Goal: Task Accomplishment & Management: Use online tool/utility

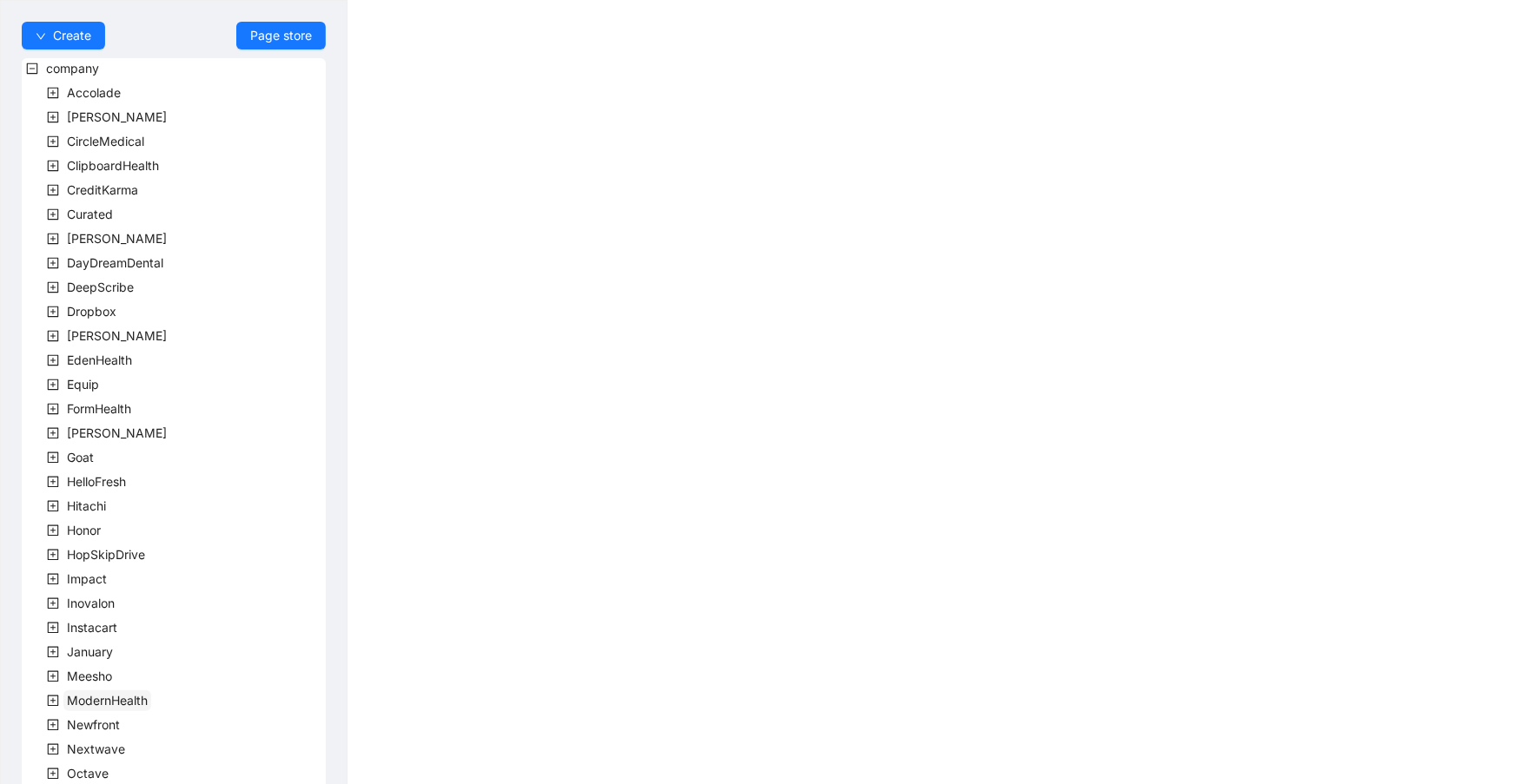
click at [122, 694] on span "ModernHealth" at bounding box center [108, 700] width 81 height 14
click at [115, 723] on span "team" at bounding box center [102, 724] width 29 height 14
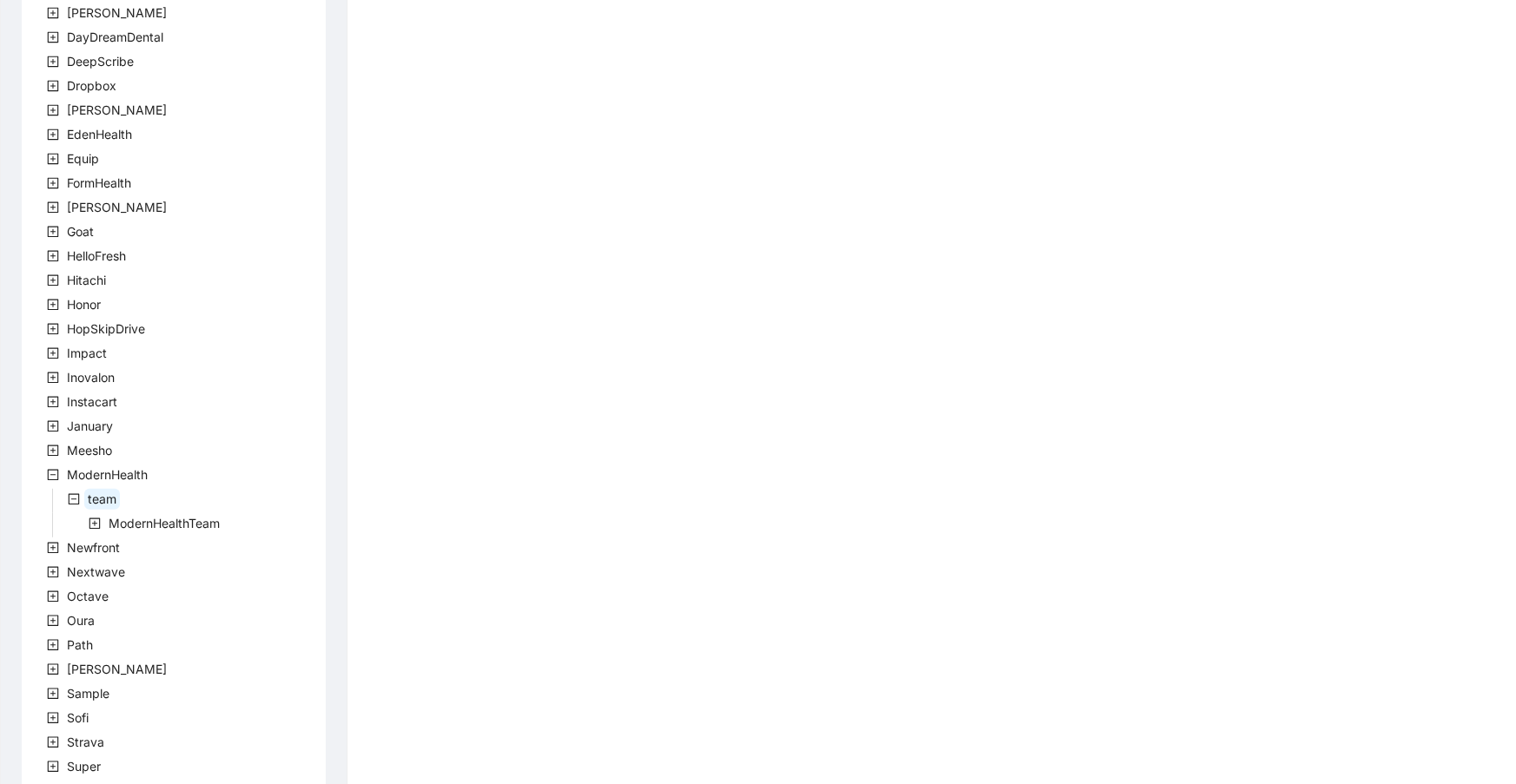
scroll to position [284, 0]
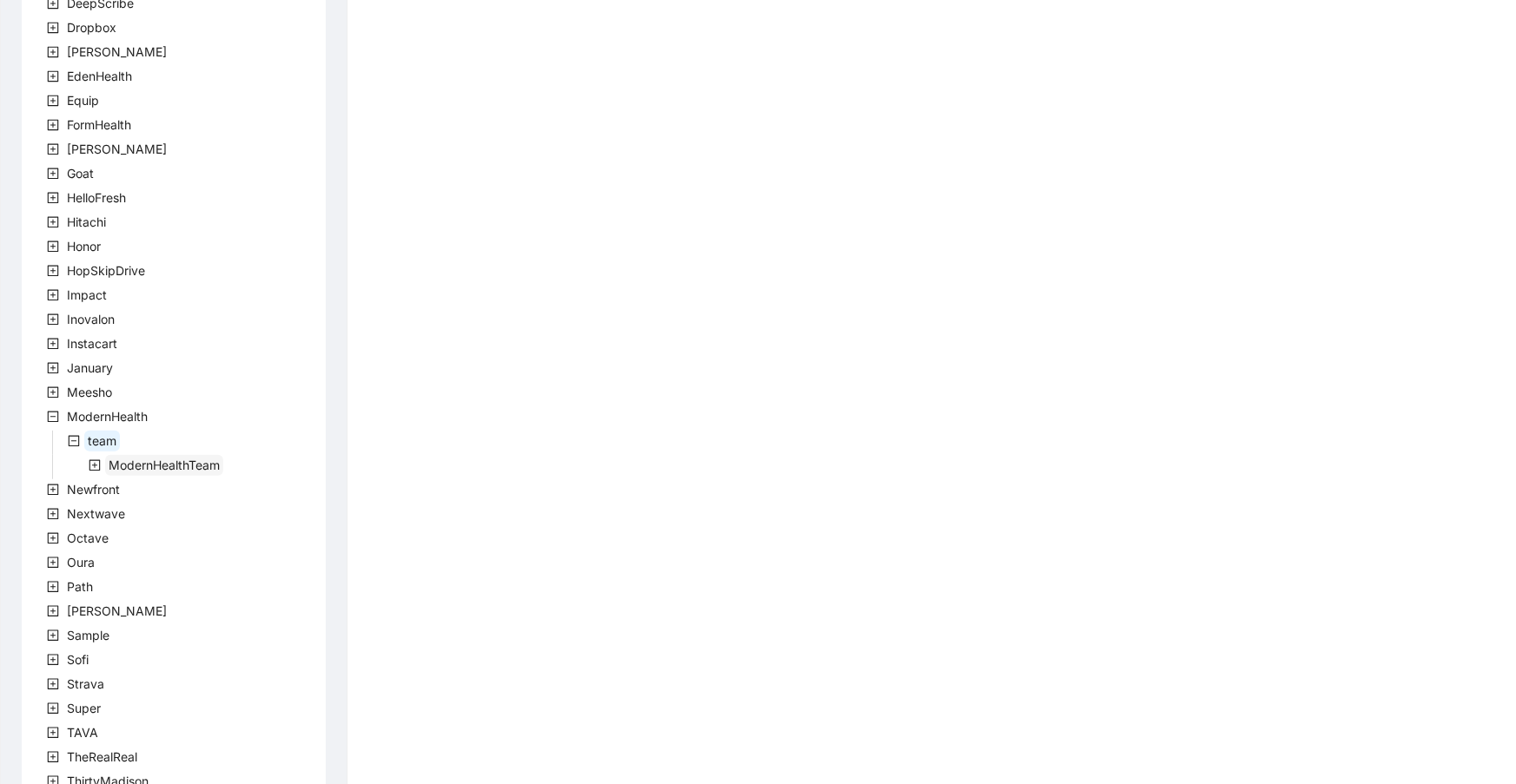
click at [165, 469] on span "ModernHealthTeam" at bounding box center [164, 465] width 111 height 14
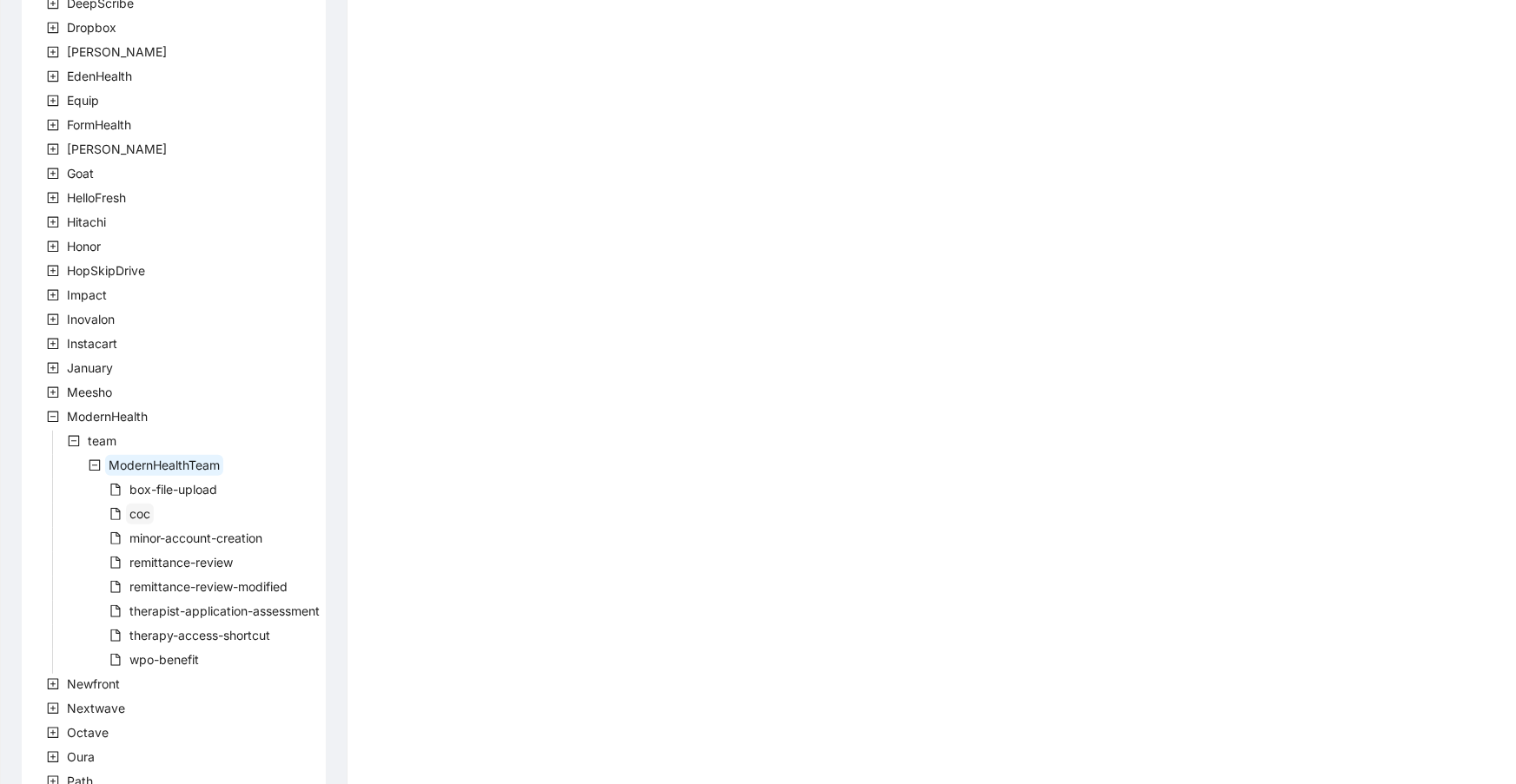
click at [145, 509] on span "coc" at bounding box center [139, 513] width 21 height 14
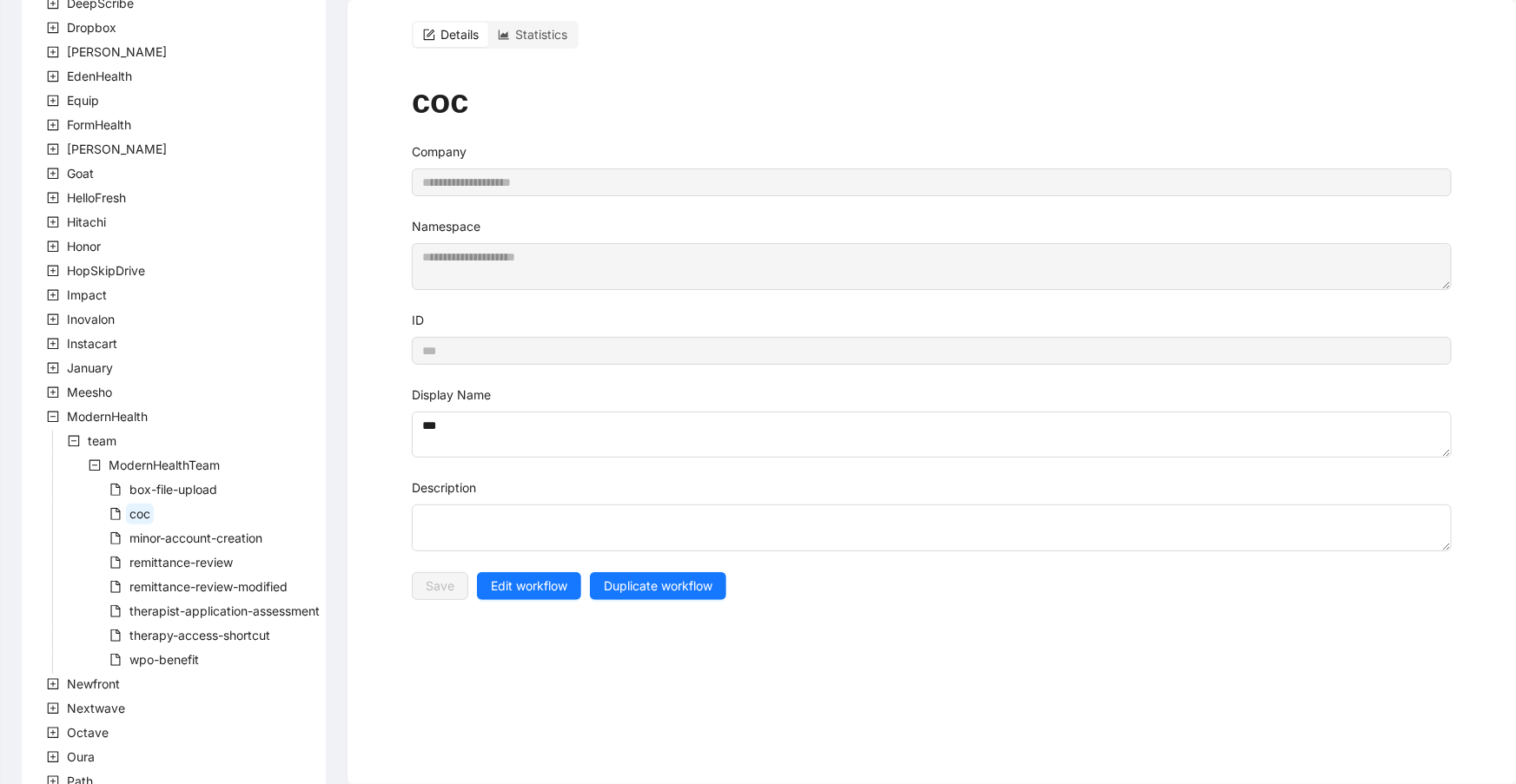
drag, startPoint x: 541, startPoint y: 588, endPoint x: 505, endPoint y: 555, distance: 48.8
click at [540, 588] on span "Edit workflow" at bounding box center [528, 585] width 76 height 19
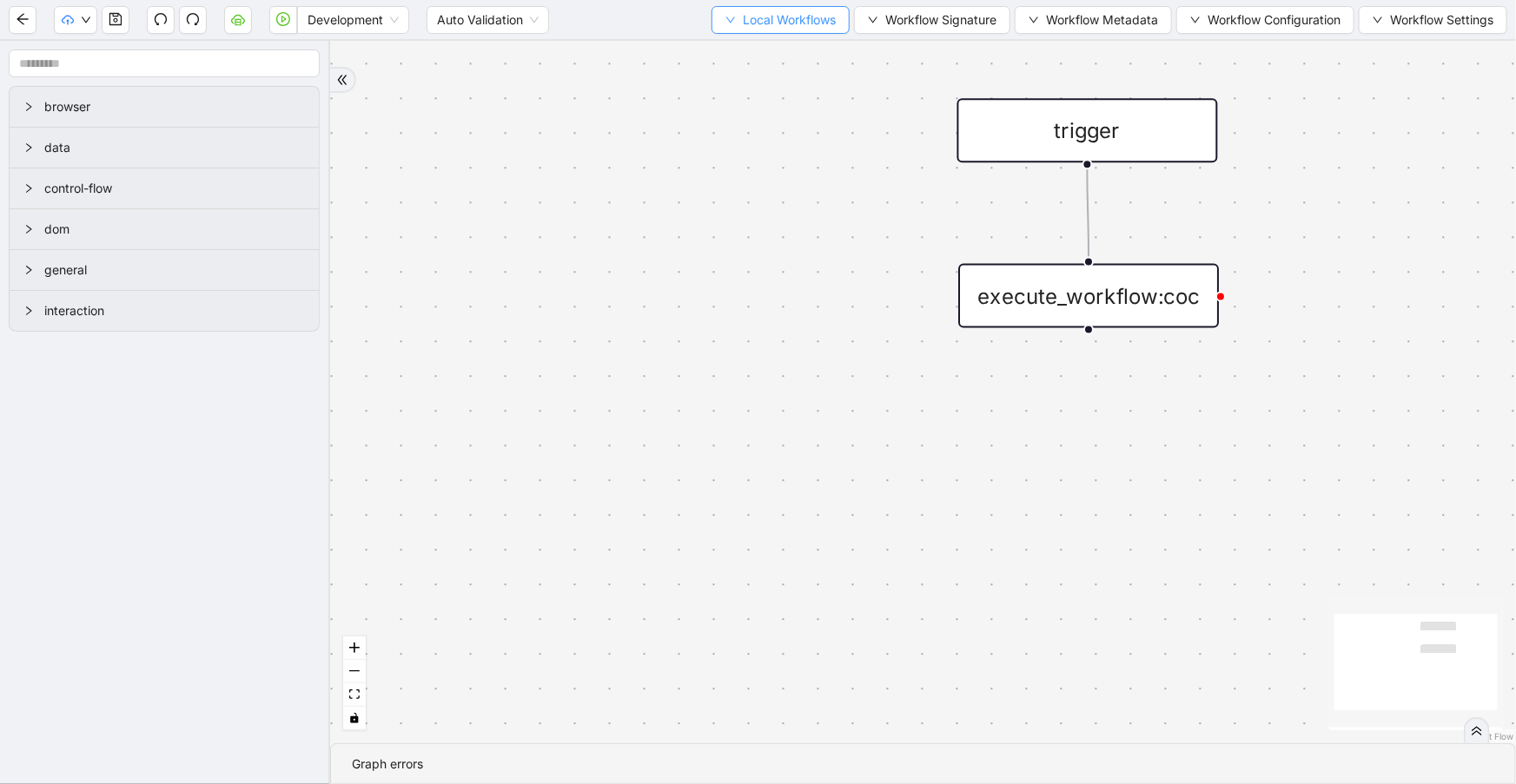
click at [793, 15] on span "Local Workflows" at bounding box center [789, 20] width 93 height 19
click at [789, 61] on span "Select" at bounding box center [774, 52] width 113 height 19
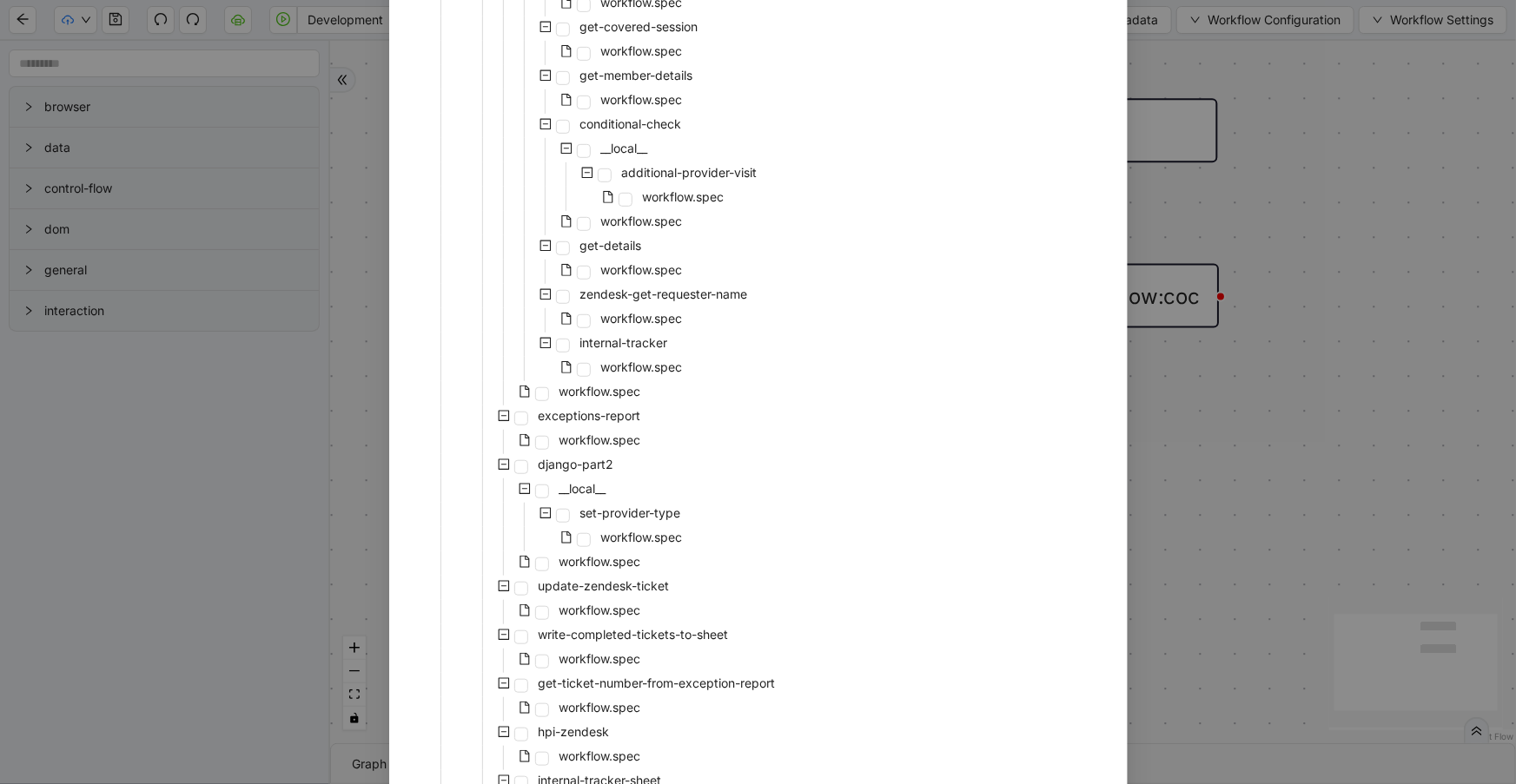
scroll to position [568, 0]
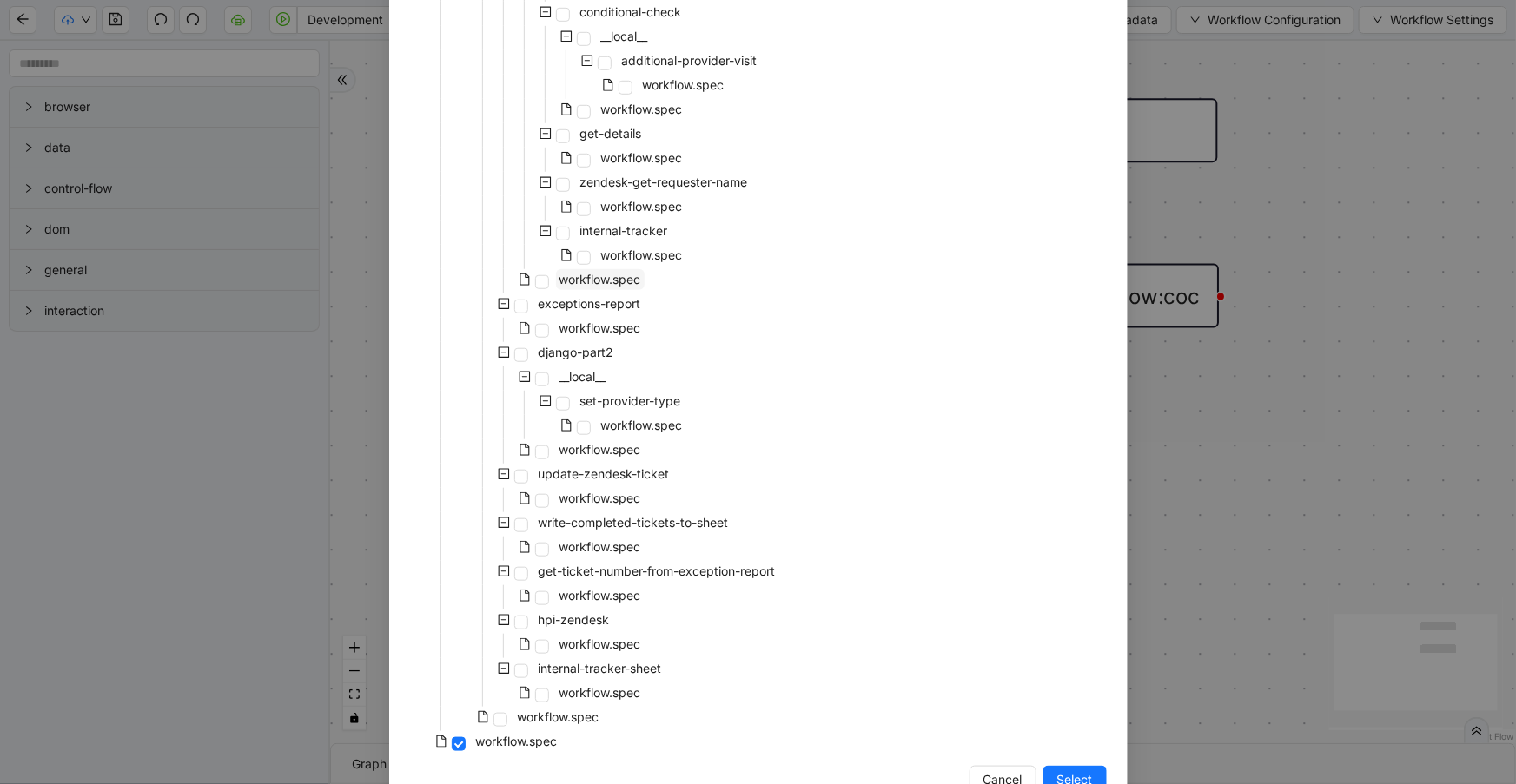
click at [595, 280] on span "workflow.spec" at bounding box center [600, 279] width 82 height 14
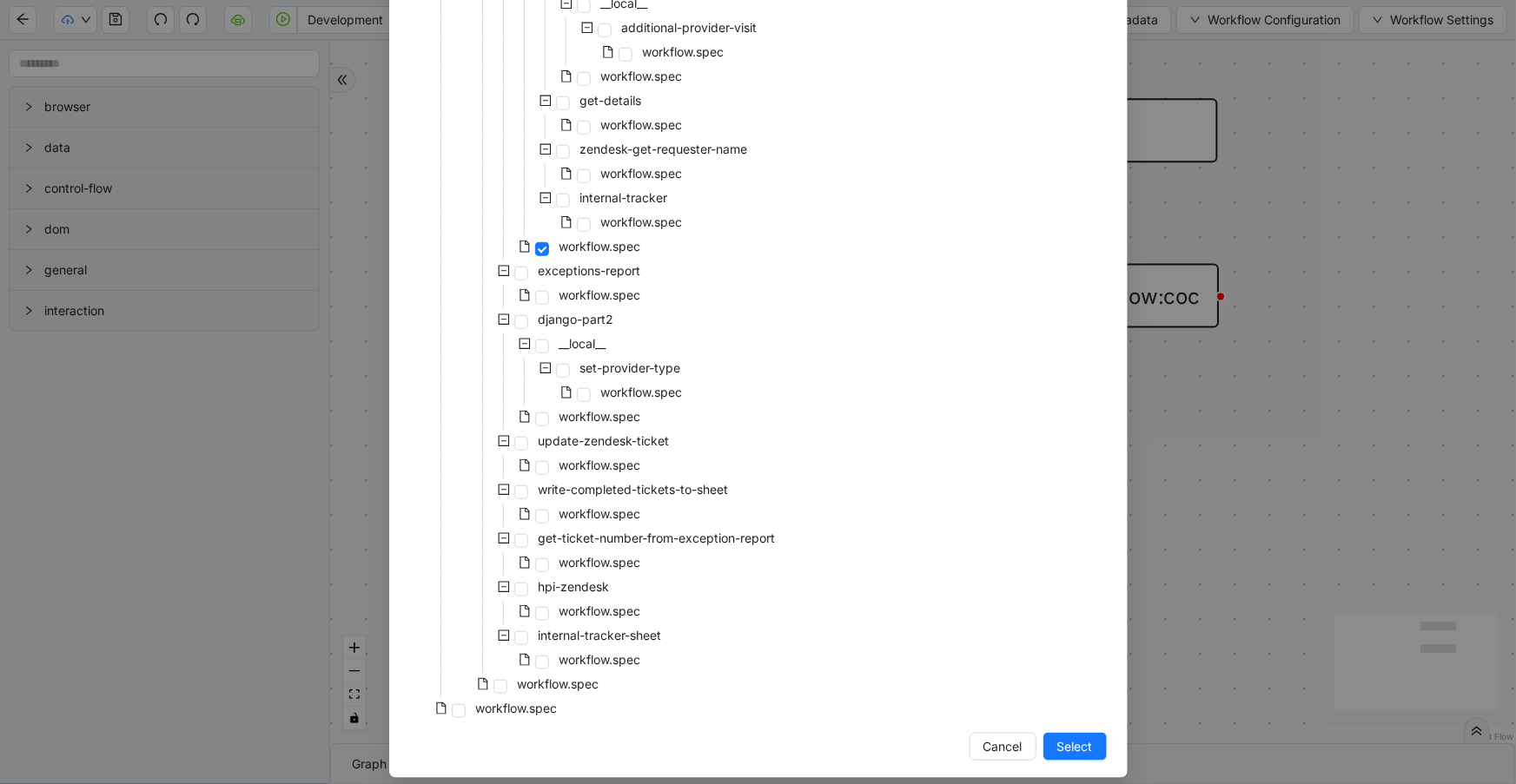
scroll to position [616, 0]
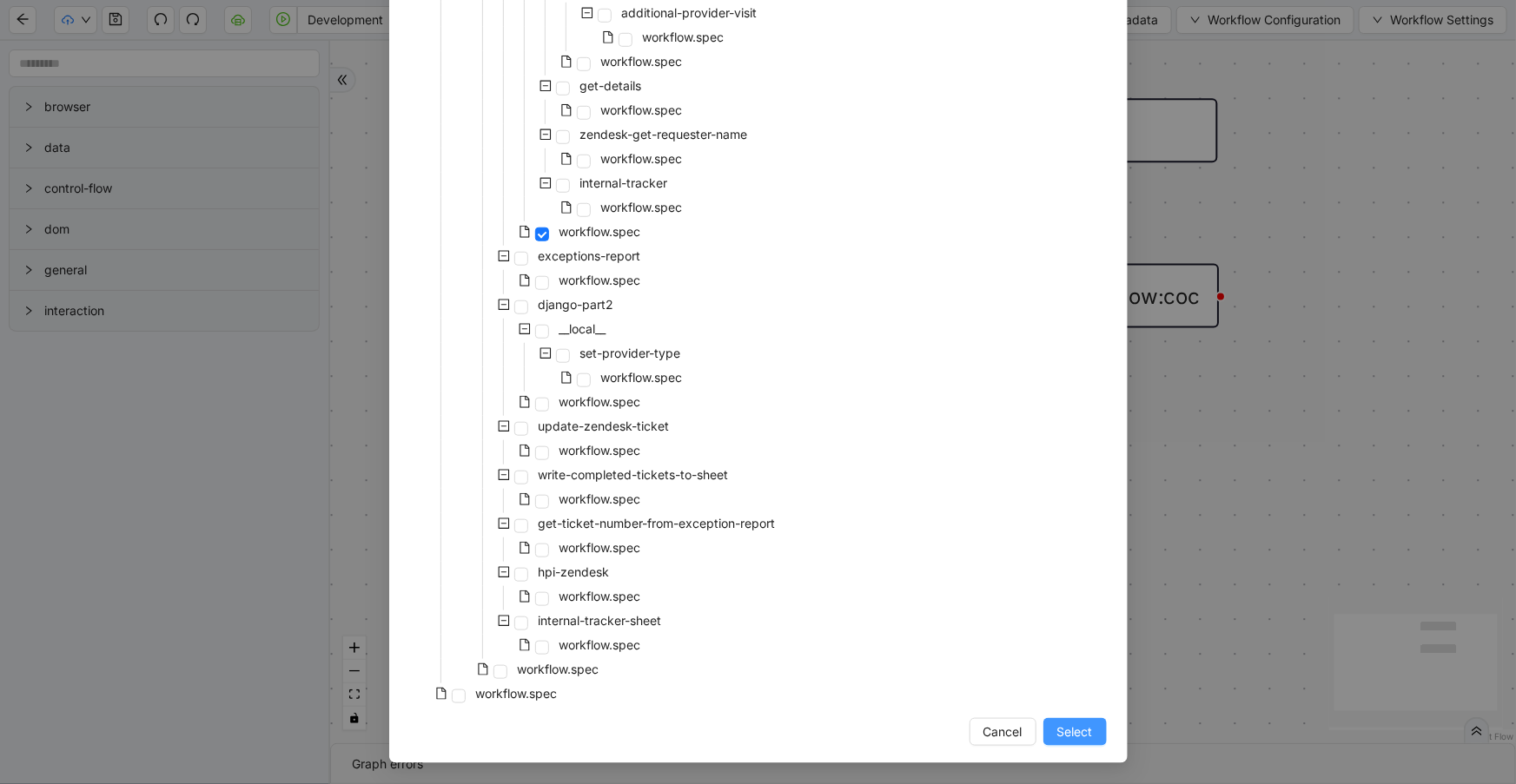
click at [1060, 725] on span "Select" at bounding box center [1075, 731] width 36 height 19
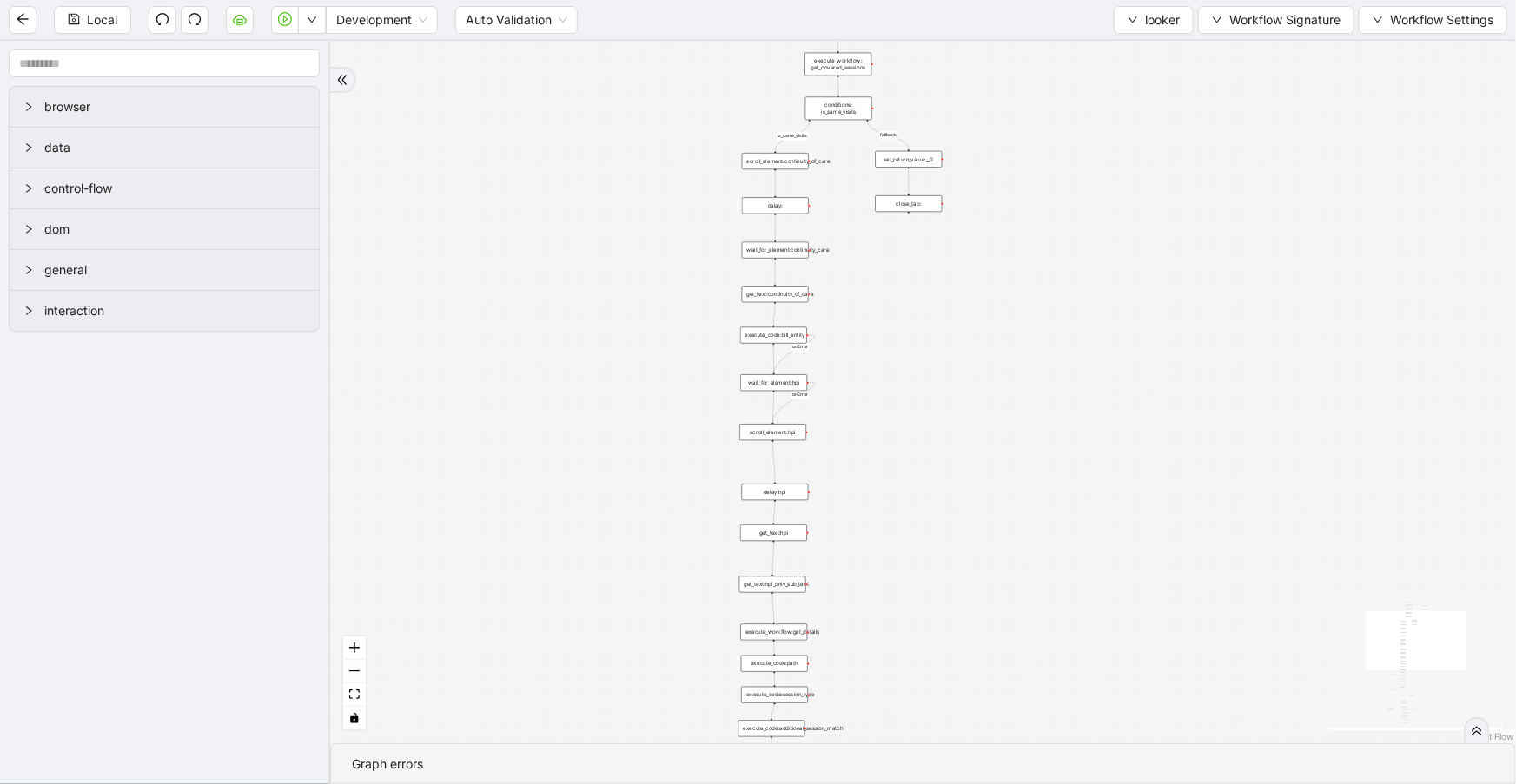
drag, startPoint x: 643, startPoint y: 394, endPoint x: 654, endPoint y: 78, distance: 316.2
click at [634, 16] on section "Local Development Auto Validation looker Workflow Signature Workflow Settings b…" at bounding box center [758, 392] width 1516 height 784
drag, startPoint x: 938, startPoint y: 456, endPoint x: 955, endPoint y: 165, distance: 291.5
click at [955, 165] on div "fallback is_same_visits onError onError trigger execute_workflow: search_using_…" at bounding box center [923, 392] width 1185 height 702
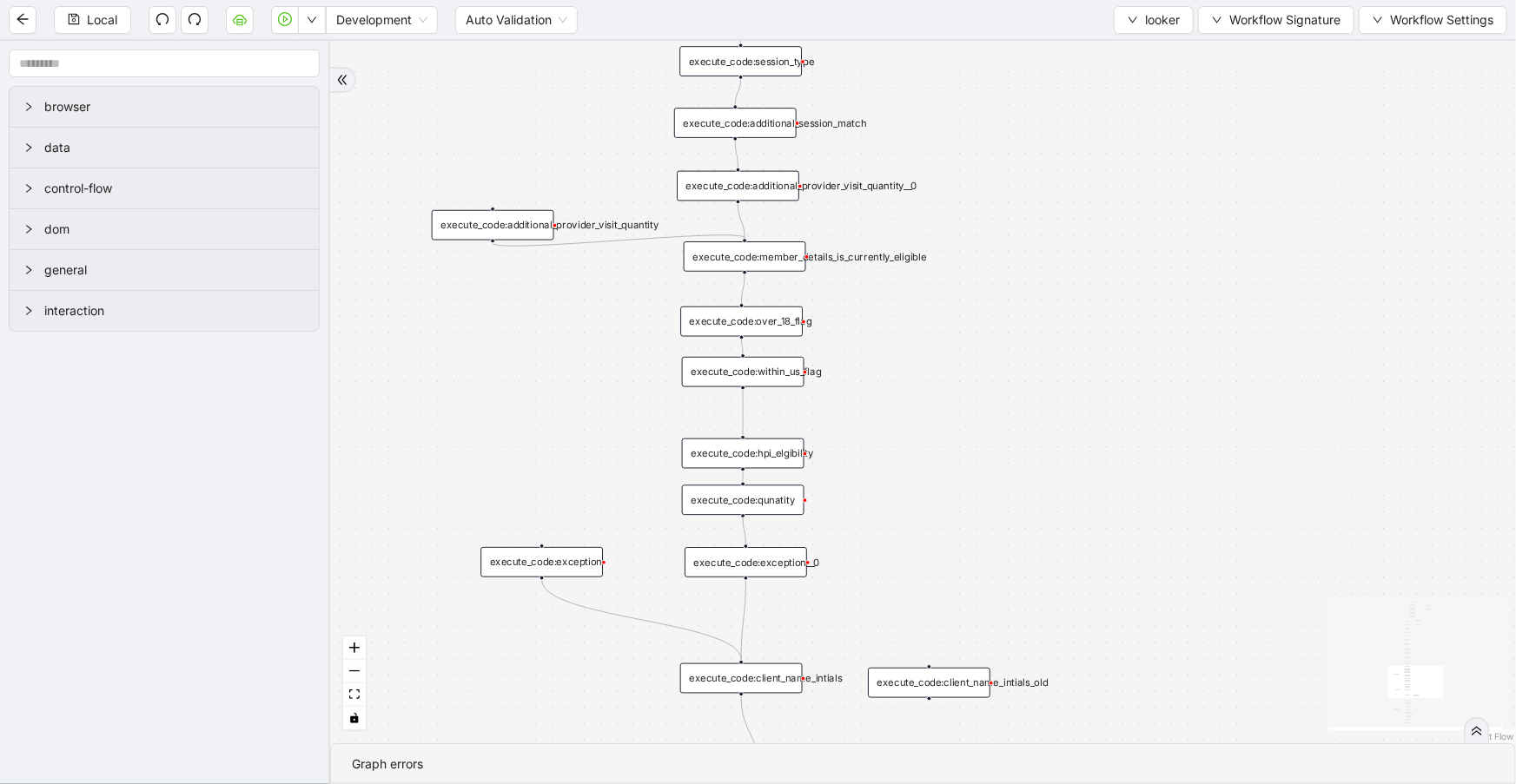
drag, startPoint x: 877, startPoint y: 530, endPoint x: 874, endPoint y: 487, distance: 43.1
click at [874, 487] on div "fallback is_same_visits onError onError trigger execute_workflow: search_using_…" at bounding box center [923, 392] width 1185 height 702
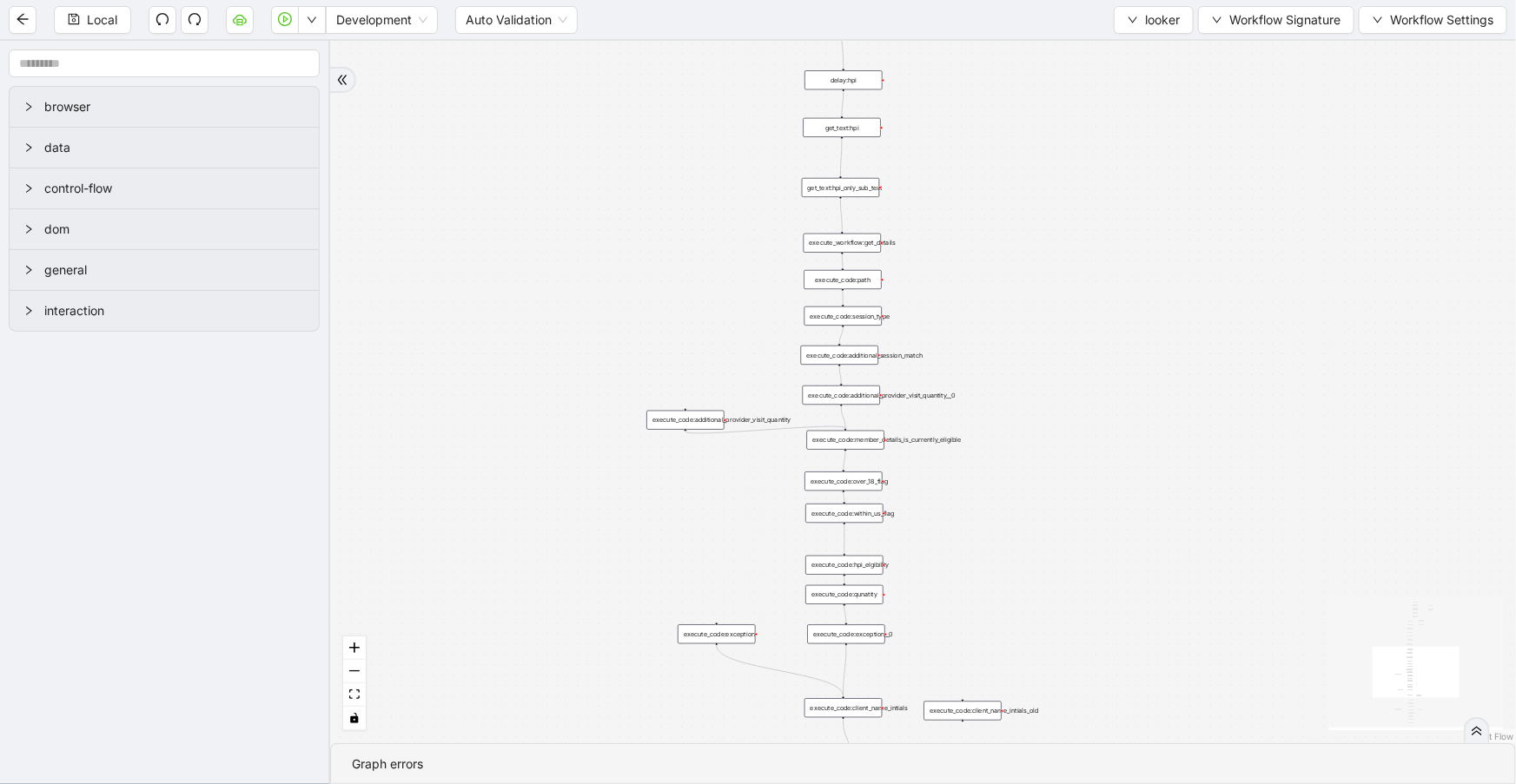
drag, startPoint x: 1117, startPoint y: 160, endPoint x: 1120, endPoint y: 302, distance: 142.0
click at [1122, 350] on div "fallback is_same_visits onError onError trigger execute_workflow: search_using_…" at bounding box center [923, 392] width 1185 height 702
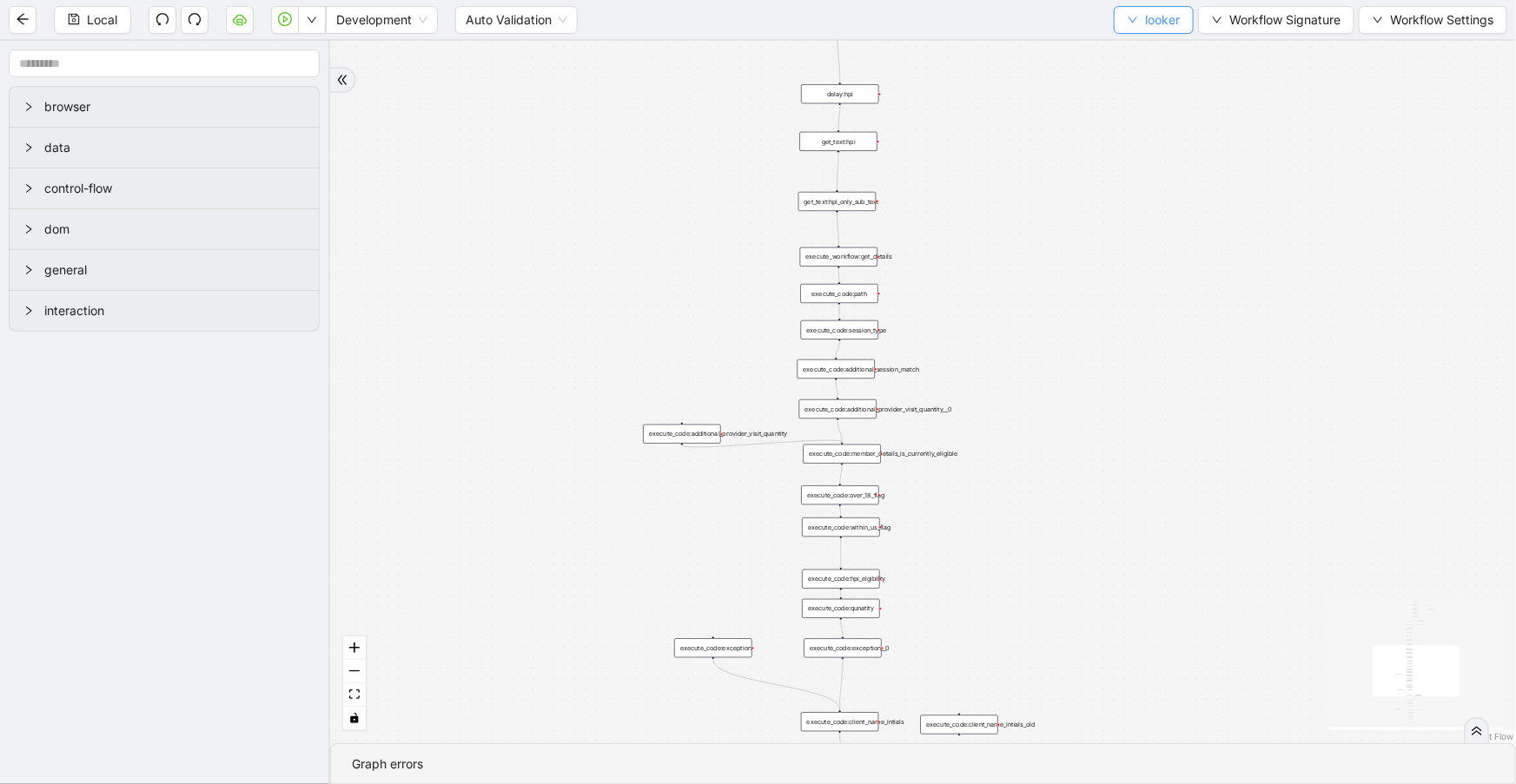
click at [1135, 15] on button "looker" at bounding box center [1153, 20] width 80 height 28
click at [1145, 47] on span "Select" at bounding box center [1150, 52] width 53 height 19
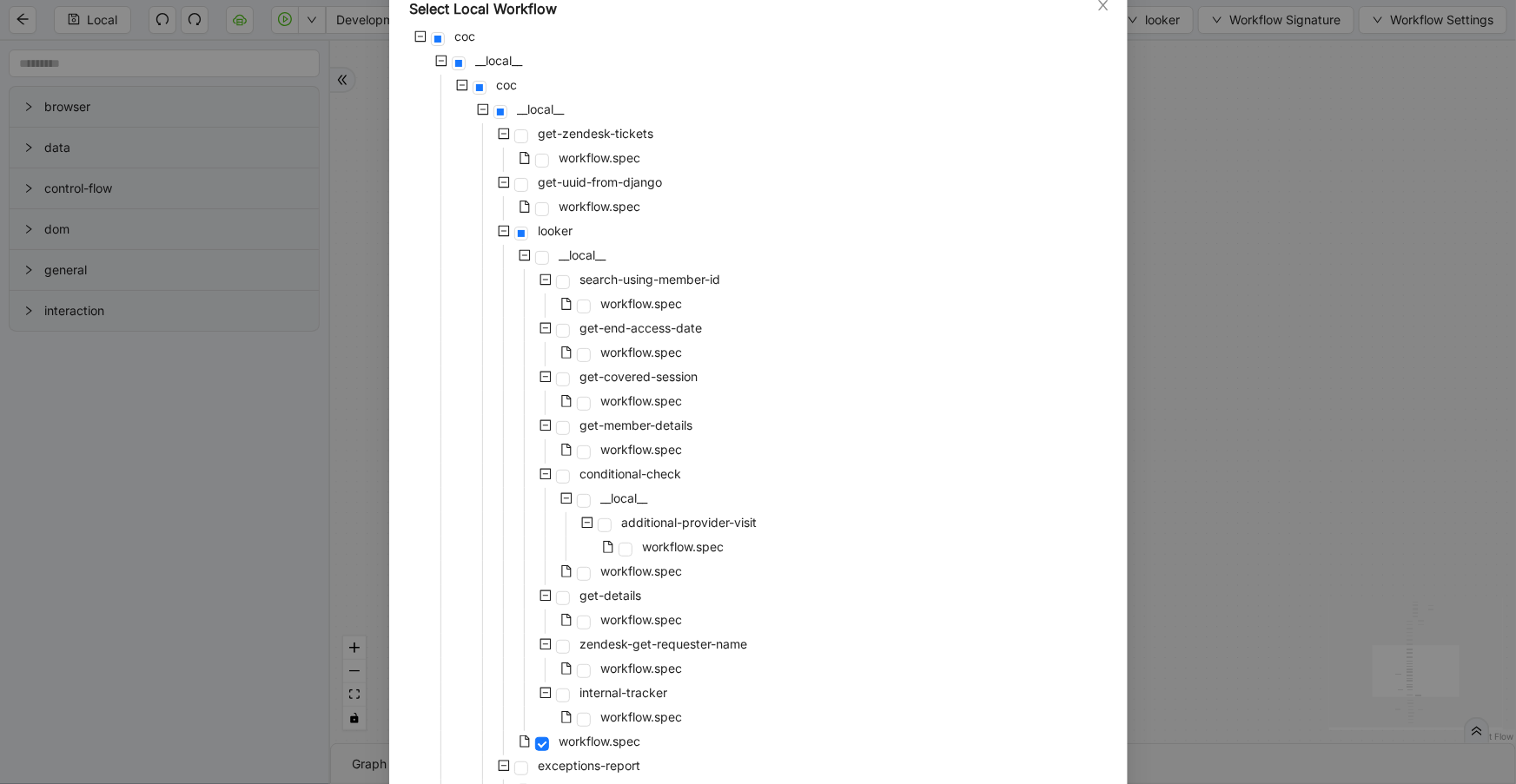
scroll to position [189, 0]
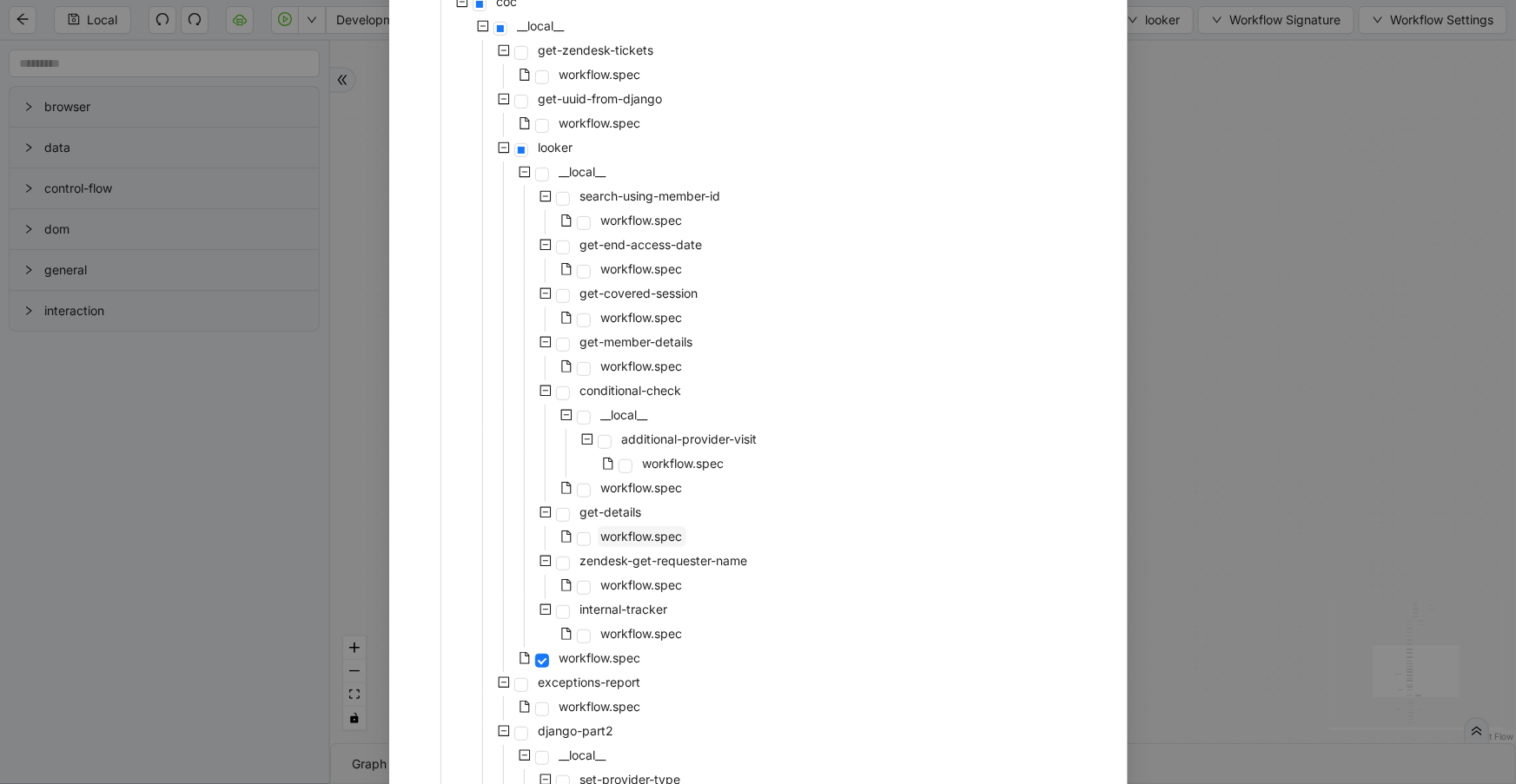
click at [669, 530] on span "workflow.spec" at bounding box center [641, 536] width 82 height 14
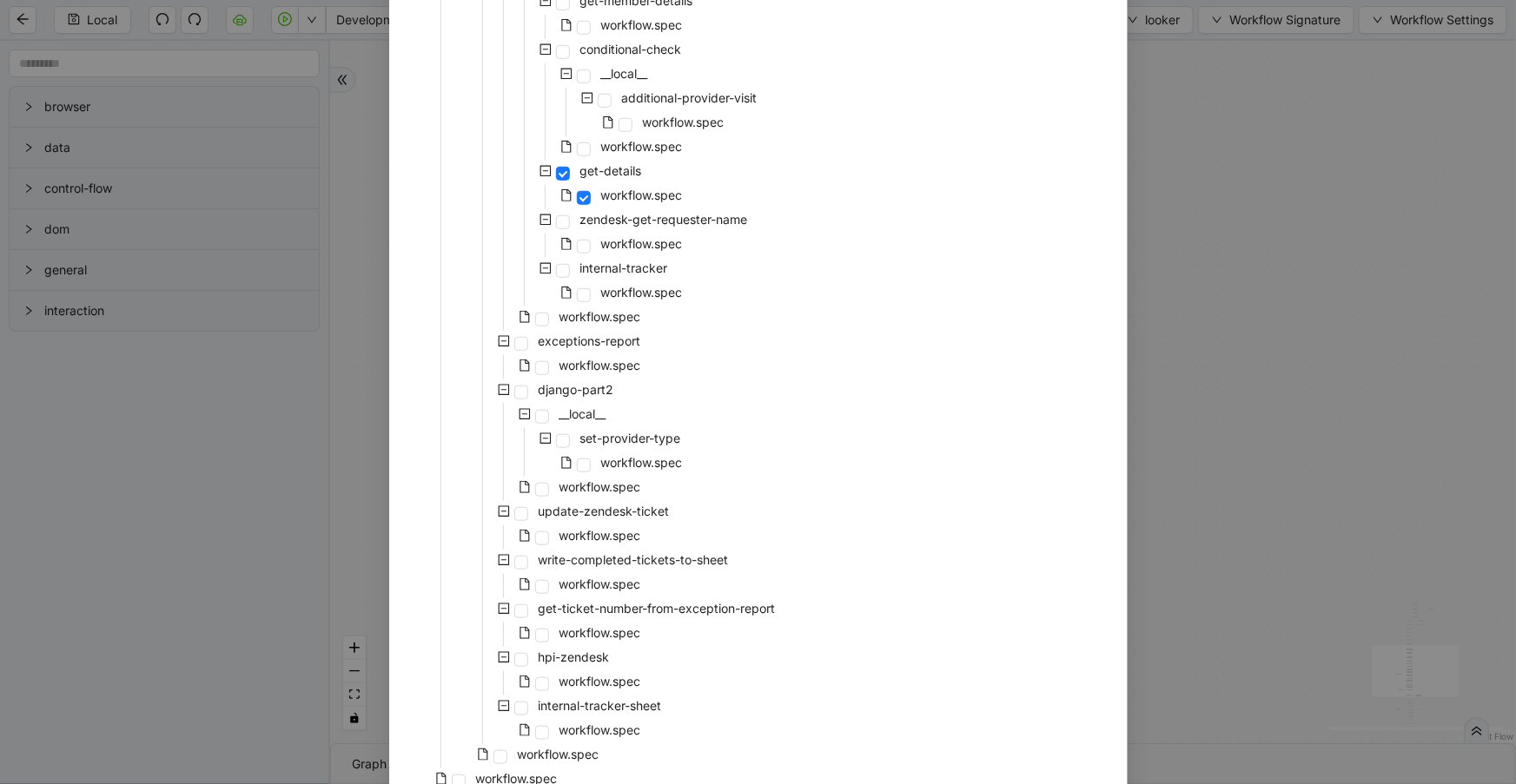
scroll to position [616, 0]
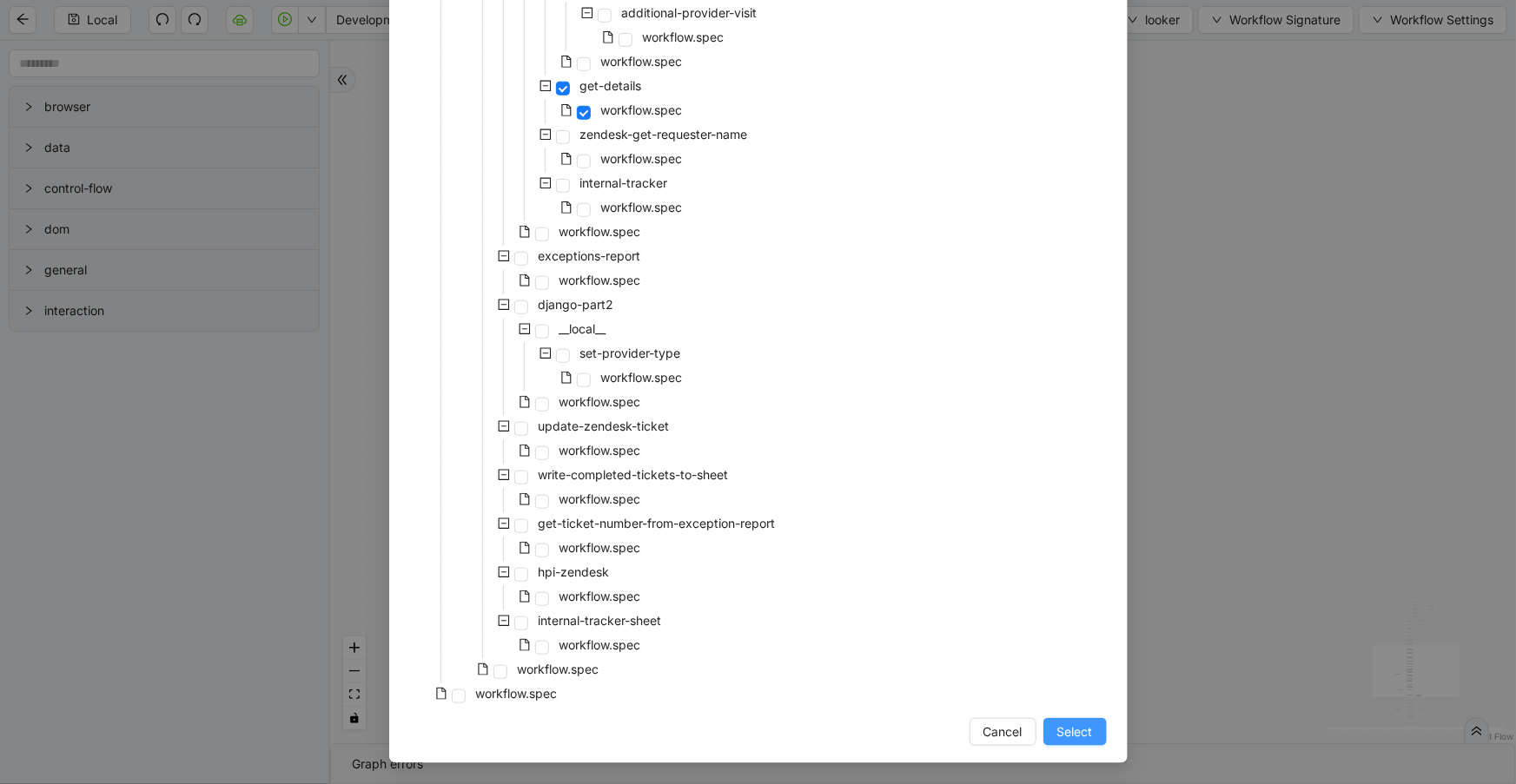
click at [1062, 738] on span "Select" at bounding box center [1075, 731] width 36 height 19
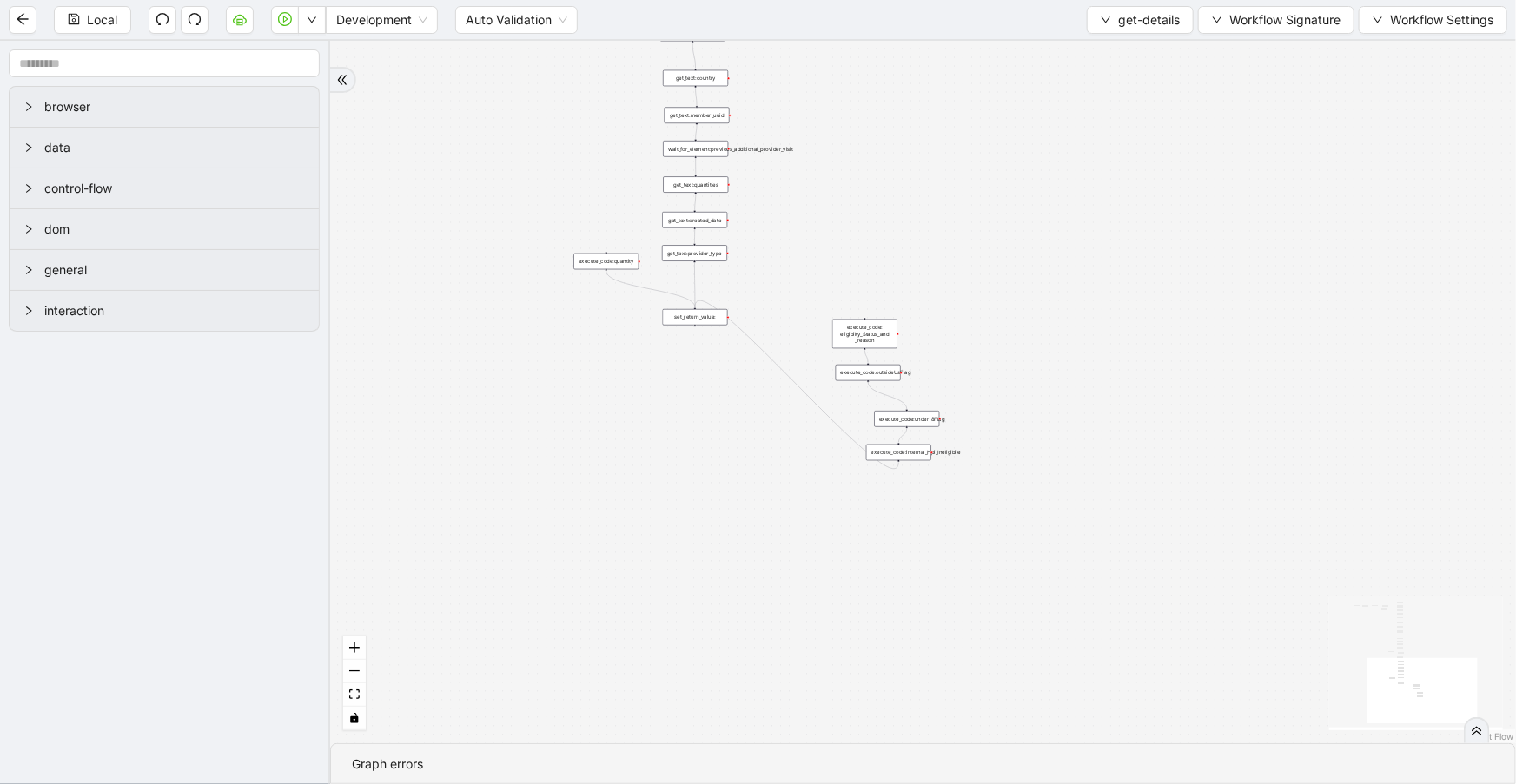
drag, startPoint x: 847, startPoint y: 226, endPoint x: 683, endPoint y: 601, distance: 409.3
click at [685, 603] on div "onError trigger get_text:continuity_care_subtext get_text:hpi_eligibility get_t…" at bounding box center [923, 392] width 1185 height 702
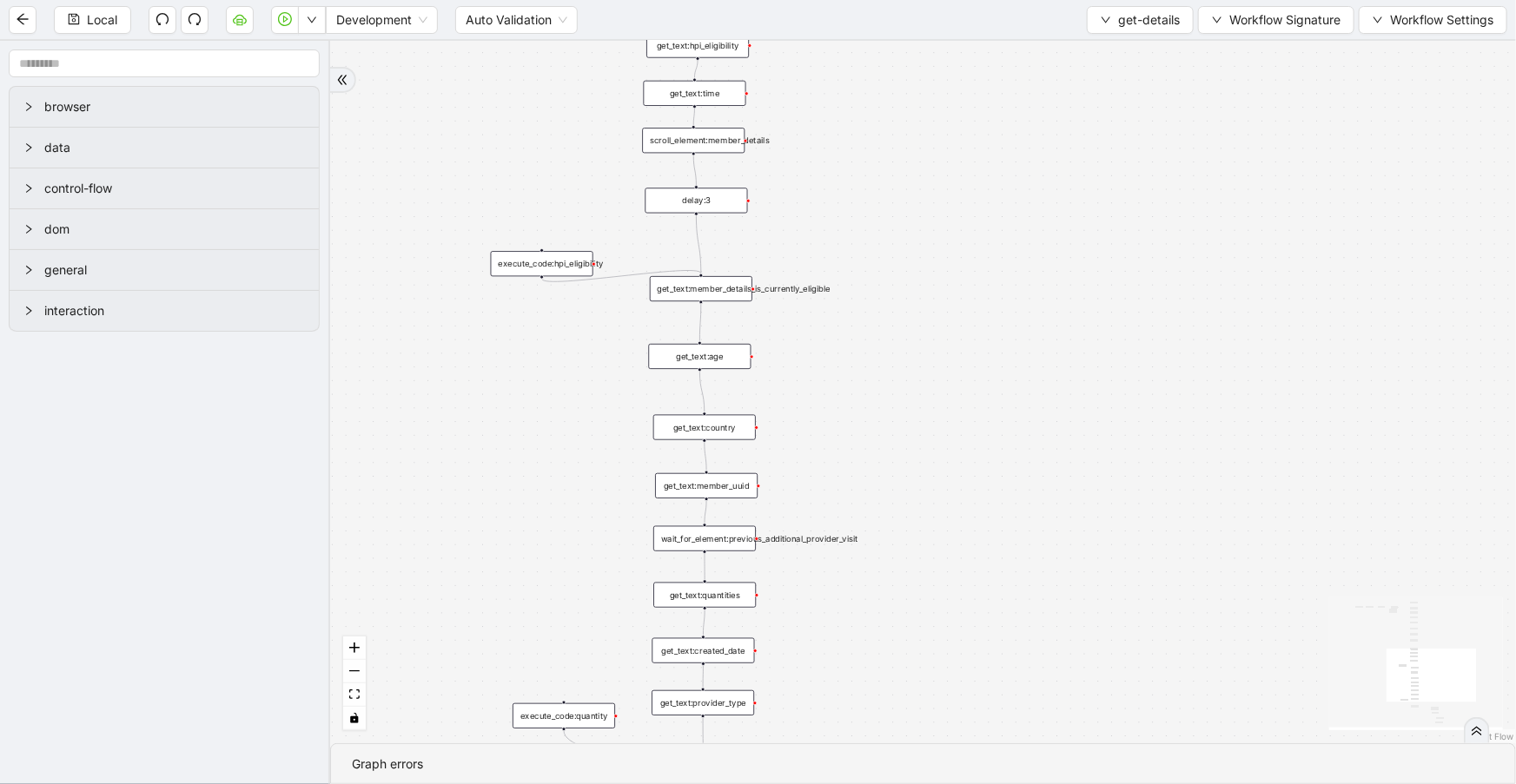
drag, startPoint x: 818, startPoint y: 206, endPoint x: 833, endPoint y: 679, distance: 473.2
click at [833, 679] on div "onError trigger get_text:continuity_care_subtext get_text:hpi_eligibility get_t…" at bounding box center [923, 392] width 1185 height 702
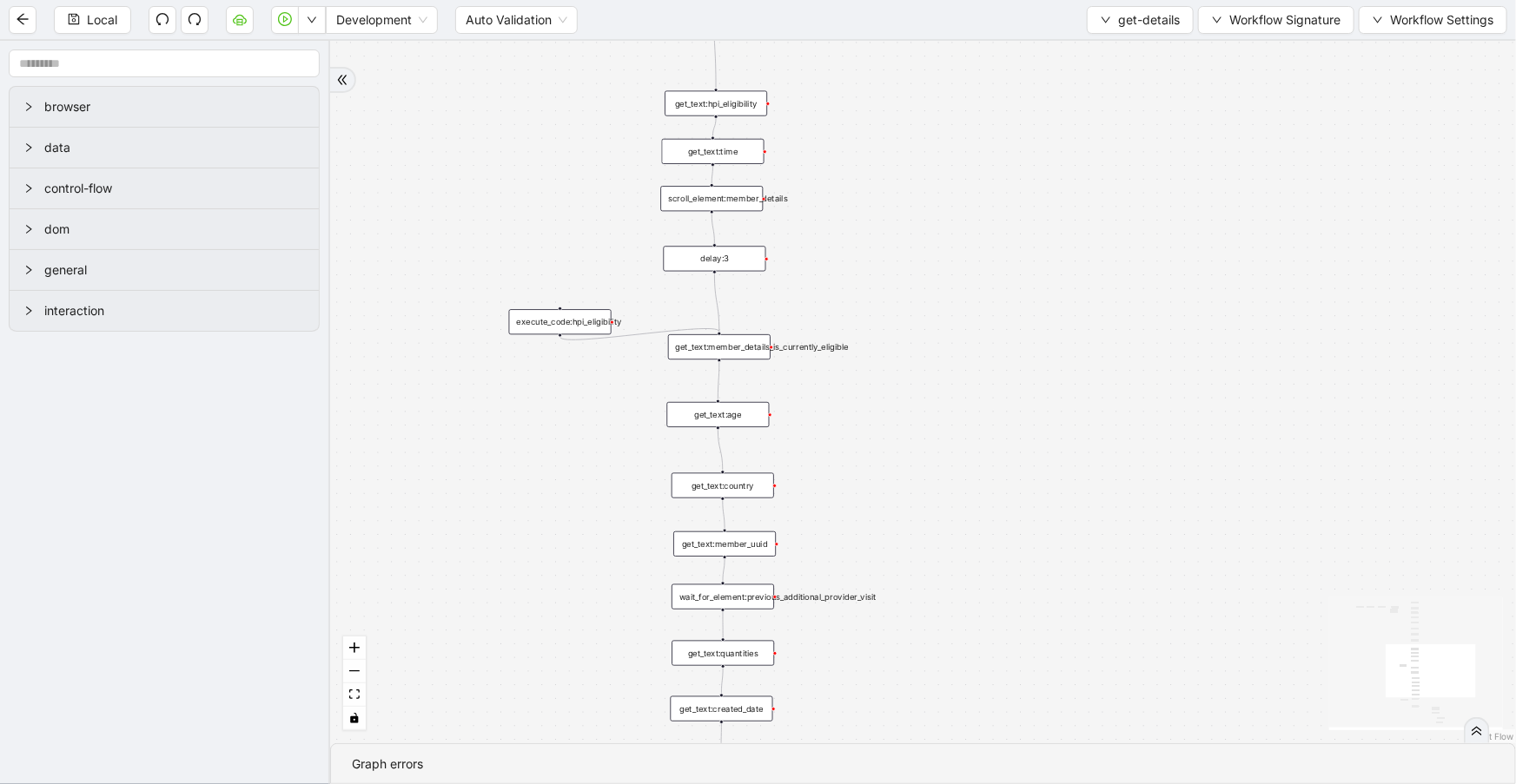
drag, startPoint x: 830, startPoint y: 331, endPoint x: 850, endPoint y: 394, distance: 66.1
click at [850, 394] on div "onError trigger get_text:continuity_care_subtext get_text:hpi_eligibility get_t…" at bounding box center [923, 392] width 1185 height 702
click at [745, 361] on div "get_text:member_details_is_currently_eligible" at bounding box center [721, 352] width 102 height 25
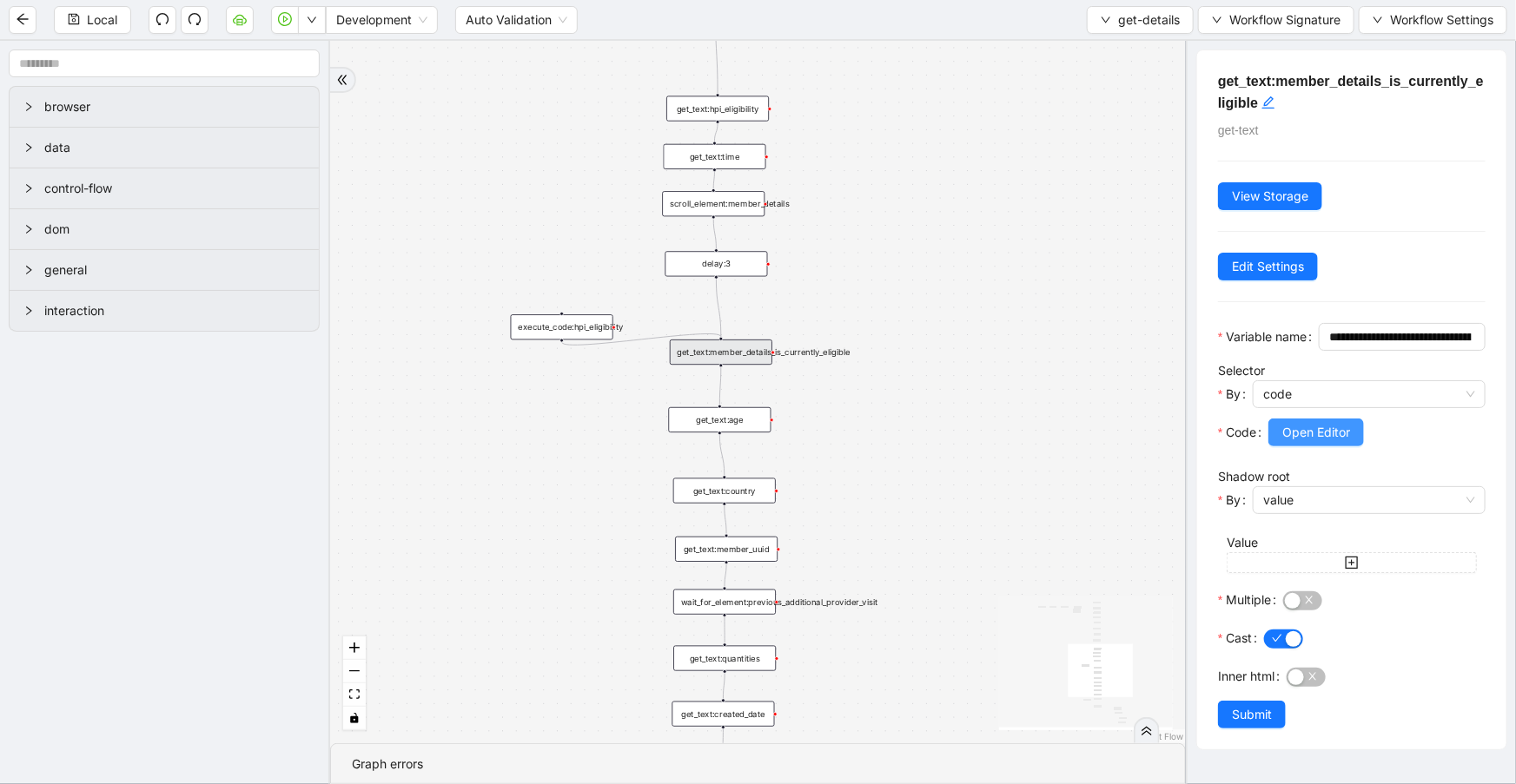
click at [1345, 442] on span "Open Editor" at bounding box center [1316, 432] width 68 height 19
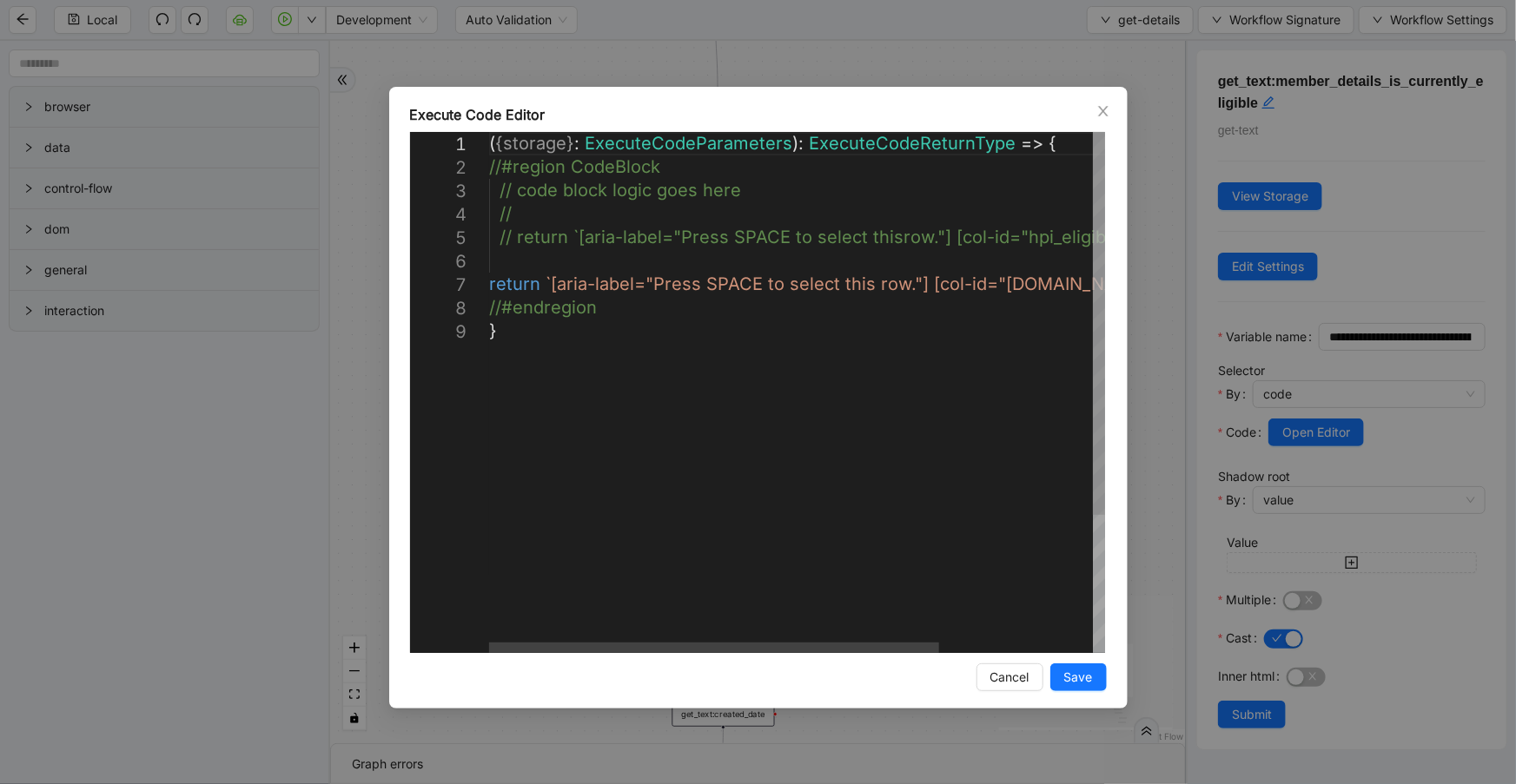
scroll to position [0, 9]
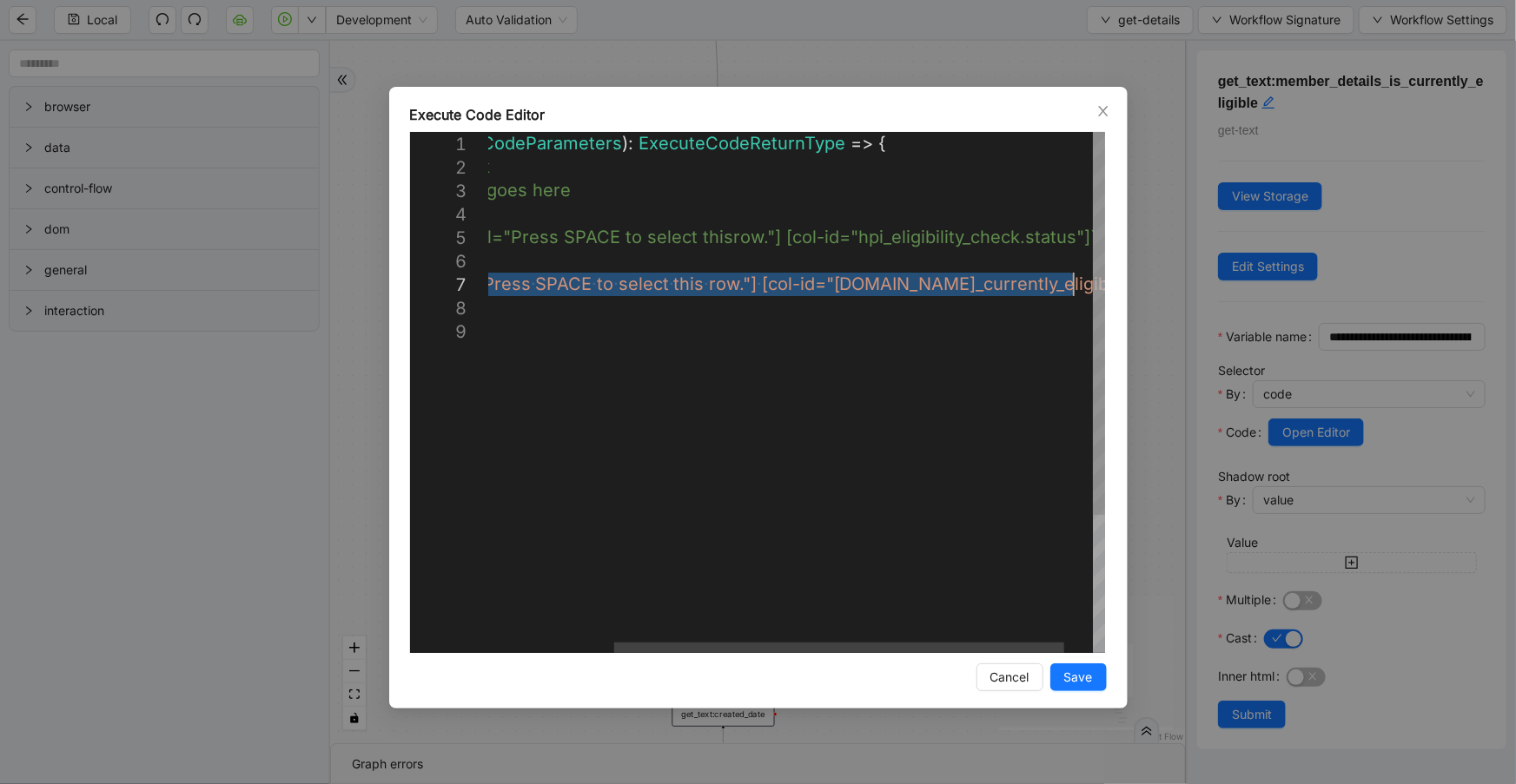
drag, startPoint x: 547, startPoint y: 286, endPoint x: 1072, endPoint y: 283, distance: 525.0
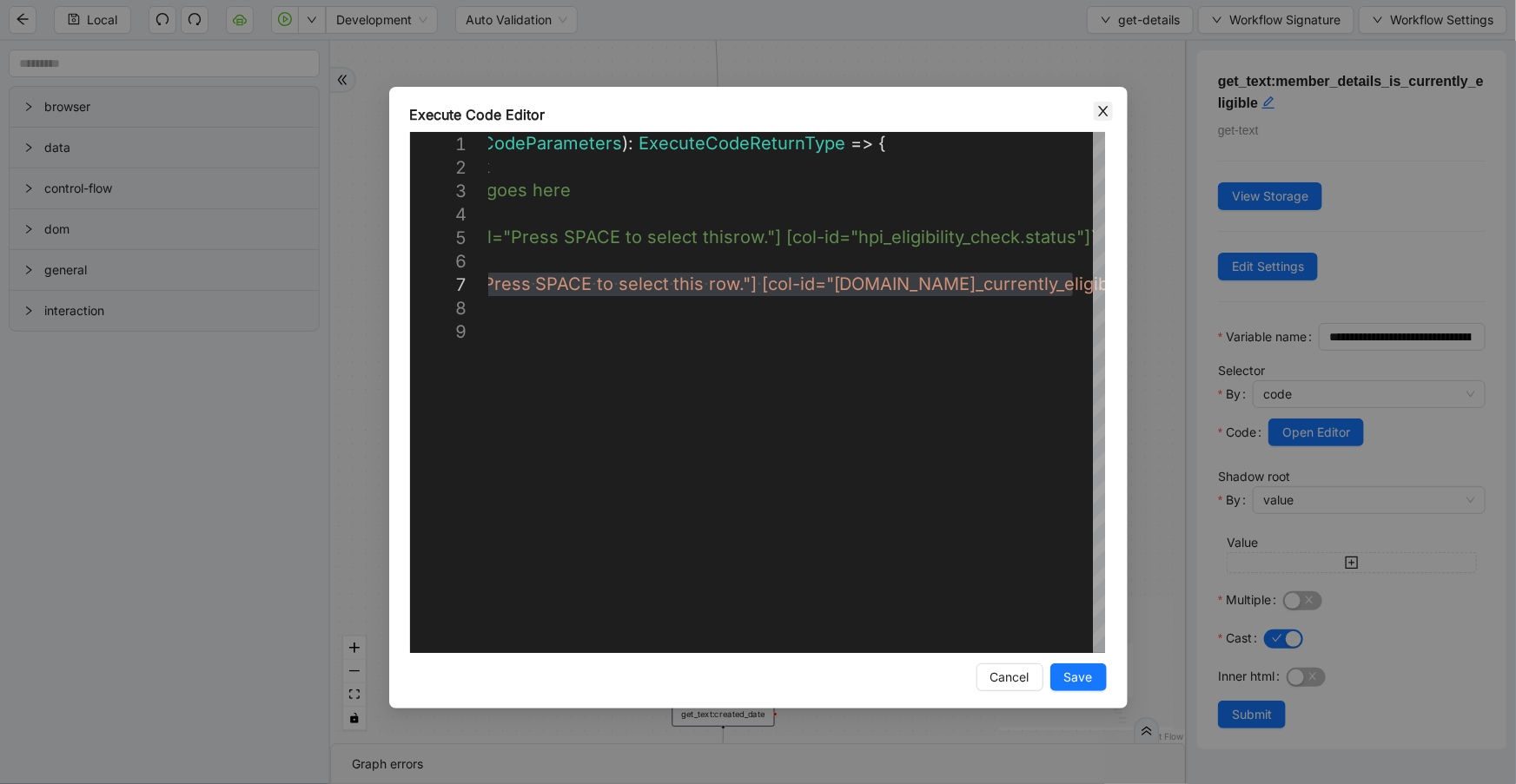
click at [1098, 113] on icon "close" at bounding box center [1104, 111] width 14 height 14
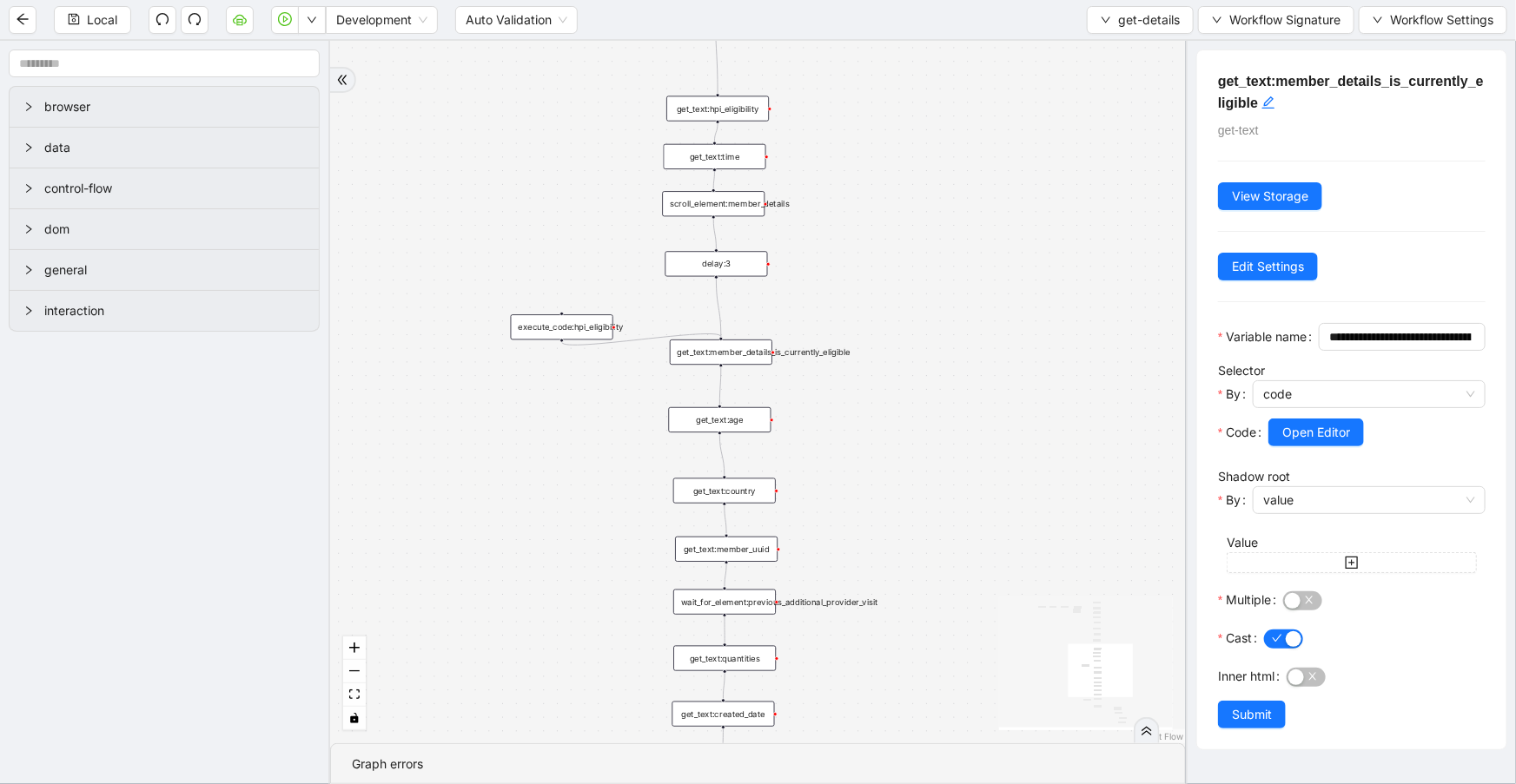
click at [731, 209] on div "scroll_element:member_details" at bounding box center [713, 203] width 102 height 25
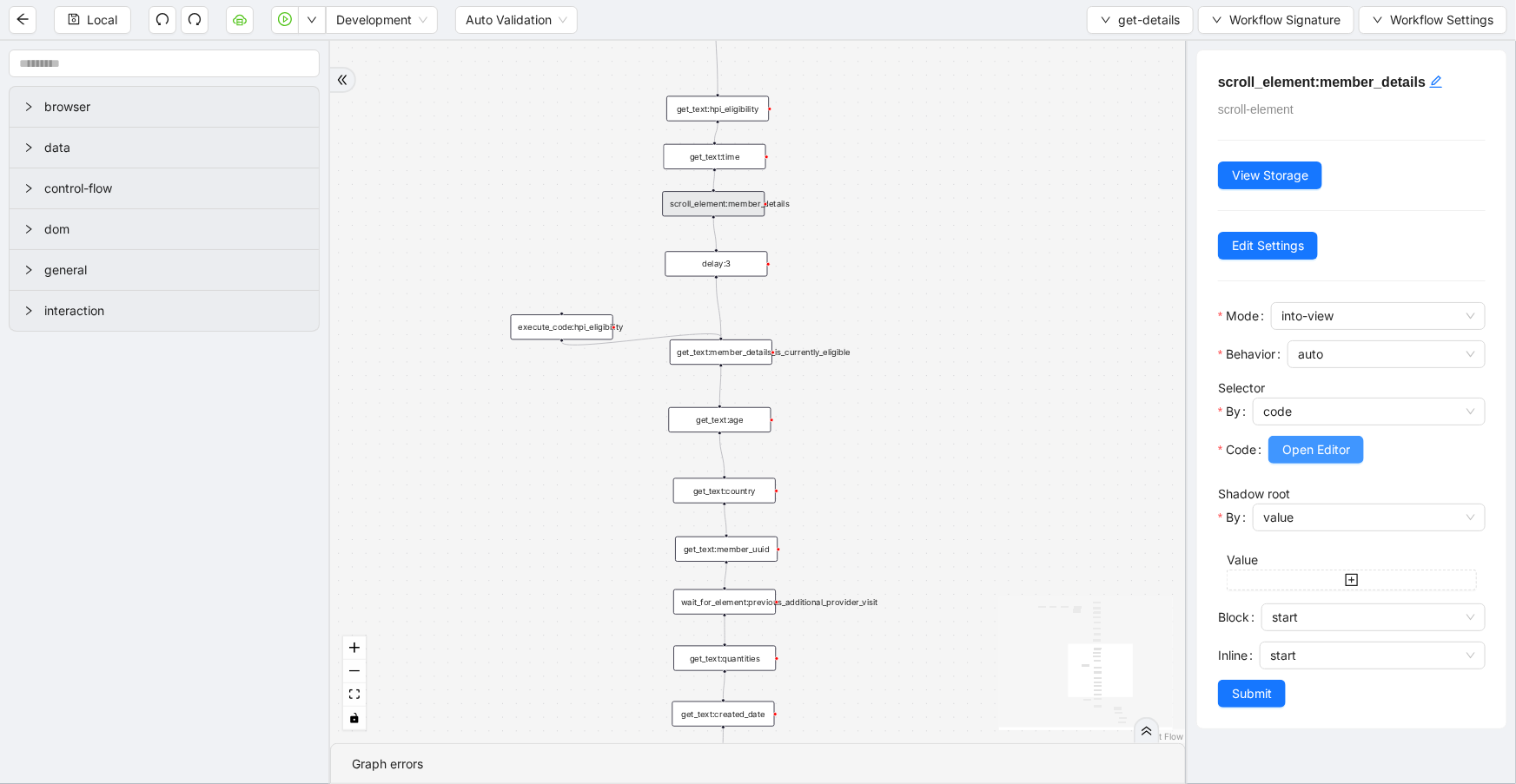
click at [1290, 460] on button "Open Editor" at bounding box center [1315, 449] width 96 height 28
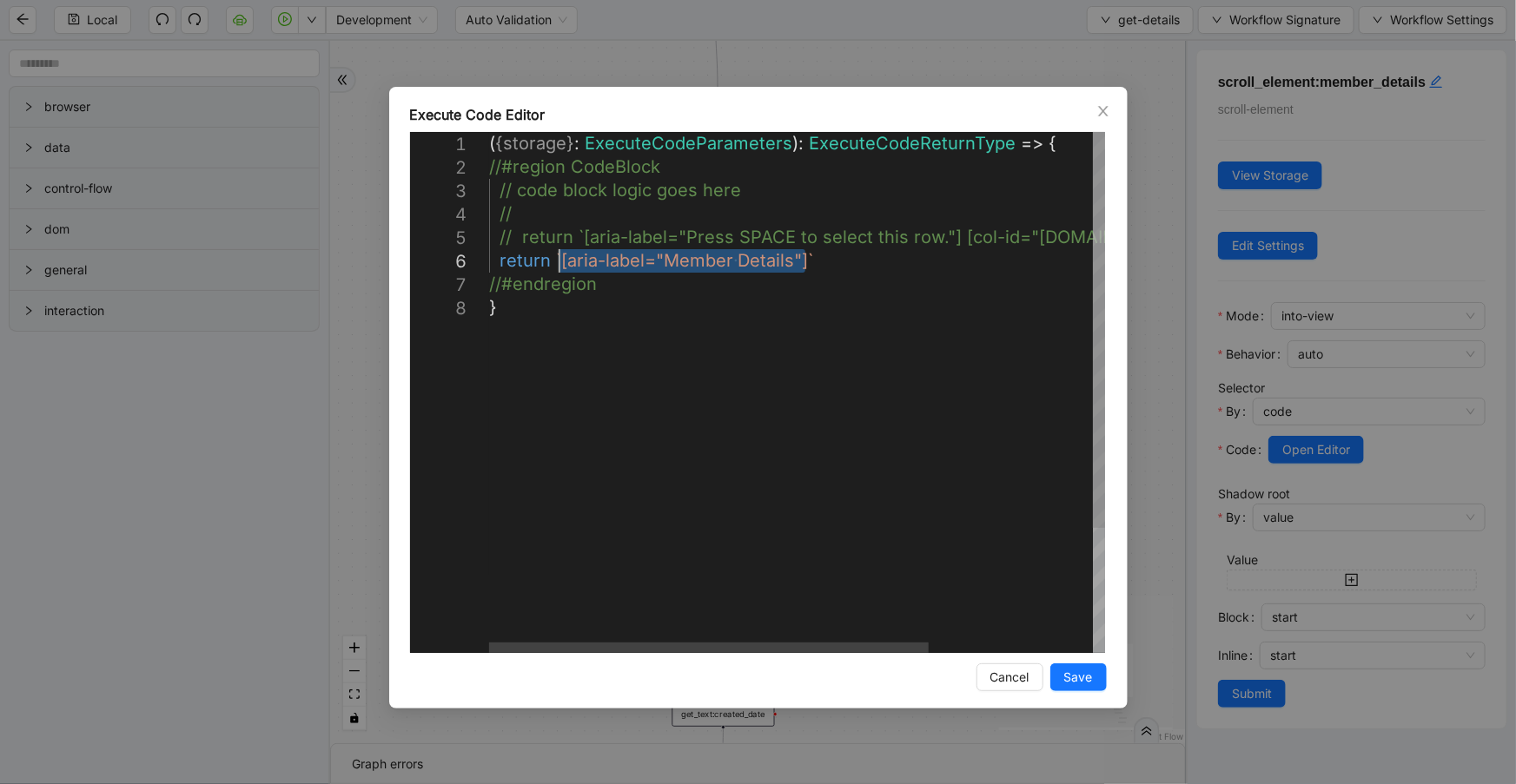
drag, startPoint x: 806, startPoint y: 261, endPoint x: 556, endPoint y: 265, distance: 250.0
click at [976, 39] on div "**********" at bounding box center [758, 392] width 1516 height 784
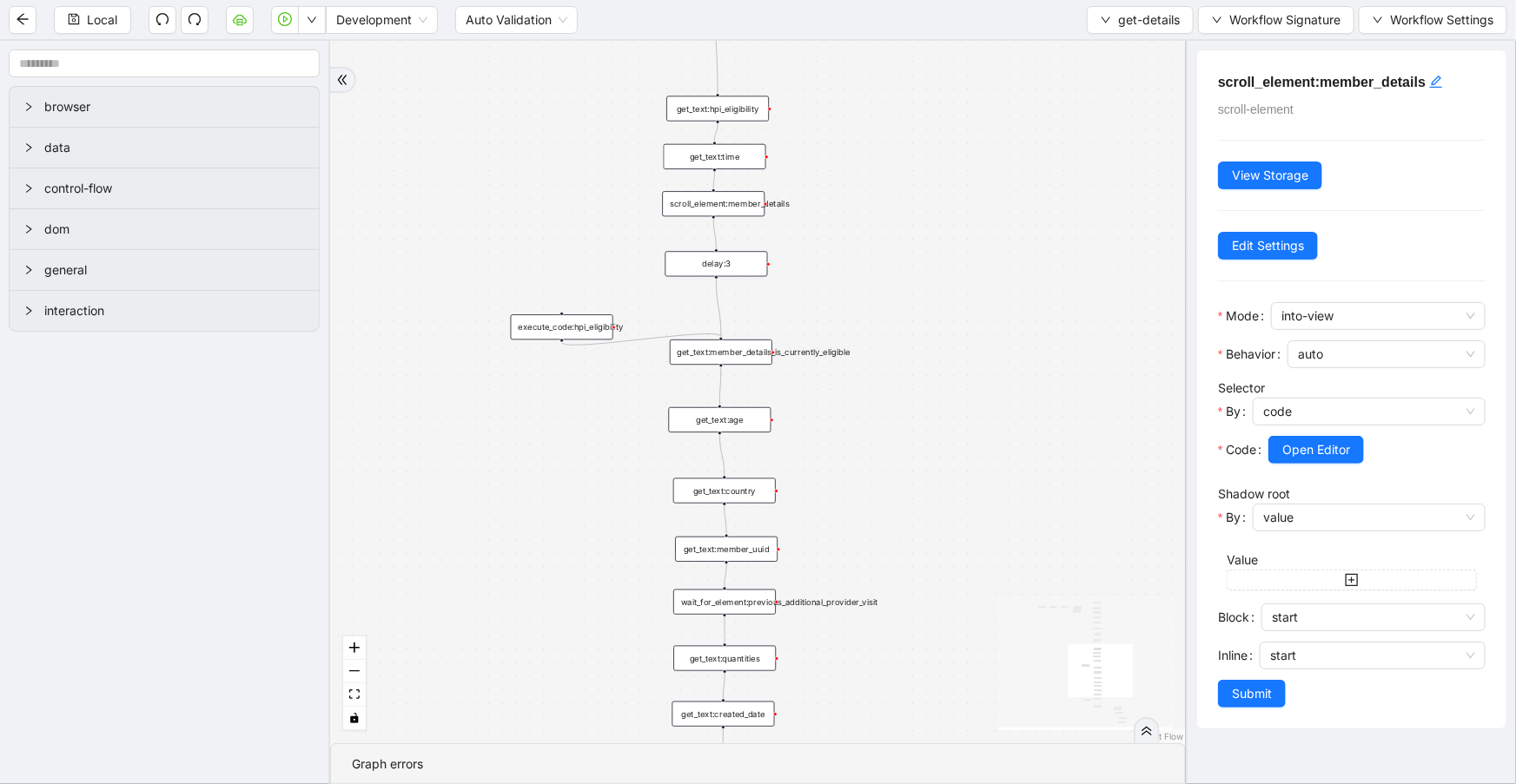
click at [755, 362] on div "get_text:member_details_is_currently_eligible" at bounding box center [721, 352] width 102 height 25
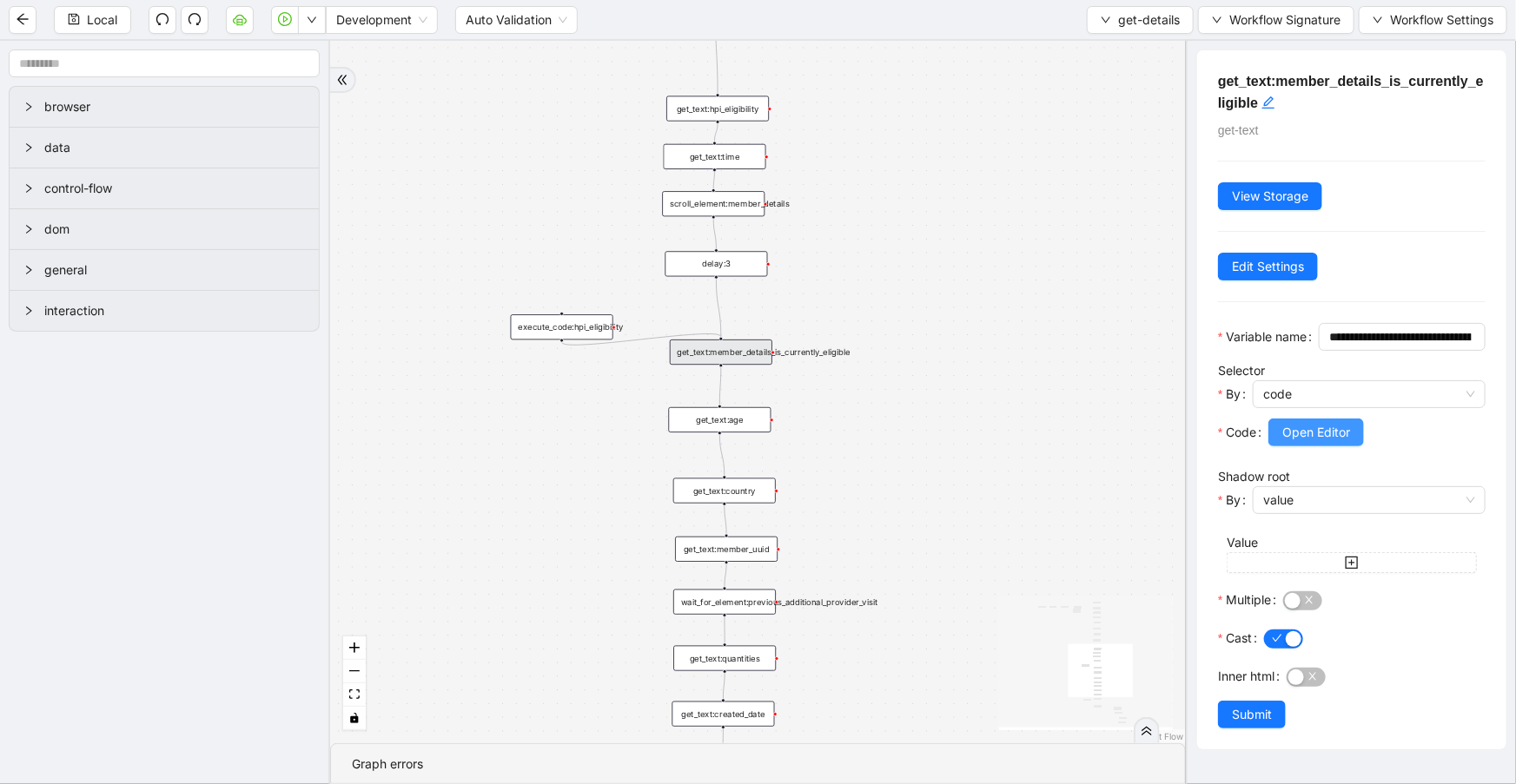
click at [1338, 442] on span "Open Editor" at bounding box center [1316, 432] width 68 height 19
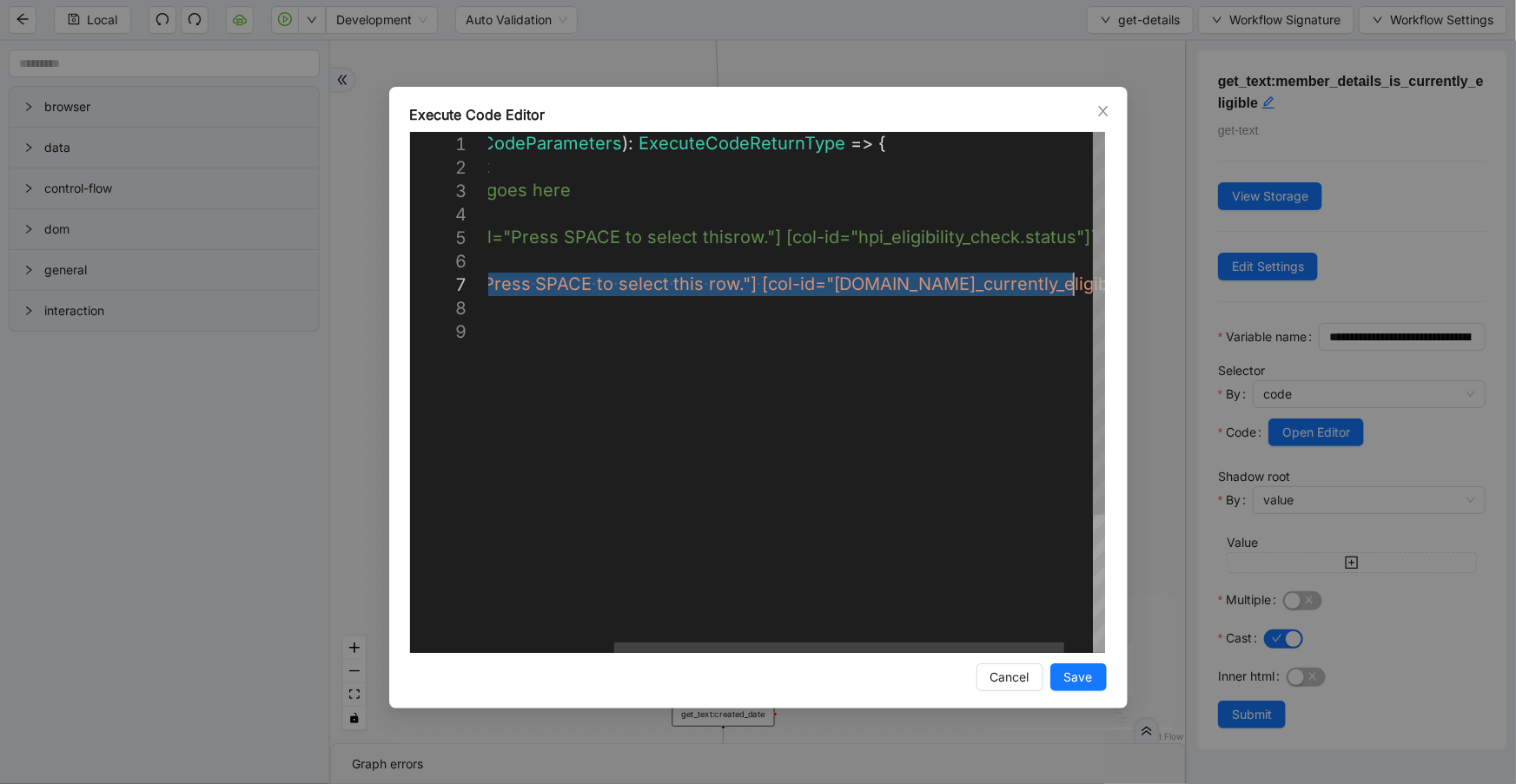
drag, startPoint x: 549, startPoint y: 284, endPoint x: 1070, endPoint y: 283, distance: 521.0
click at [1103, 111] on icon "close" at bounding box center [1103, 111] width 10 height 11
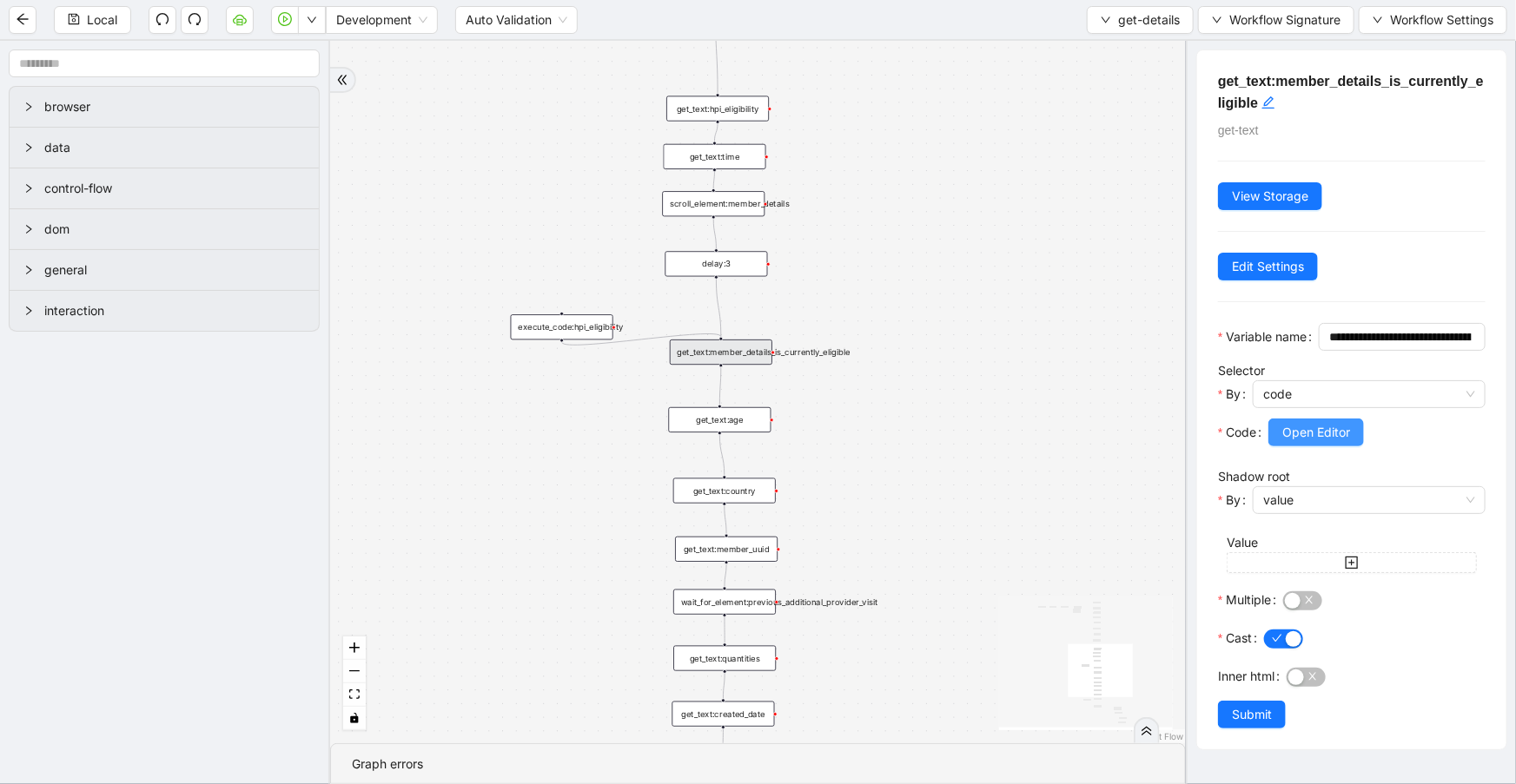
click at [1340, 442] on span "Open Editor" at bounding box center [1316, 432] width 68 height 19
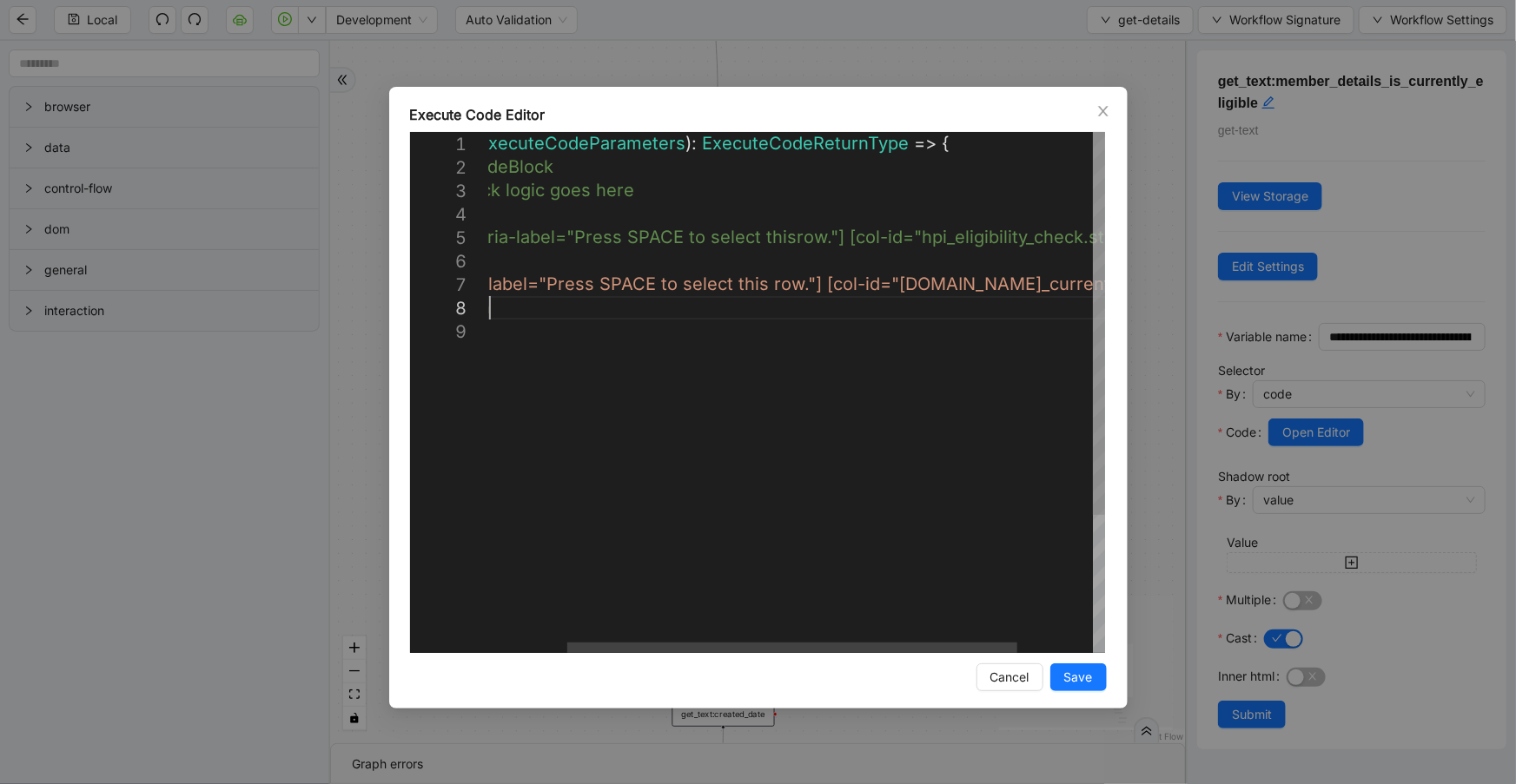
click at [1066, 299] on div "( { storage } : ExecuteCodeParameters ): ExecuteCodeReturnType => { //#region C…" at bounding box center [794, 486] width 825 height 709
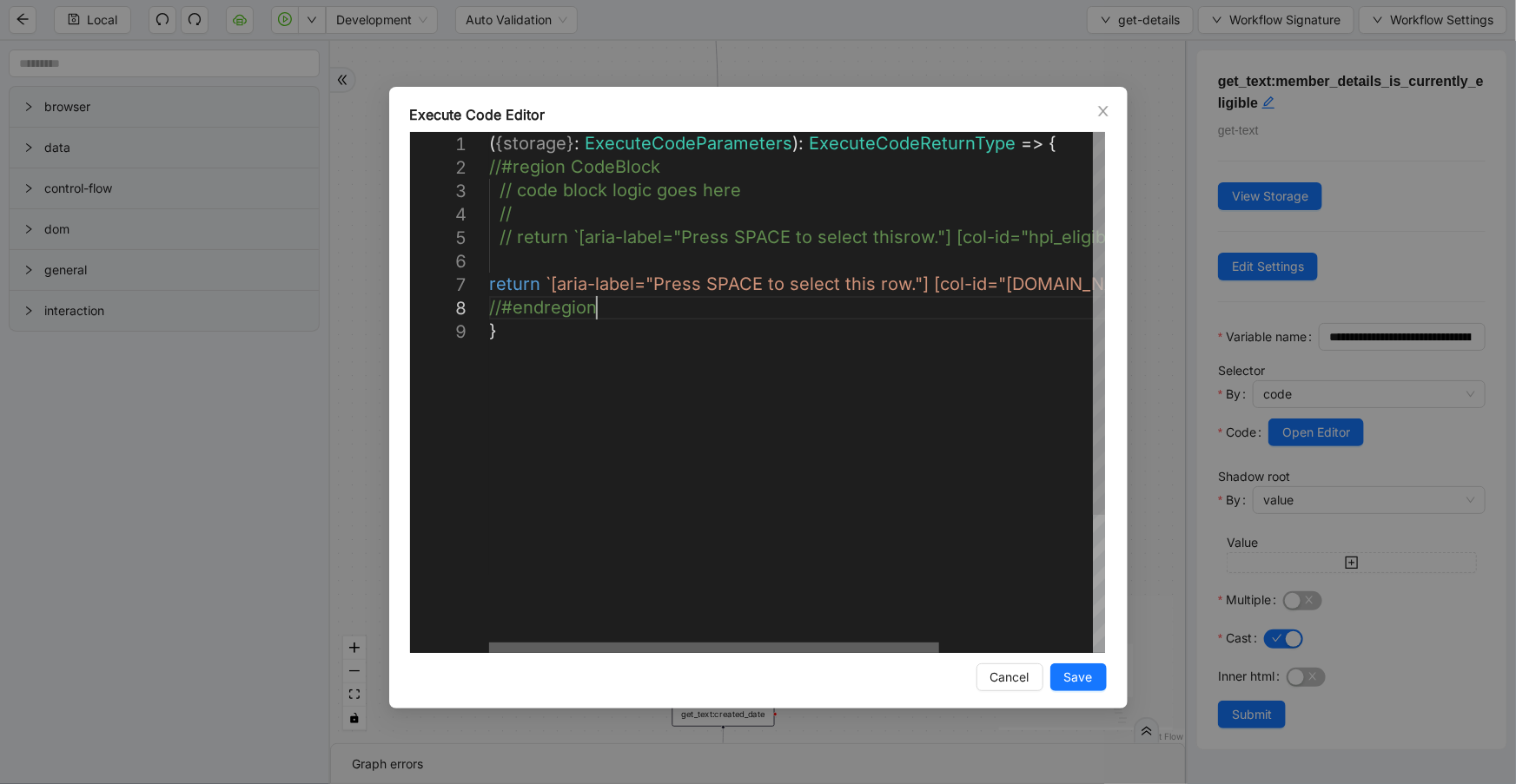
click at [489, 642] on div at bounding box center [714, 648] width 450 height 11
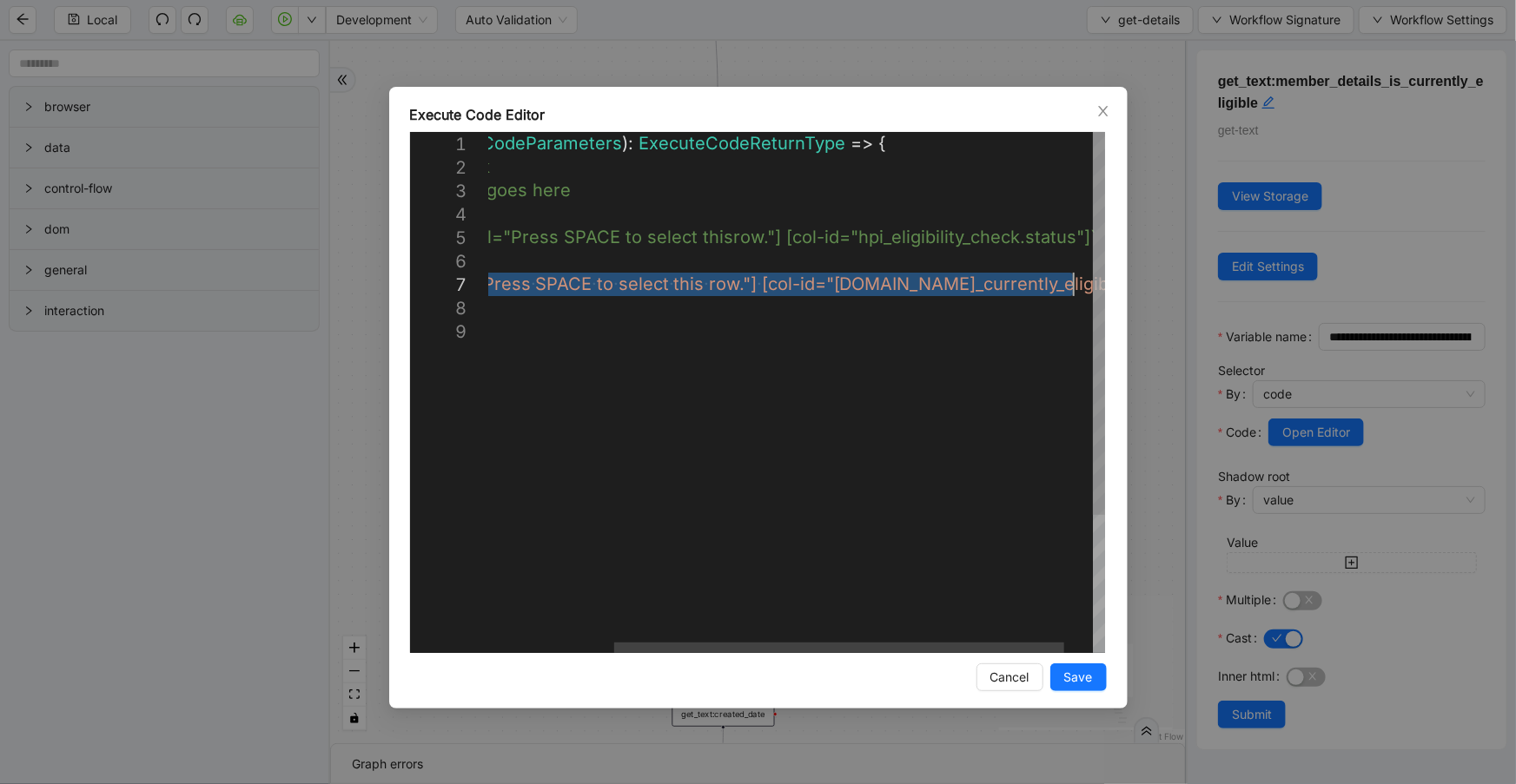
drag, startPoint x: 548, startPoint y: 280, endPoint x: 1072, endPoint y: 272, distance: 524.1
drag, startPoint x: 850, startPoint y: 369, endPoint x: 859, endPoint y: 365, distance: 9.8
click at [856, 368] on div "( { storage } : ExecuteCodeParameters ): ExecuteCodeReturnType => { //#region C…" at bounding box center [732, 486] width 825 height 709
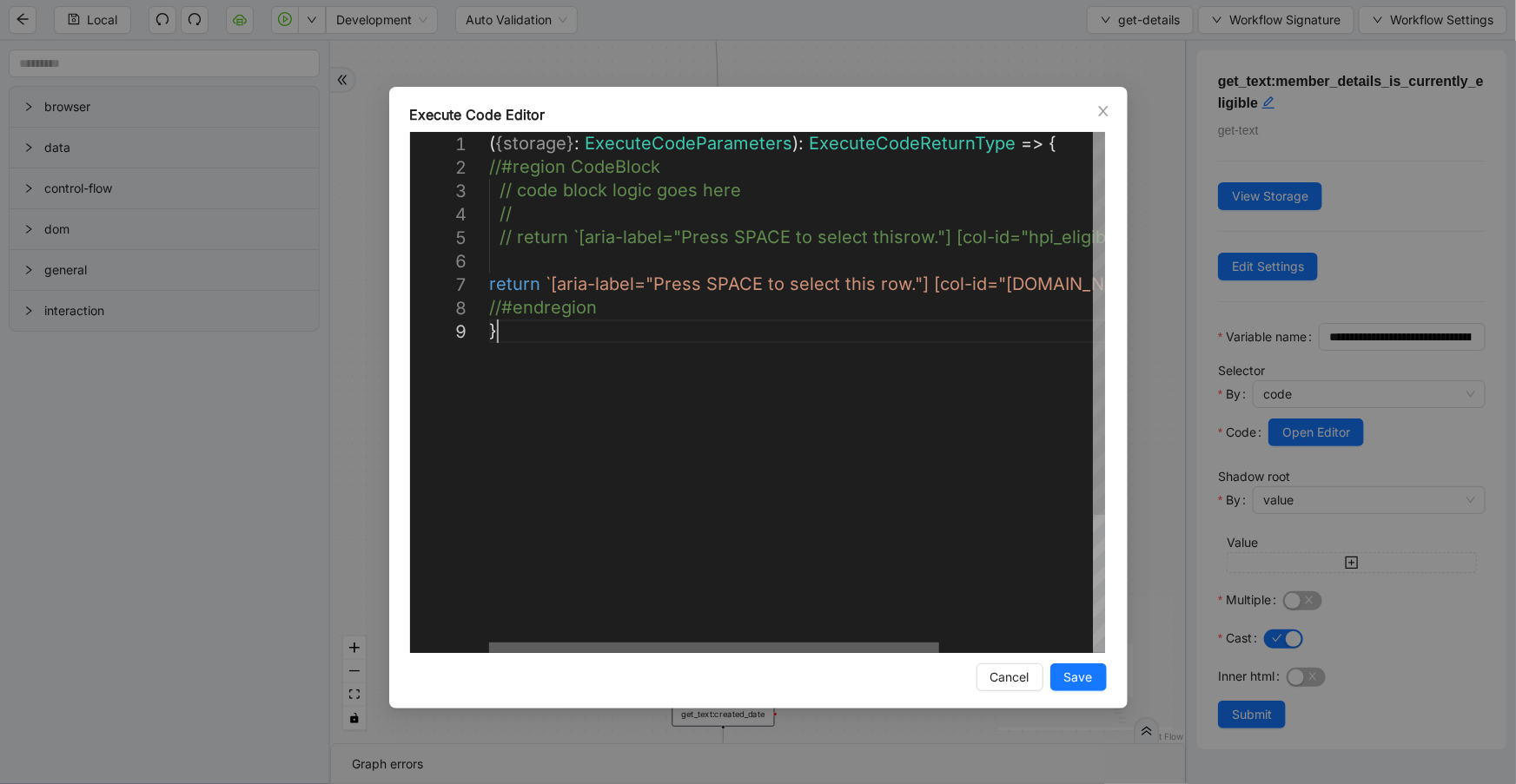
click at [489, 642] on div at bounding box center [714, 648] width 450 height 11
click at [489, 302] on span "//#endregion" at bounding box center [542, 306] width 108 height 21
click at [501, 310] on div "( { storage } : ExecuteCodeParameters ): ExecuteCodeReturnType => { //#region C…" at bounding box center [901, 486] width 825 height 709
paste textarea "**********"
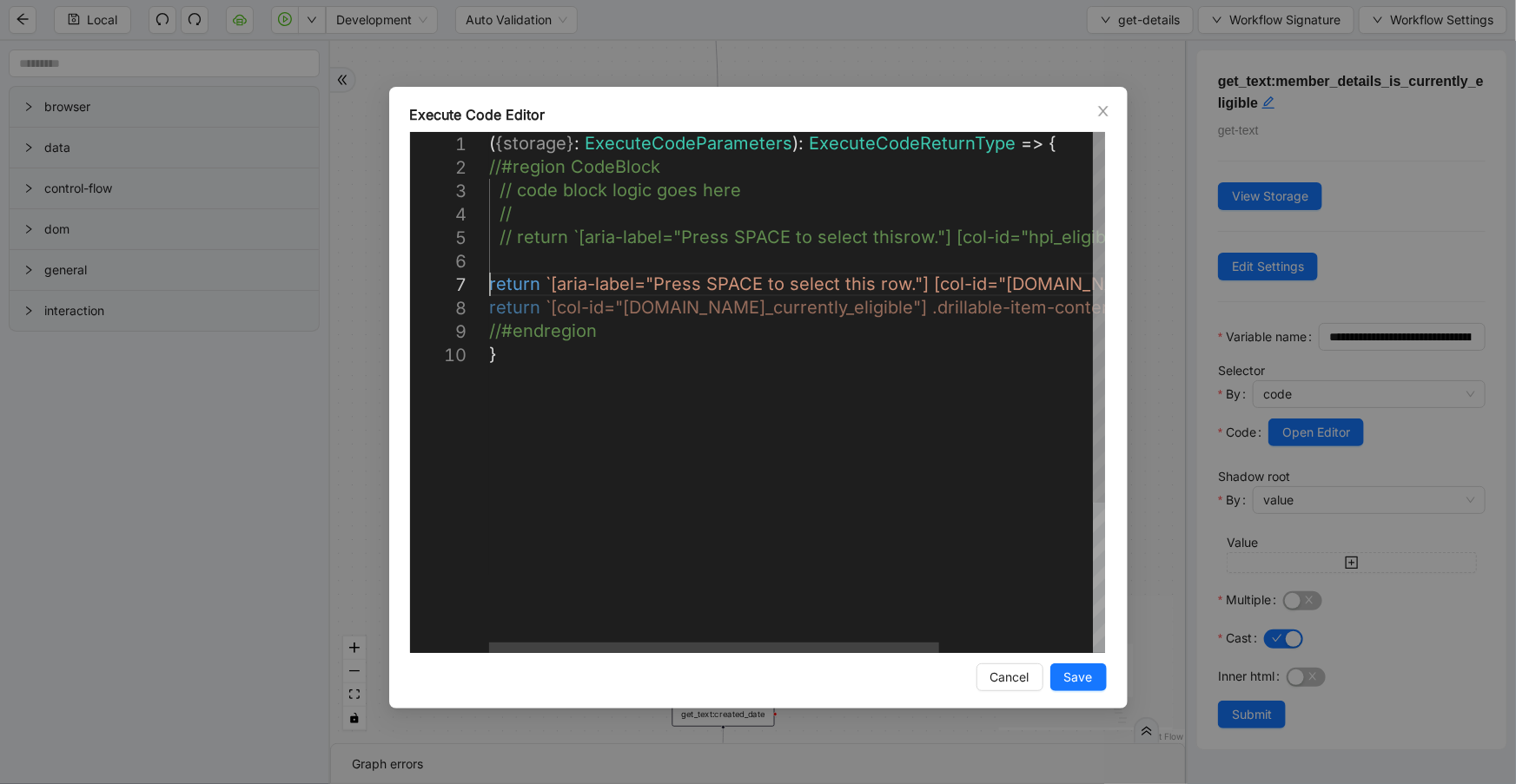
click at [489, 287] on div "( { storage } : ExecuteCodeParameters ): ExecuteCodeReturnType => { //#region C…" at bounding box center [901, 497] width 825 height 732
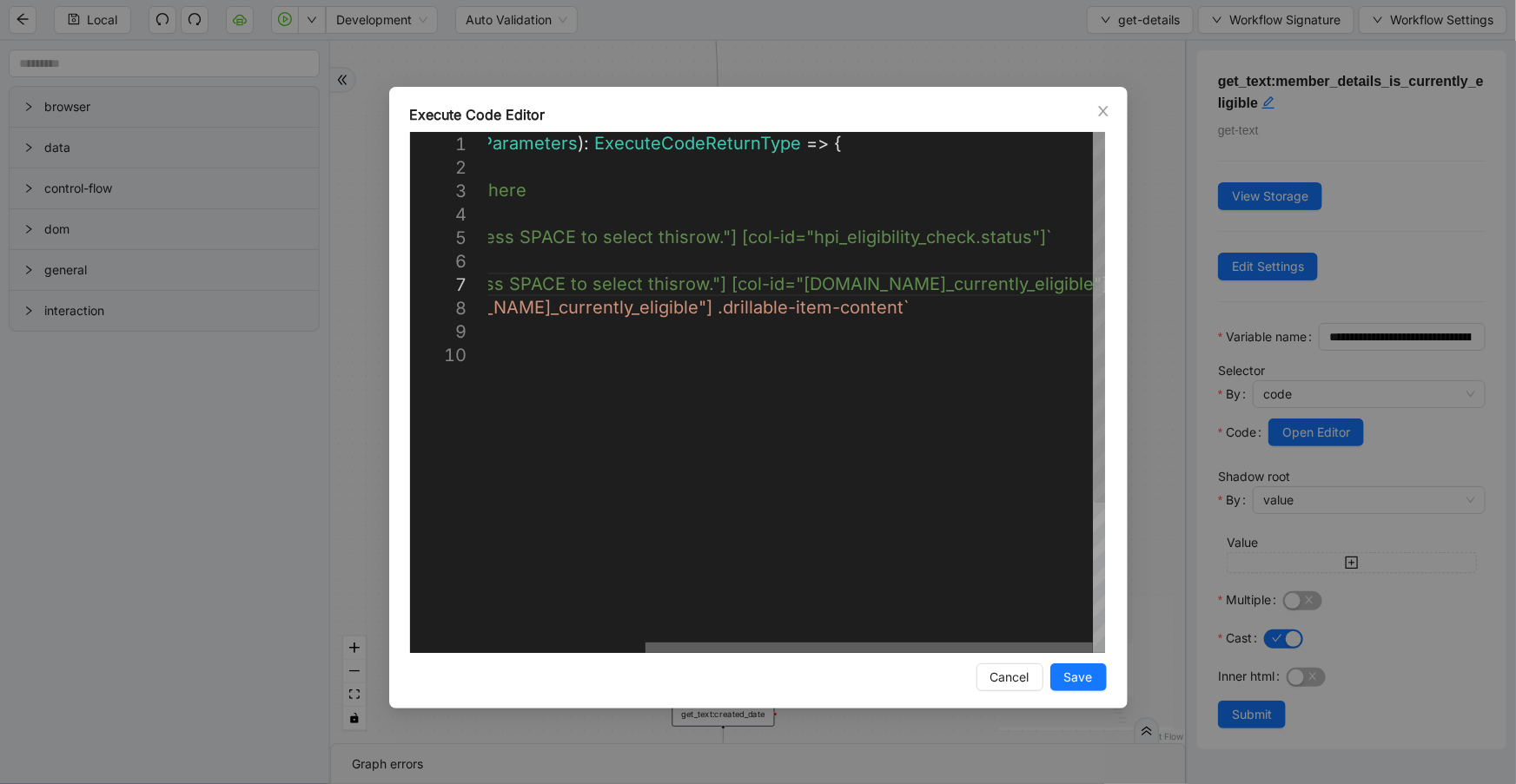
click at [986, 653] on div at bounding box center [869, 648] width 447 height 11
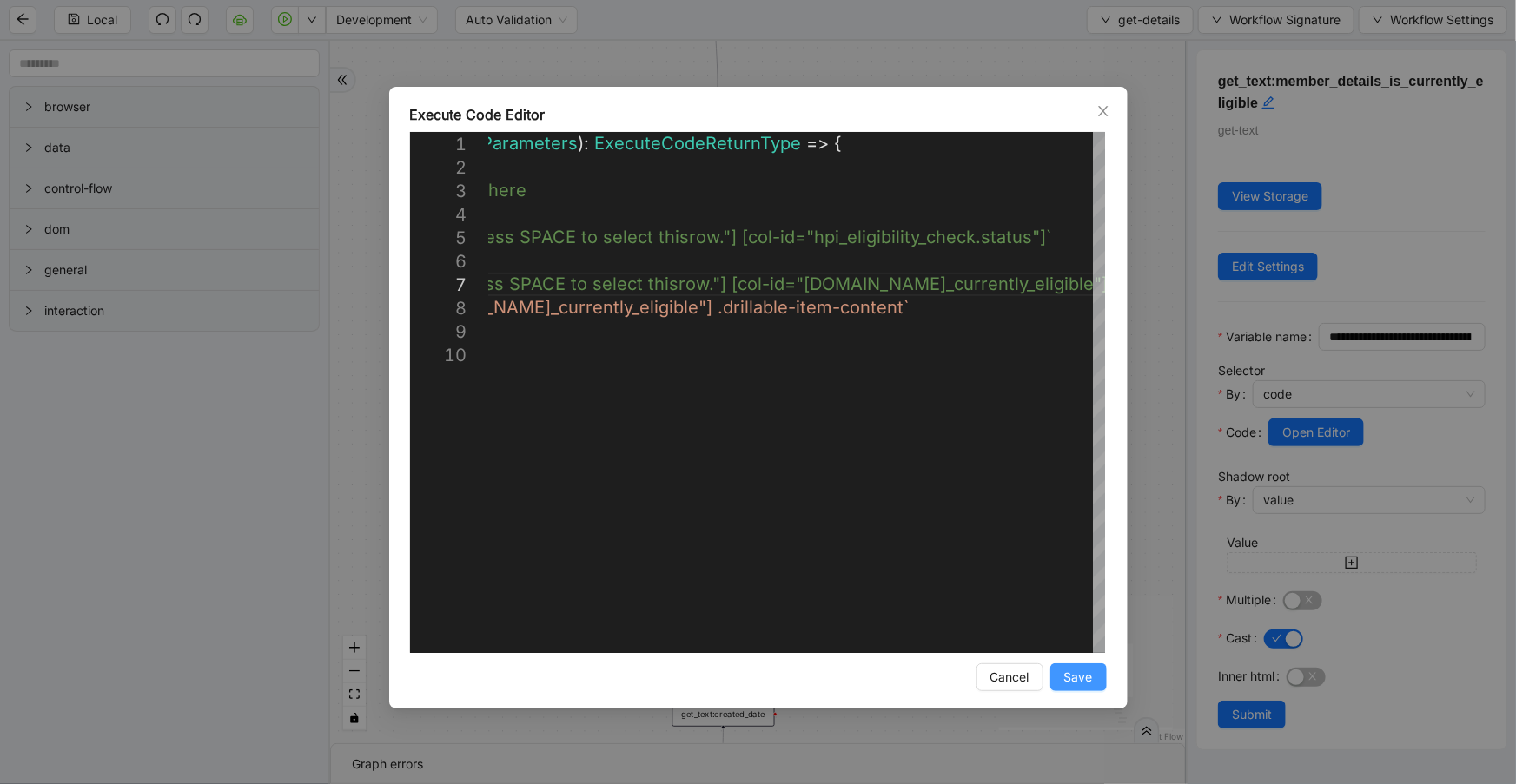
type textarea "**********"
click at [1098, 669] on button "Save" at bounding box center [1078, 676] width 56 height 28
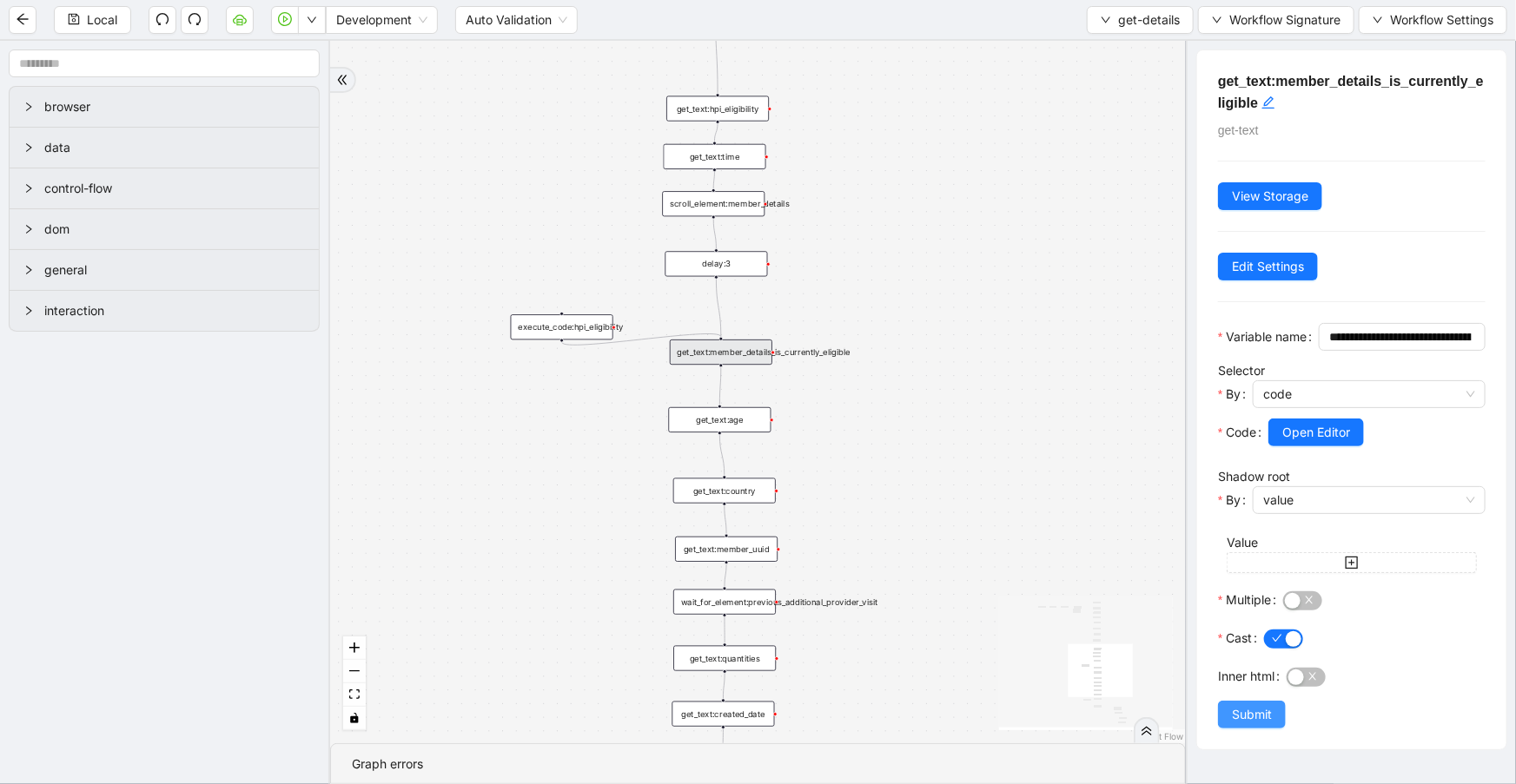
click at [1239, 724] on span "Submit" at bounding box center [1252, 714] width 40 height 19
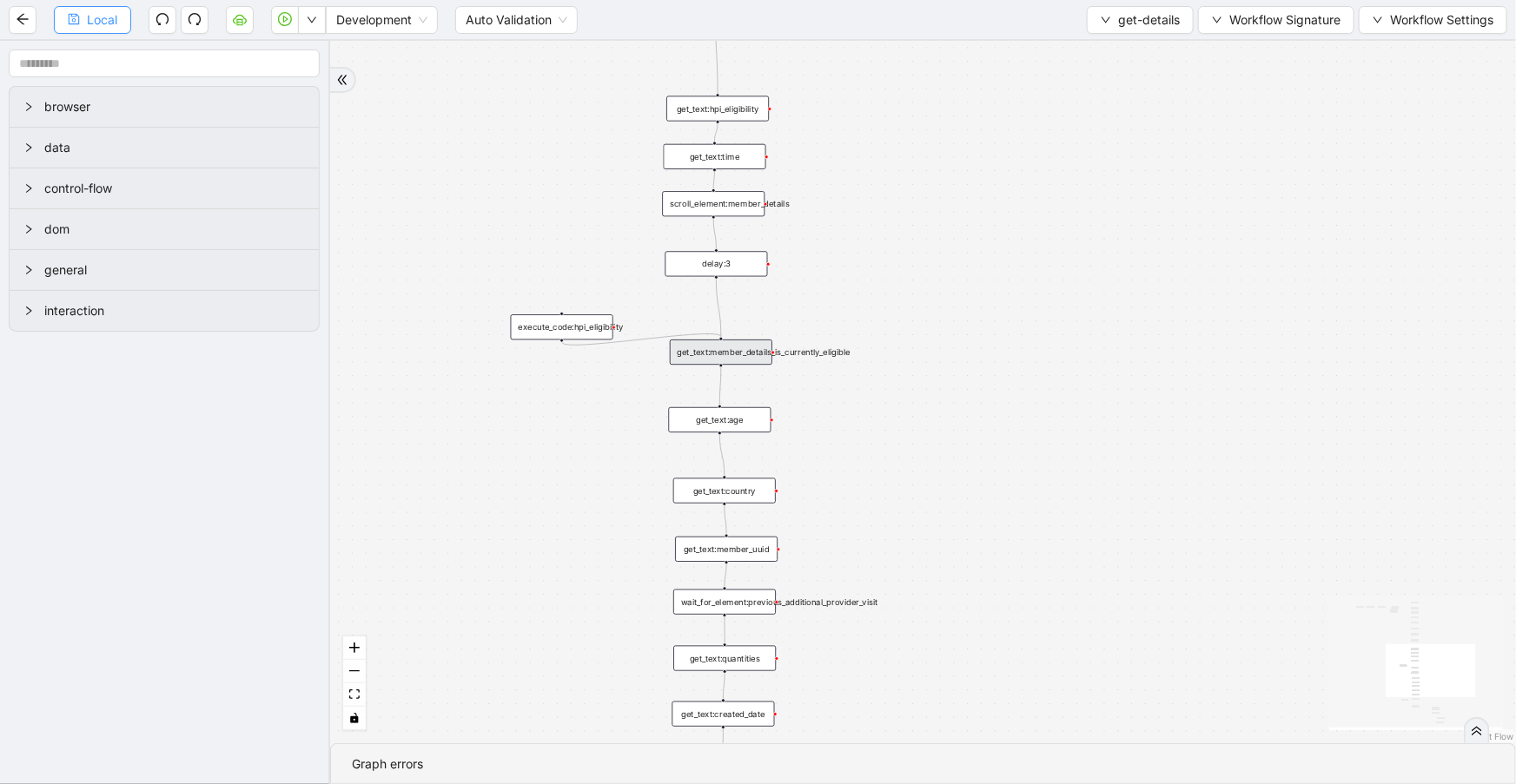
click at [95, 20] on span "Local" at bounding box center [102, 20] width 30 height 19
click at [706, 353] on div "get_text:member_details_is_currently_eligible" at bounding box center [721, 352] width 102 height 25
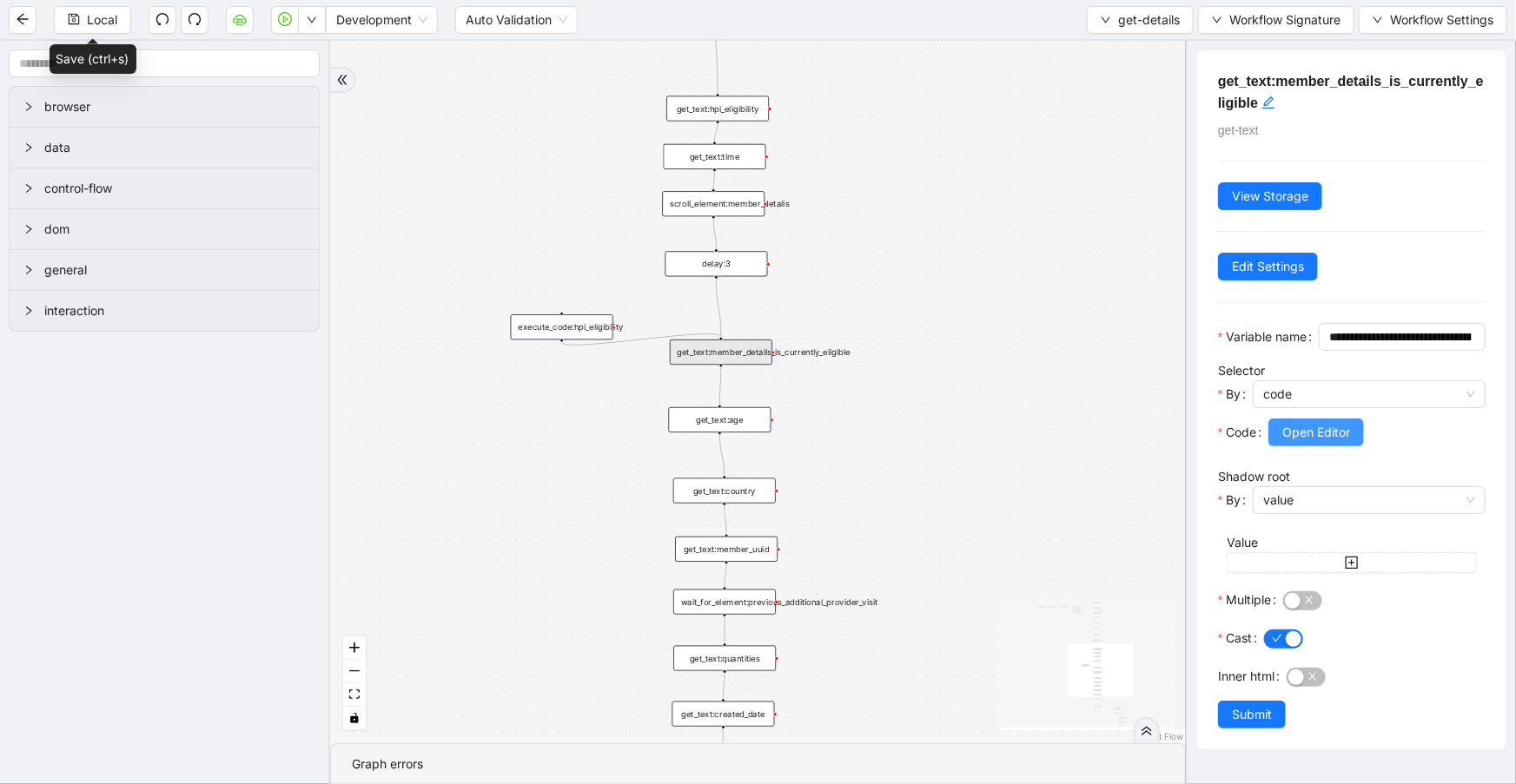
click at [1289, 442] on span "Open Editor" at bounding box center [1316, 432] width 68 height 19
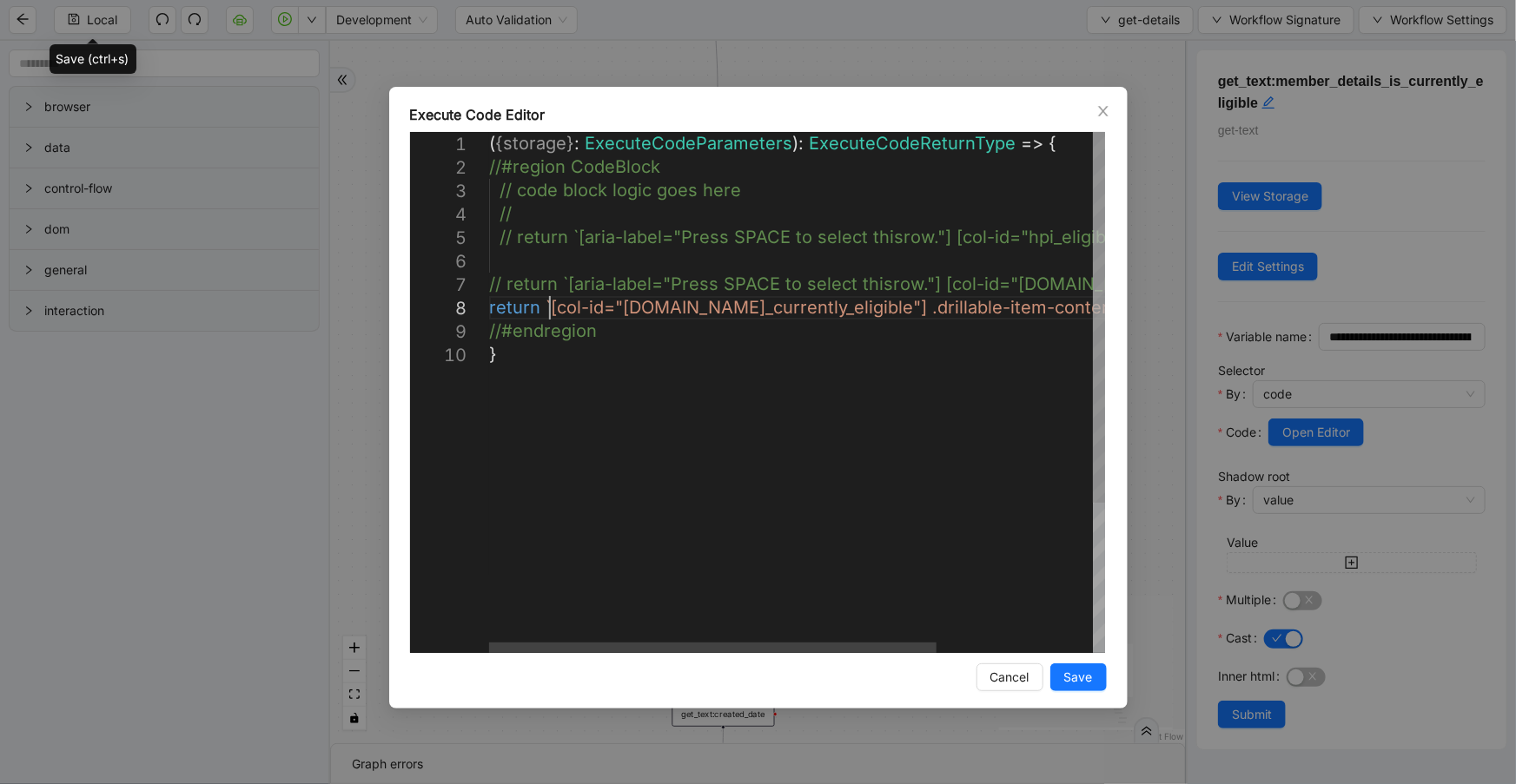
scroll to position [0, 9]
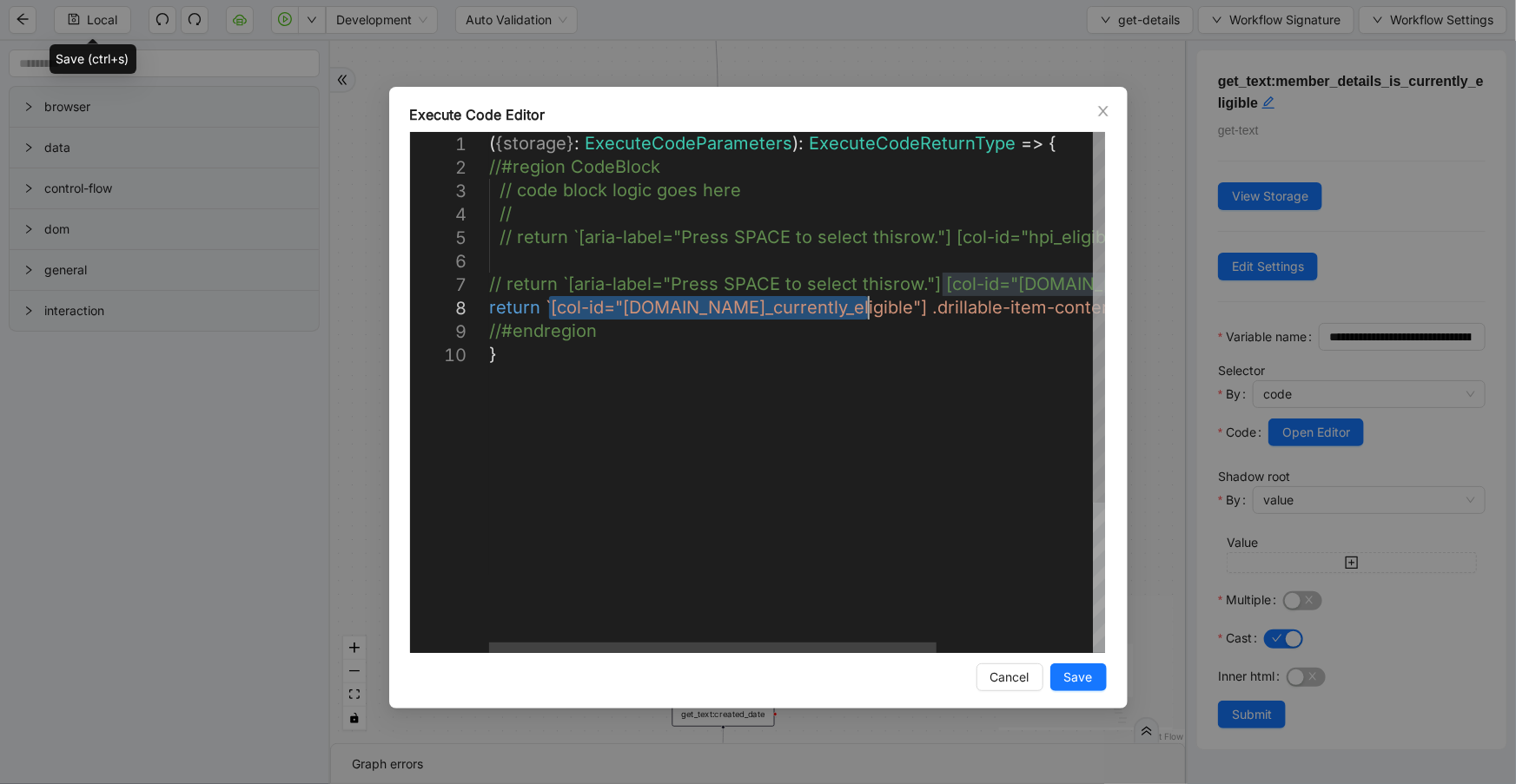
drag, startPoint x: 547, startPoint y: 304, endPoint x: 864, endPoint y: 309, distance: 317.0
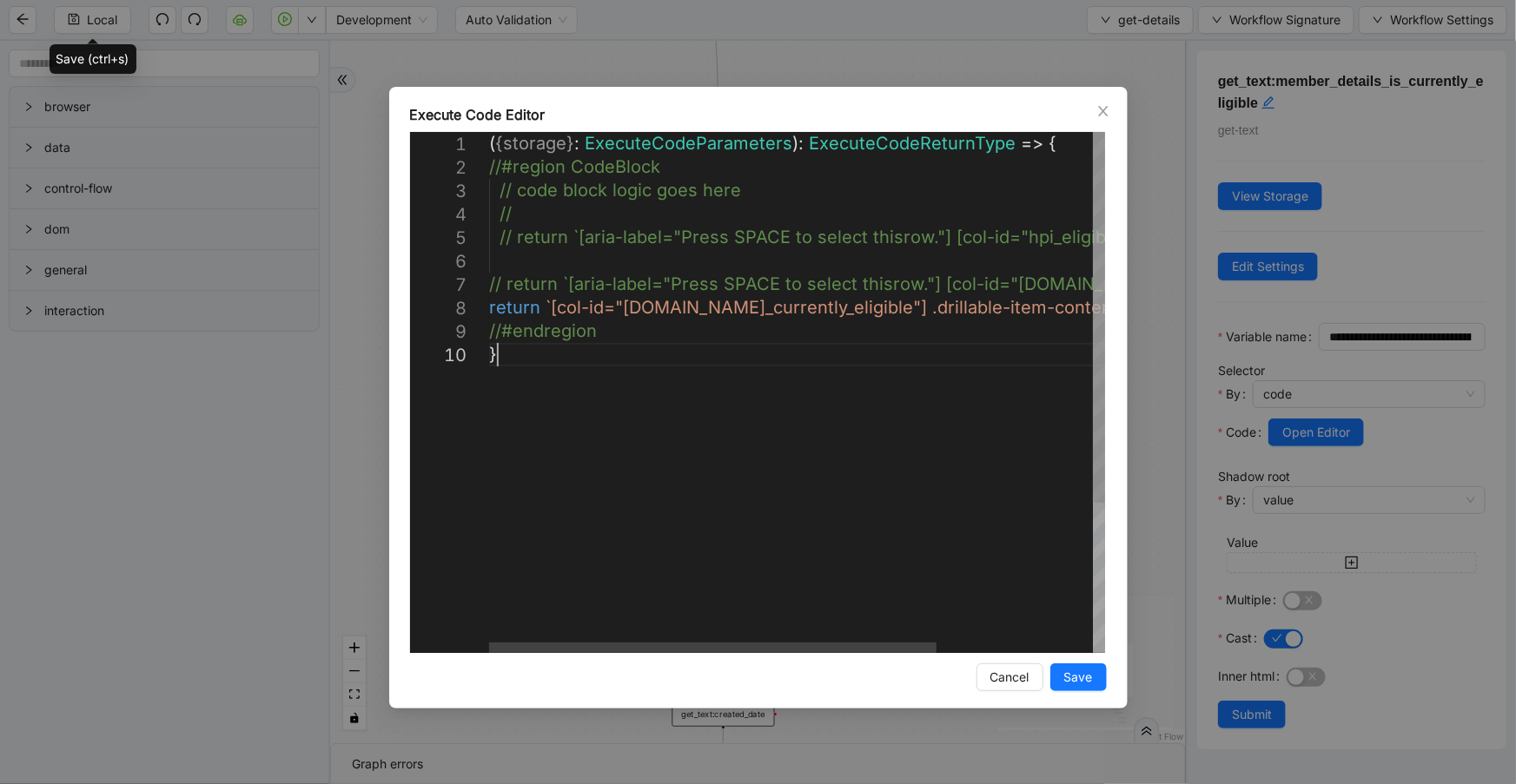
click at [862, 610] on div "( { storage } : ExecuteCodeParameters ): ExecuteCodeReturnType => { //#region C…" at bounding box center [904, 497] width 830 height 732
click at [768, 642] on div at bounding box center [712, 648] width 447 height 11
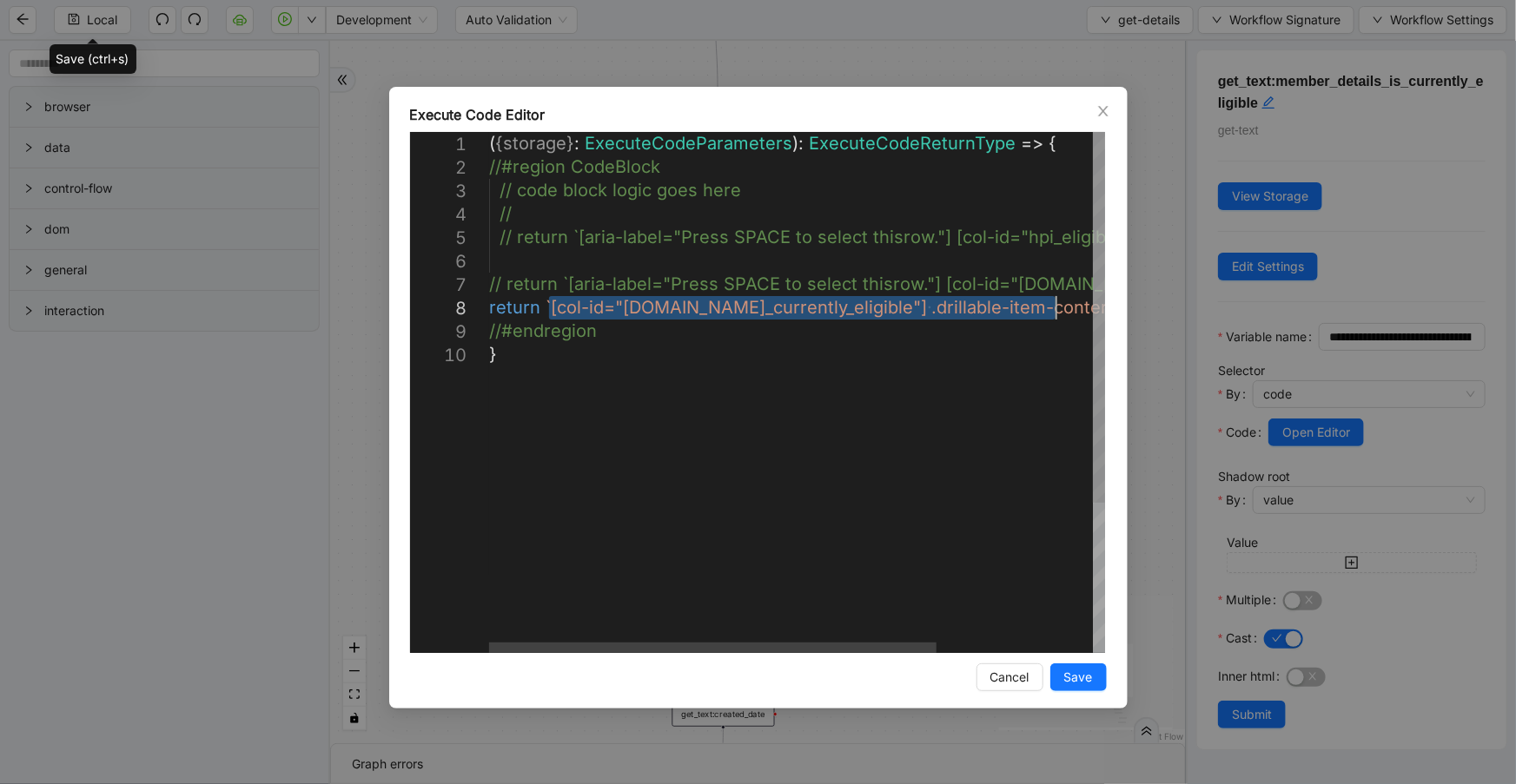
drag, startPoint x: 547, startPoint y: 305, endPoint x: 1056, endPoint y: 307, distance: 509.0
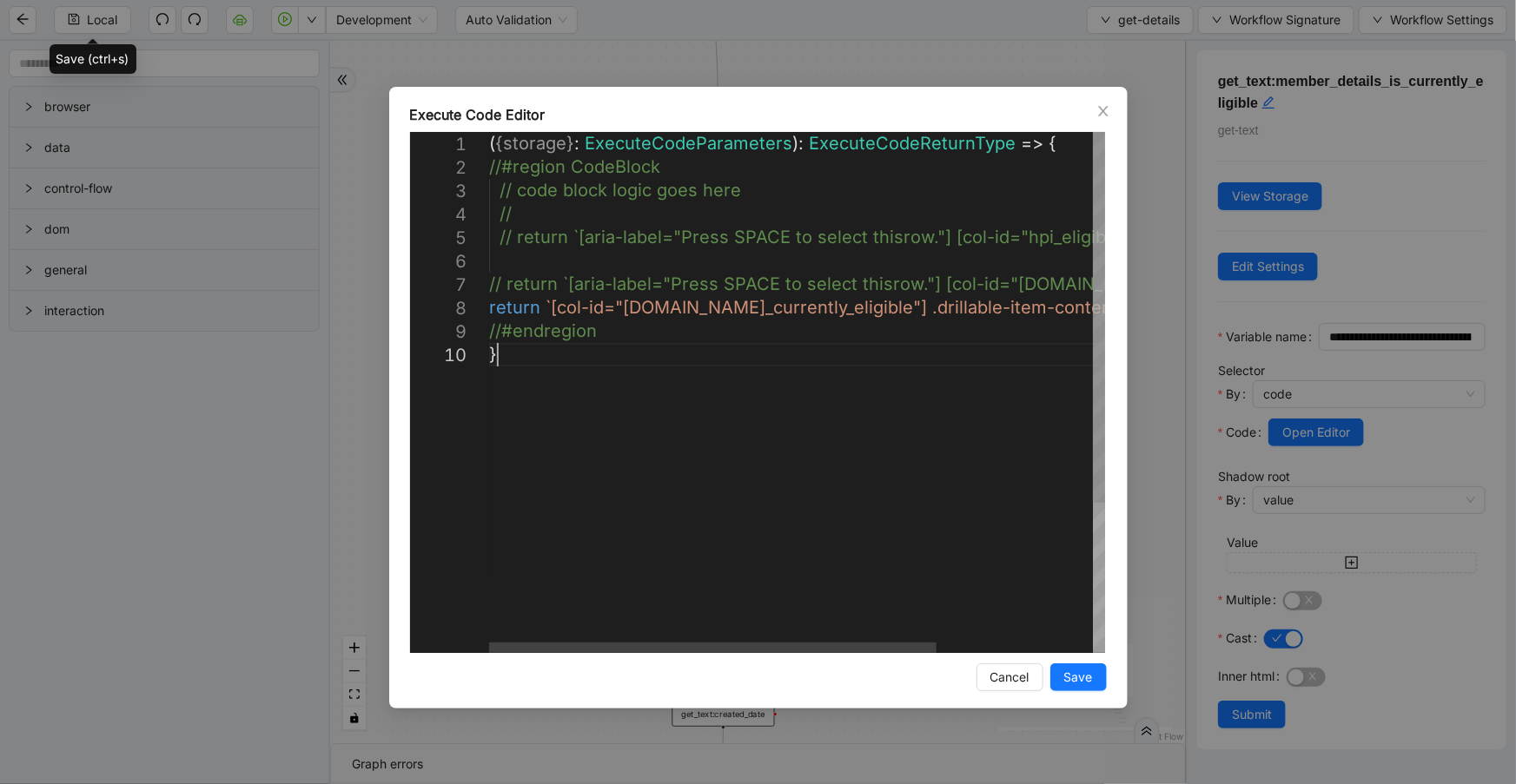
click at [713, 552] on div "( { storage } : ExecuteCodeParameters ): ExecuteCodeReturnType => { //#region C…" at bounding box center [904, 497] width 830 height 732
click at [1063, 687] on button "Save" at bounding box center [1078, 676] width 56 height 28
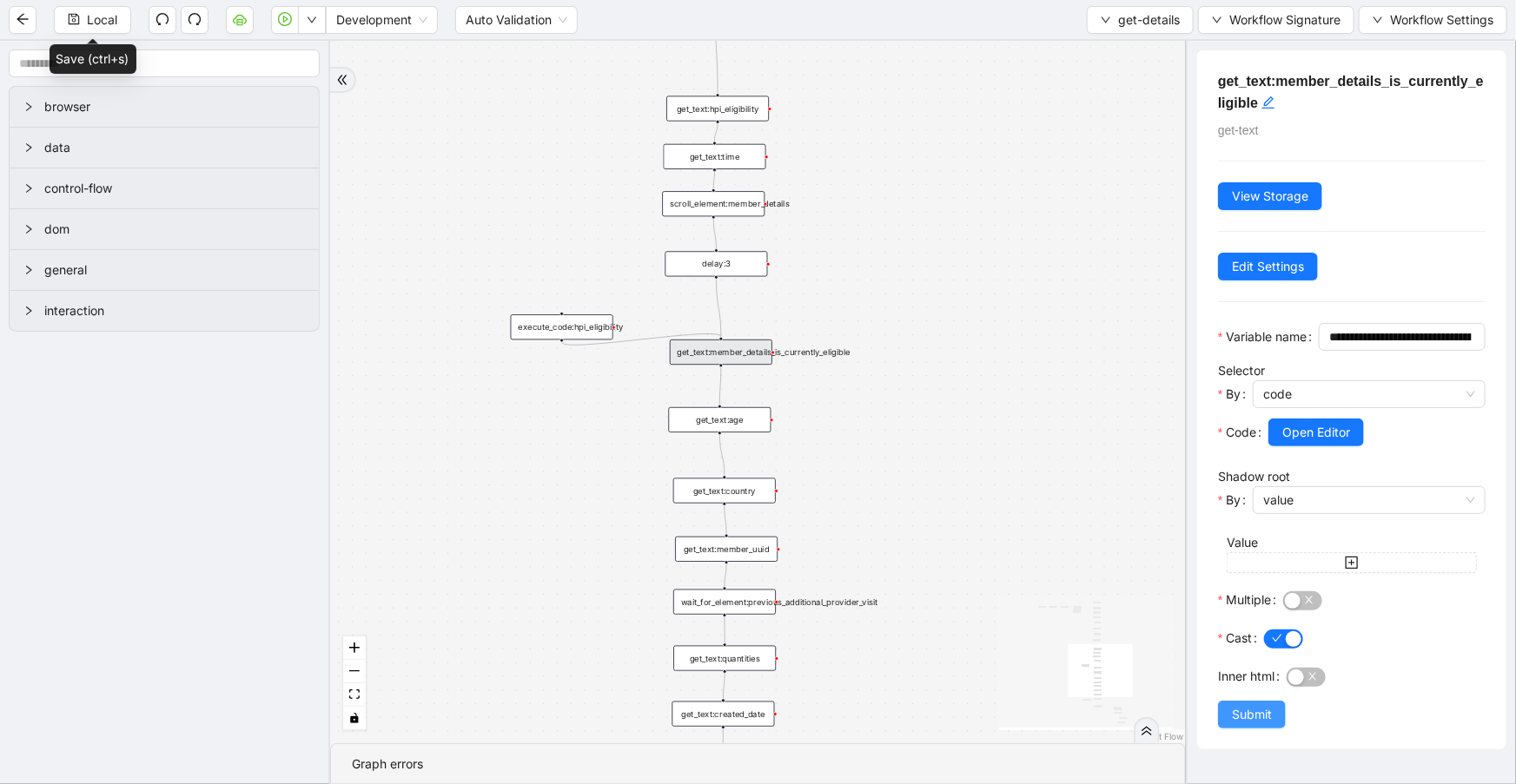
click at [1228, 728] on button "Submit" at bounding box center [1252, 714] width 68 height 28
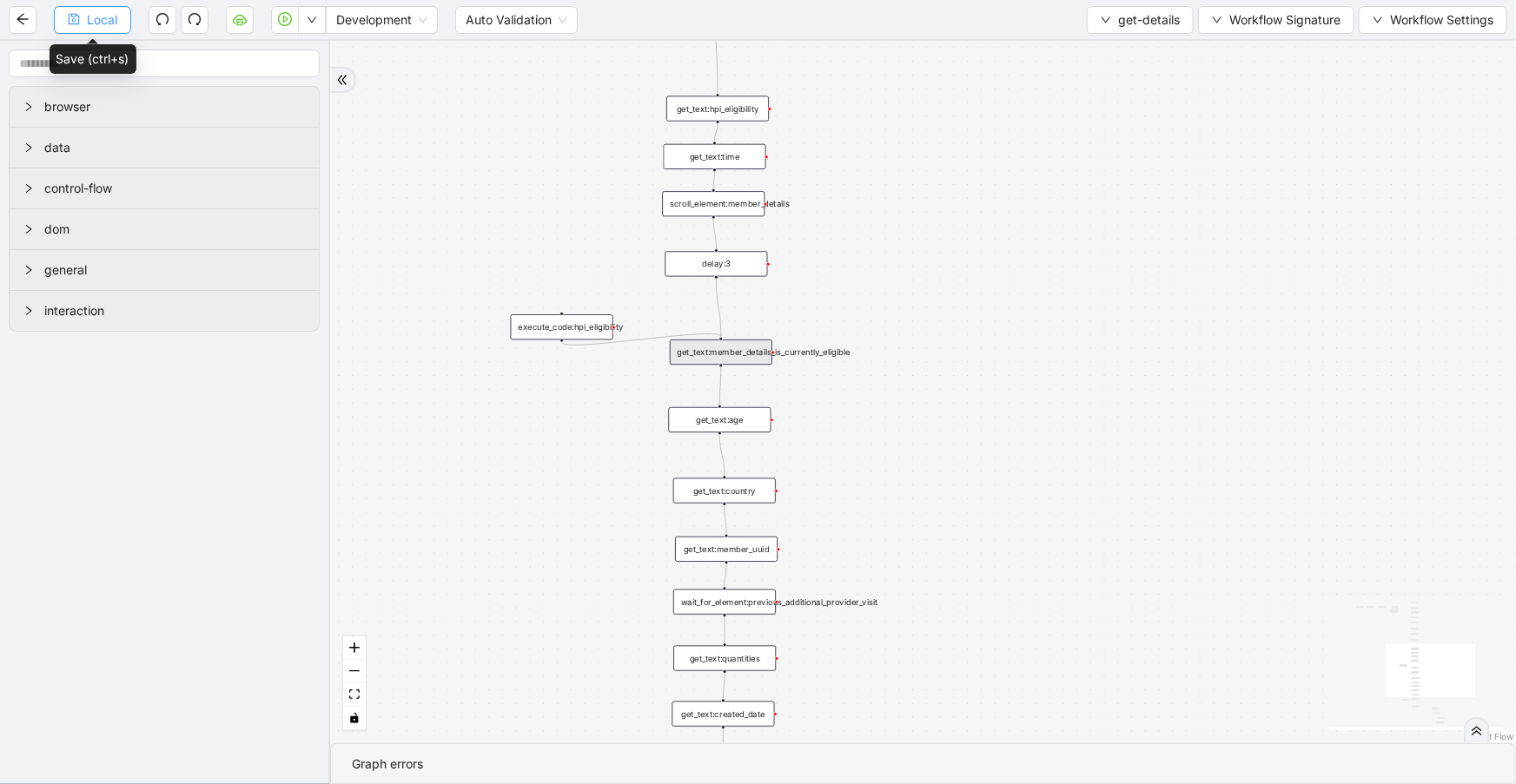
click at [110, 25] on span "Local" at bounding box center [102, 20] width 30 height 19
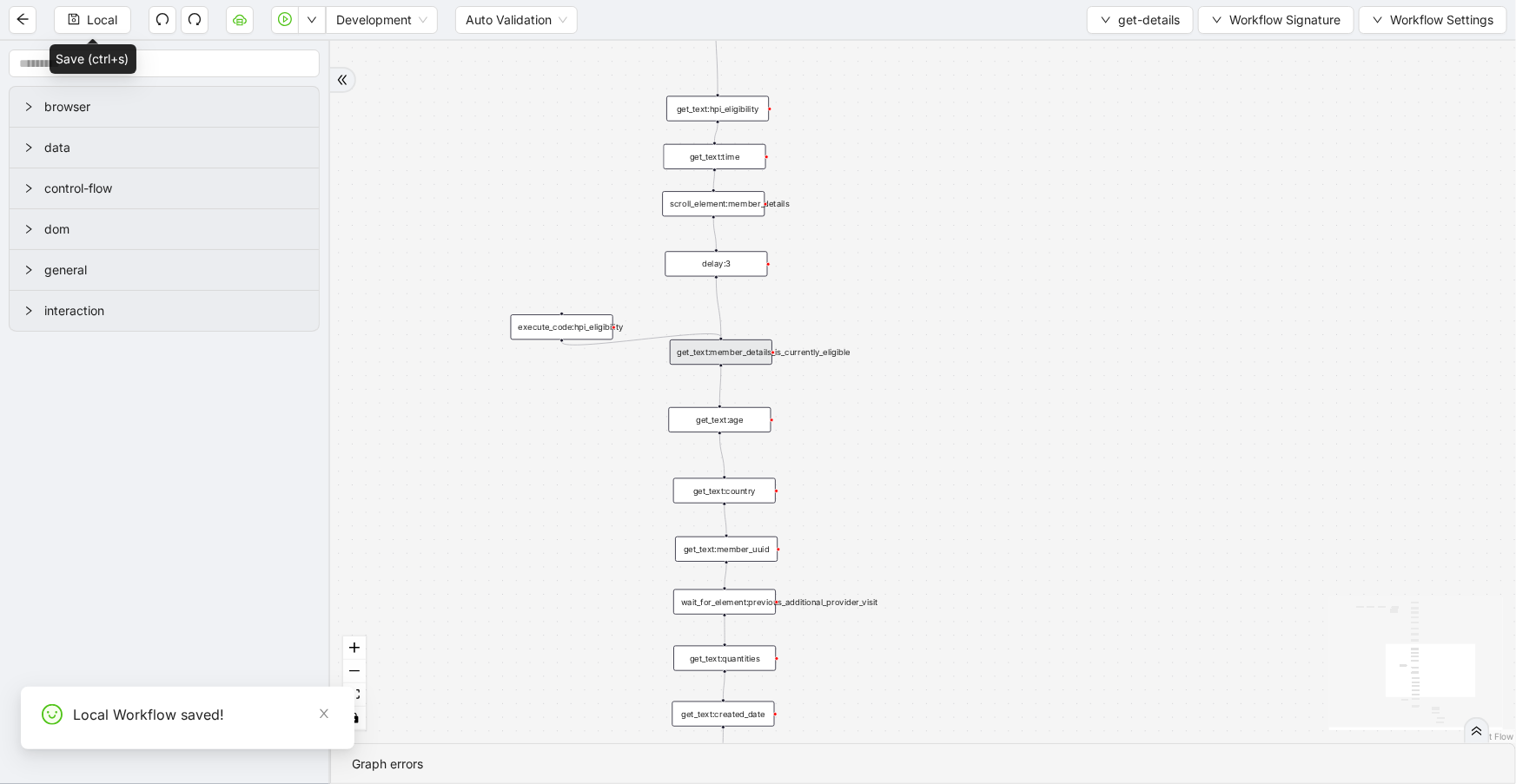
click at [1105, 19] on icon "down" at bounding box center [1105, 20] width 9 height 6
click at [1118, 51] on span "Select" at bounding box center [1138, 52] width 79 height 19
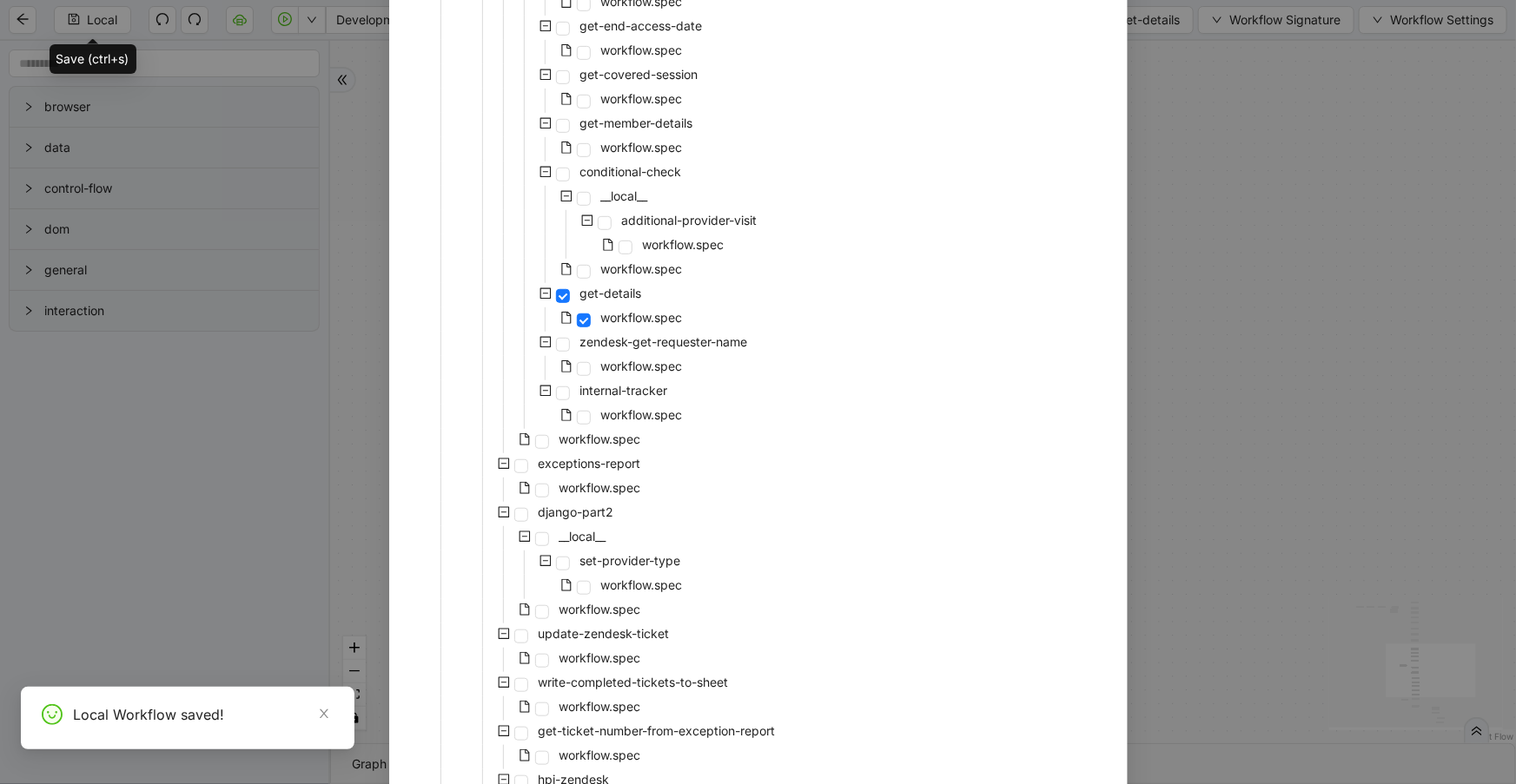
scroll to position [616, 0]
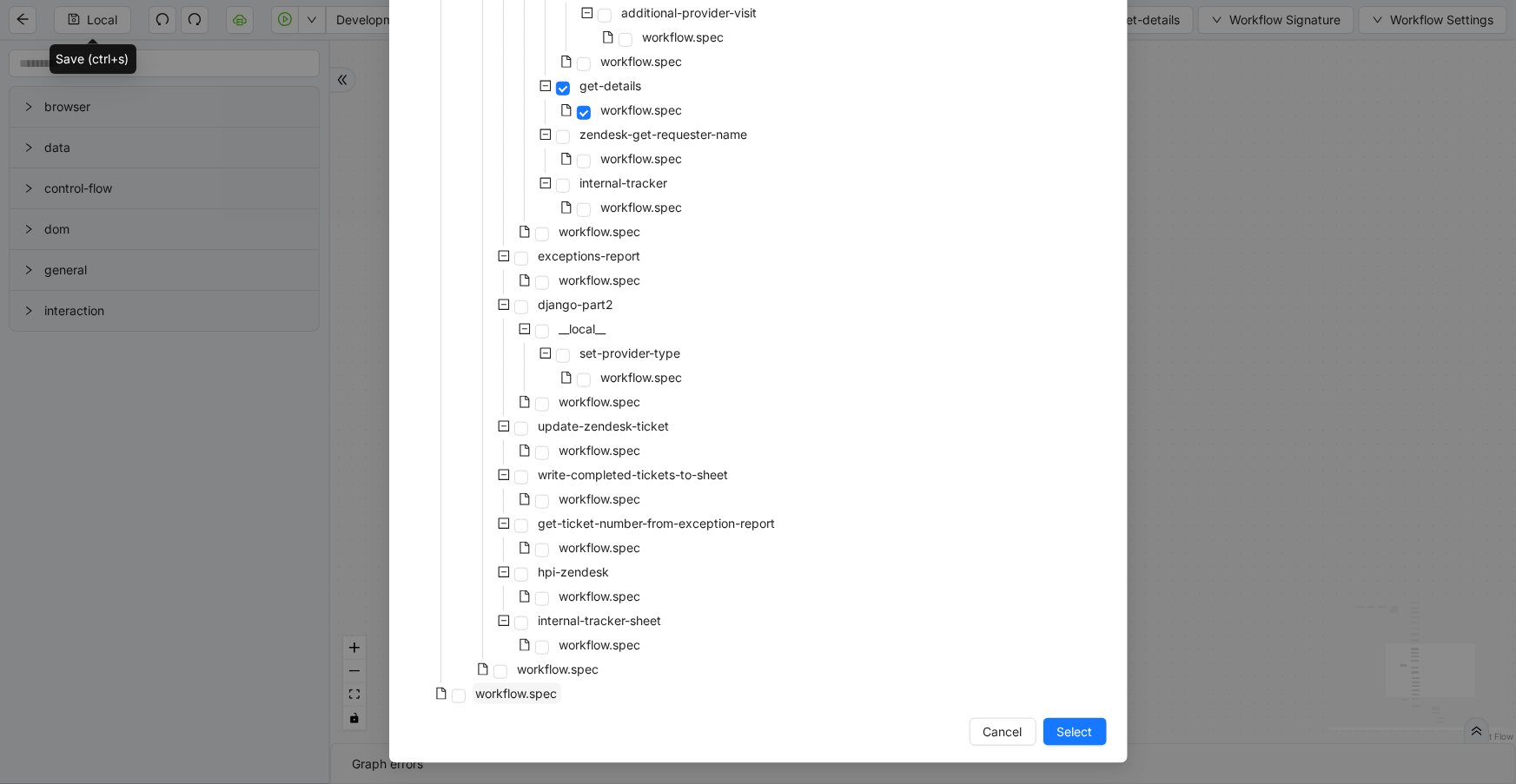
click at [544, 700] on span "workflow.spec" at bounding box center [516, 693] width 82 height 14
click at [1064, 732] on span "Select" at bounding box center [1075, 731] width 36 height 19
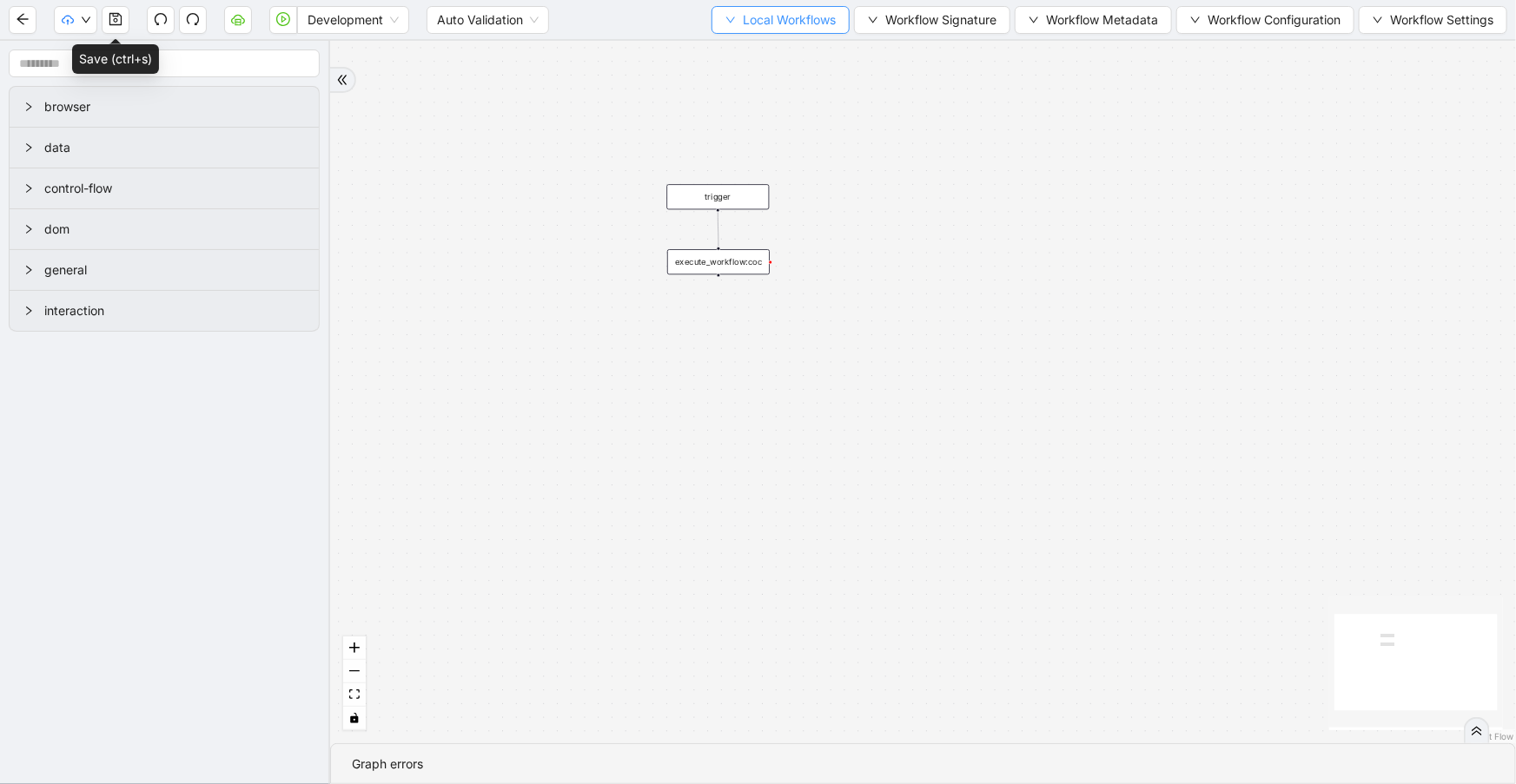
click at [742, 17] on span "Local Workflows" at bounding box center [789, 20] width 93 height 19
click at [756, 51] on span "Select" at bounding box center [774, 52] width 113 height 19
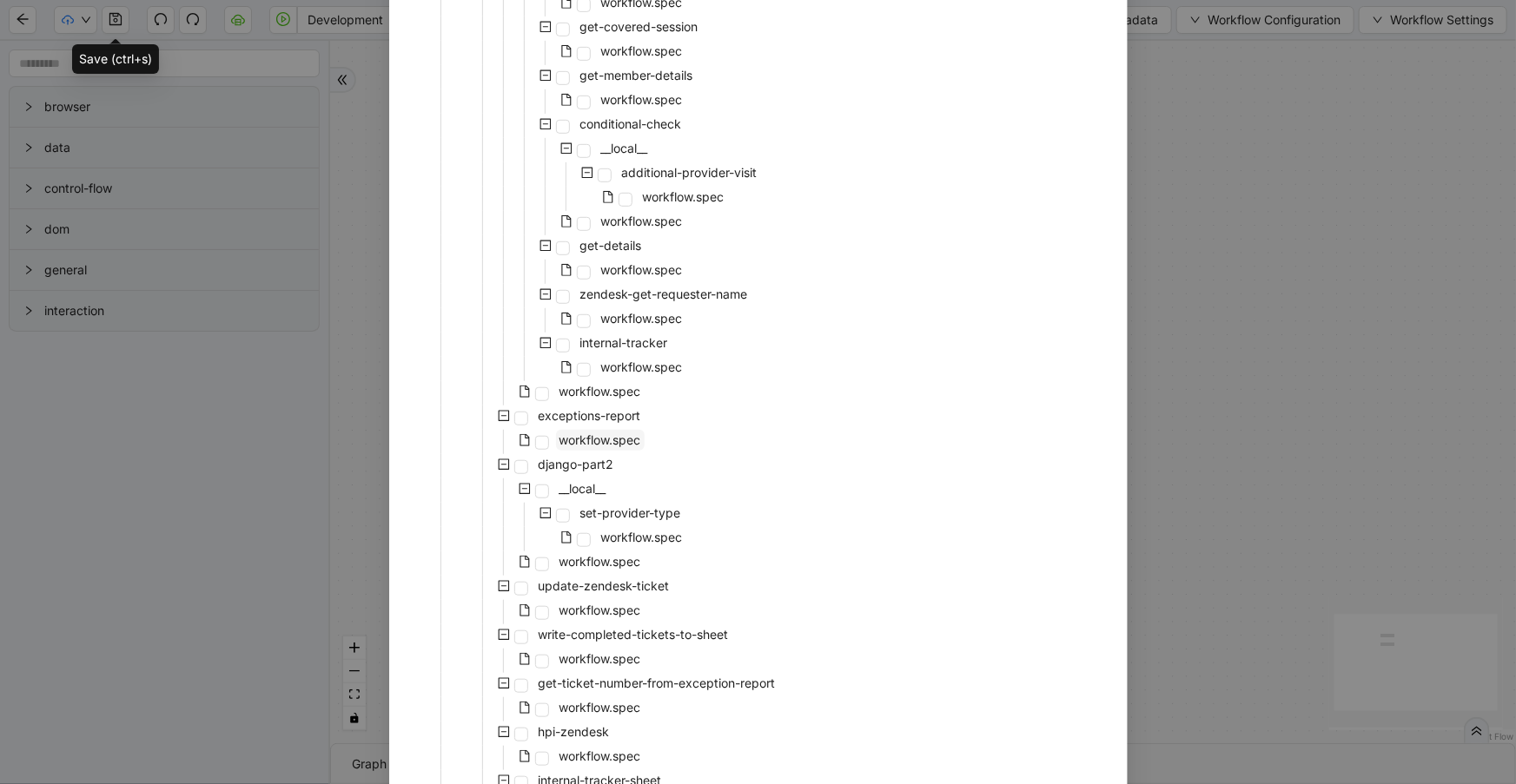
scroll to position [331, 0]
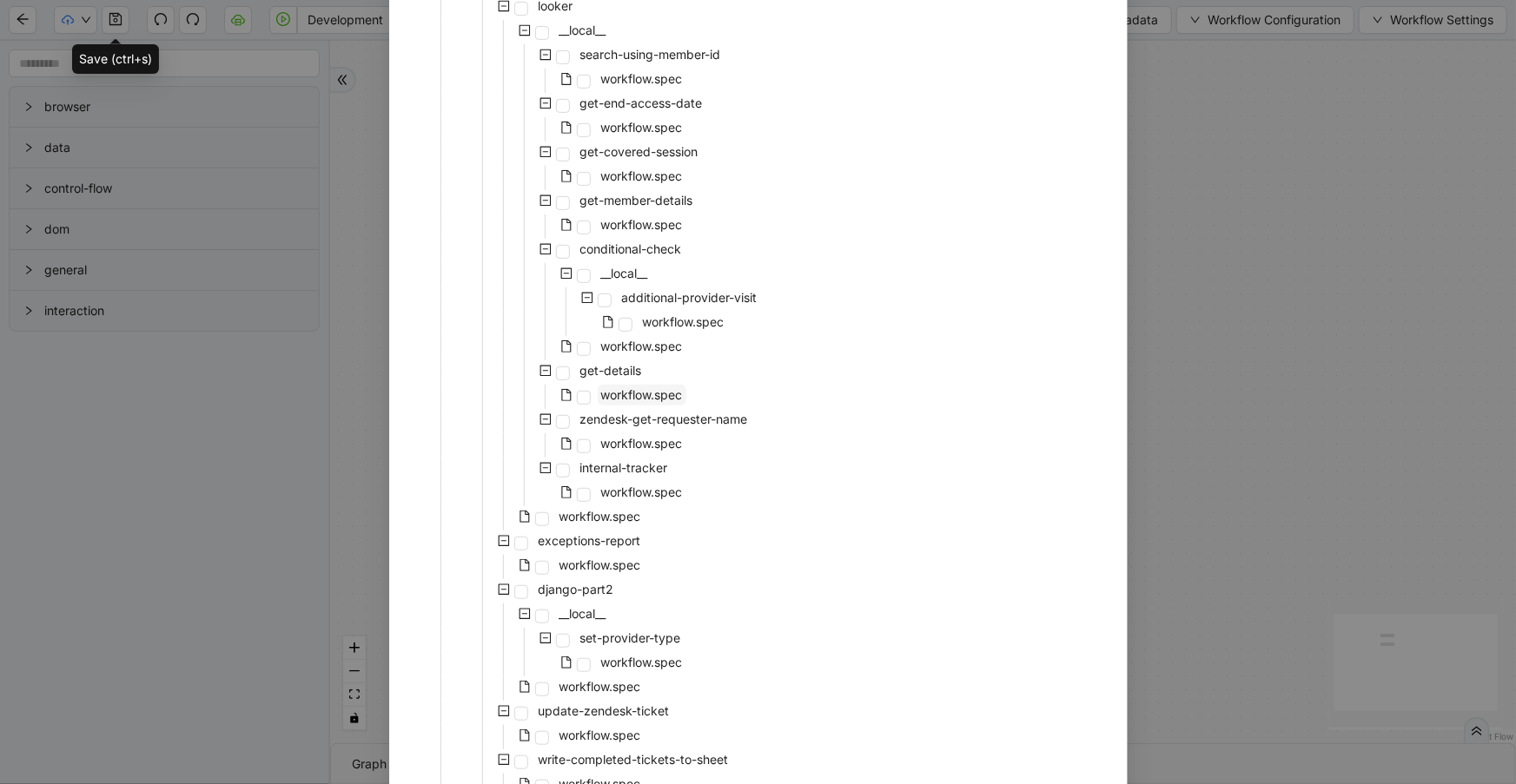
click at [646, 384] on span "workflow.spec" at bounding box center [642, 394] width 89 height 21
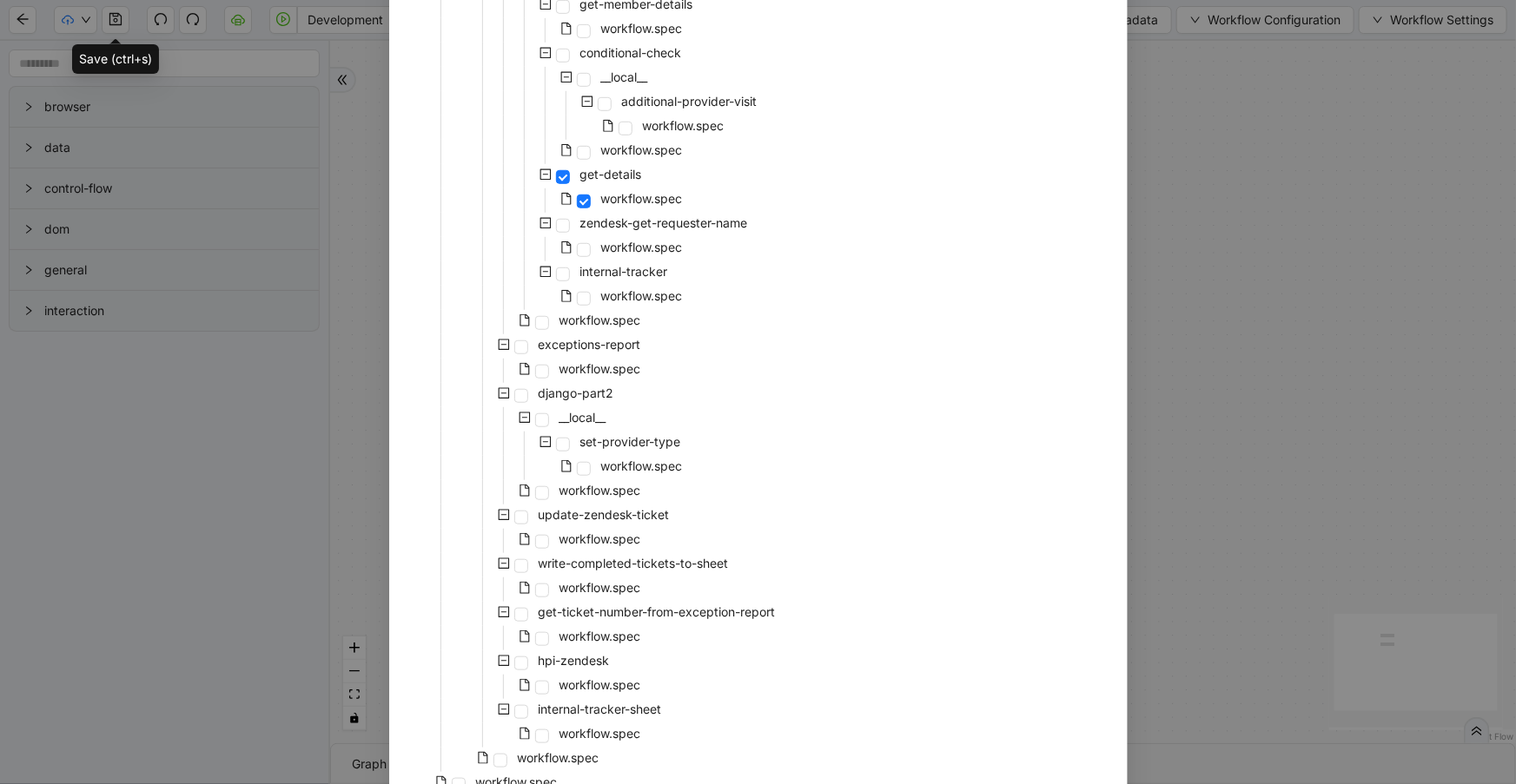
scroll to position [616, 0]
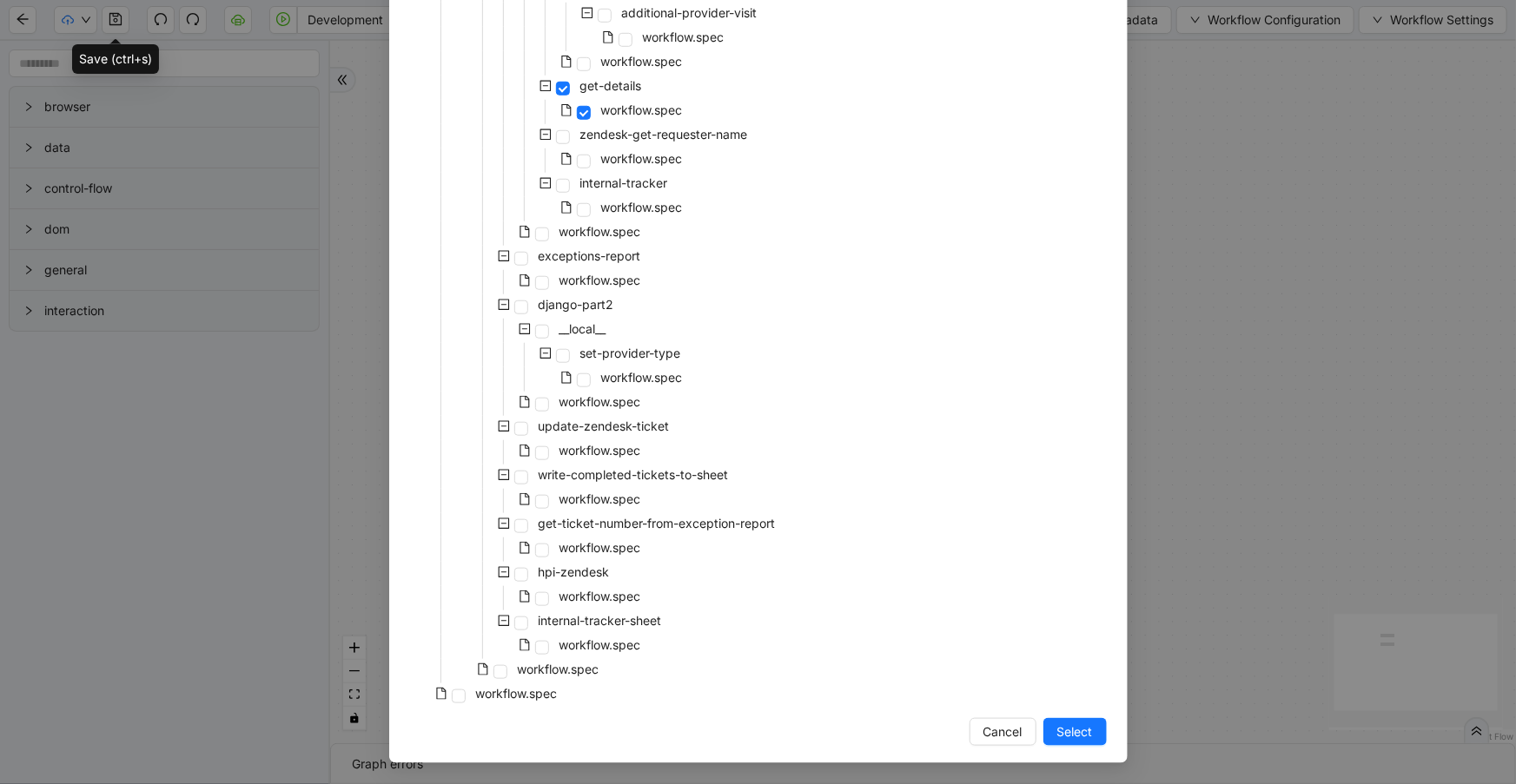
drag, startPoint x: 1081, startPoint y: 735, endPoint x: 751, endPoint y: 570, distance: 369.0
click at [1083, 735] on span "Select" at bounding box center [1075, 731] width 36 height 19
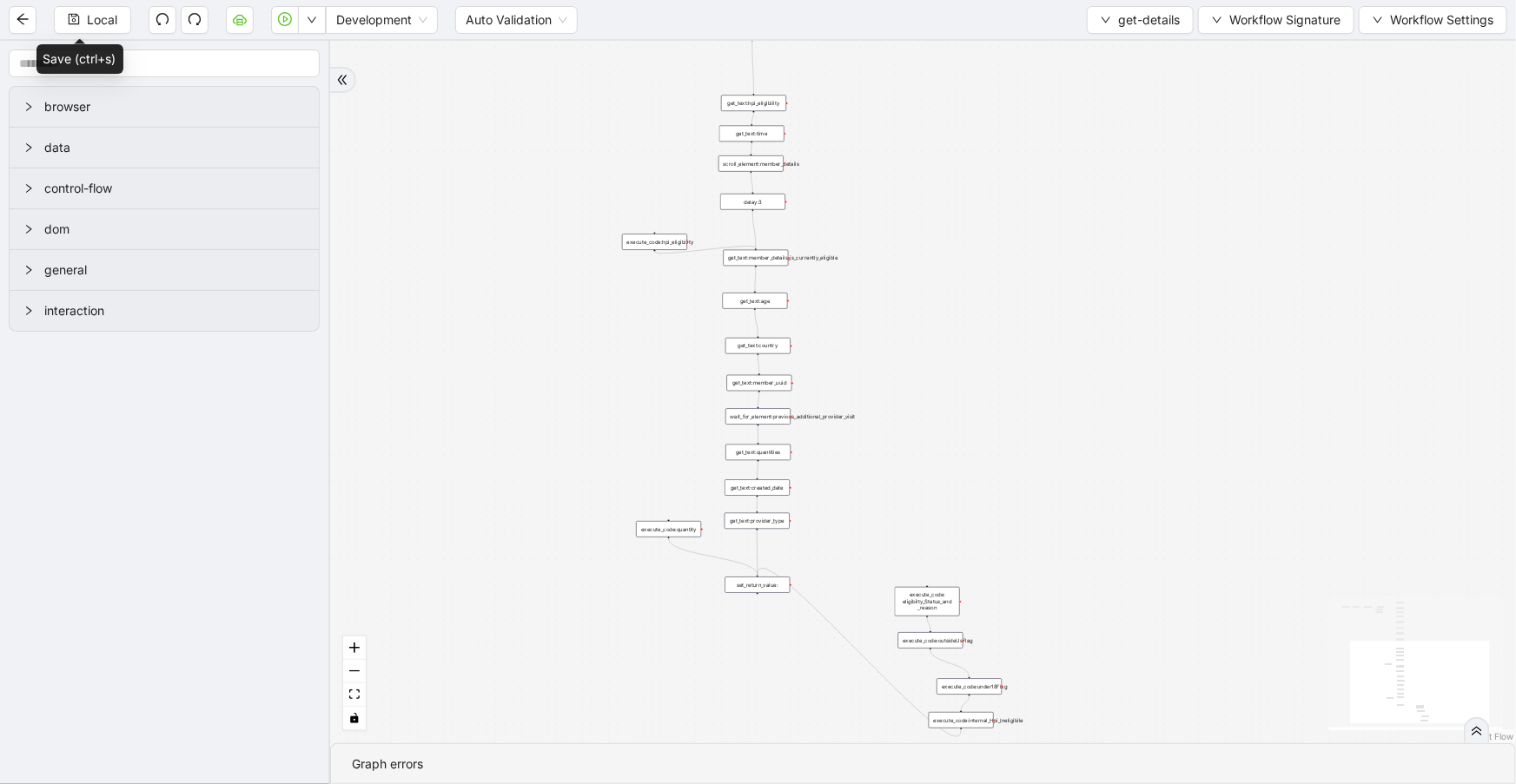
drag, startPoint x: 973, startPoint y: 544, endPoint x: 1001, endPoint y: 329, distance: 216.8
click at [1001, 339] on div "onError trigger get_text:continuity_care_subtext get_text:hpi_eligibility get_t…" at bounding box center [923, 392] width 1185 height 702
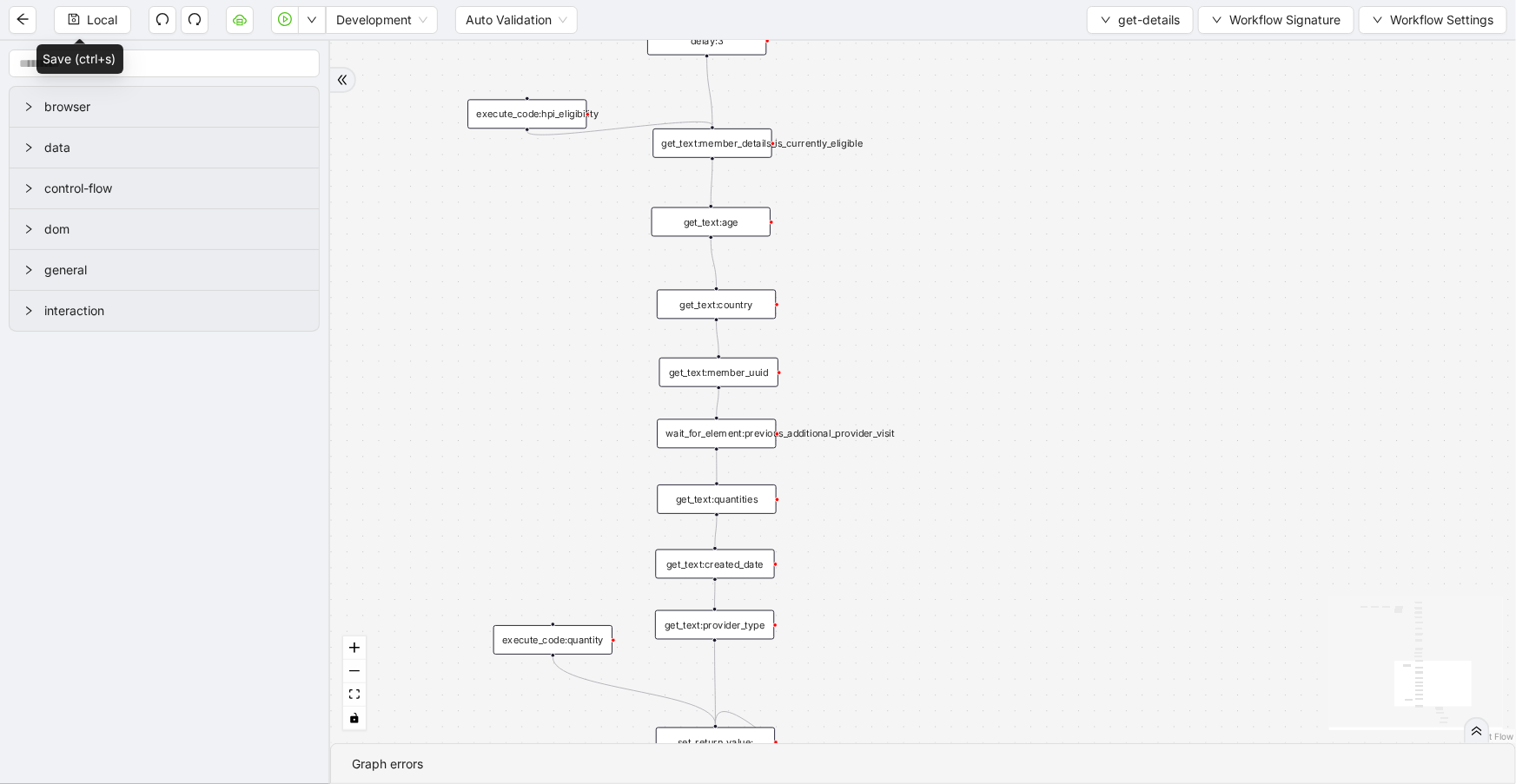
click at [743, 311] on div "get_text:country" at bounding box center [715, 305] width 119 height 30
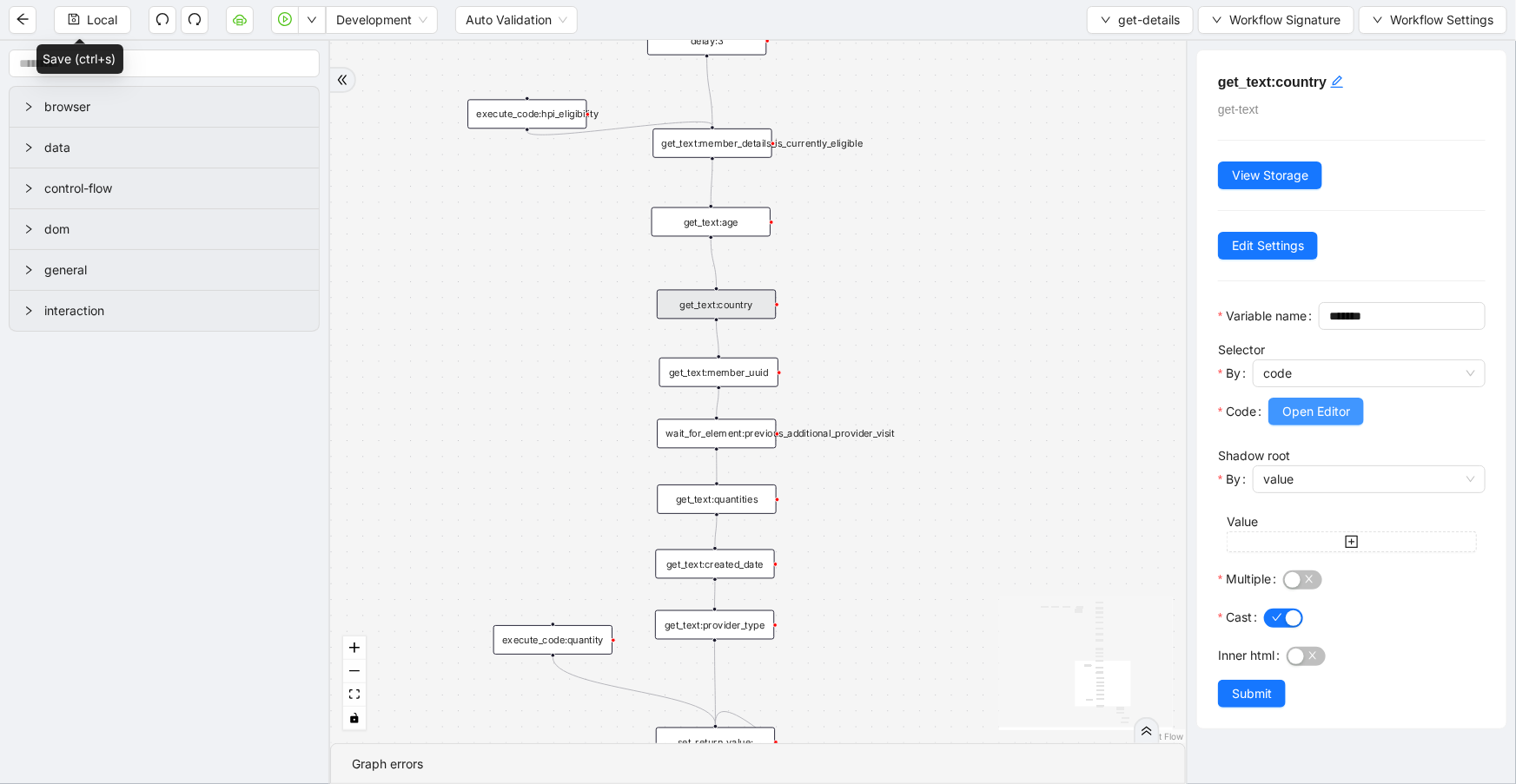
click at [1337, 421] on span "Open Editor" at bounding box center [1316, 411] width 68 height 19
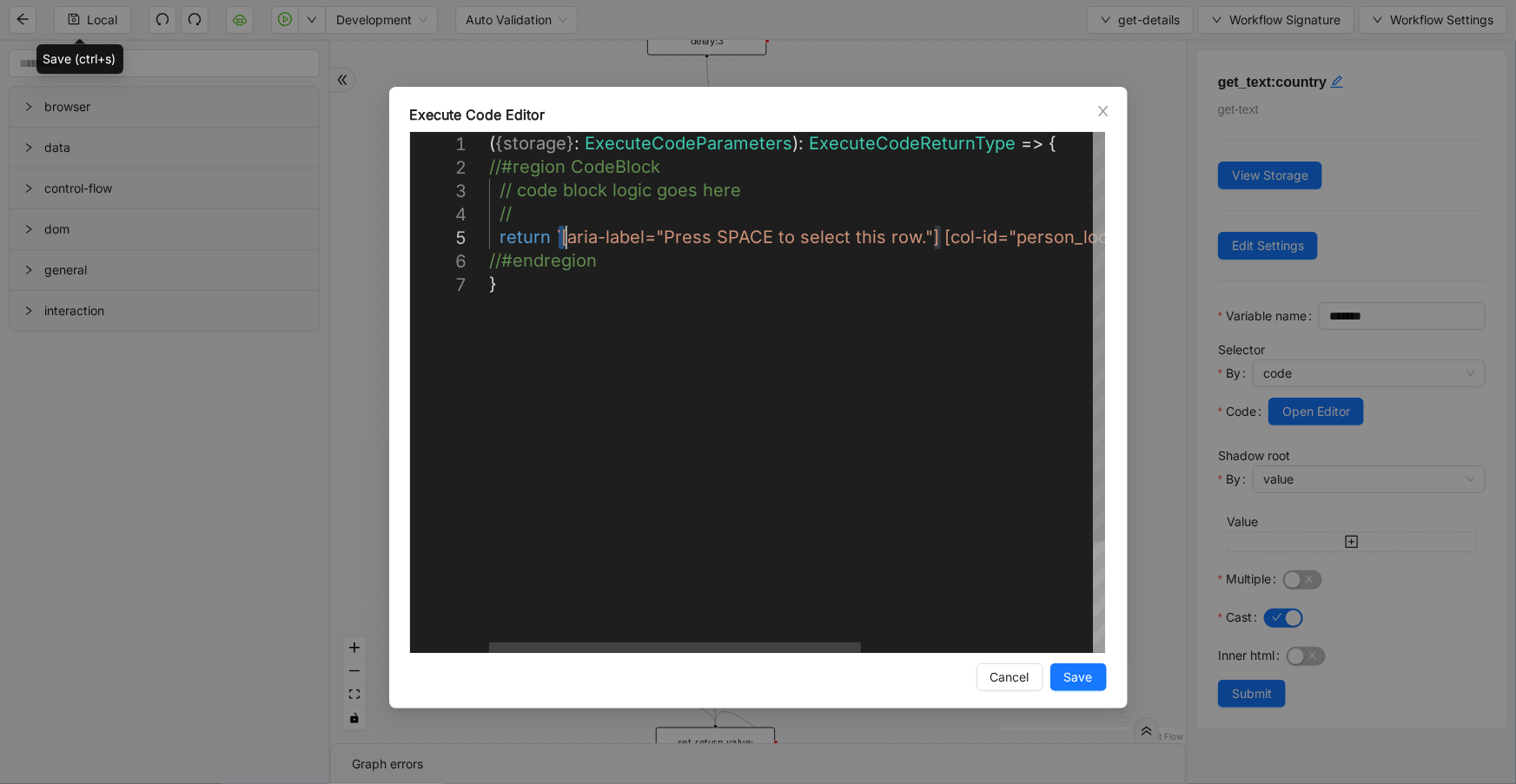
scroll to position [0, 9]
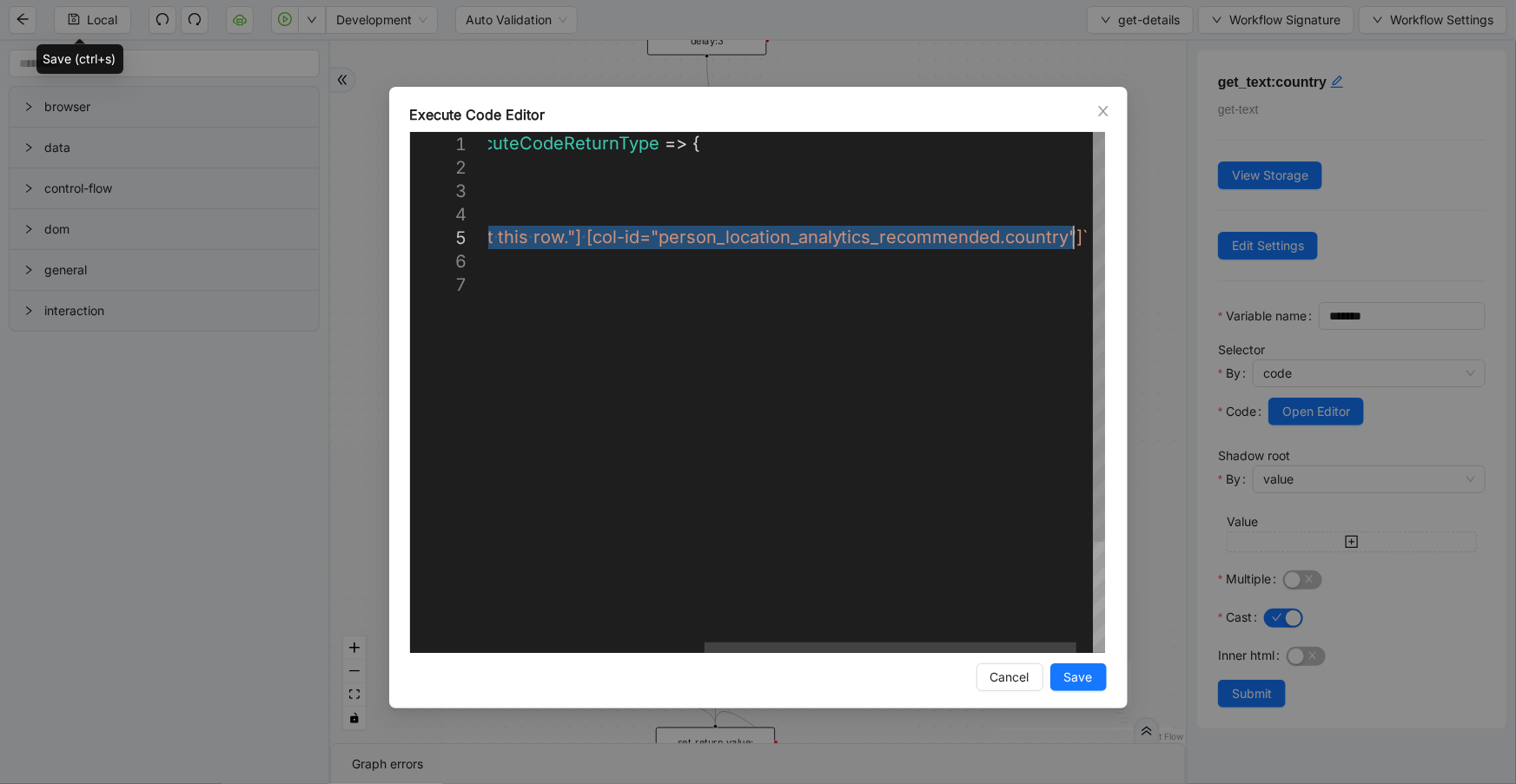
drag, startPoint x: 559, startPoint y: 235, endPoint x: 1071, endPoint y: 237, distance: 512.0
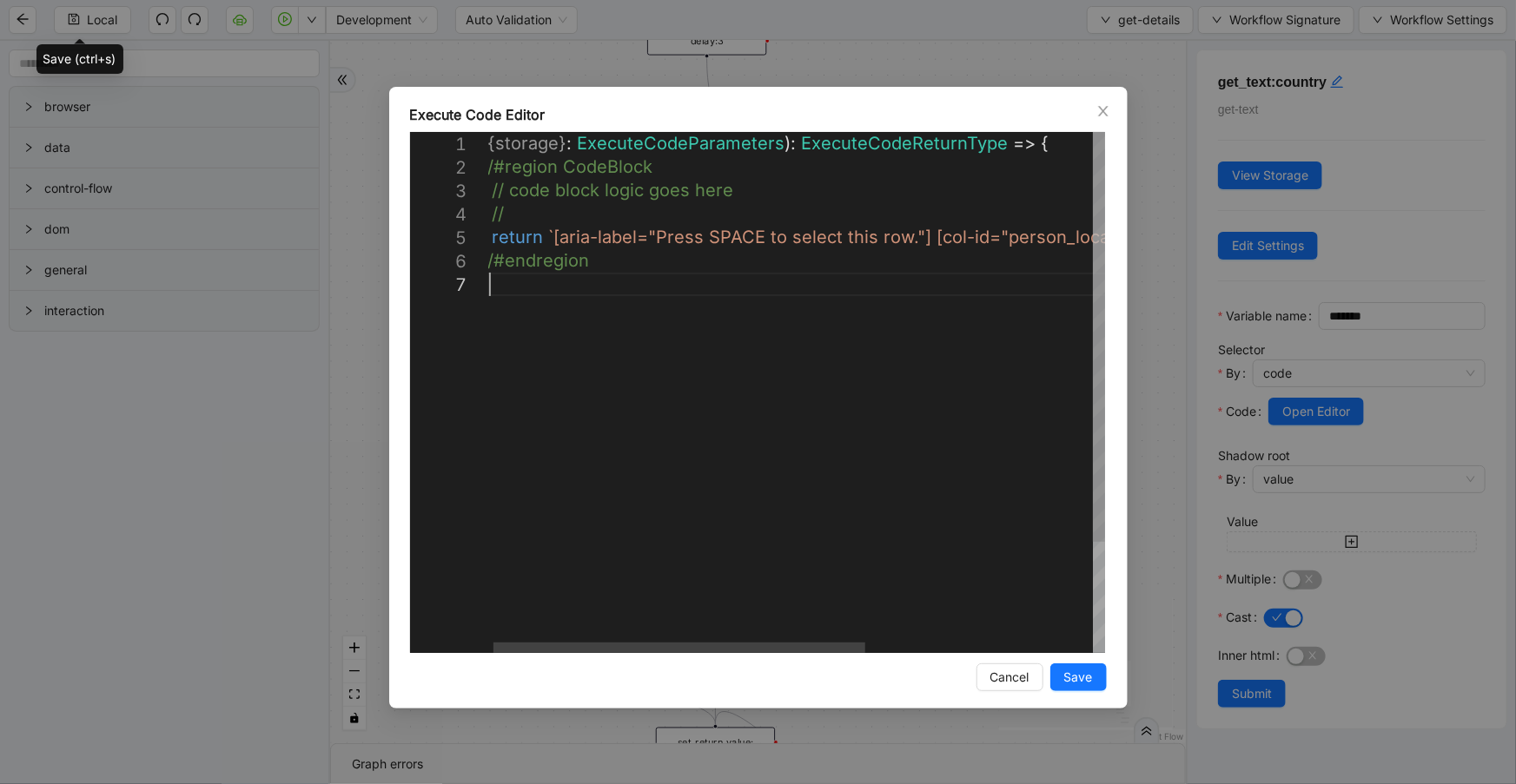
click at [942, 287] on div "( { storage } : ExecuteCodeParameters ): ExecuteCodeReturnType => { //#region C…" at bounding box center [981, 462] width 999 height 661
click at [487, 256] on div "6" at bounding box center [449, 261] width 79 height 23
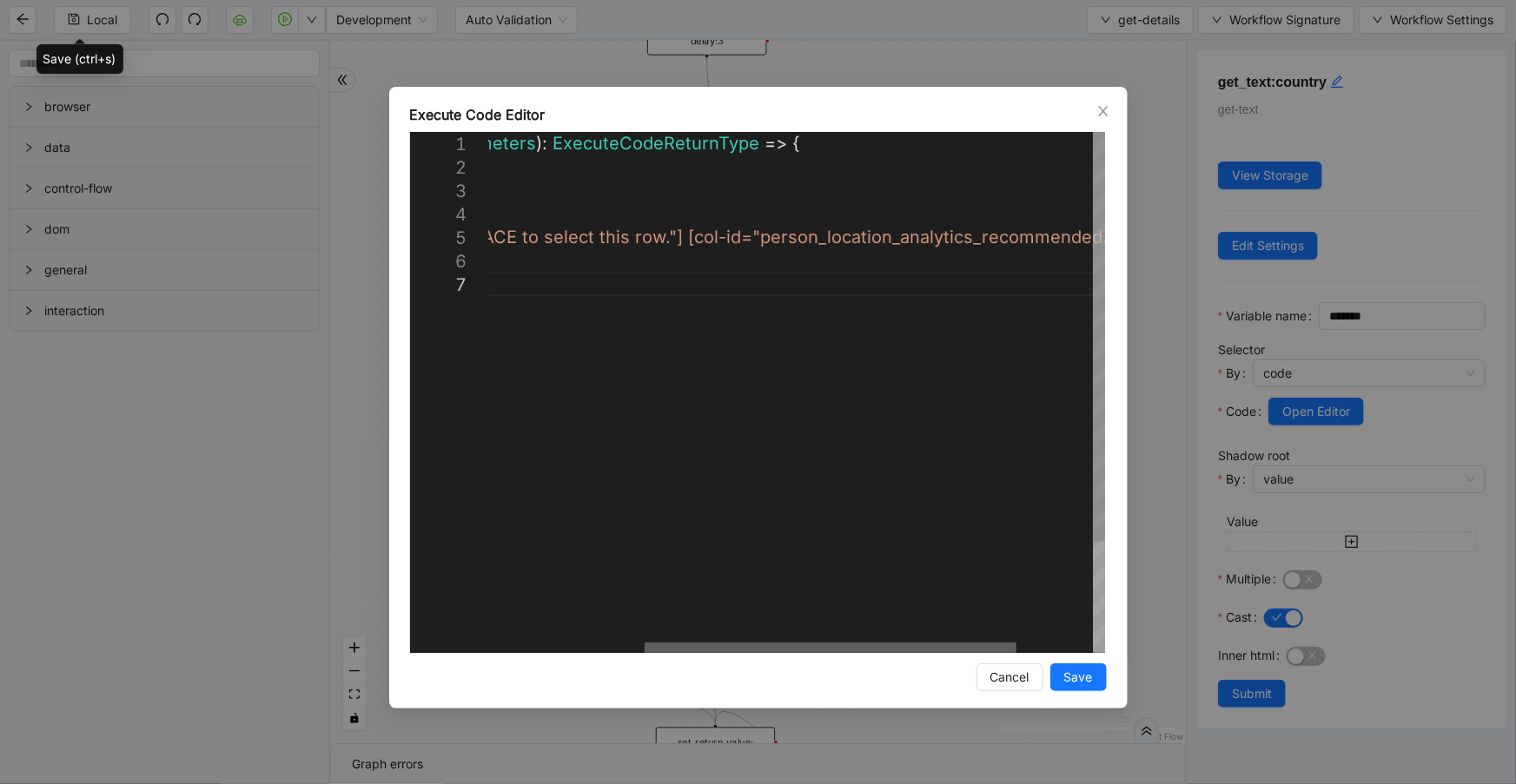
click at [987, 642] on div at bounding box center [830, 648] width 372 height 11
click at [1028, 642] on div at bounding box center [906, 648] width 372 height 11
click at [1067, 235] on div "( { storage } : ExecuteCodeParameters ): ExecuteCodeReturnType => { //#region C…" at bounding box center [605, 462] width 999 height 661
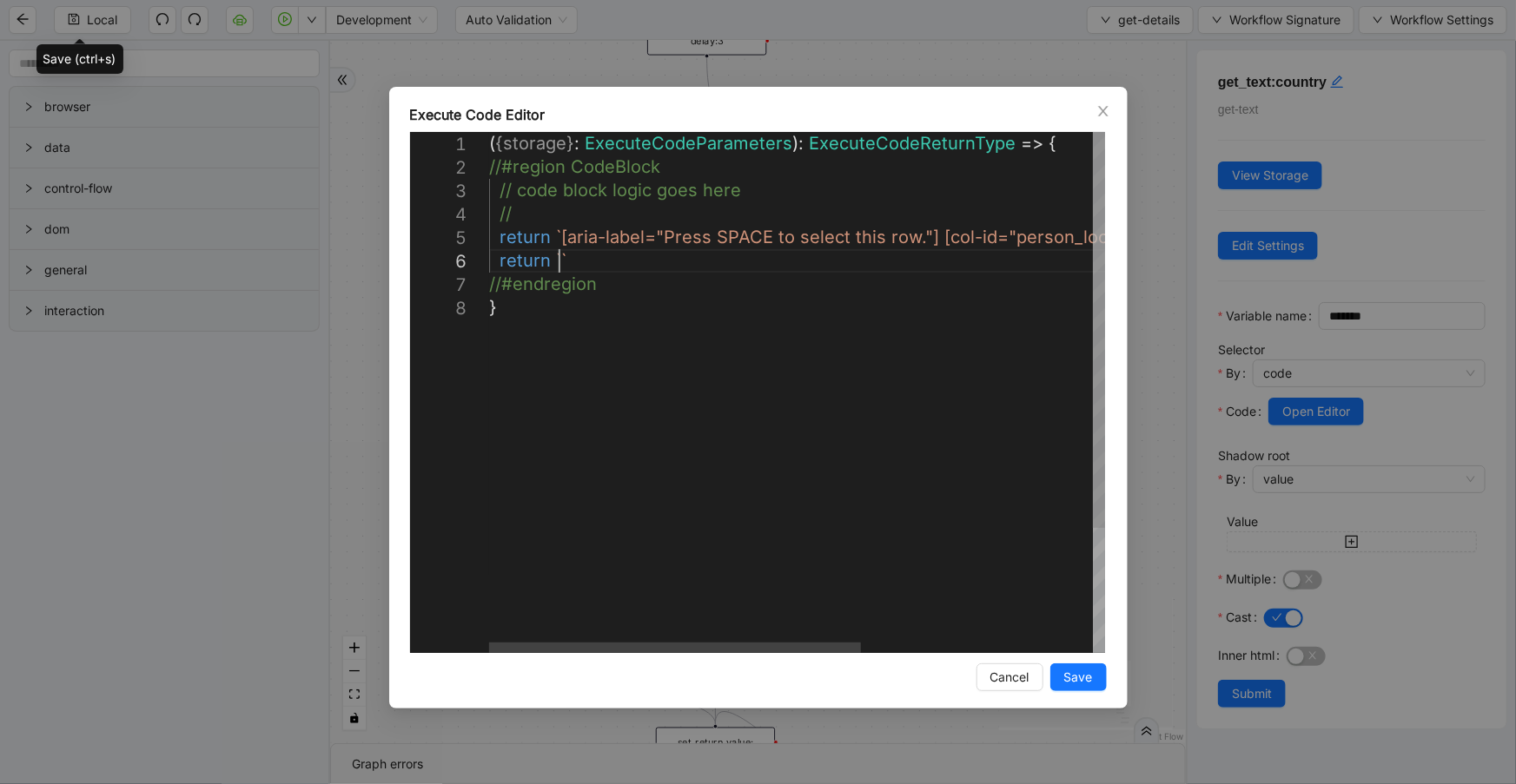
scroll to position [118, 104]
paste textarea "**********"
click at [682, 642] on div at bounding box center [674, 648] width 372 height 11
click at [497, 239] on div "( { storage } : ExecuteCodeParameters ): ExecuteCodeReturnType => { //#region C…" at bounding box center [988, 474] width 999 height 685
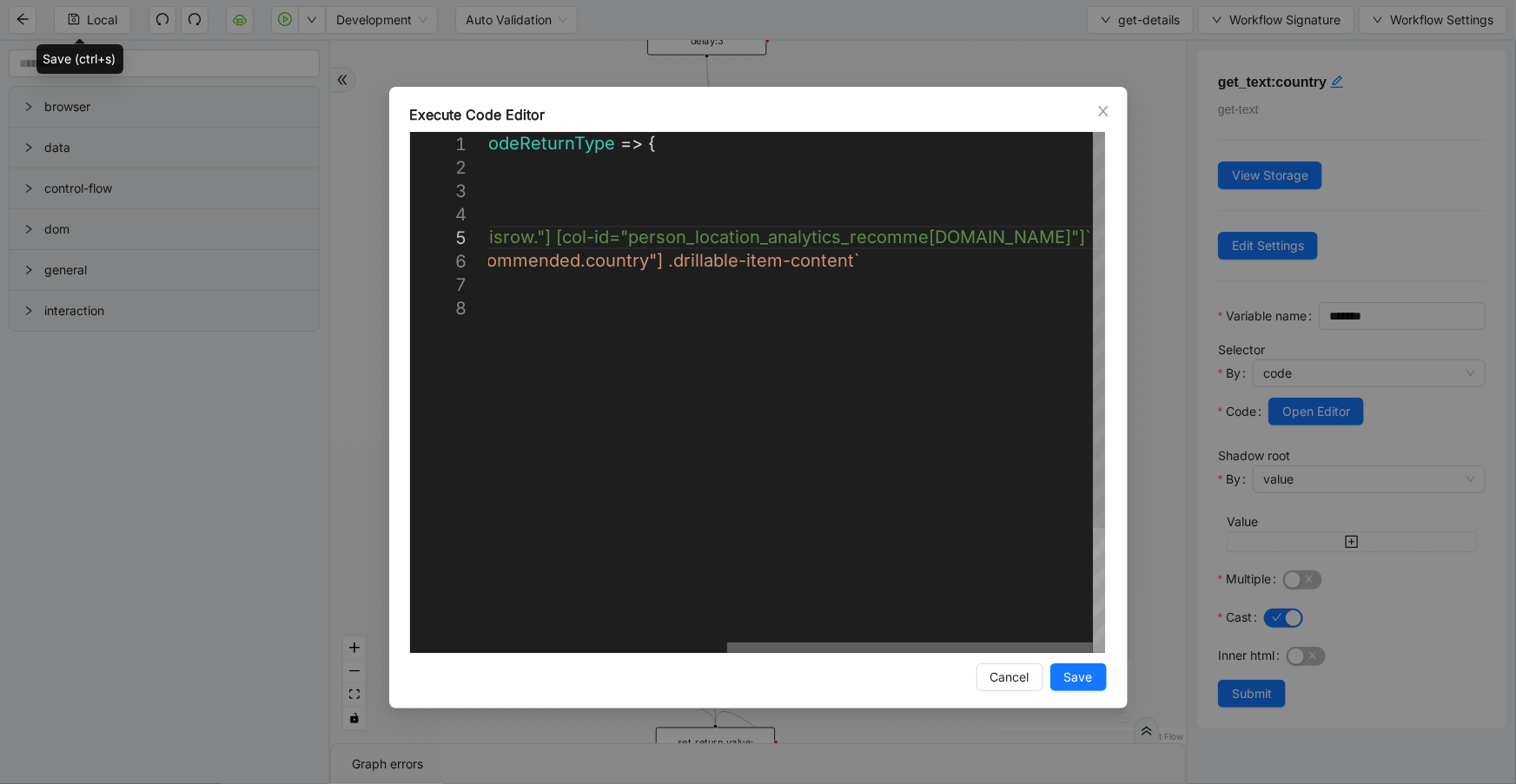
click at [1077, 648] on div at bounding box center [910, 648] width 366 height 11
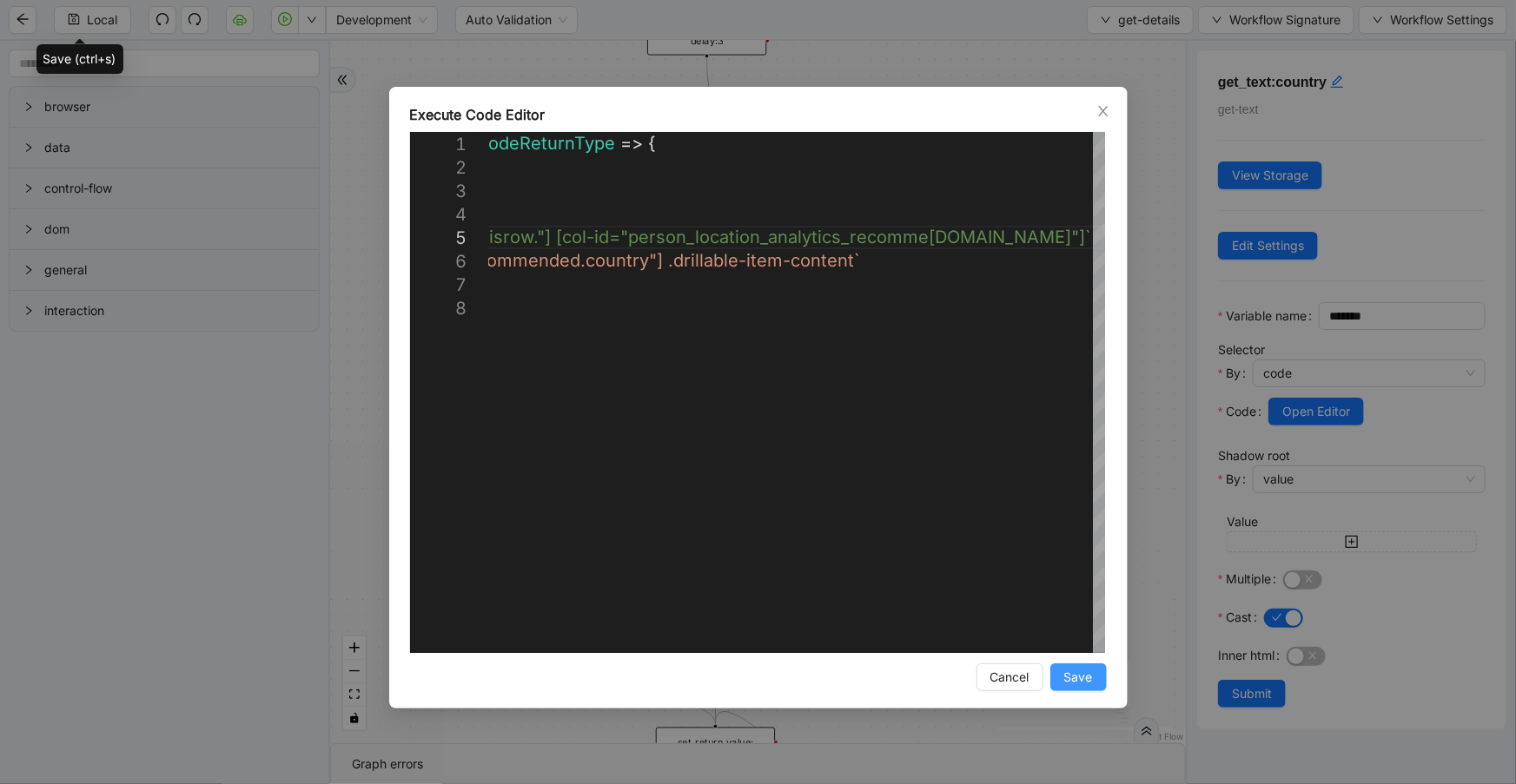
type textarea "**********"
click at [1079, 677] on span "Save" at bounding box center [1079, 676] width 29 height 19
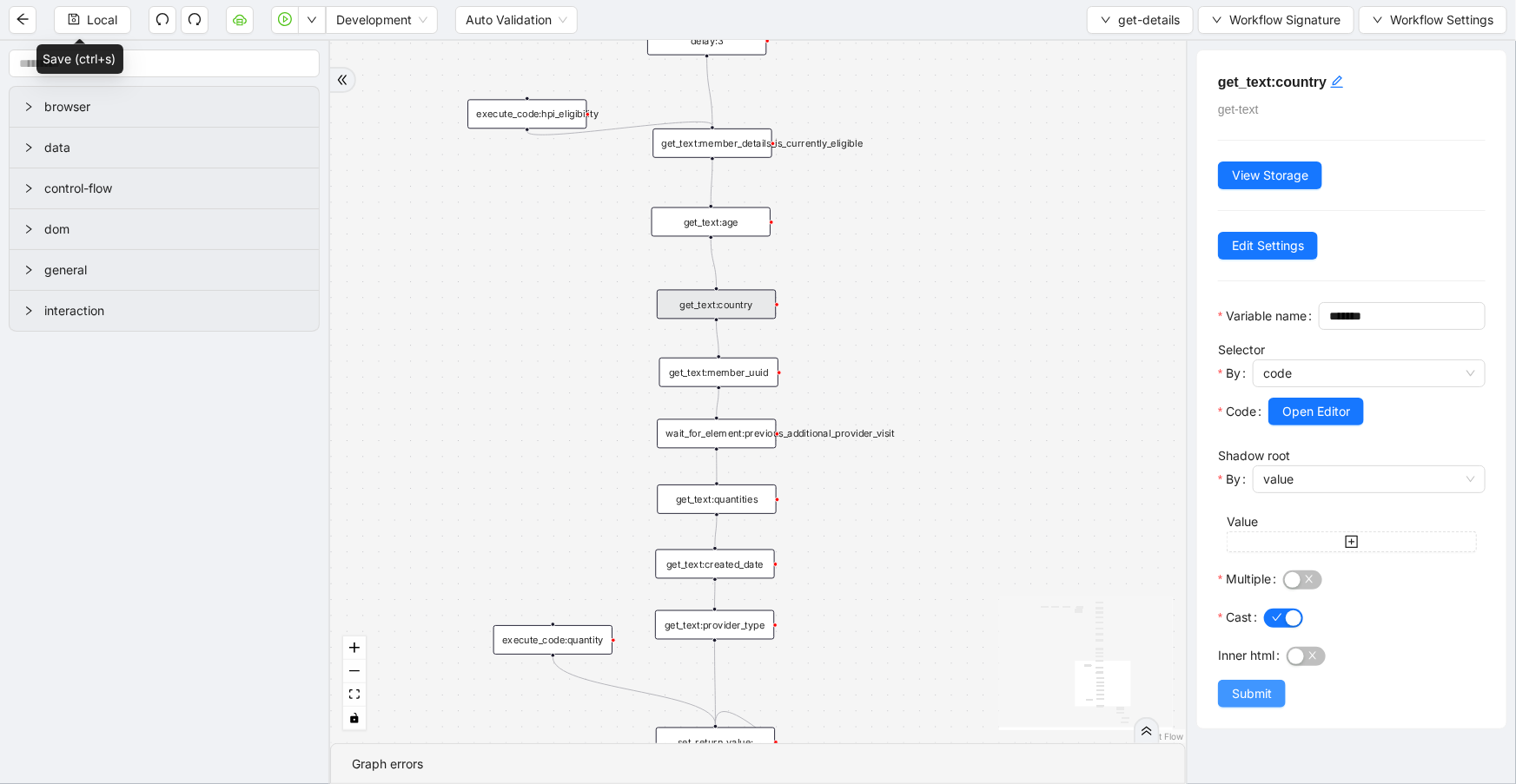
click at [1246, 708] on button "Submit" at bounding box center [1252, 694] width 68 height 28
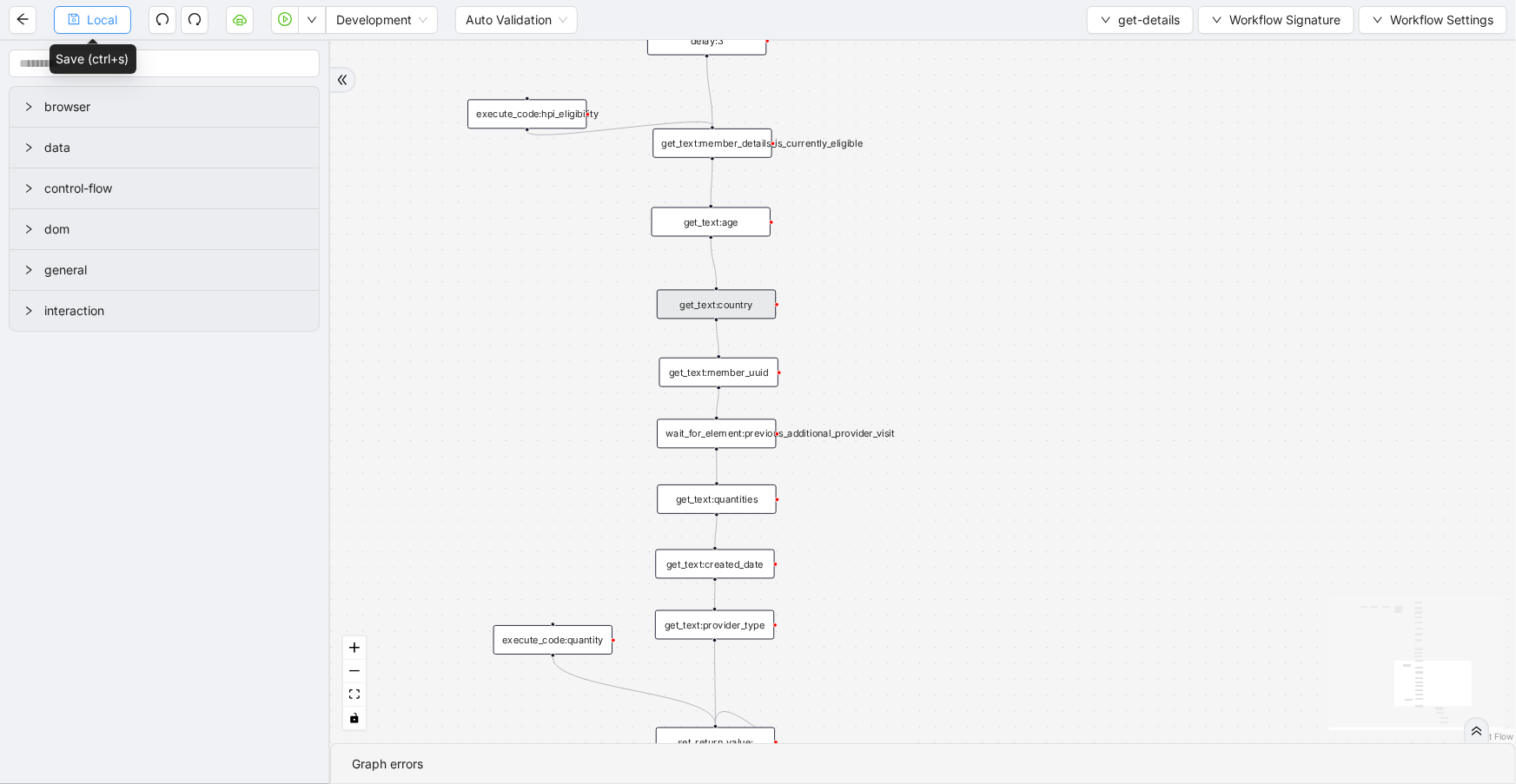
click at [108, 26] on span "Local" at bounding box center [102, 20] width 30 height 19
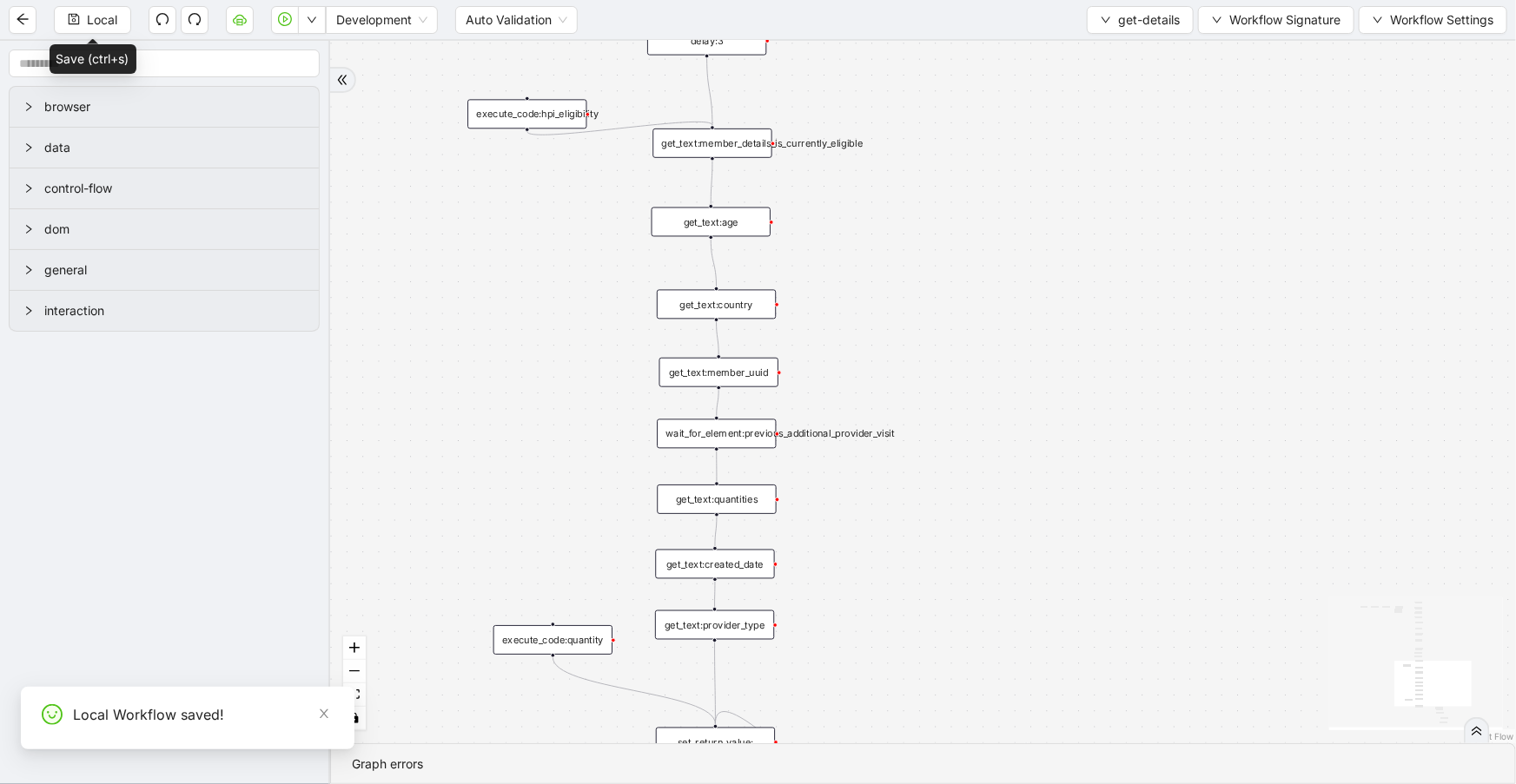
click at [748, 373] on div "get_text:member_uuid" at bounding box center [718, 372] width 119 height 30
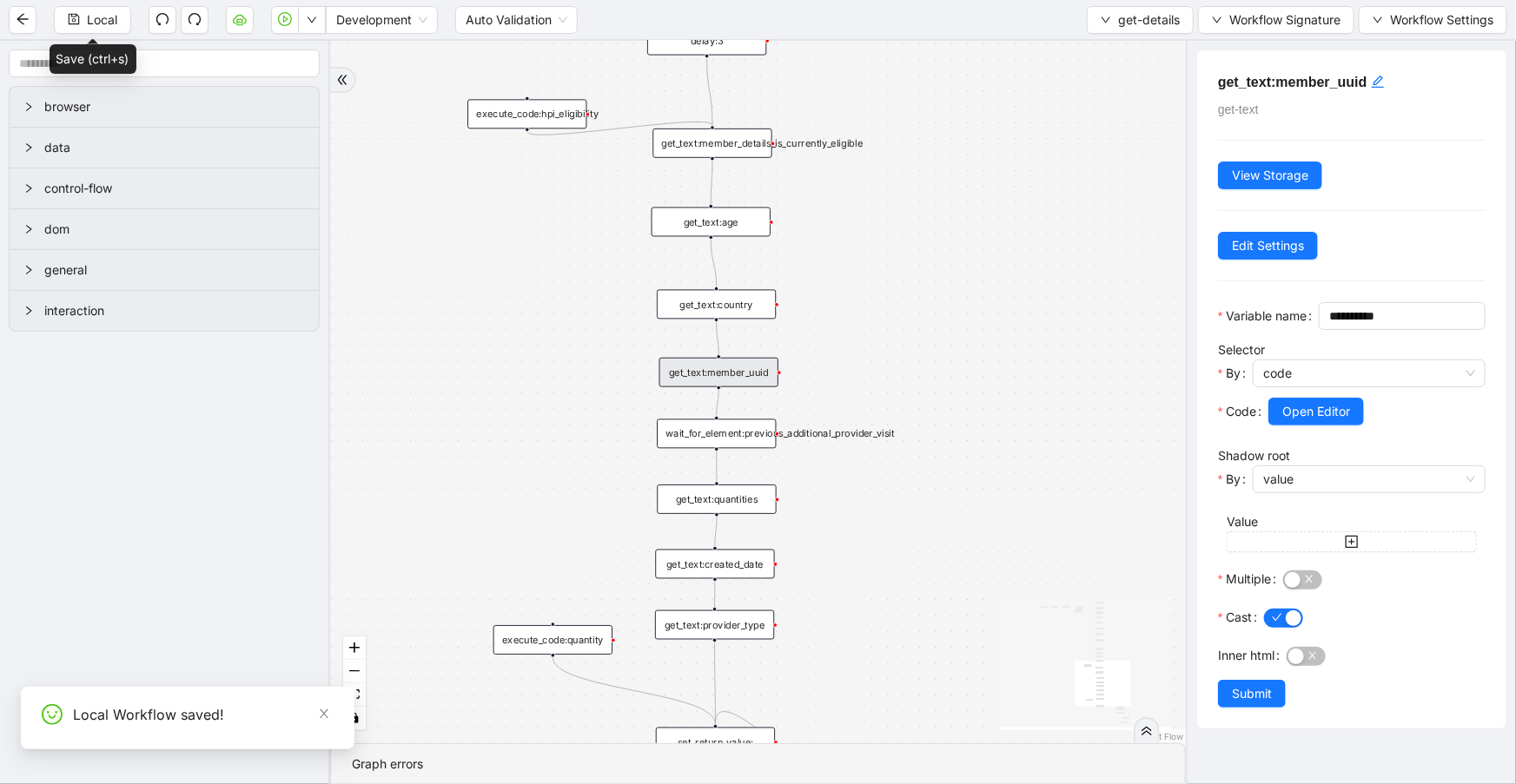
click at [1330, 446] on div at bounding box center [1376, 435] width 217 height 21
click at [1330, 421] on span "Open Editor" at bounding box center [1316, 411] width 68 height 19
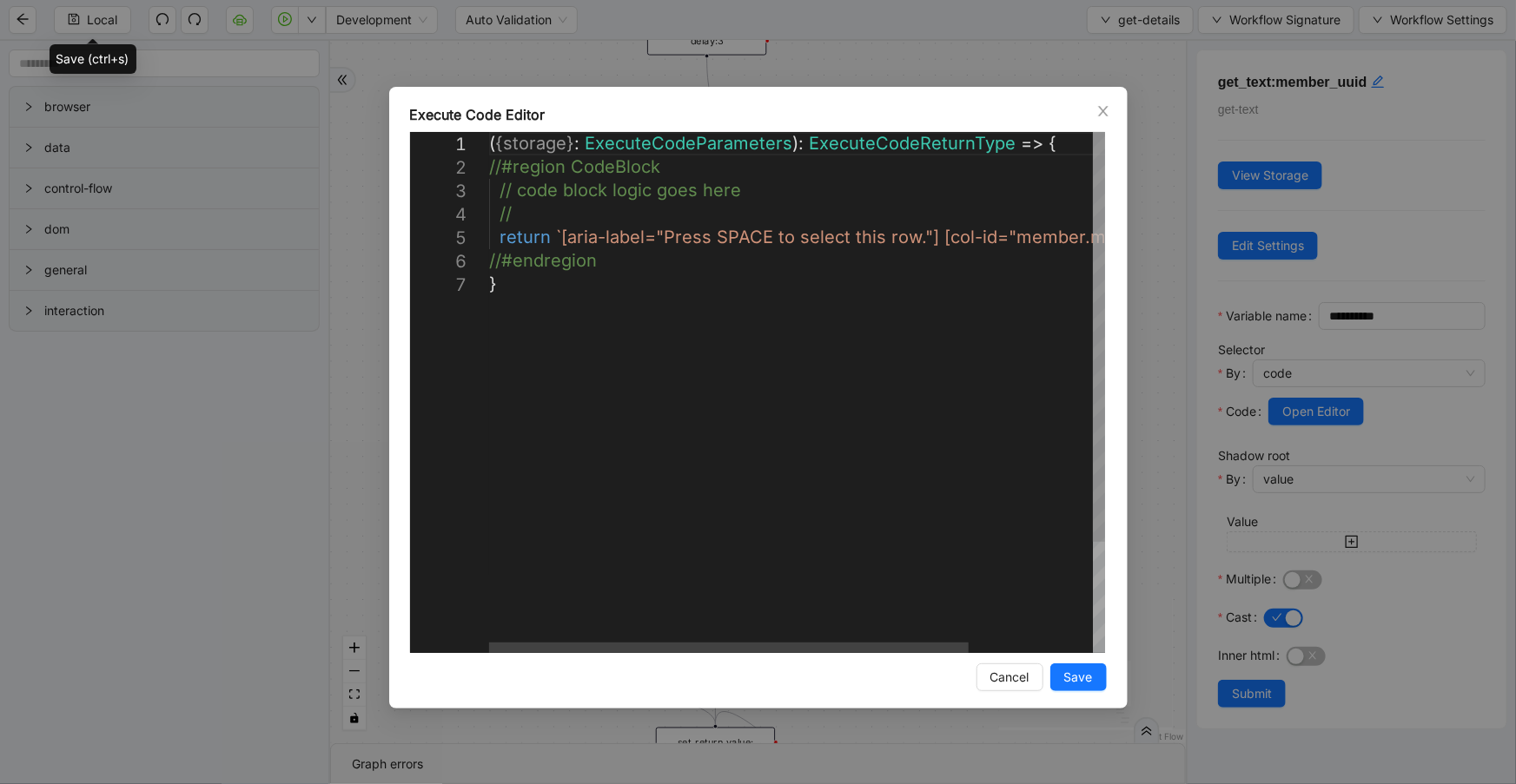
scroll to position [0, 9]
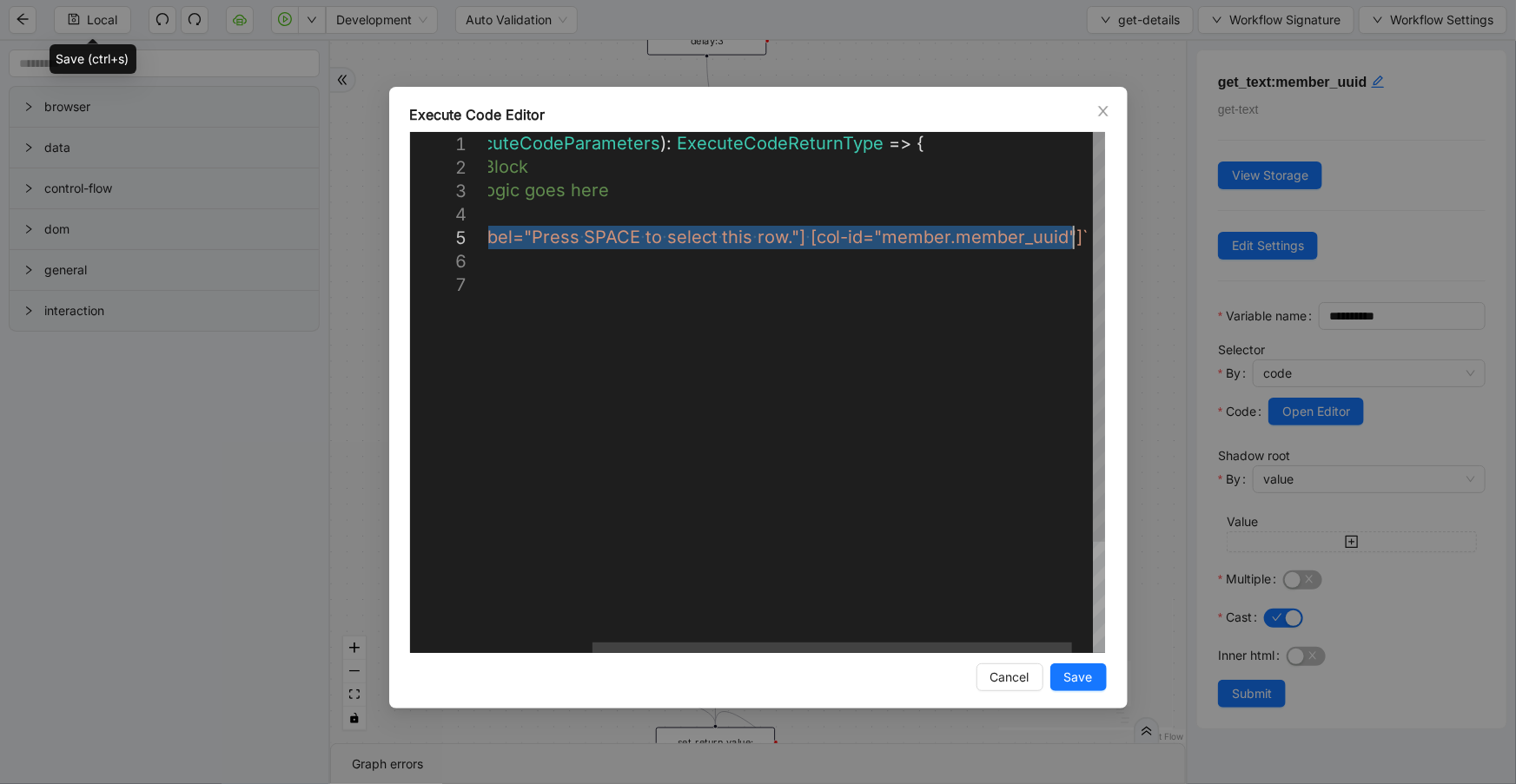
drag, startPoint x: 558, startPoint y: 236, endPoint x: 1074, endPoint y: 229, distance: 516.0
click at [761, 321] on div "( { storage } : ExecuteCodeParameters ): ExecuteCodeReturnType => { //#region C…" at bounding box center [744, 462] width 775 height 661
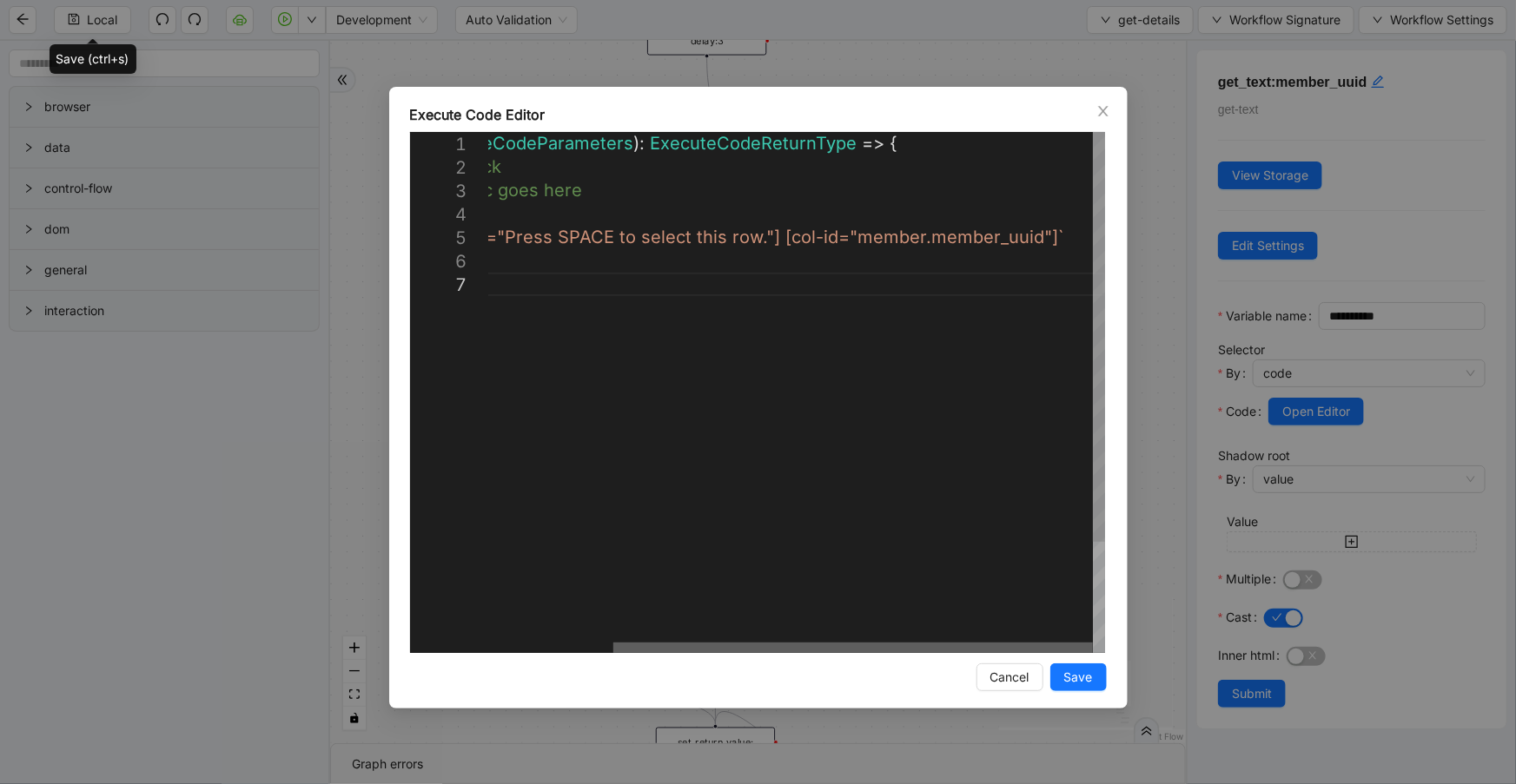
click at [1093, 642] on div at bounding box center [853, 648] width 480 height 11
click at [1060, 235] on div "( { storage } : ExecuteCodeParameters ): ExecuteCodeReturnType => { //#region C…" at bounding box center [717, 462] width 775 height 661
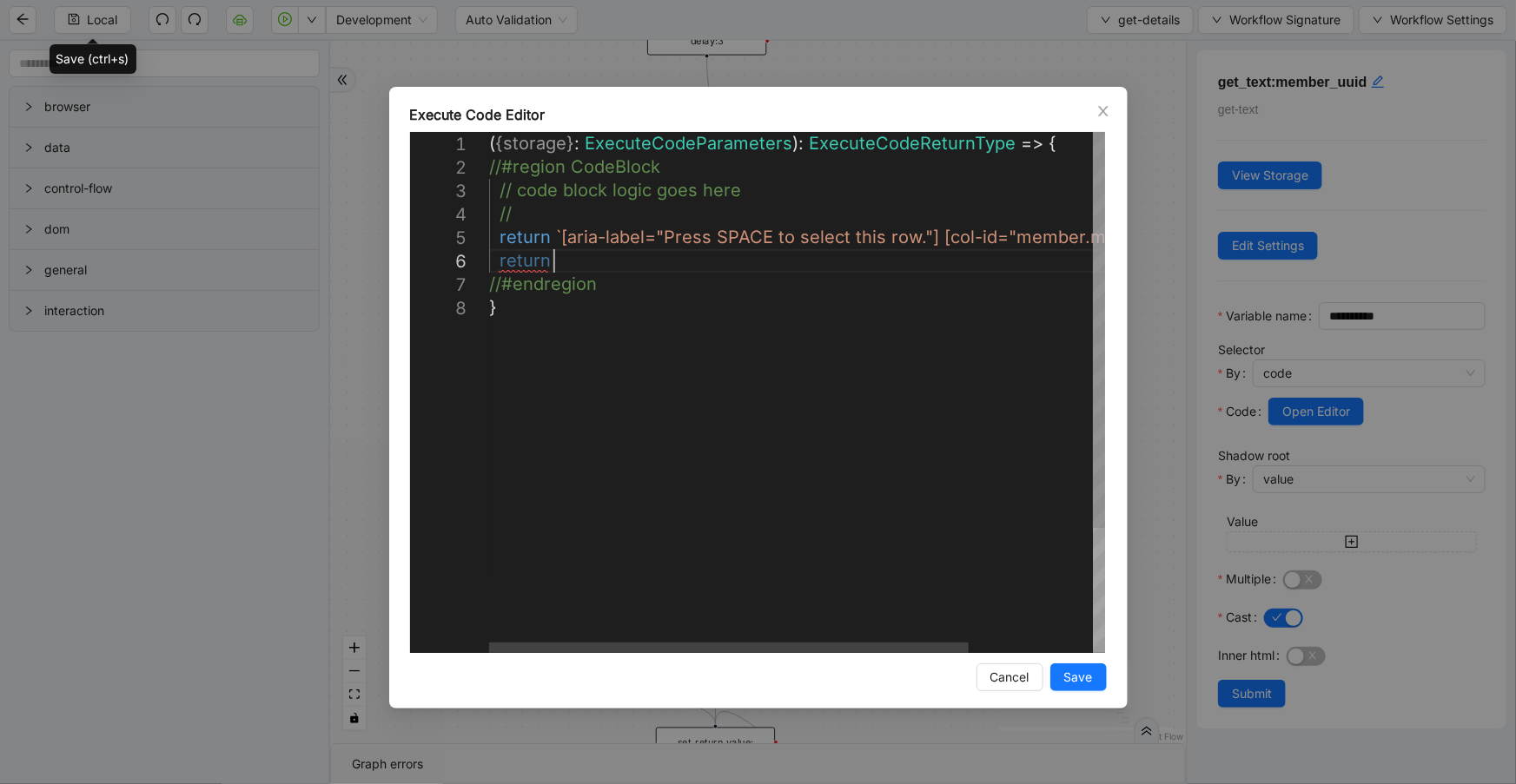
scroll to position [118, 104]
paste textarea "**********"
click at [497, 238] on div "( { storage } : ExecuteCodeParameters ): ExecuteCodeReturnType => { //#region C…" at bounding box center [876, 474] width 775 height 685
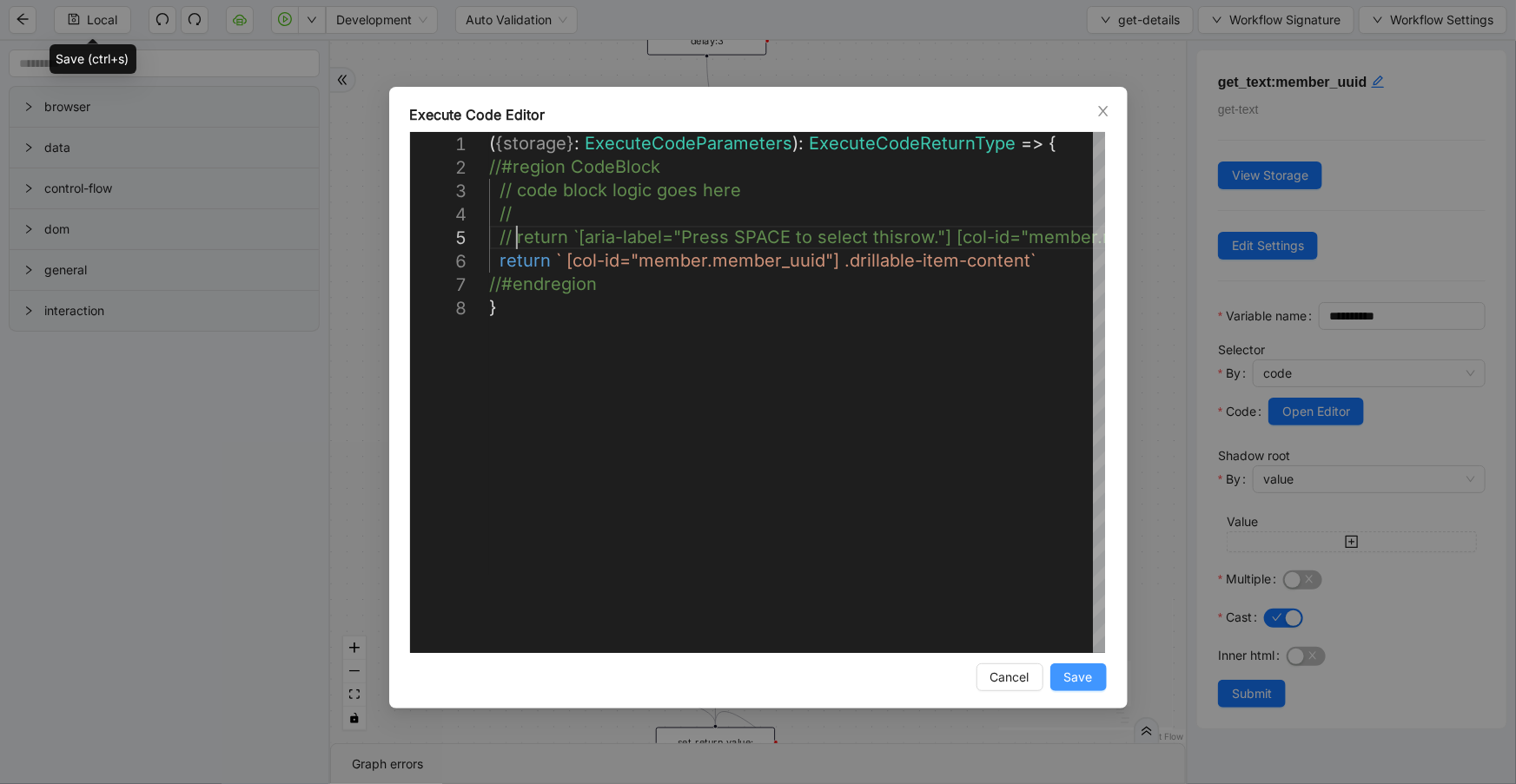
type textarea "**********"
click at [1074, 683] on span "Save" at bounding box center [1079, 676] width 29 height 19
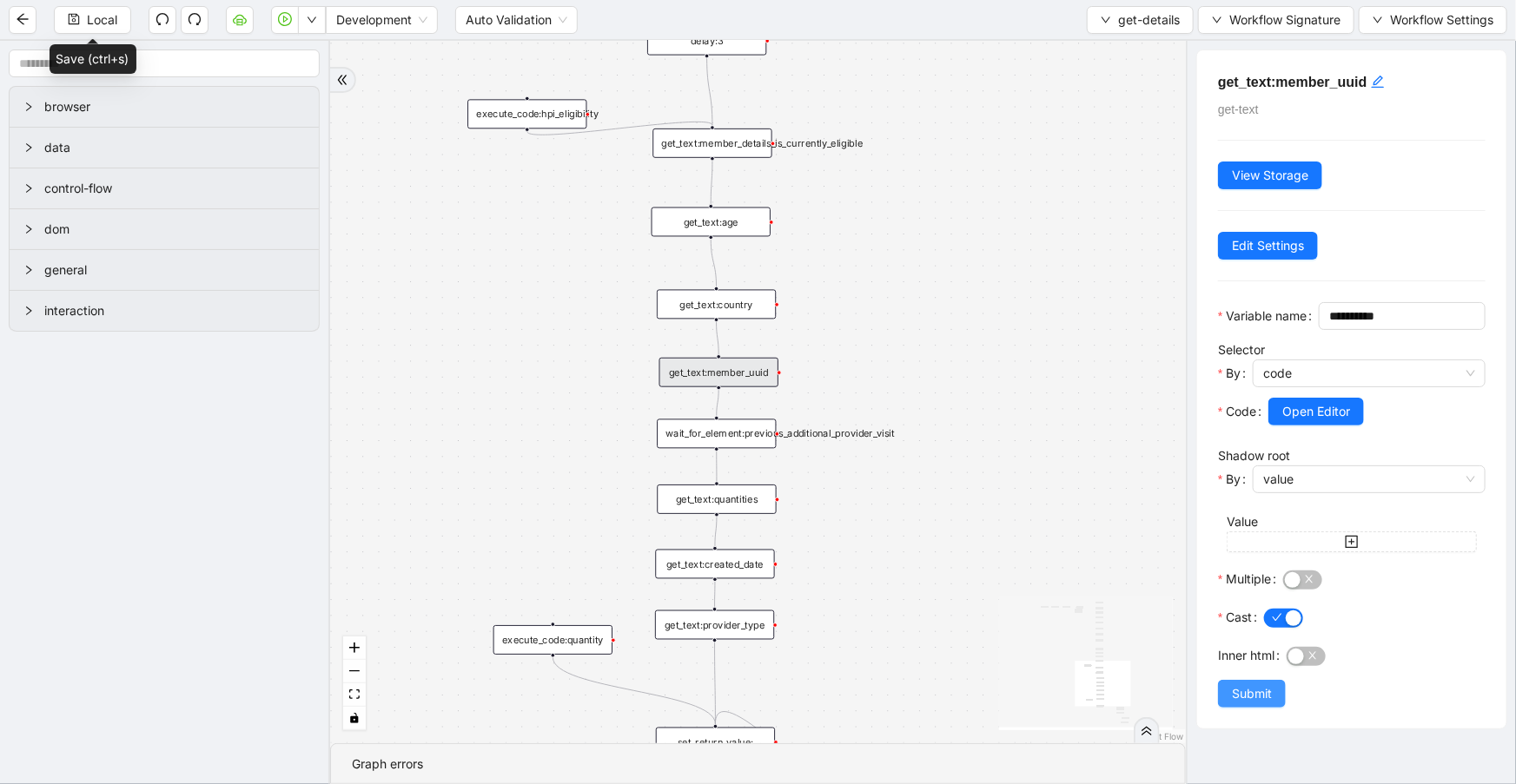
click at [1257, 703] on span "Submit" at bounding box center [1252, 693] width 40 height 19
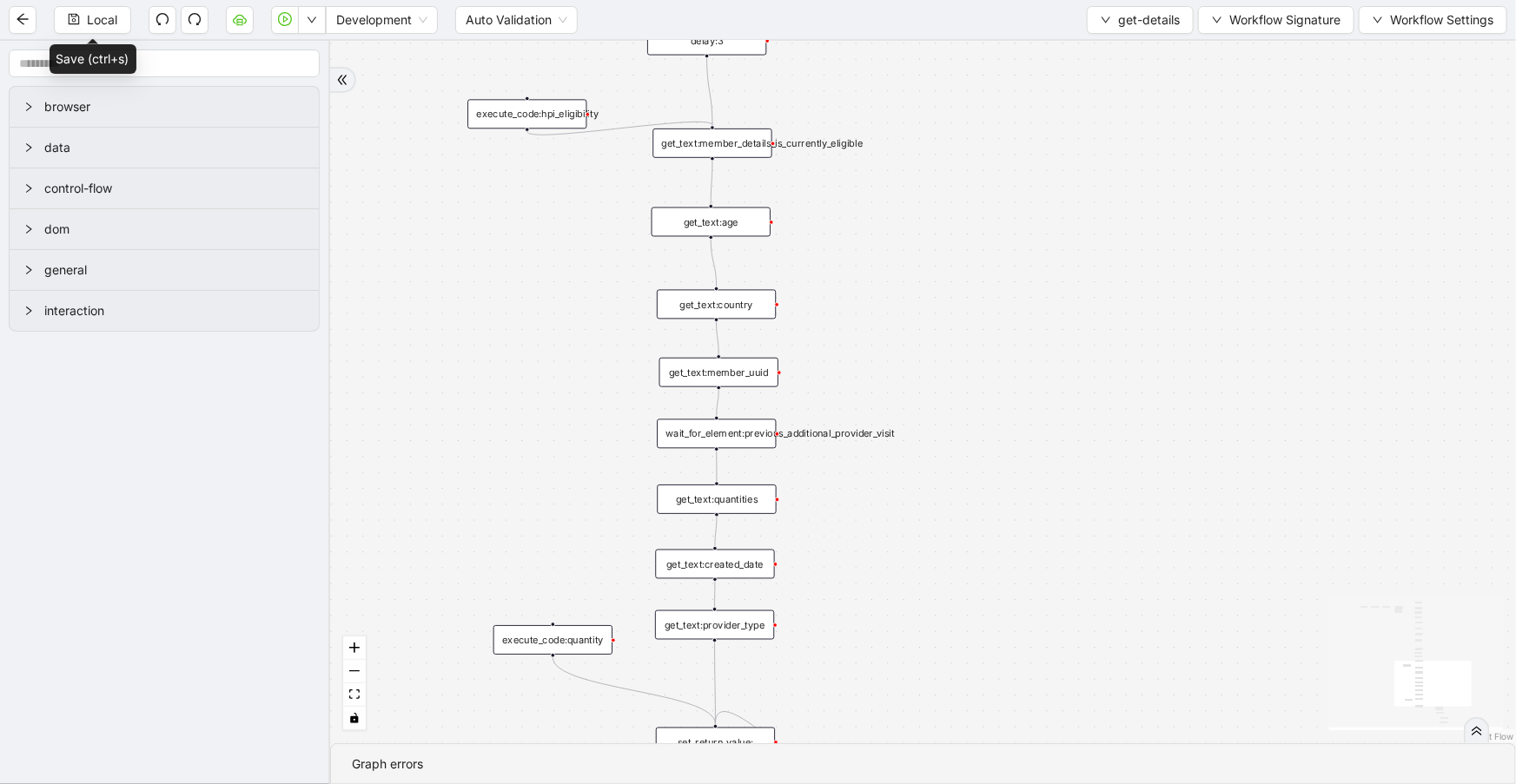
click at [755, 227] on div "get_text:age" at bounding box center [711, 222] width 119 height 30
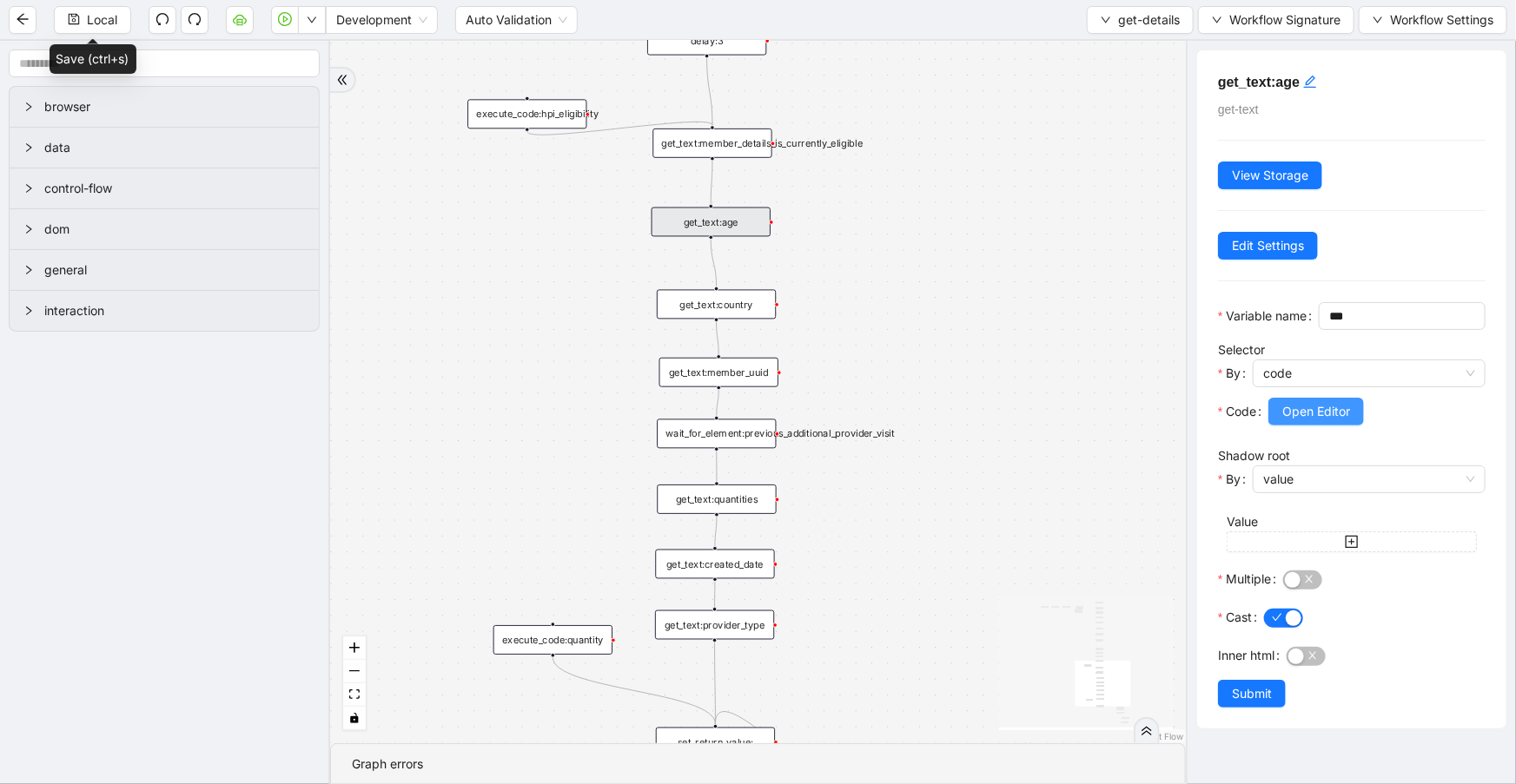
click at [1286, 426] on button "Open Editor" at bounding box center [1315, 411] width 96 height 28
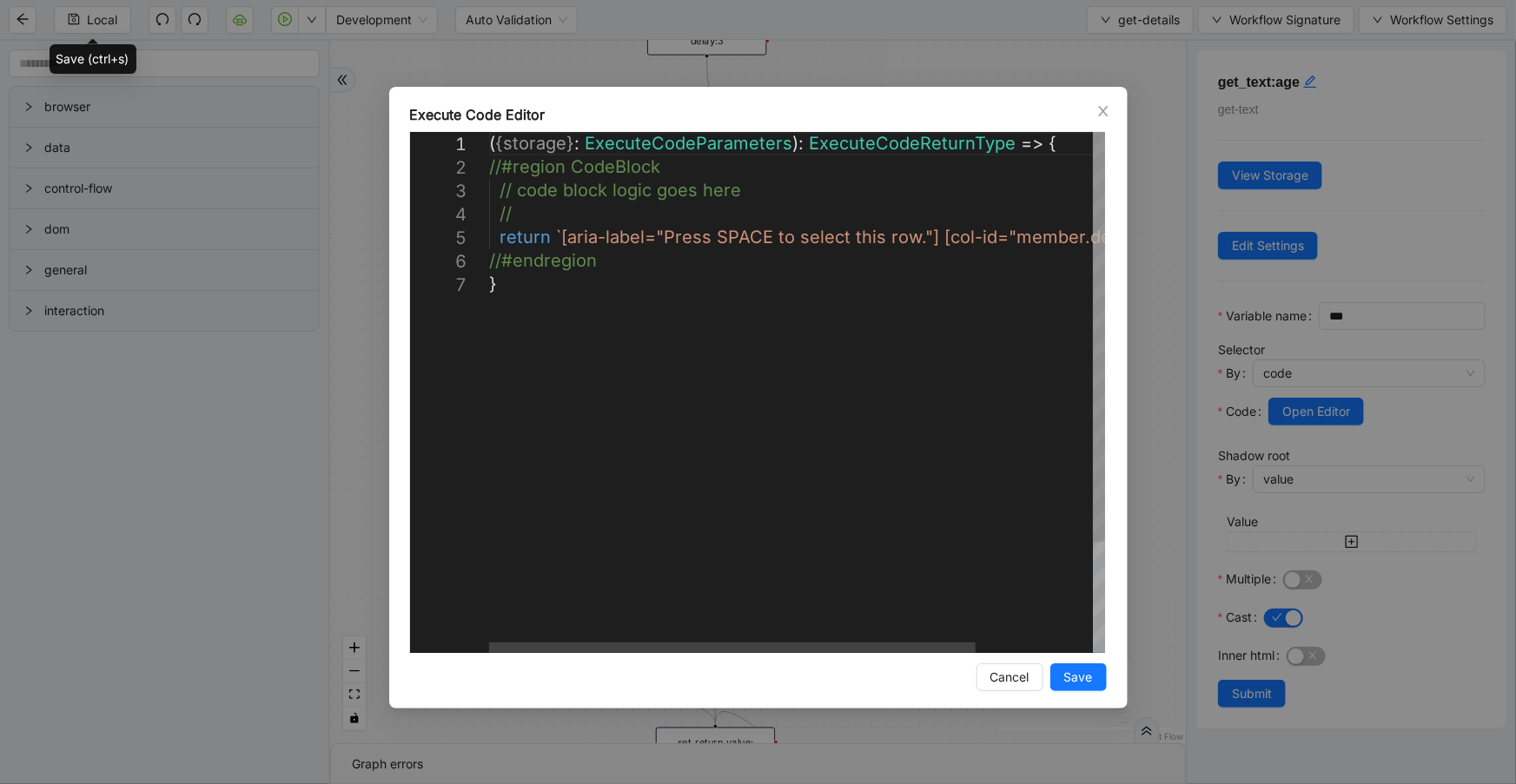
scroll to position [0, 9]
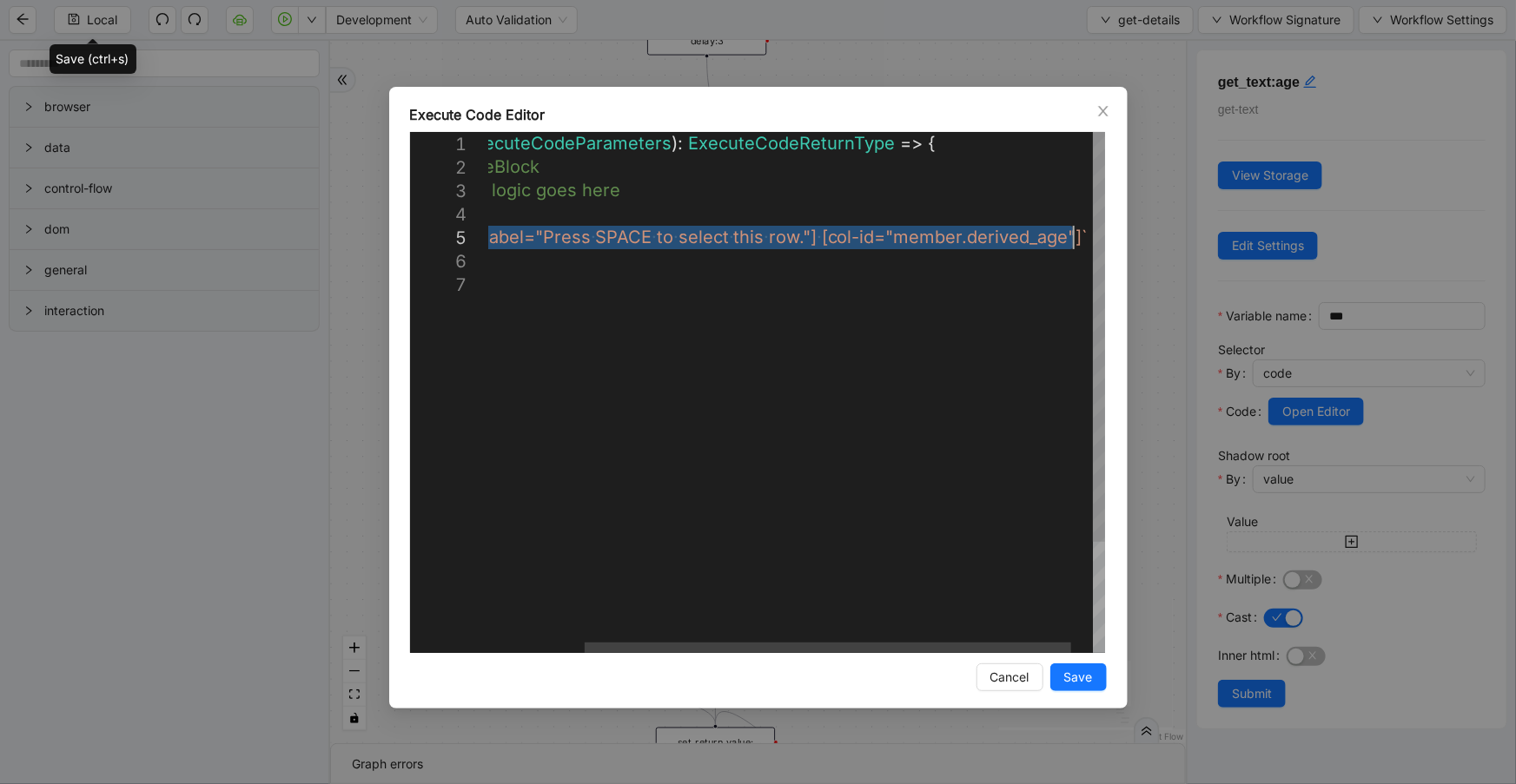
drag, startPoint x: 557, startPoint y: 237, endPoint x: 1073, endPoint y: 234, distance: 516.0
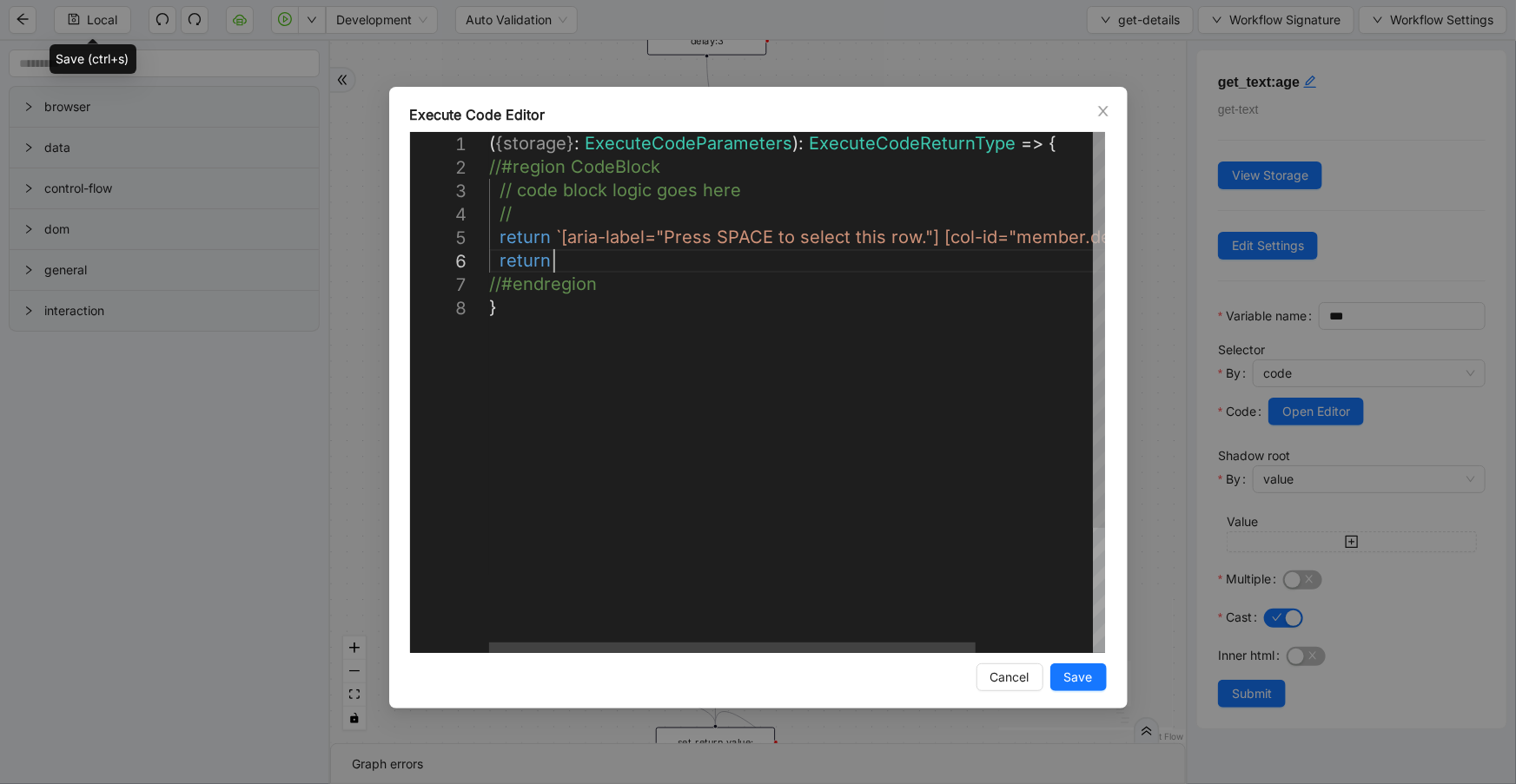
scroll to position [118, 104]
paste textarea "**********"
click at [497, 243] on div "( { storage } : ExecuteCodeParameters ): ExecuteCodeReturnType => { //#region C…" at bounding box center [871, 474] width 764 height 685
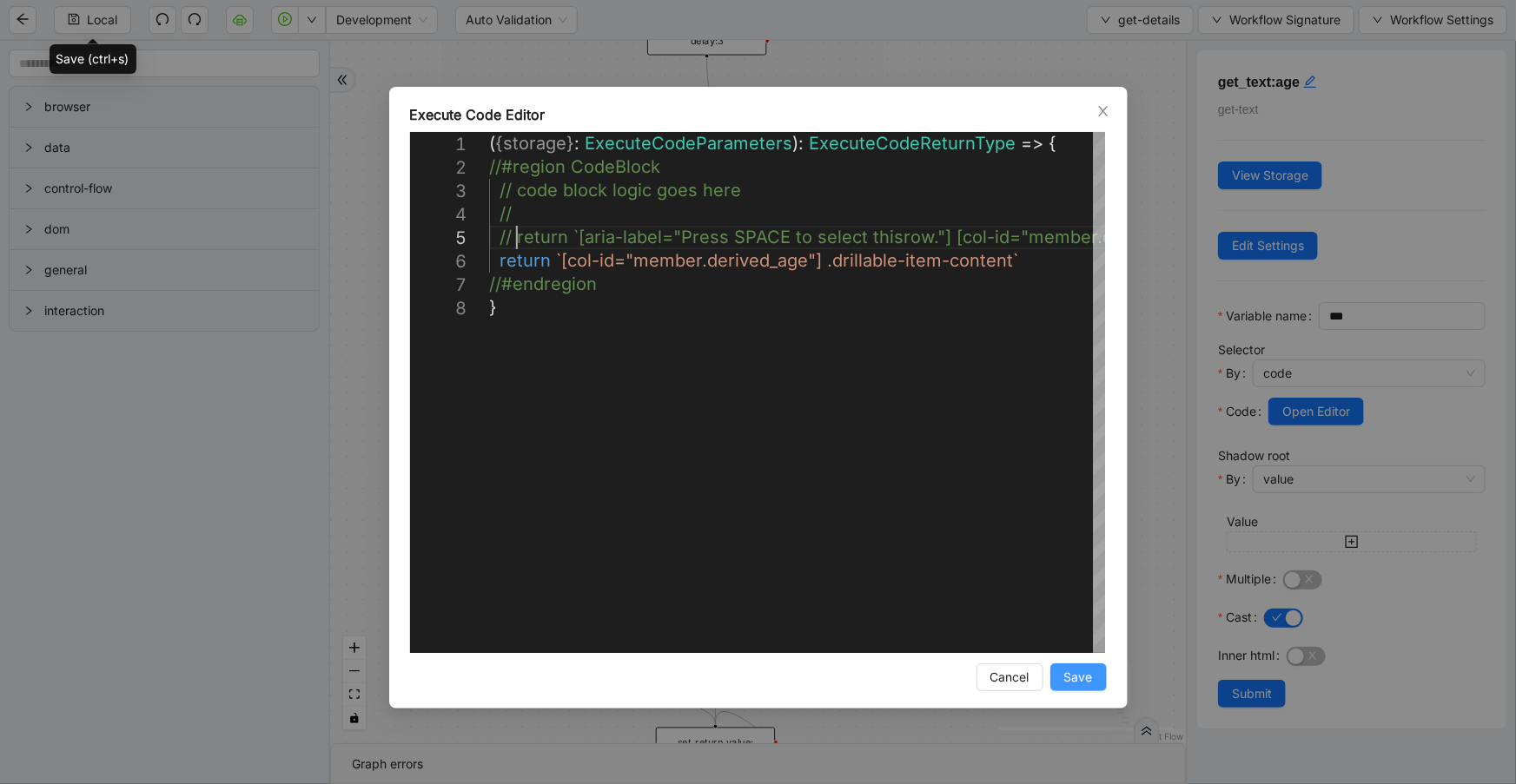
type textarea "**********"
click at [1082, 685] on span "Save" at bounding box center [1079, 676] width 29 height 19
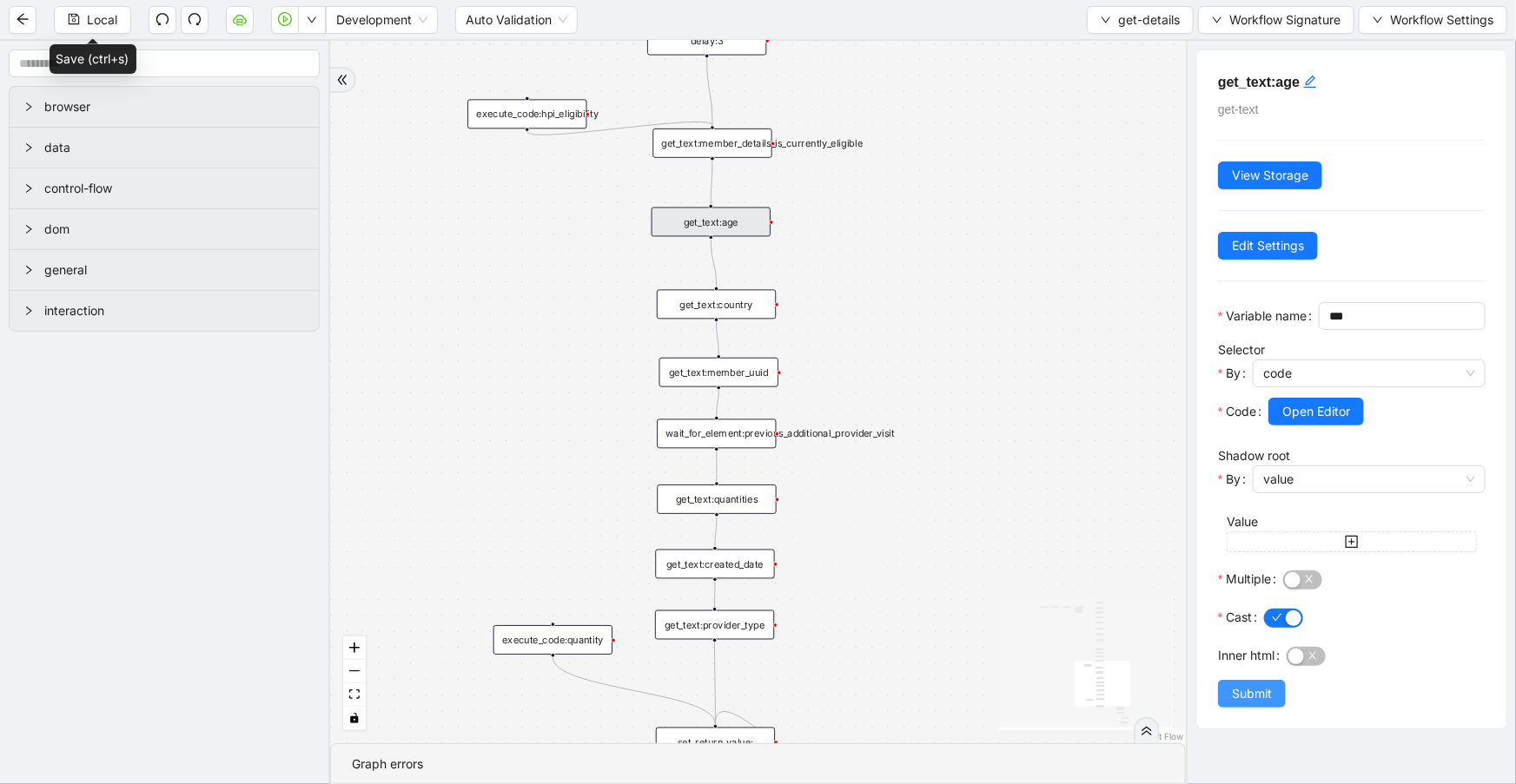
click at [1233, 703] on span "Submit" at bounding box center [1252, 693] width 40 height 19
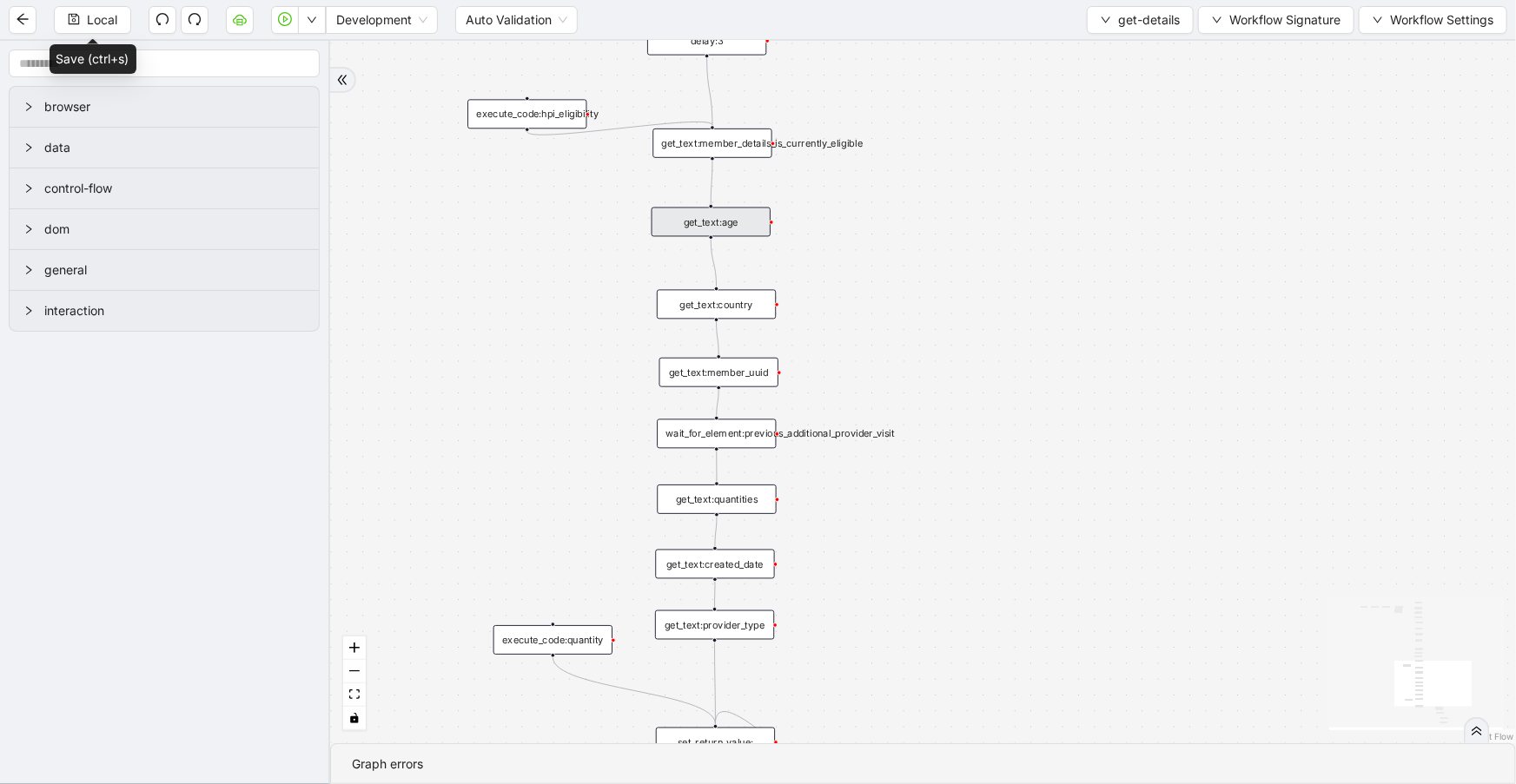
click at [707, 150] on div "get_text:member_details_is_currently_eligible" at bounding box center [712, 142] width 119 height 30
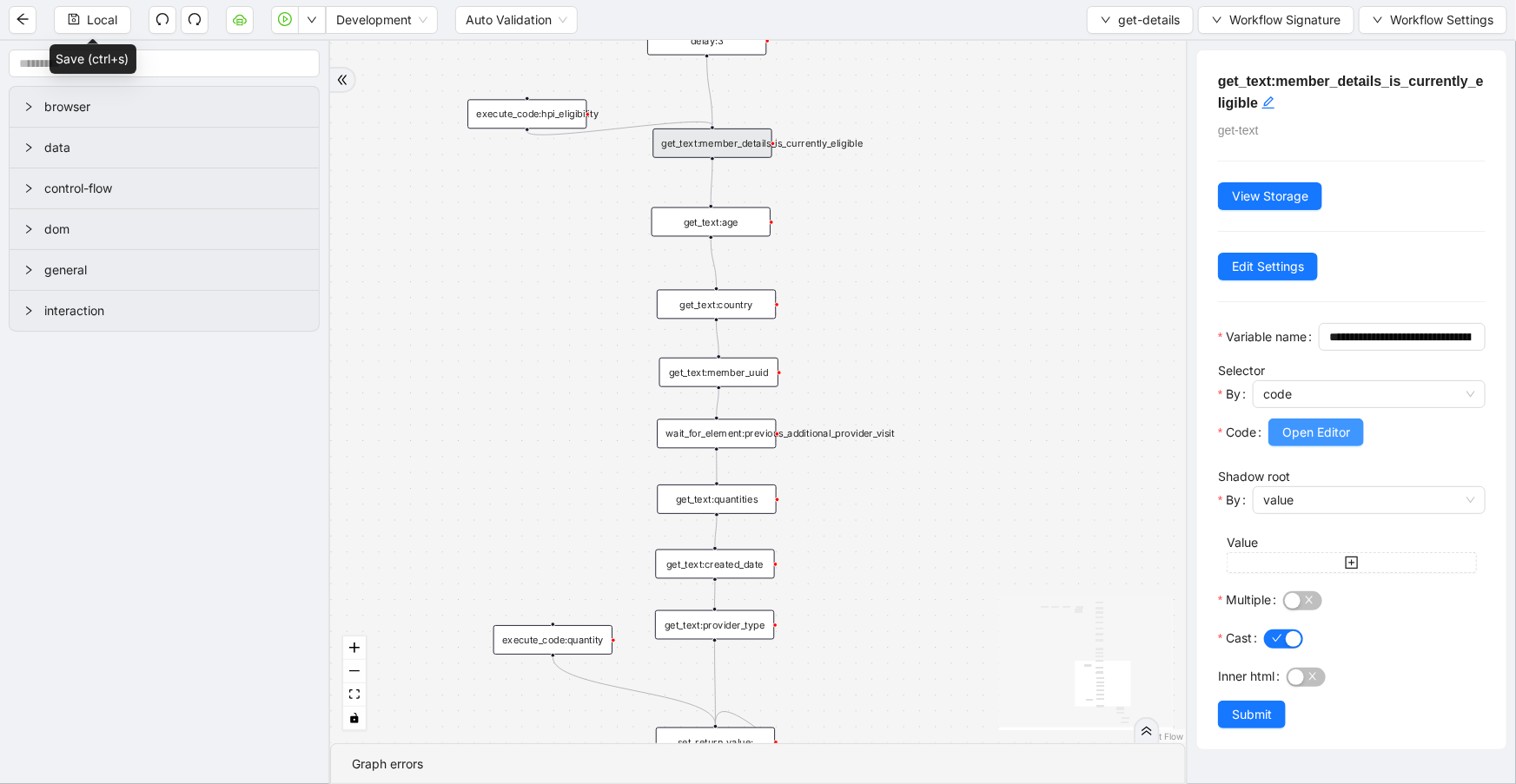
click at [1348, 442] on span "Open Editor" at bounding box center [1316, 432] width 68 height 19
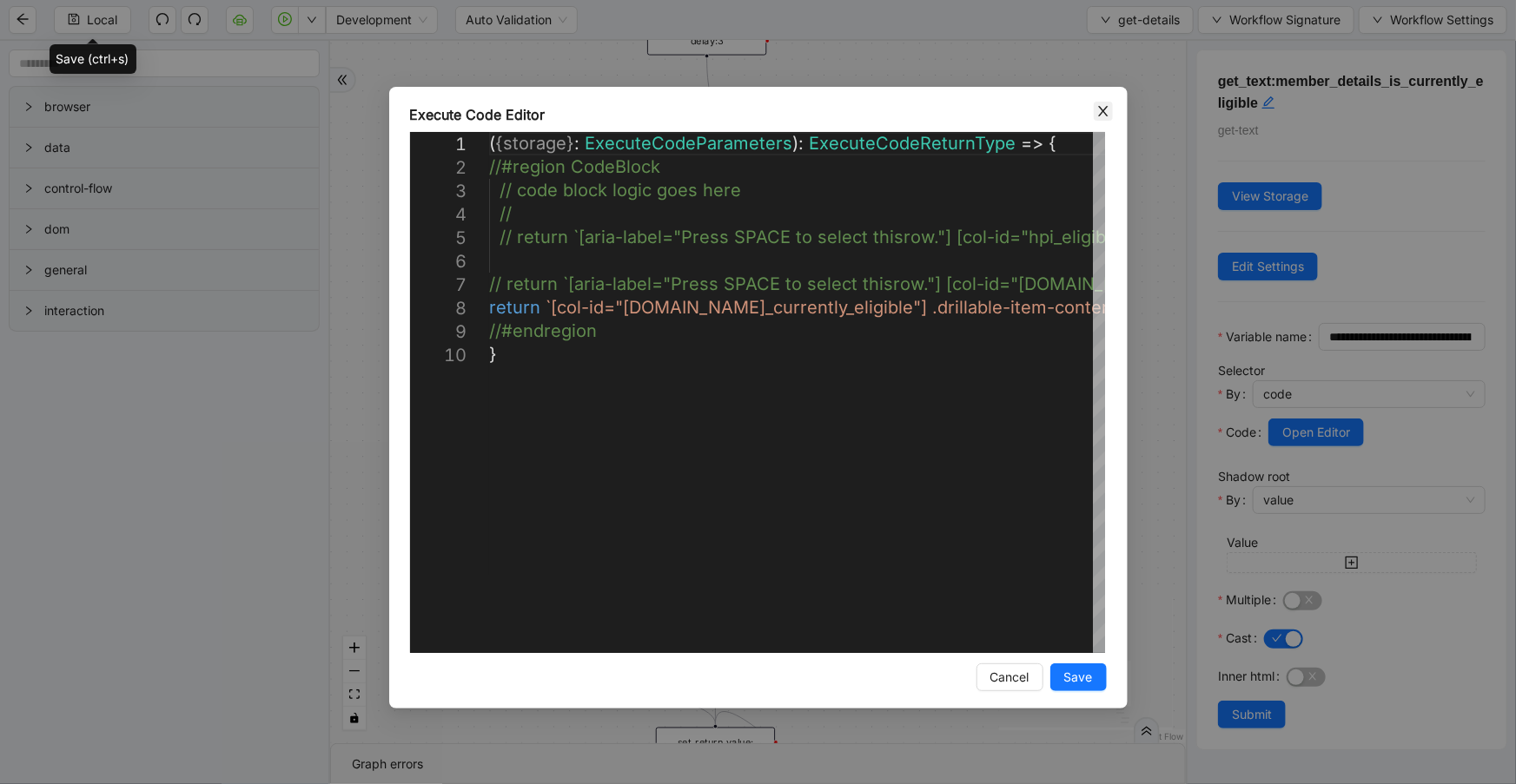
click at [1099, 110] on icon "close" at bounding box center [1104, 111] width 14 height 14
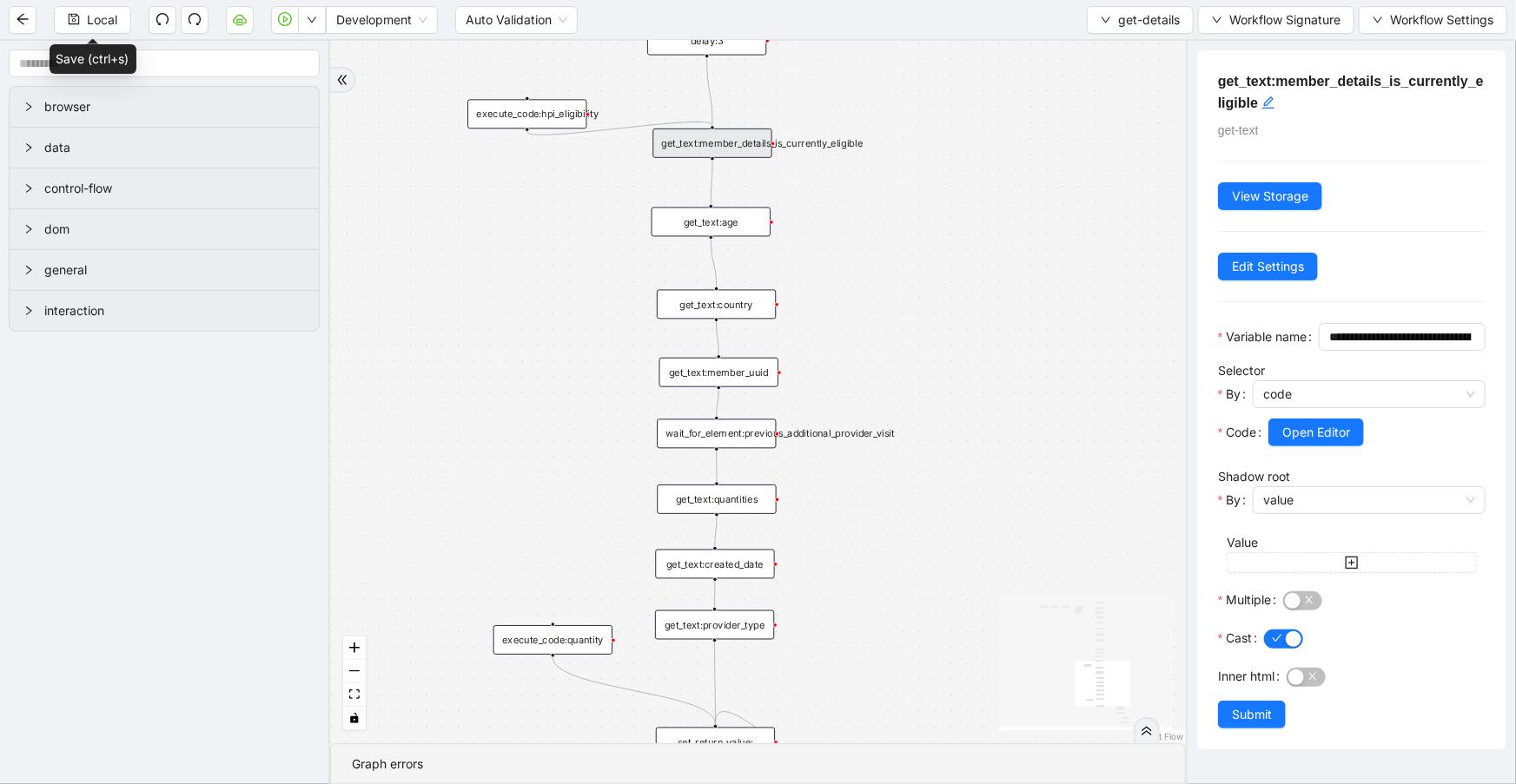
click at [745, 227] on div "get_text:age" at bounding box center [711, 222] width 119 height 30
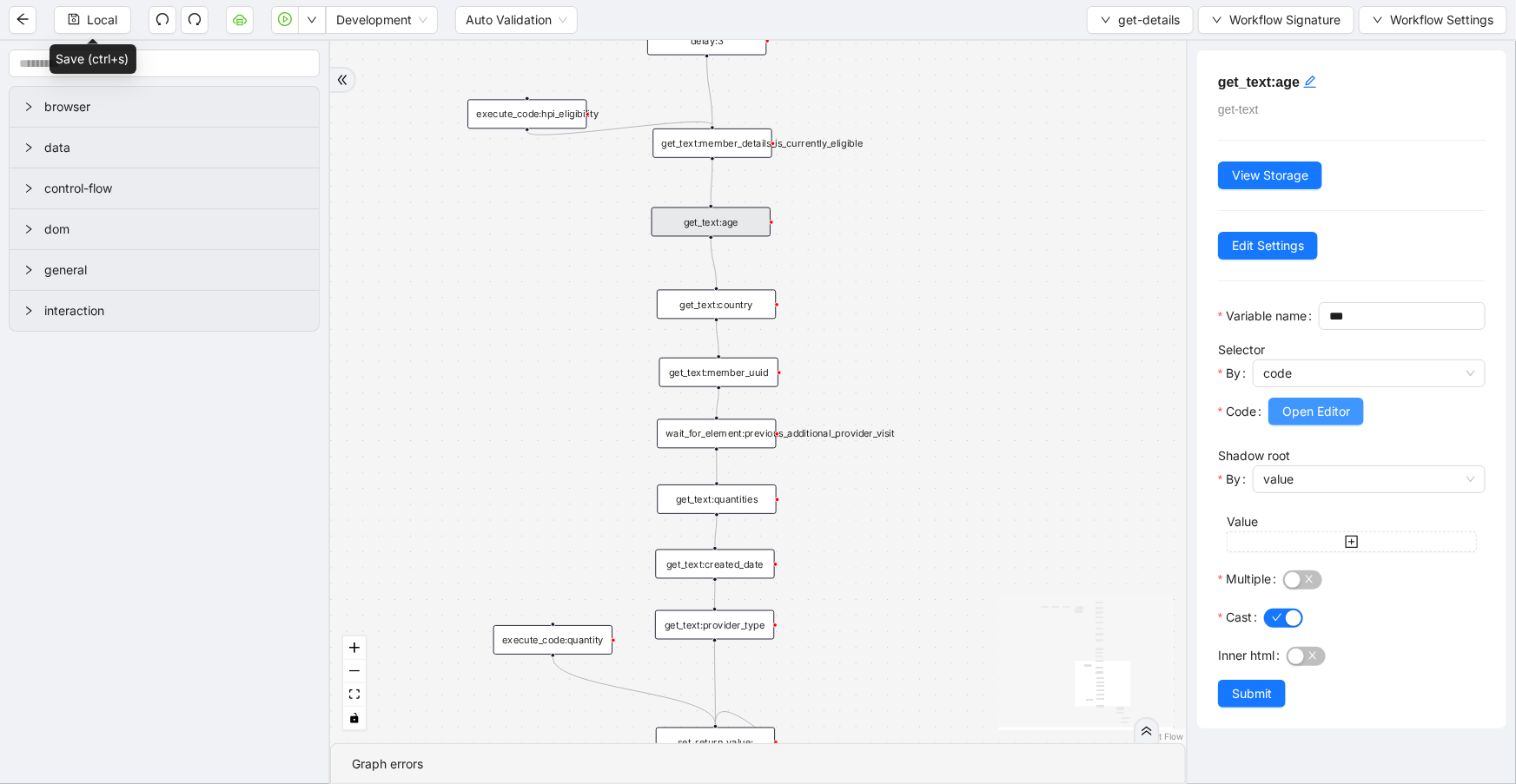
click at [1332, 426] on button "Open Editor" at bounding box center [1315, 411] width 96 height 28
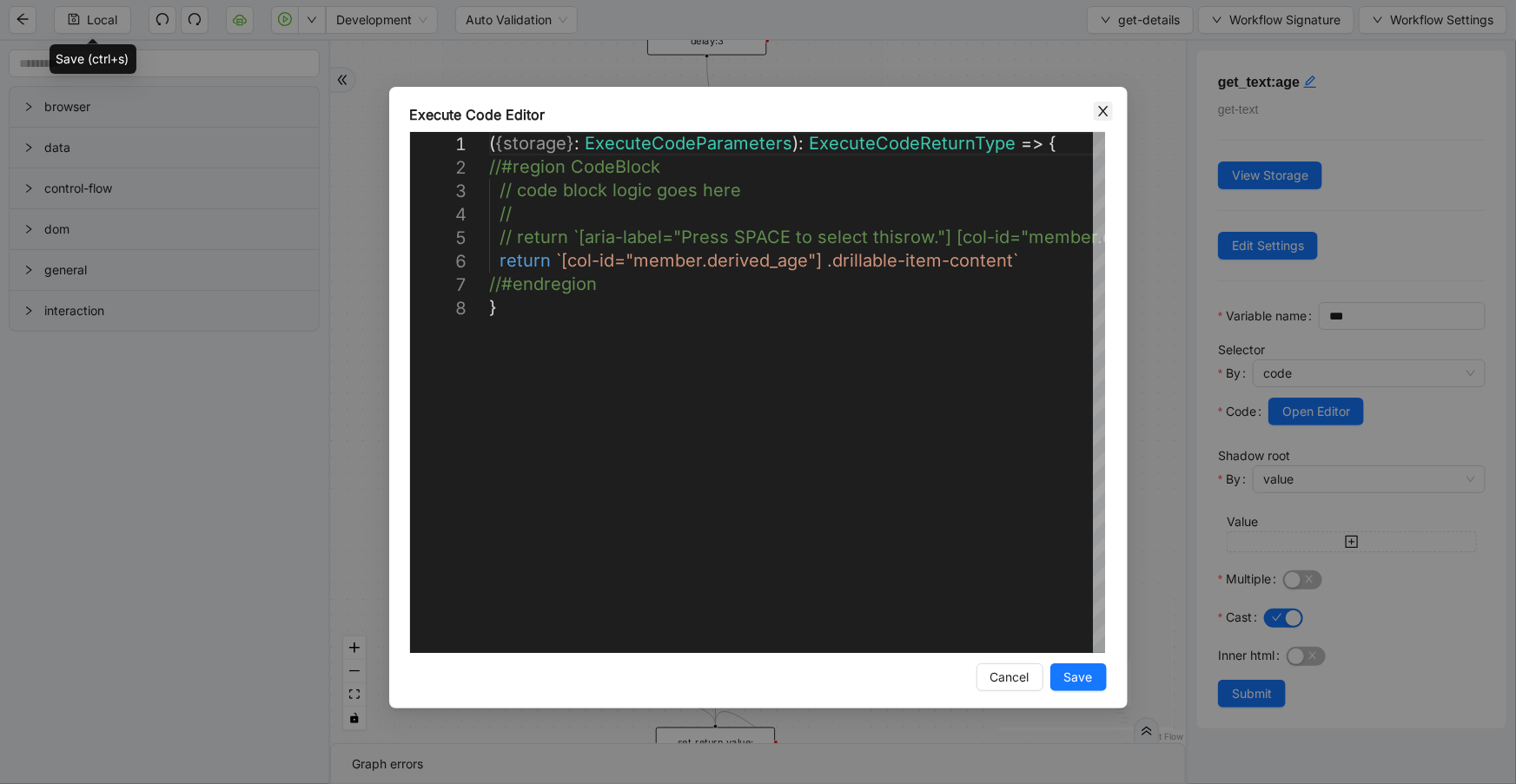
click at [1102, 109] on icon "close" at bounding box center [1103, 111] width 10 height 11
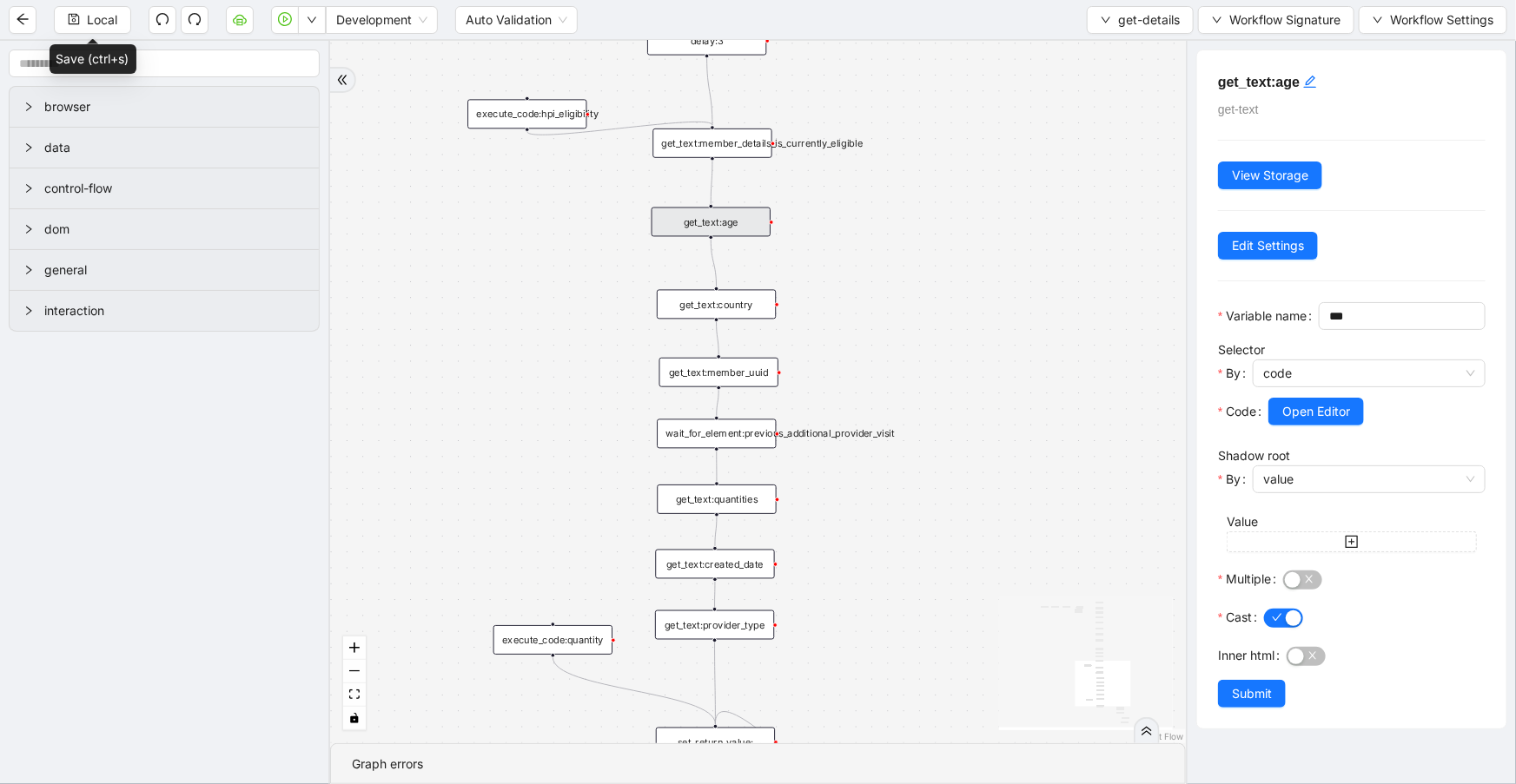
click at [758, 304] on div "get_text:country" at bounding box center [715, 305] width 119 height 30
click at [705, 304] on div "get_text:country" at bounding box center [715, 305] width 119 height 30
click at [1321, 421] on span "Open Editor" at bounding box center [1316, 411] width 68 height 19
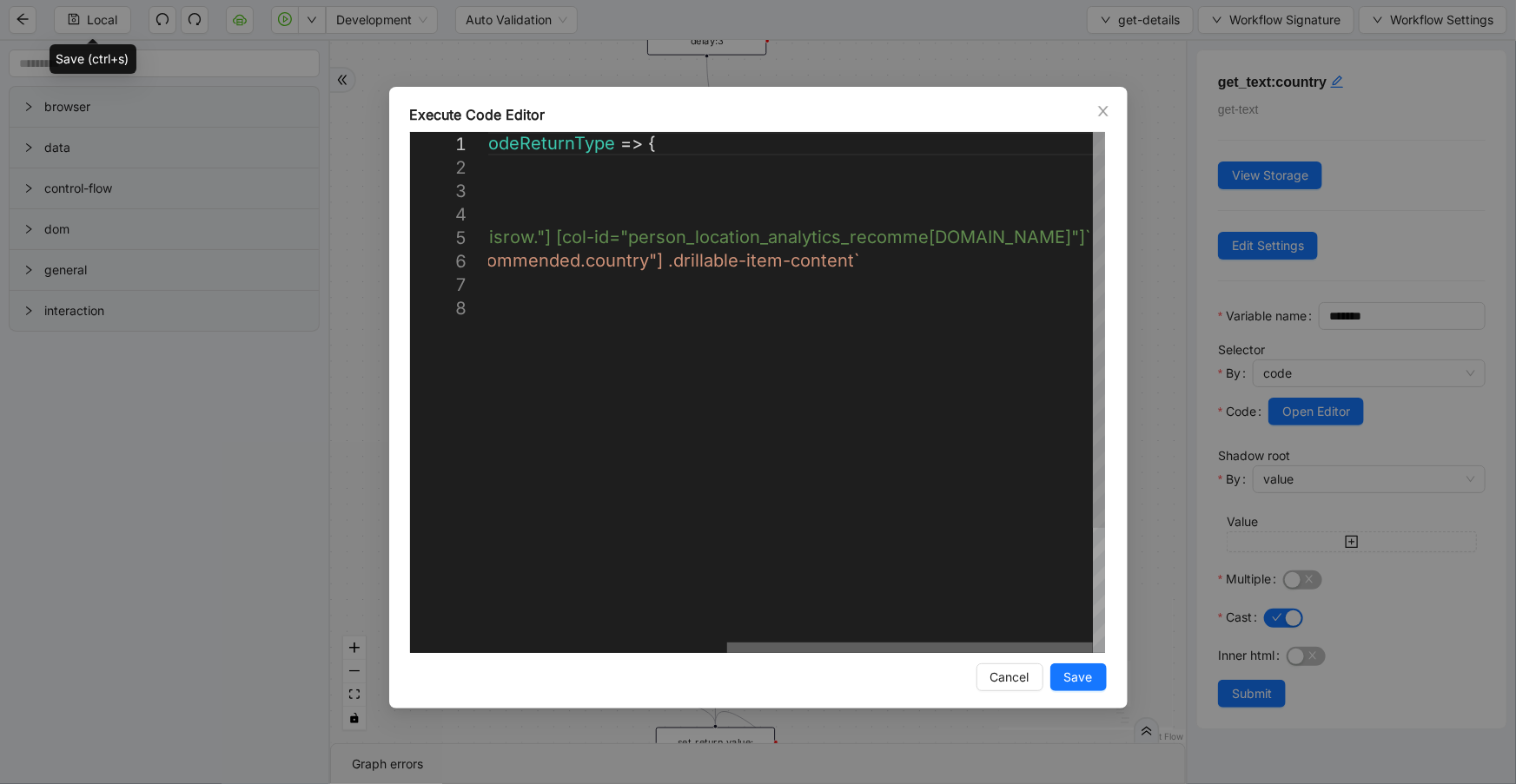
click at [1047, 642] on div at bounding box center [910, 648] width 366 height 11
click at [1100, 112] on icon "close" at bounding box center [1104, 111] width 14 height 14
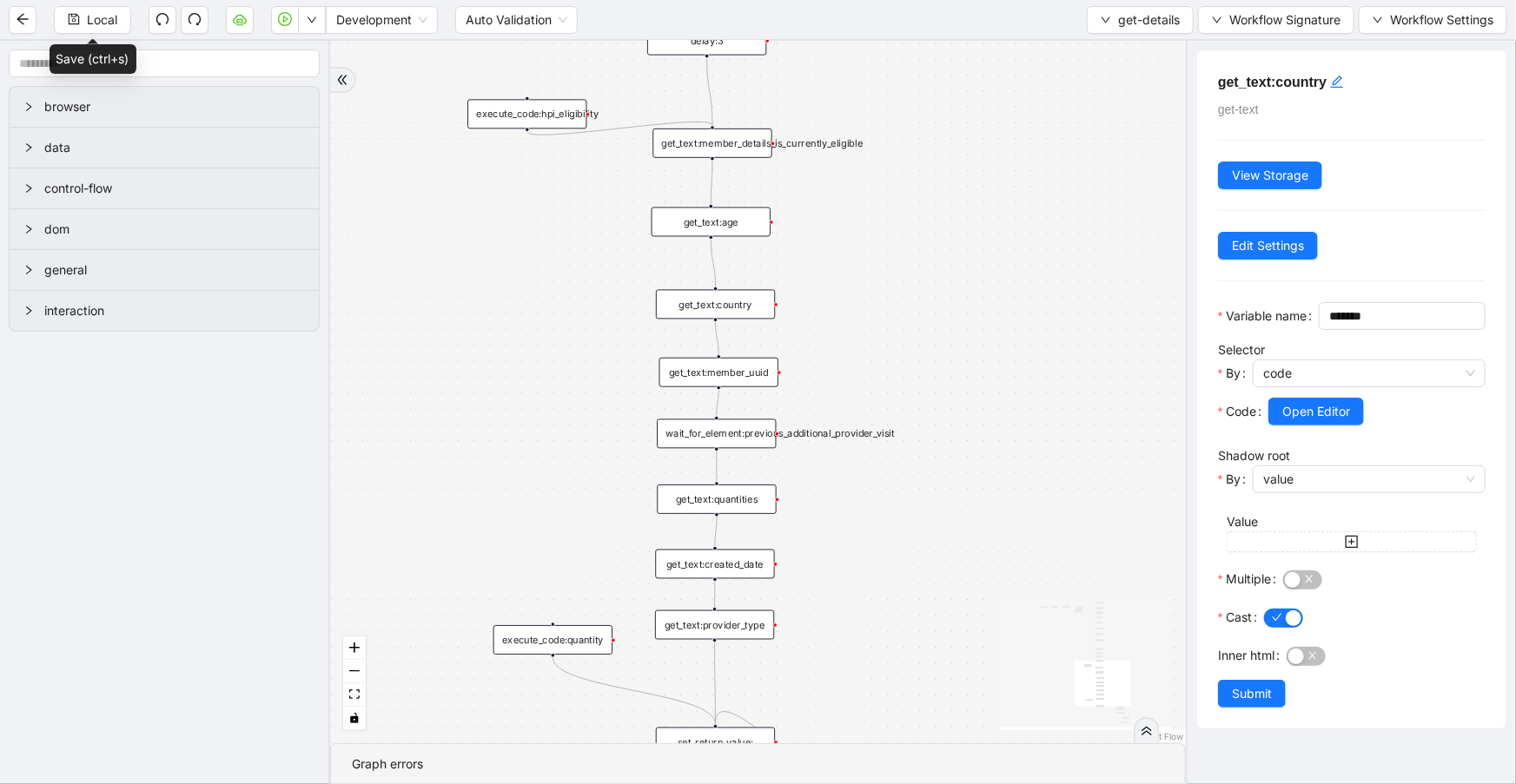
click at [729, 375] on div "get_text:member_uuid" at bounding box center [718, 372] width 119 height 30
click at [1309, 421] on span "Open Editor" at bounding box center [1316, 411] width 68 height 19
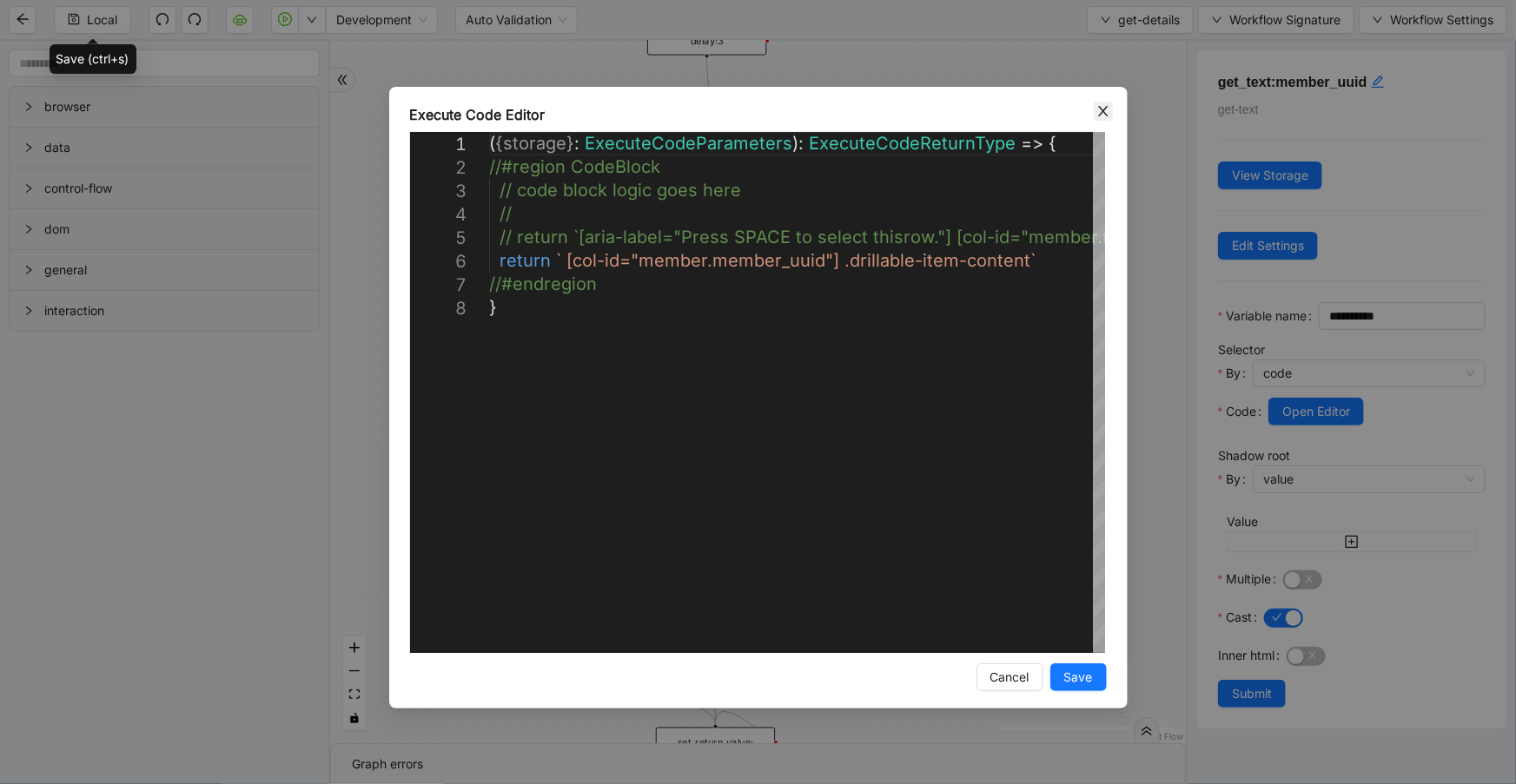
click at [1105, 112] on icon "close" at bounding box center [1104, 111] width 14 height 14
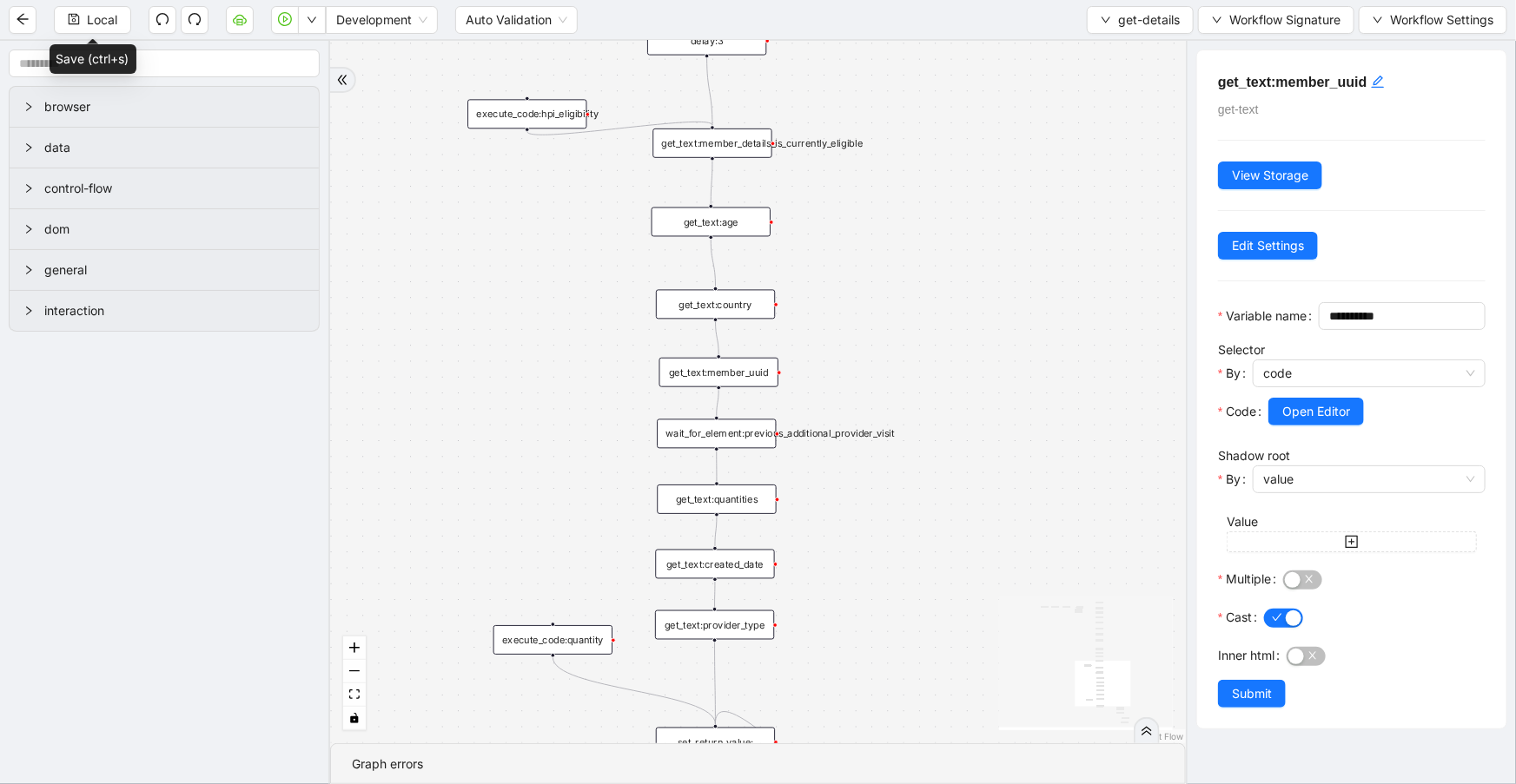
click at [767, 442] on div "wait_for_element:previous_additional_provider_visit" at bounding box center [715, 434] width 119 height 30
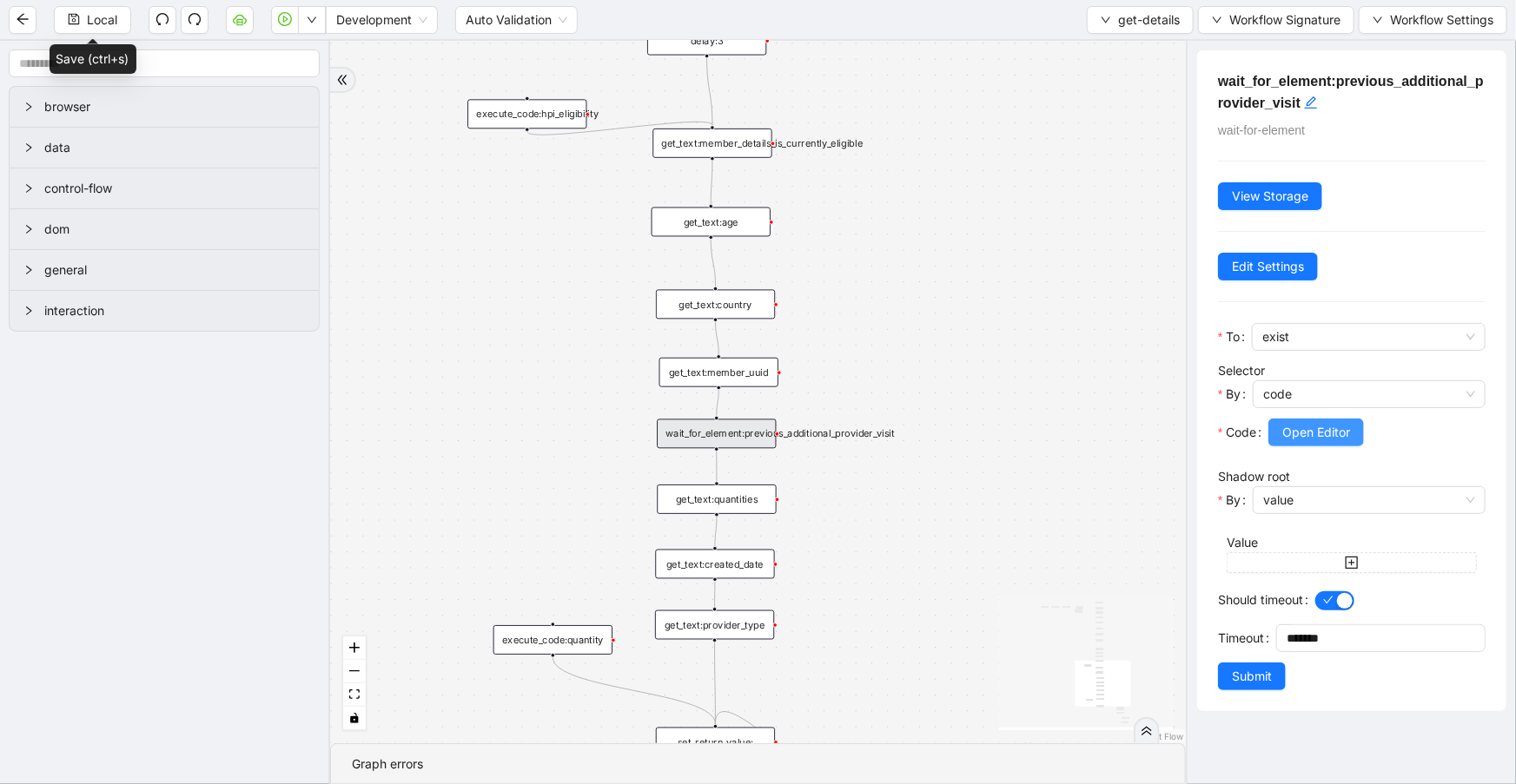
click at [1290, 435] on span "Open Editor" at bounding box center [1316, 432] width 68 height 19
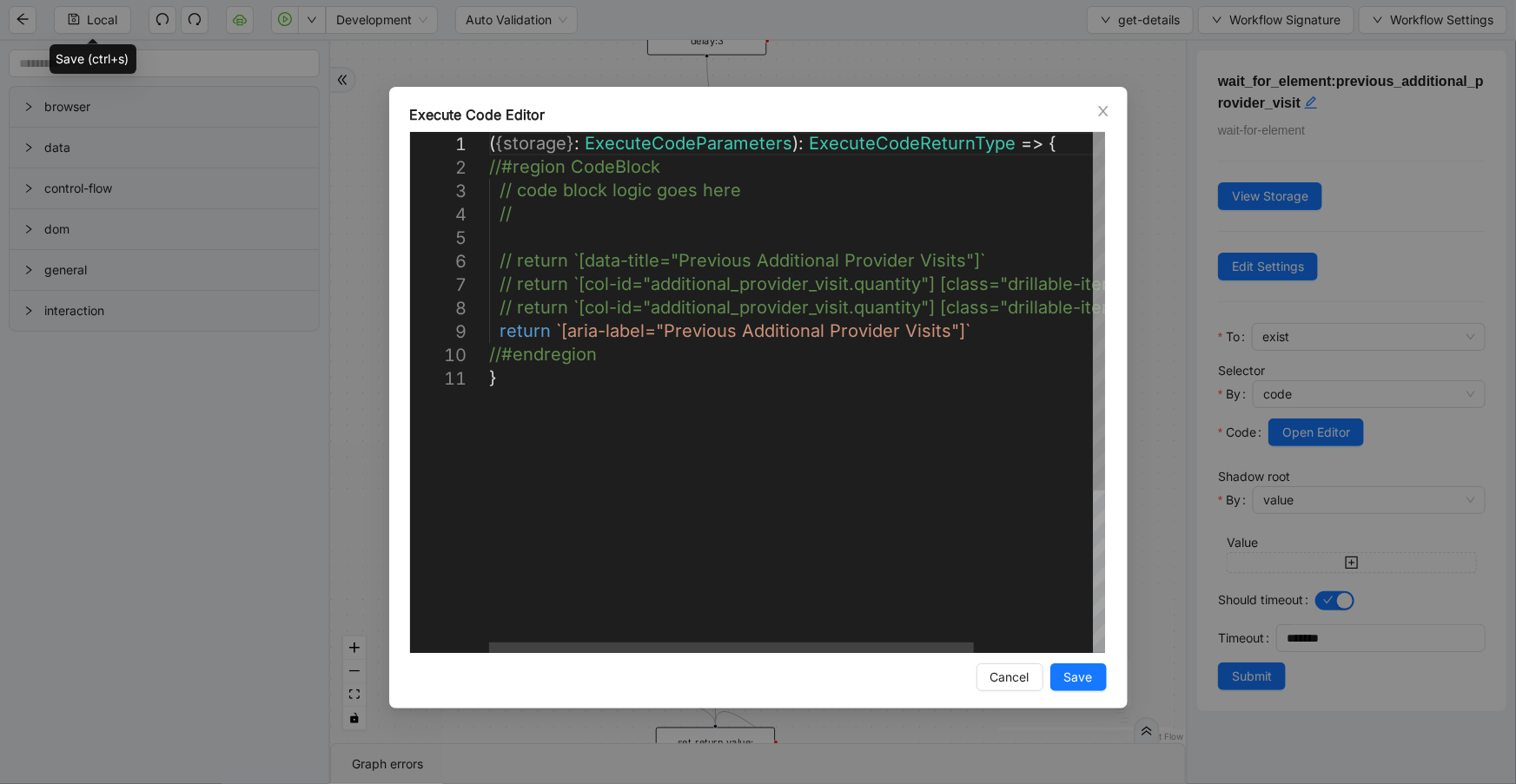
scroll to position [0, 0]
drag, startPoint x: 957, startPoint y: 332, endPoint x: 559, endPoint y: 339, distance: 398.1
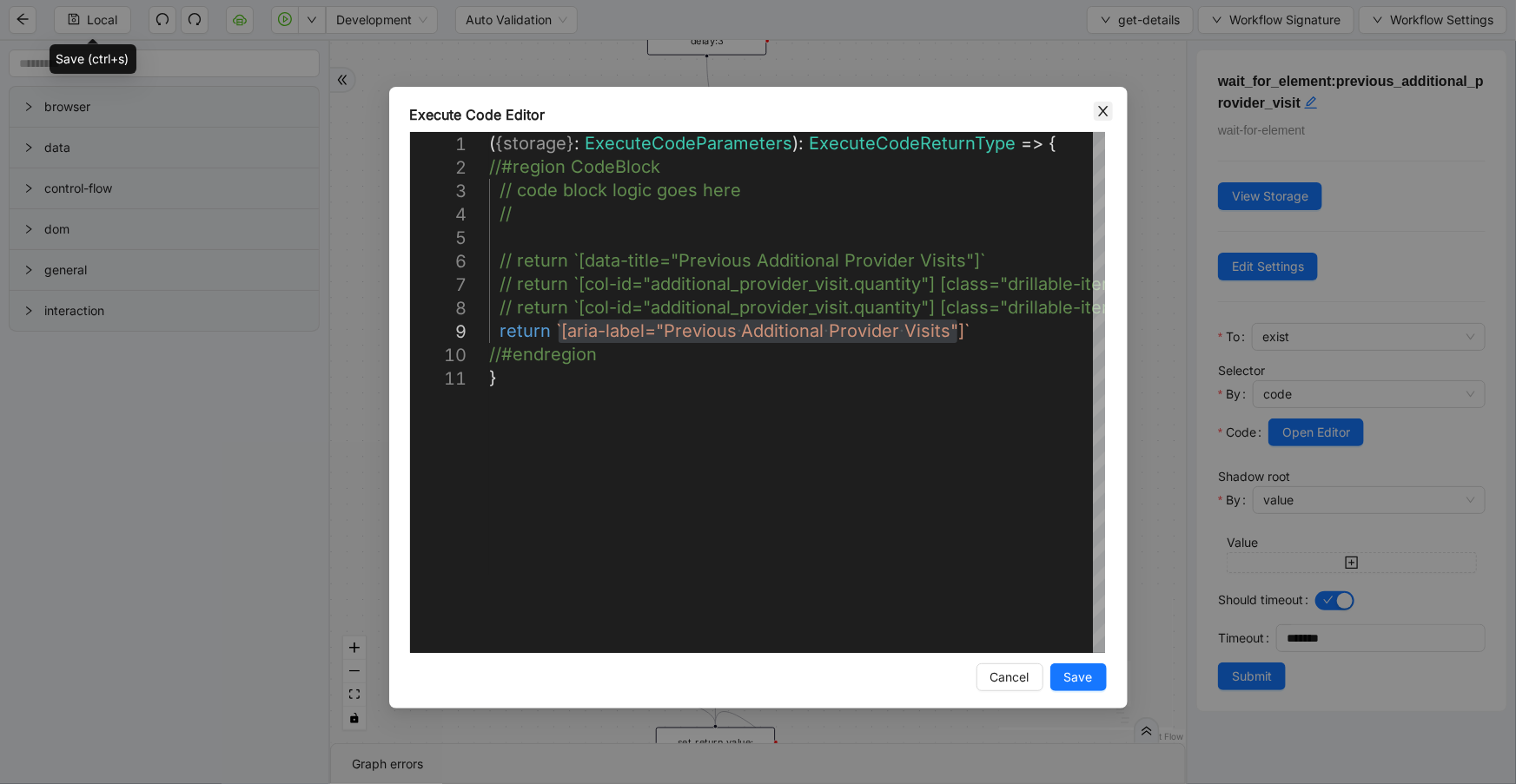
click at [1096, 110] on icon "close" at bounding box center [1104, 111] width 14 height 14
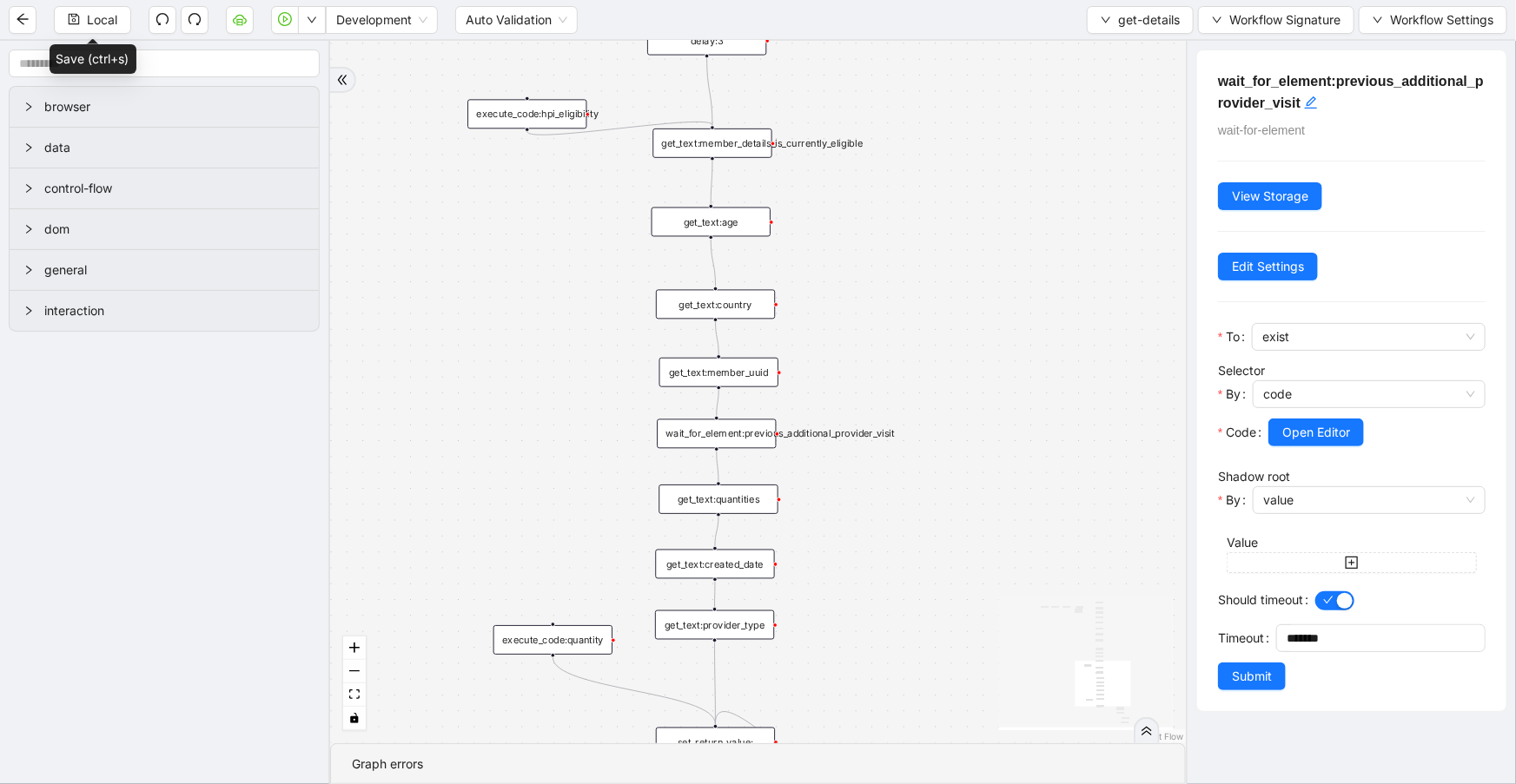
click at [730, 497] on div "get_text:quantities" at bounding box center [717, 499] width 119 height 30
click at [706, 492] on div "get_text:quantities" at bounding box center [717, 499] width 119 height 30
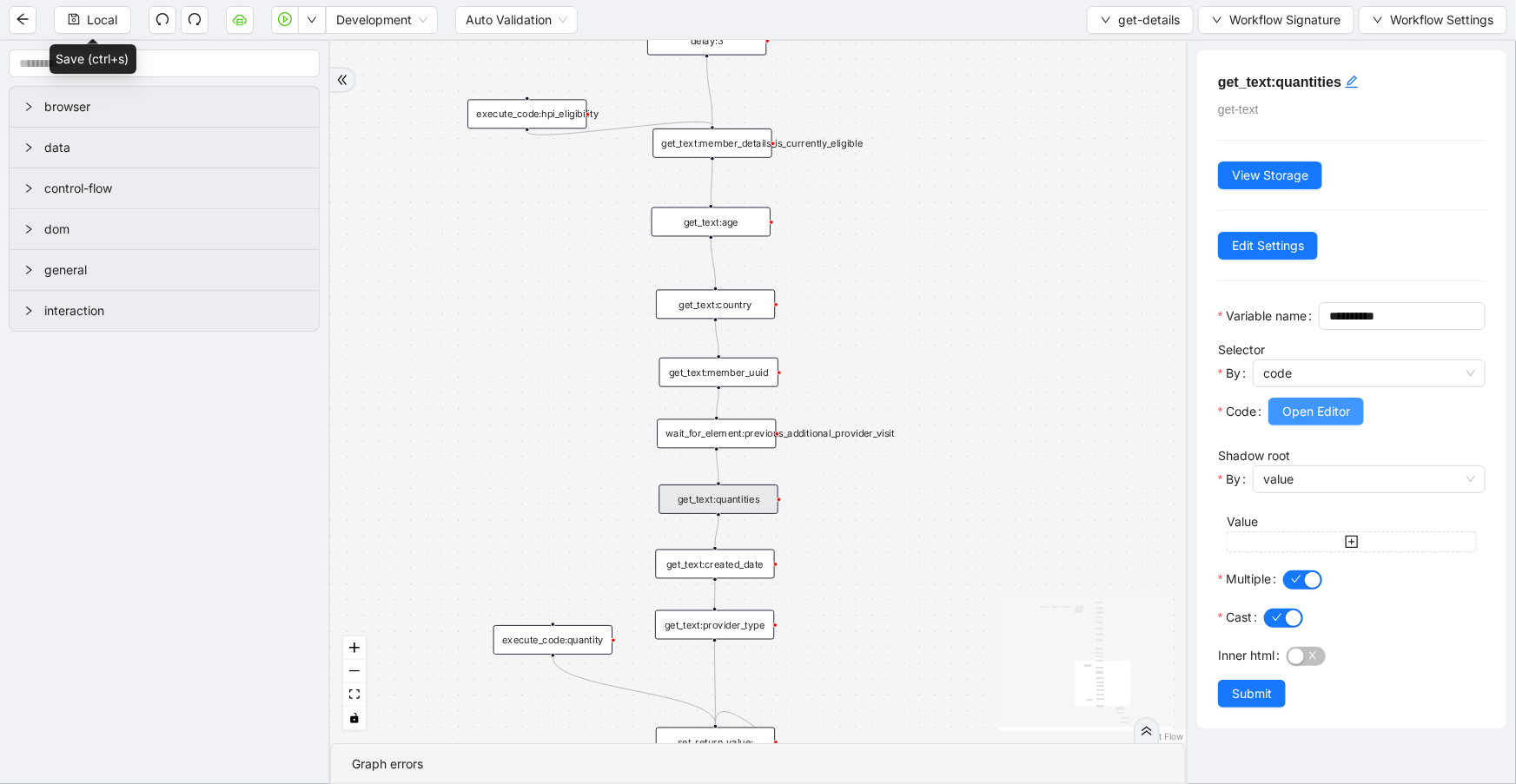
click at [1332, 425] on button "Open Editor" at bounding box center [1315, 411] width 96 height 28
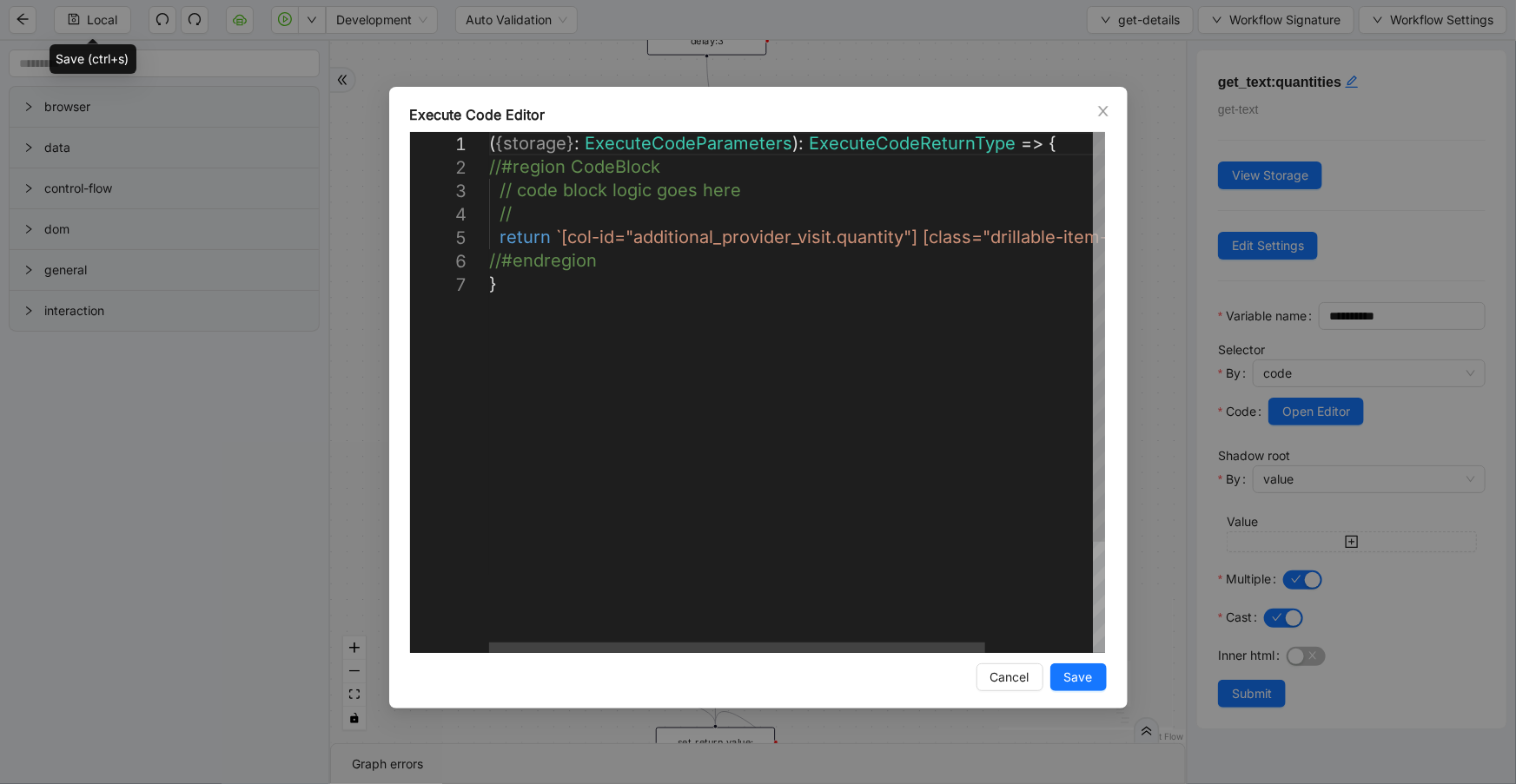
scroll to position [0, 9]
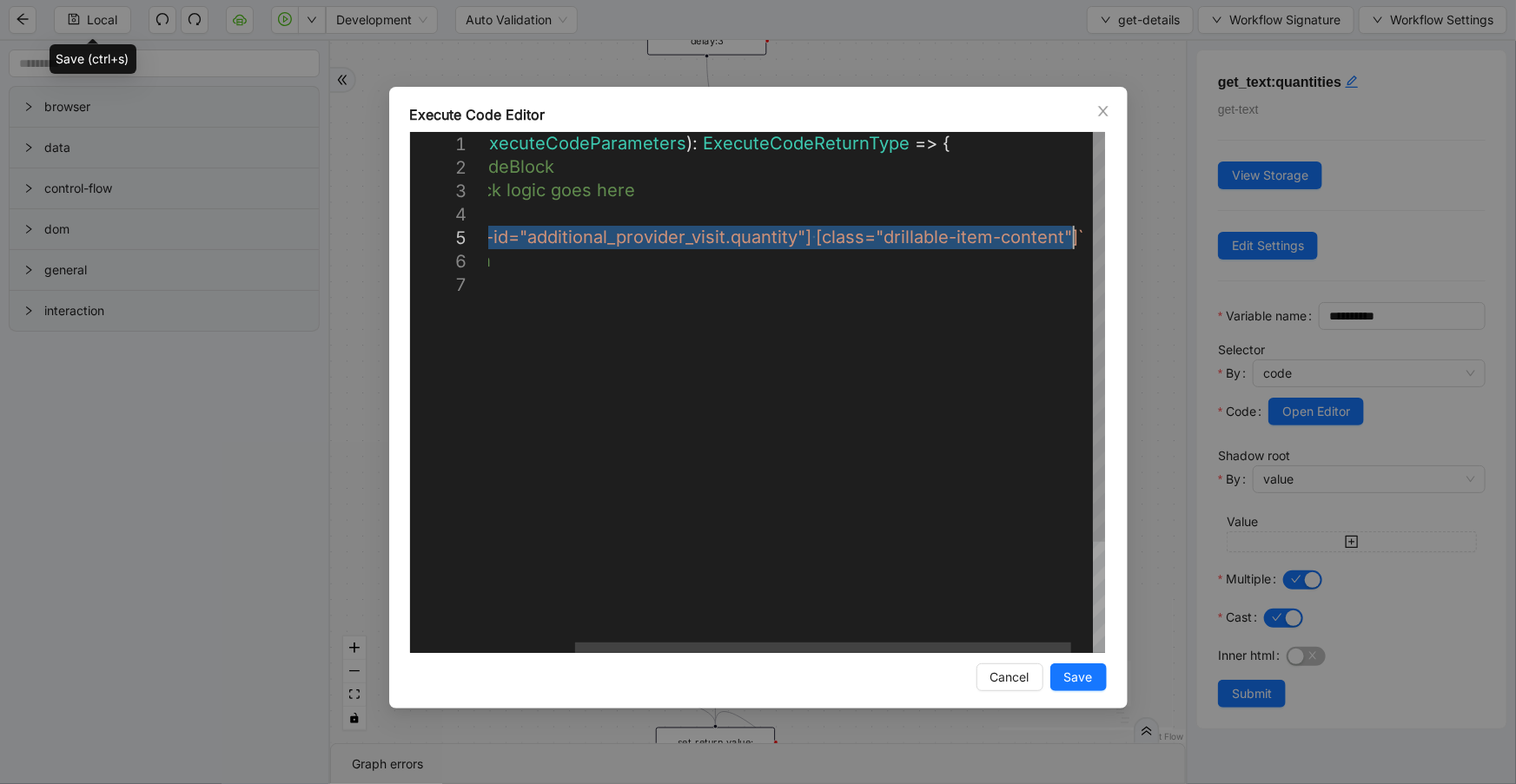
drag, startPoint x: 558, startPoint y: 237, endPoint x: 1073, endPoint y: 248, distance: 515.1
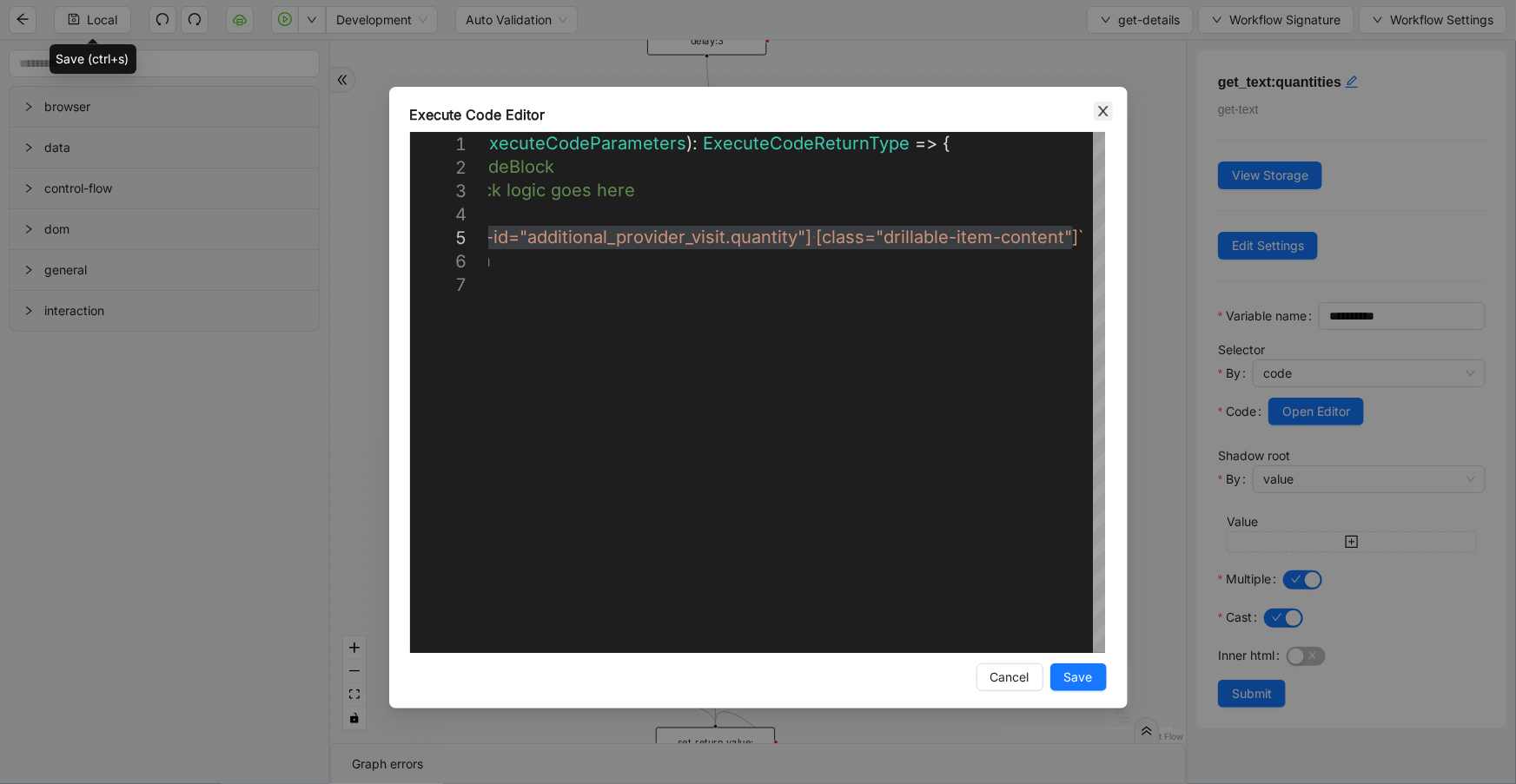
click at [1096, 114] on icon "close" at bounding box center [1104, 111] width 14 height 14
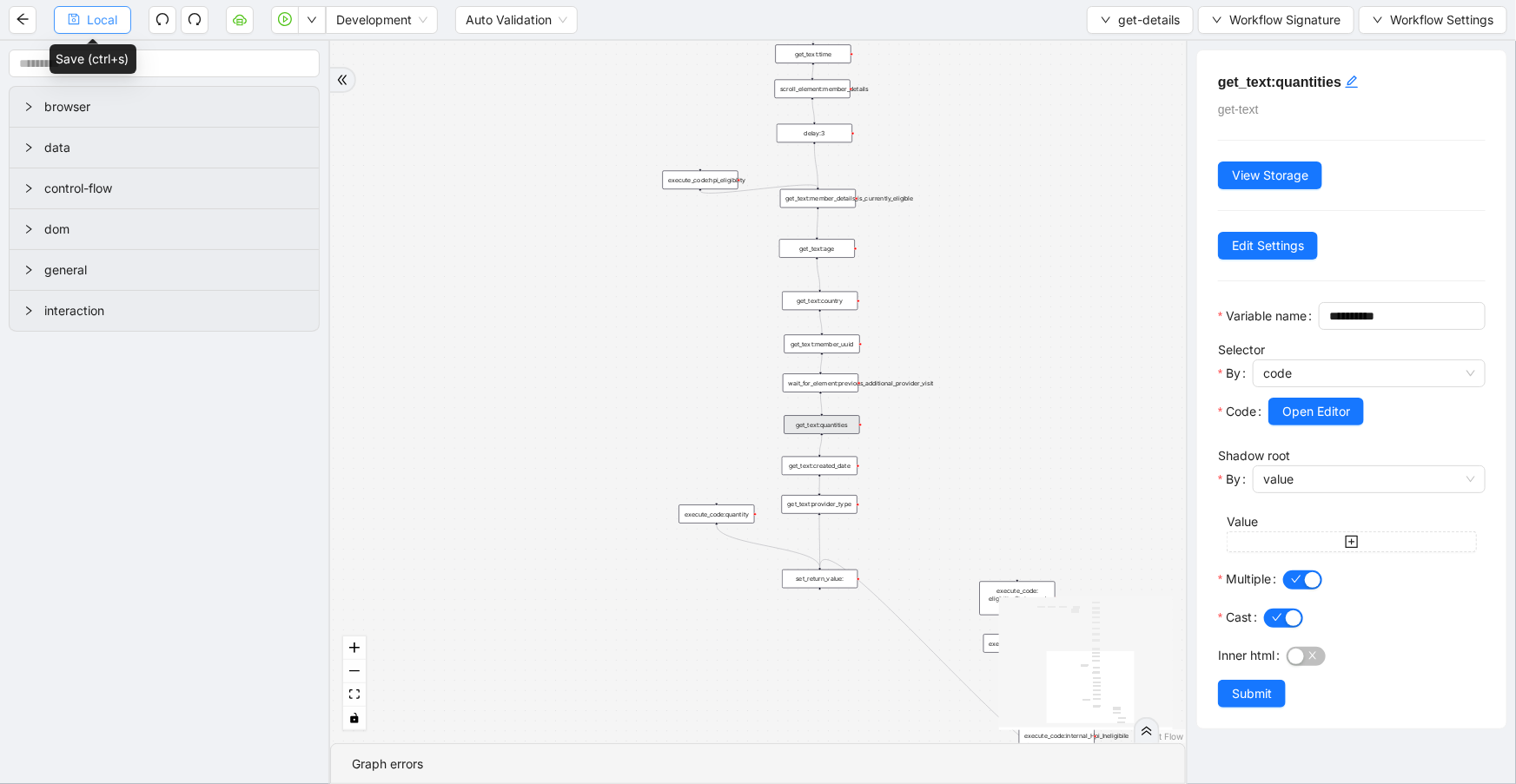
click at [110, 24] on span "Local" at bounding box center [102, 20] width 30 height 19
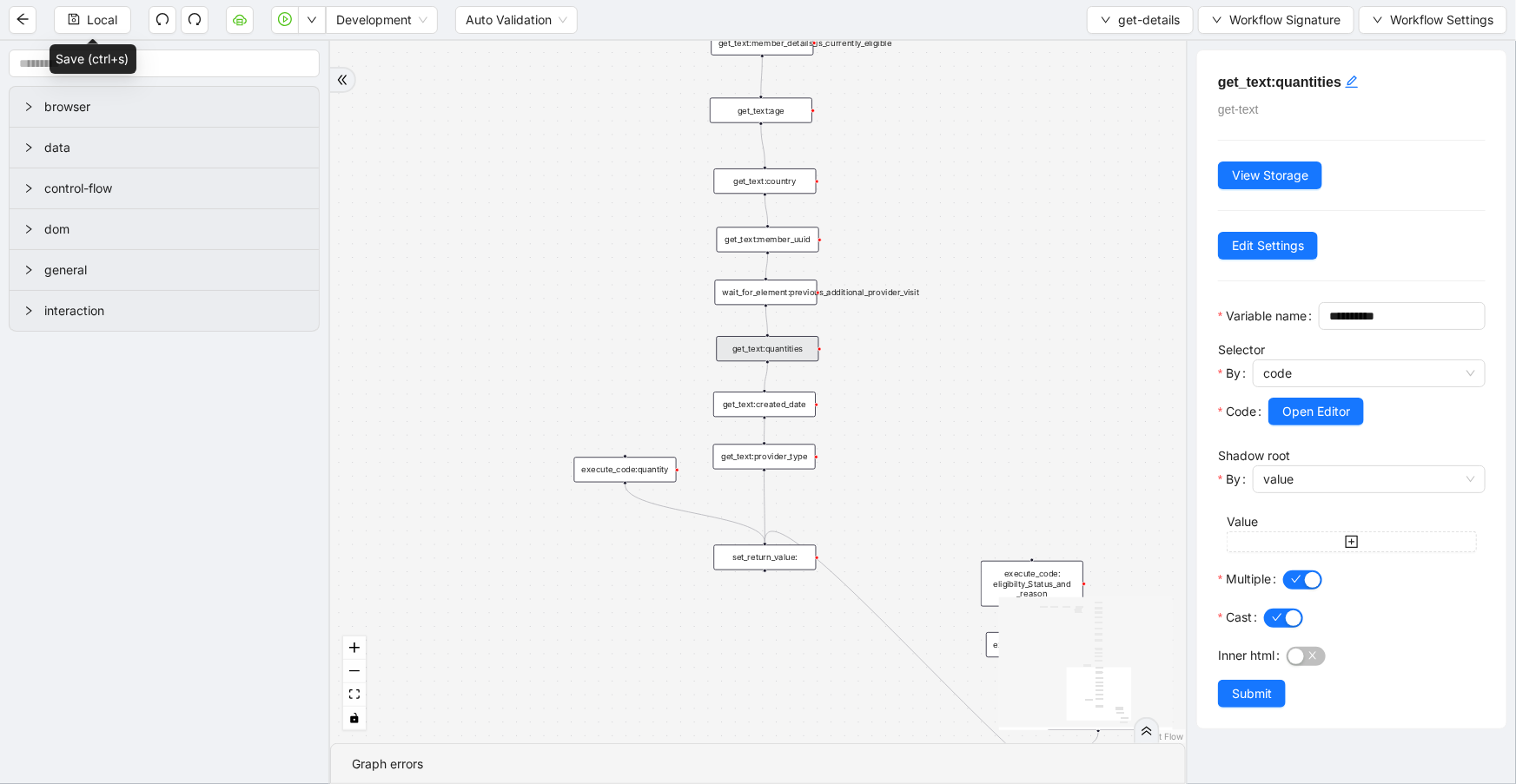
drag, startPoint x: 938, startPoint y: 413, endPoint x: 902, endPoint y: 377, distance: 50.9
click at [911, 375] on div "onError trigger get_text:continuity_care_subtext get_text:hpi_eligibility get_t…" at bounding box center [758, 392] width 855 height 702
click at [793, 390] on div "get_text:created_date" at bounding box center [758, 396] width 102 height 25
click at [1304, 421] on span "Open Editor" at bounding box center [1316, 411] width 68 height 19
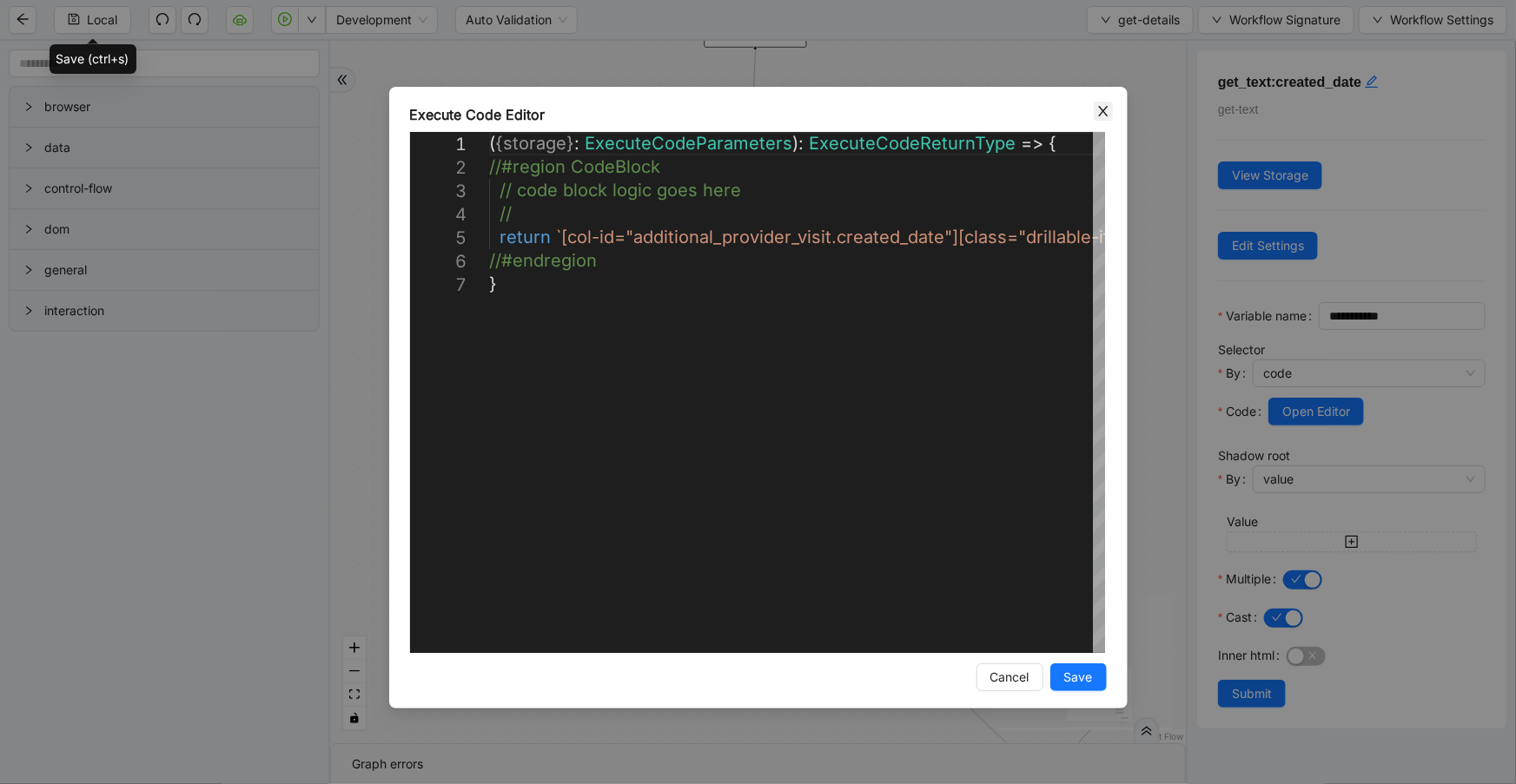
click at [1095, 109] on span "Close" at bounding box center [1103, 110] width 19 height 19
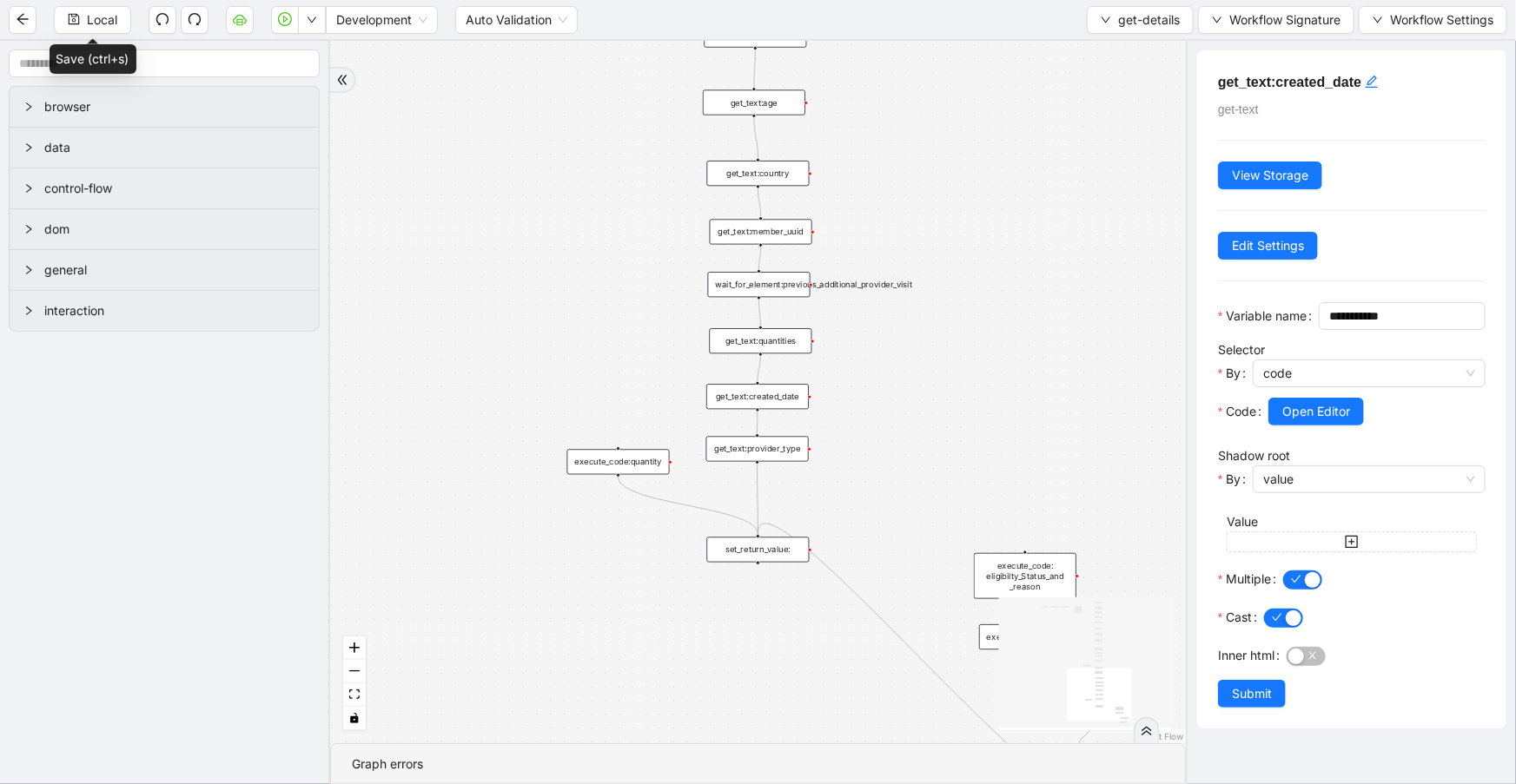
click at [795, 444] on div "get_text:provider_type" at bounding box center [758, 449] width 102 height 25
click at [738, 450] on div "get_text:provider_type" at bounding box center [757, 449] width 102 height 25
click at [1322, 421] on span "Open Editor" at bounding box center [1316, 411] width 68 height 19
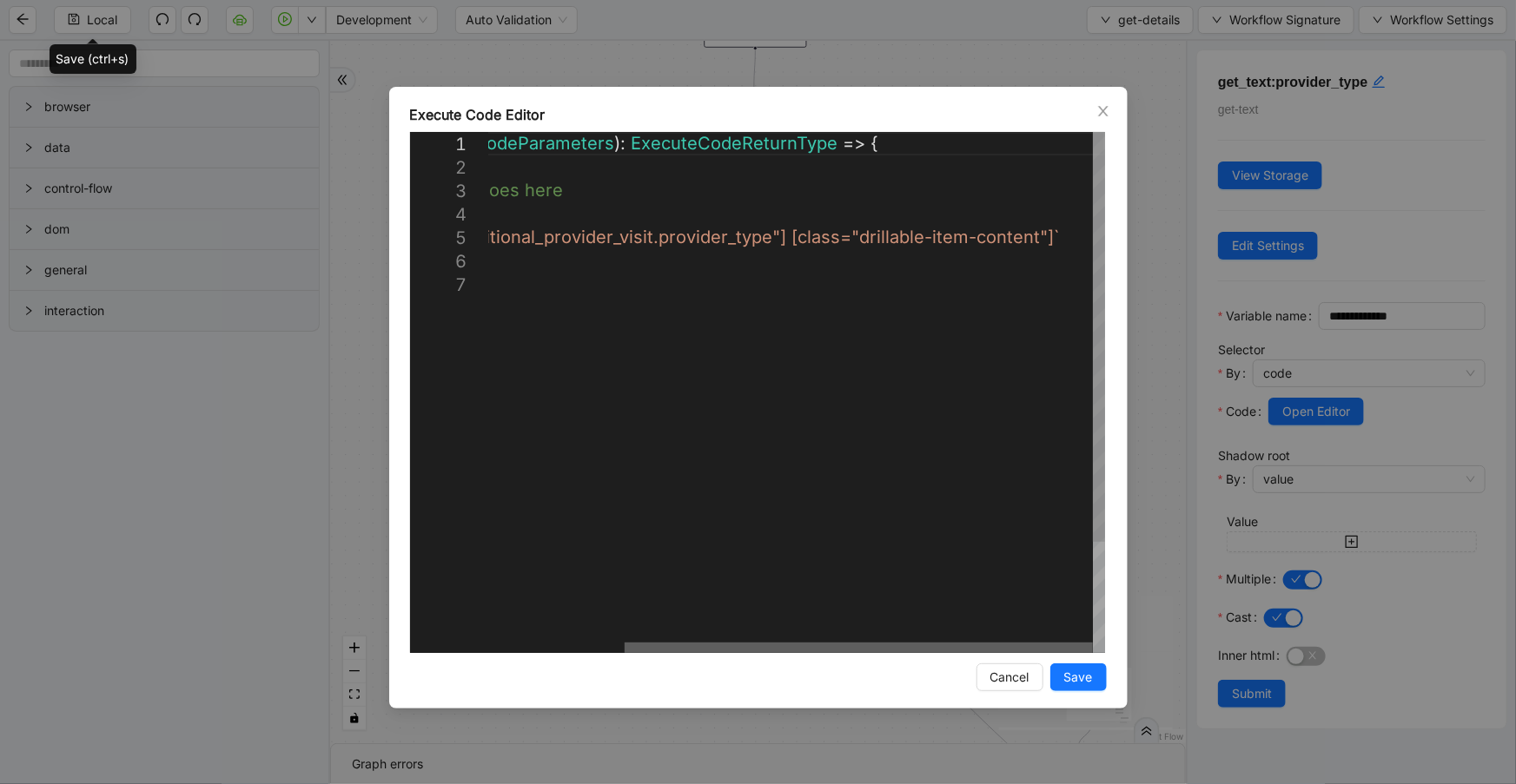
click at [1090, 642] on div at bounding box center [859, 648] width 468 height 11
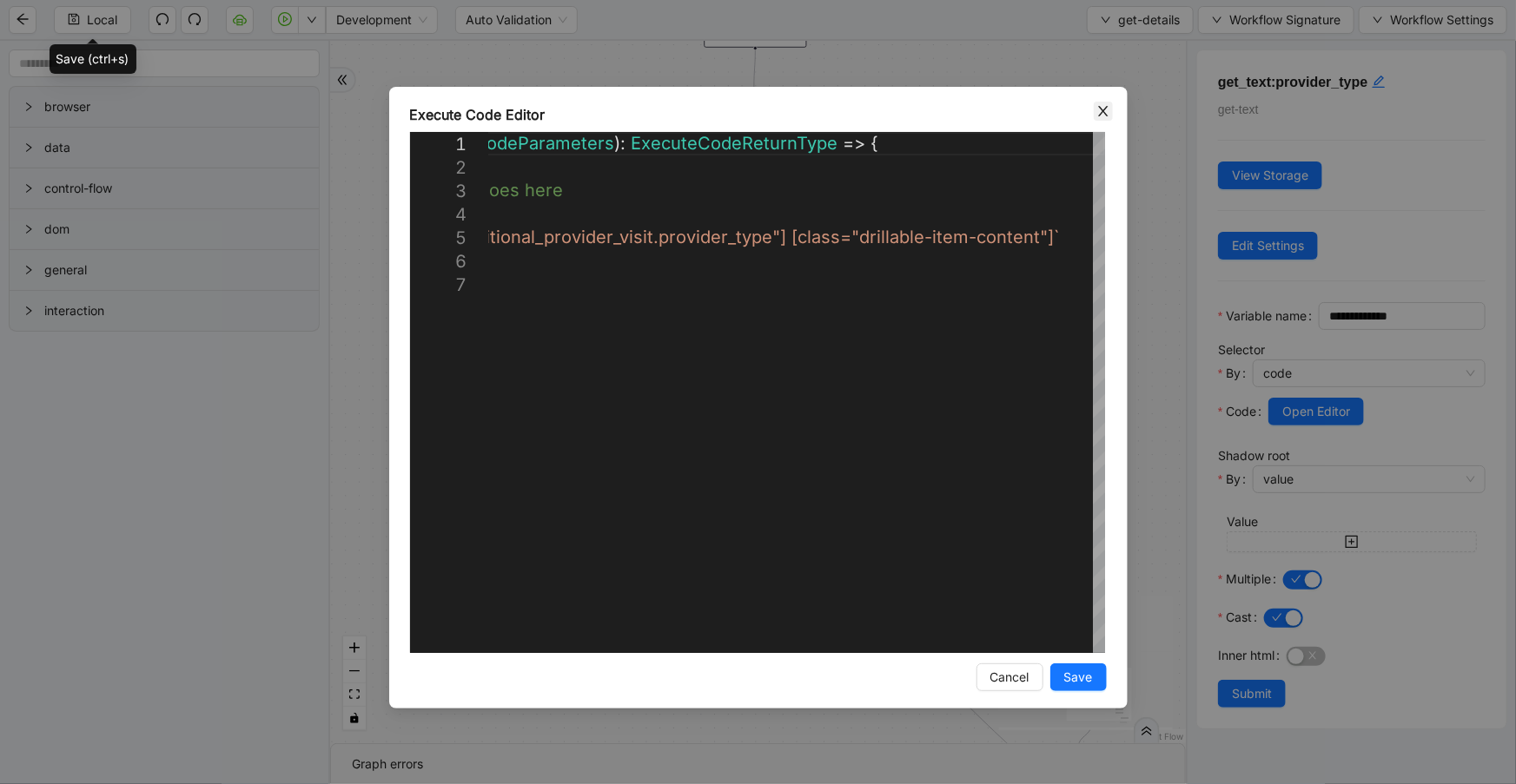
click at [1100, 110] on icon "close" at bounding box center [1104, 111] width 14 height 14
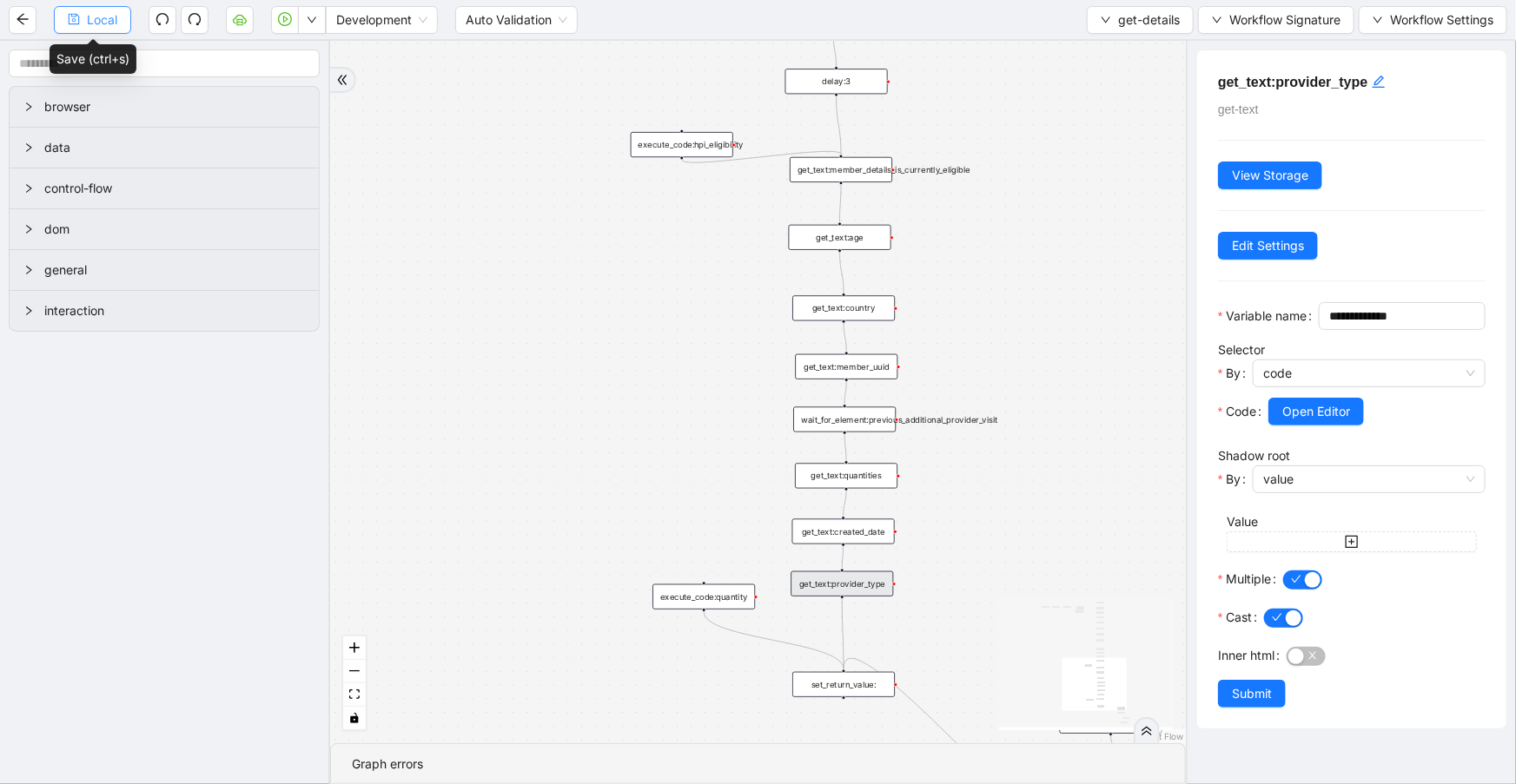
click at [79, 29] on button "Local" at bounding box center [92, 20] width 77 height 28
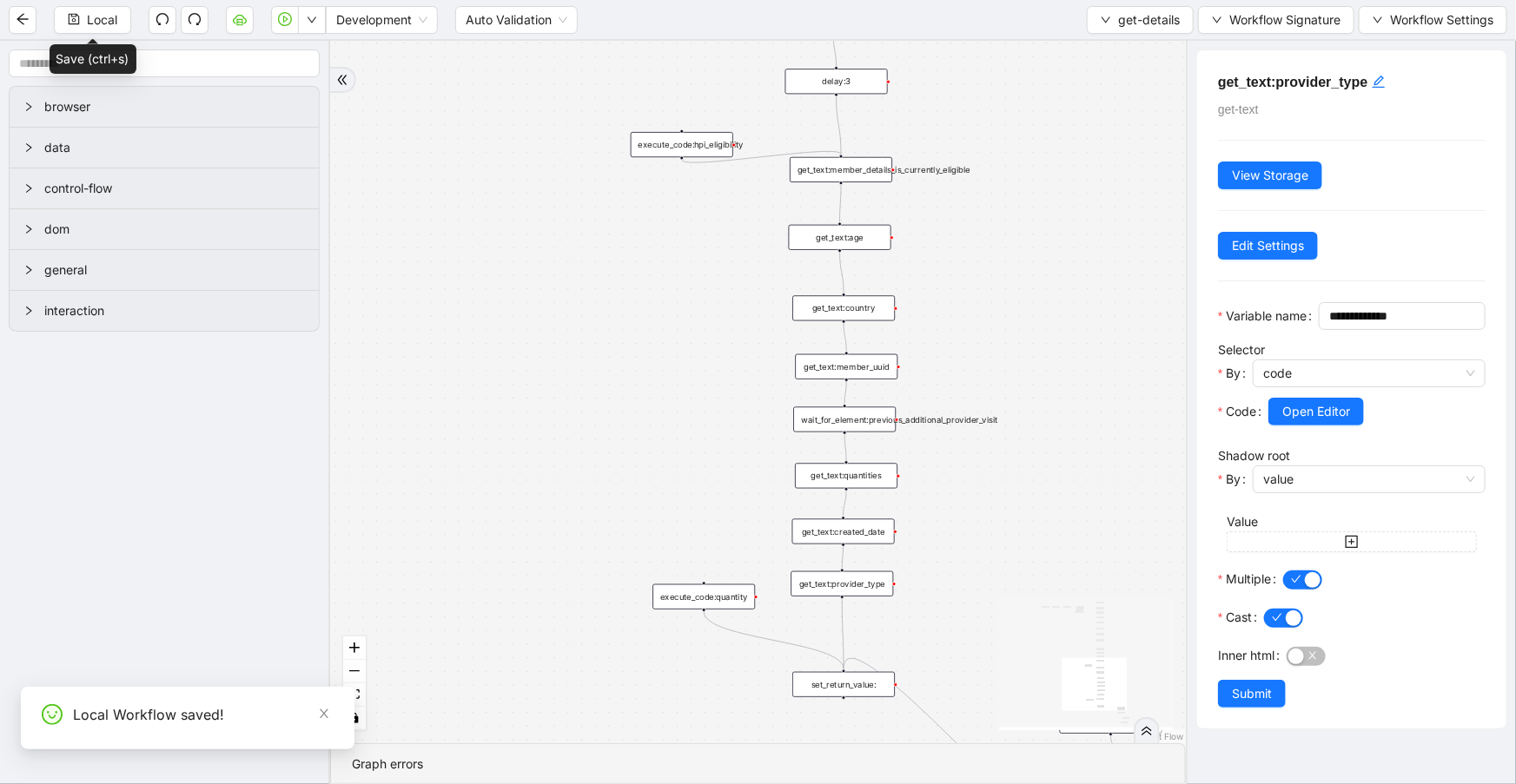
click at [847, 673] on div "set_return_value:" at bounding box center [844, 685] width 102 height 25
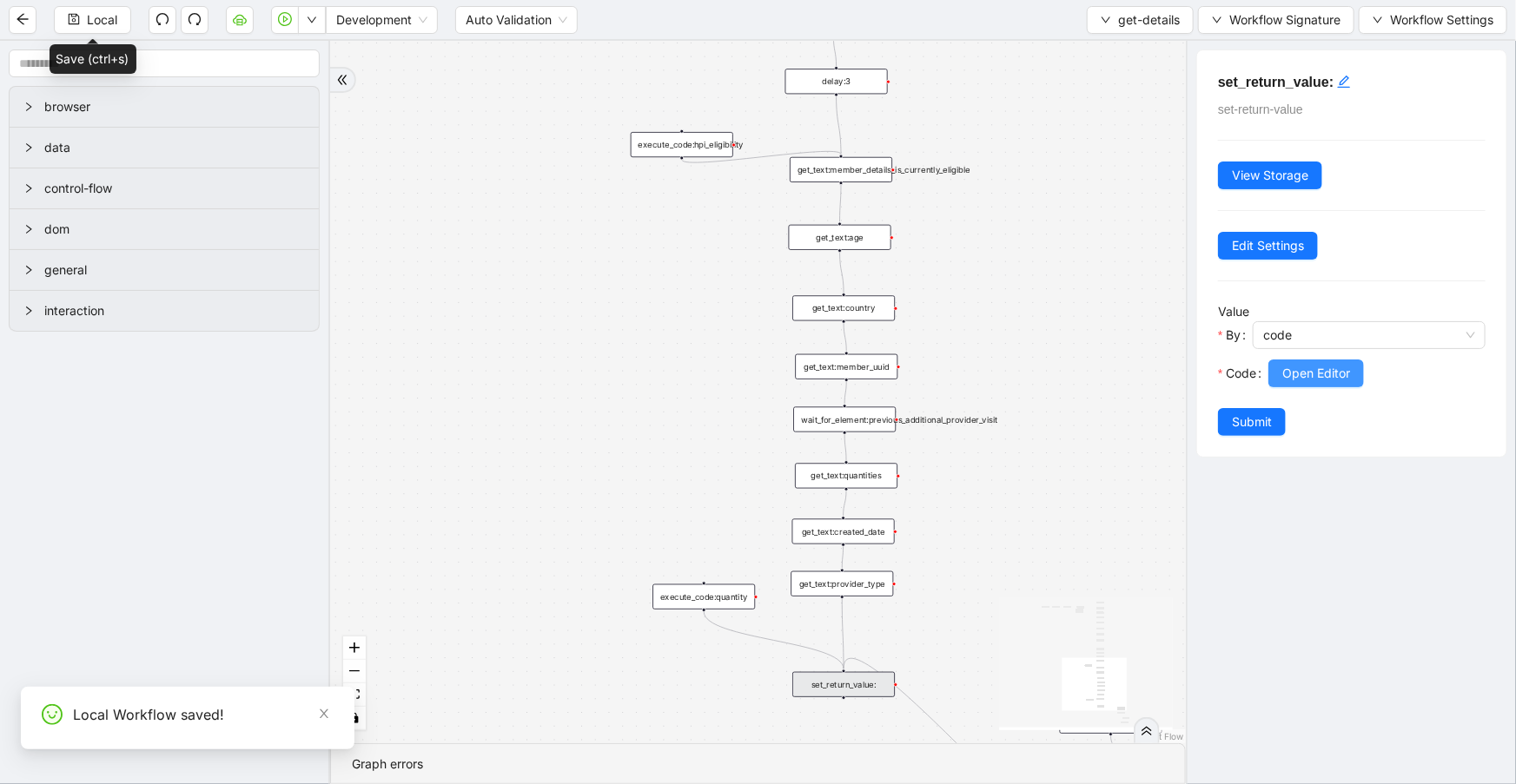
click at [1304, 369] on span "Open Editor" at bounding box center [1316, 373] width 68 height 19
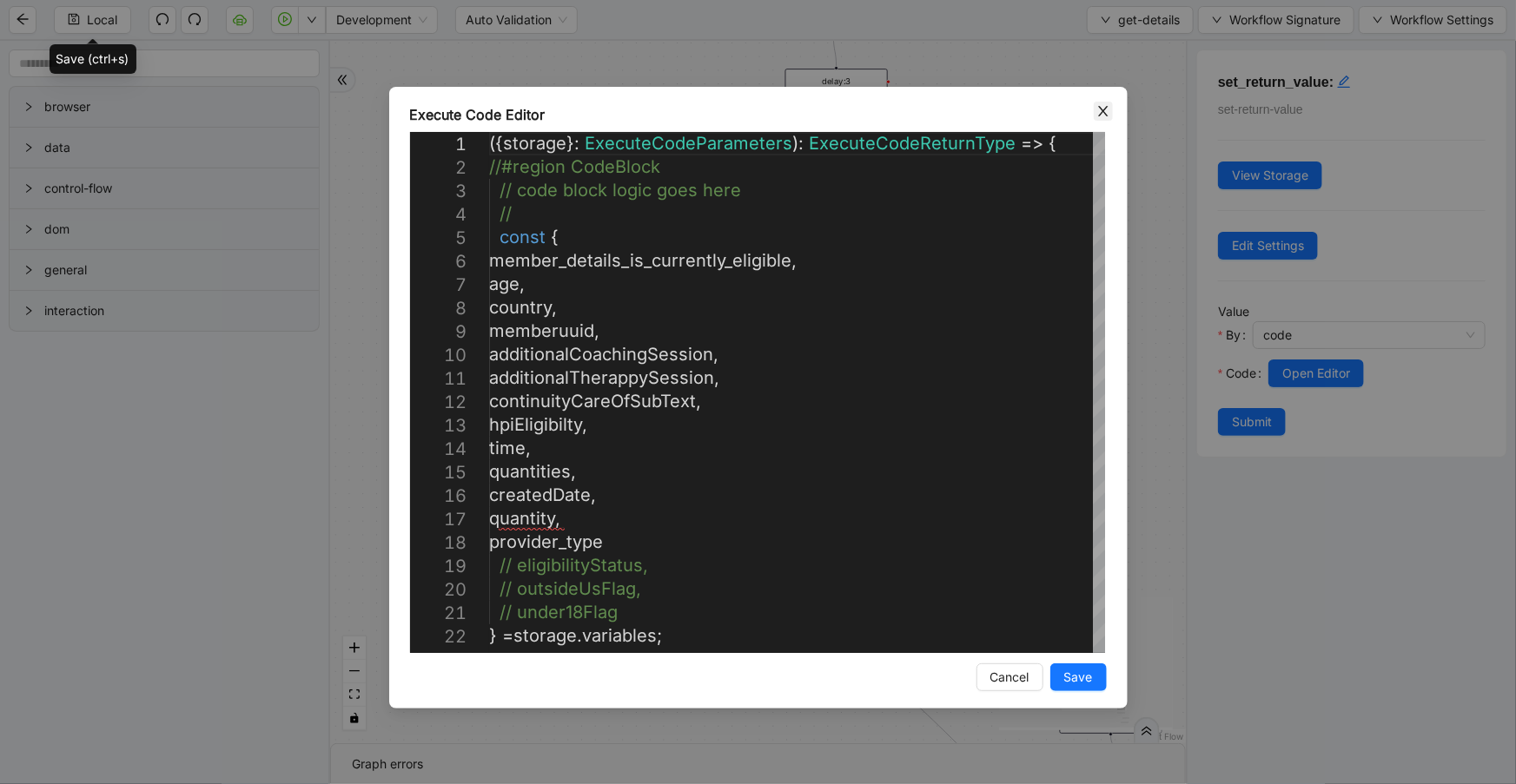
click at [1100, 109] on icon "close" at bounding box center [1104, 111] width 14 height 14
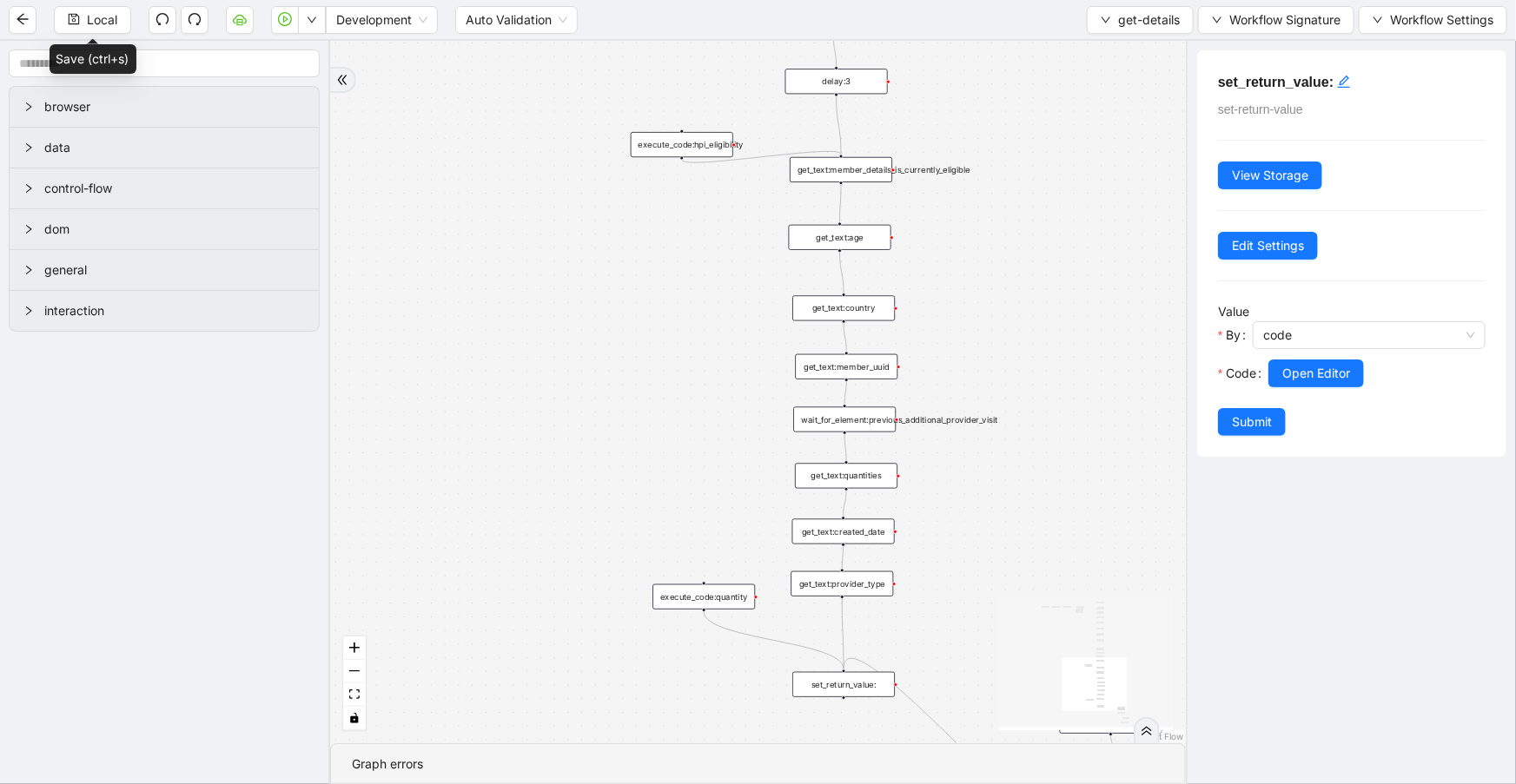
click at [883, 470] on div "get_text:quantities" at bounding box center [845, 475] width 102 height 25
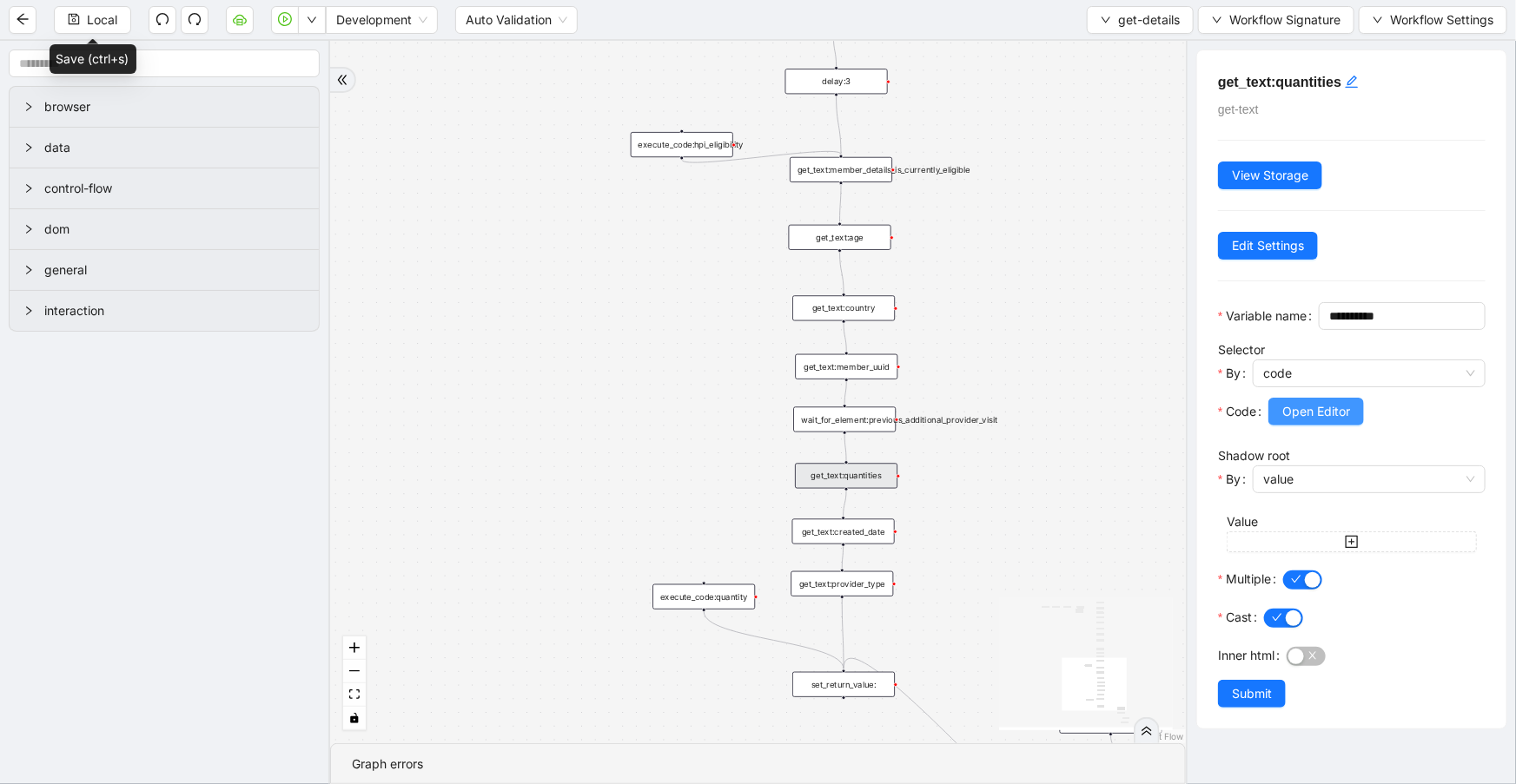
click at [1304, 426] on button "Open Editor" at bounding box center [1315, 411] width 96 height 28
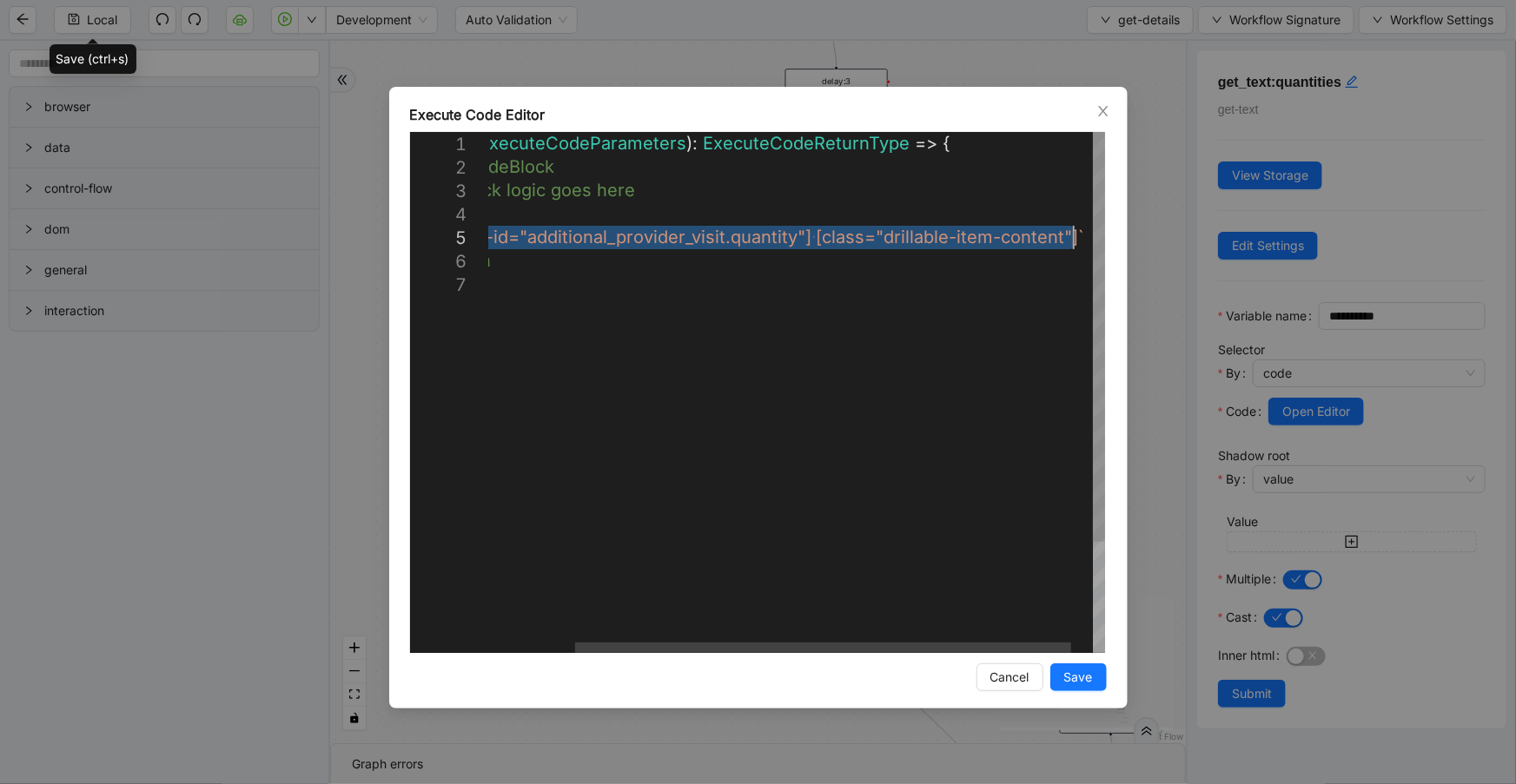
drag, startPoint x: 557, startPoint y: 229, endPoint x: 1072, endPoint y: 230, distance: 515.0
click at [1103, 113] on icon "close" at bounding box center [1104, 111] width 14 height 14
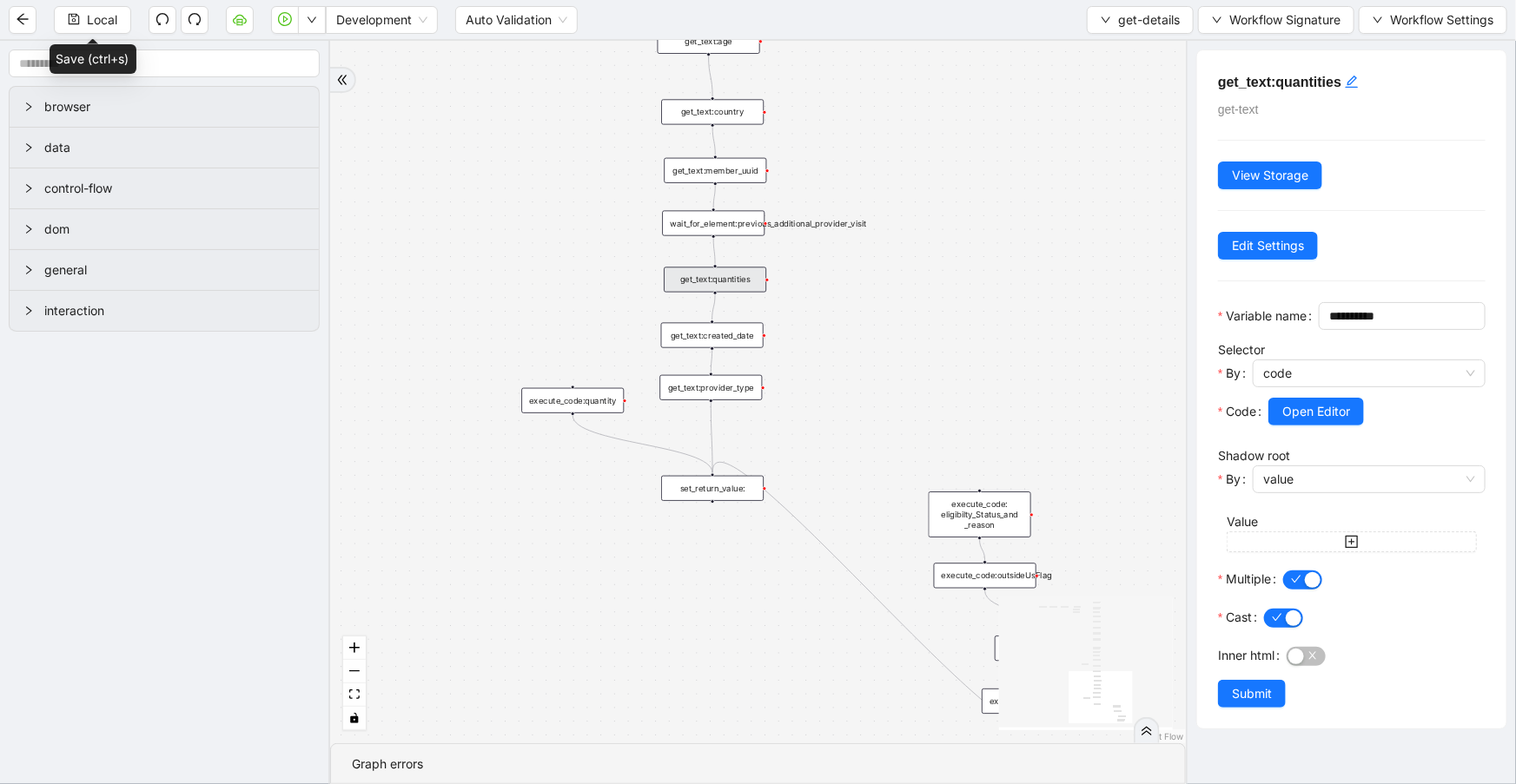
drag, startPoint x: 502, startPoint y: 381, endPoint x: 388, endPoint y: 227, distance: 191.6
click at [388, 227] on div "onError trigger get_text:continuity_care_subtext get_text:hpi_eligibility get_t…" at bounding box center [758, 392] width 855 height 702
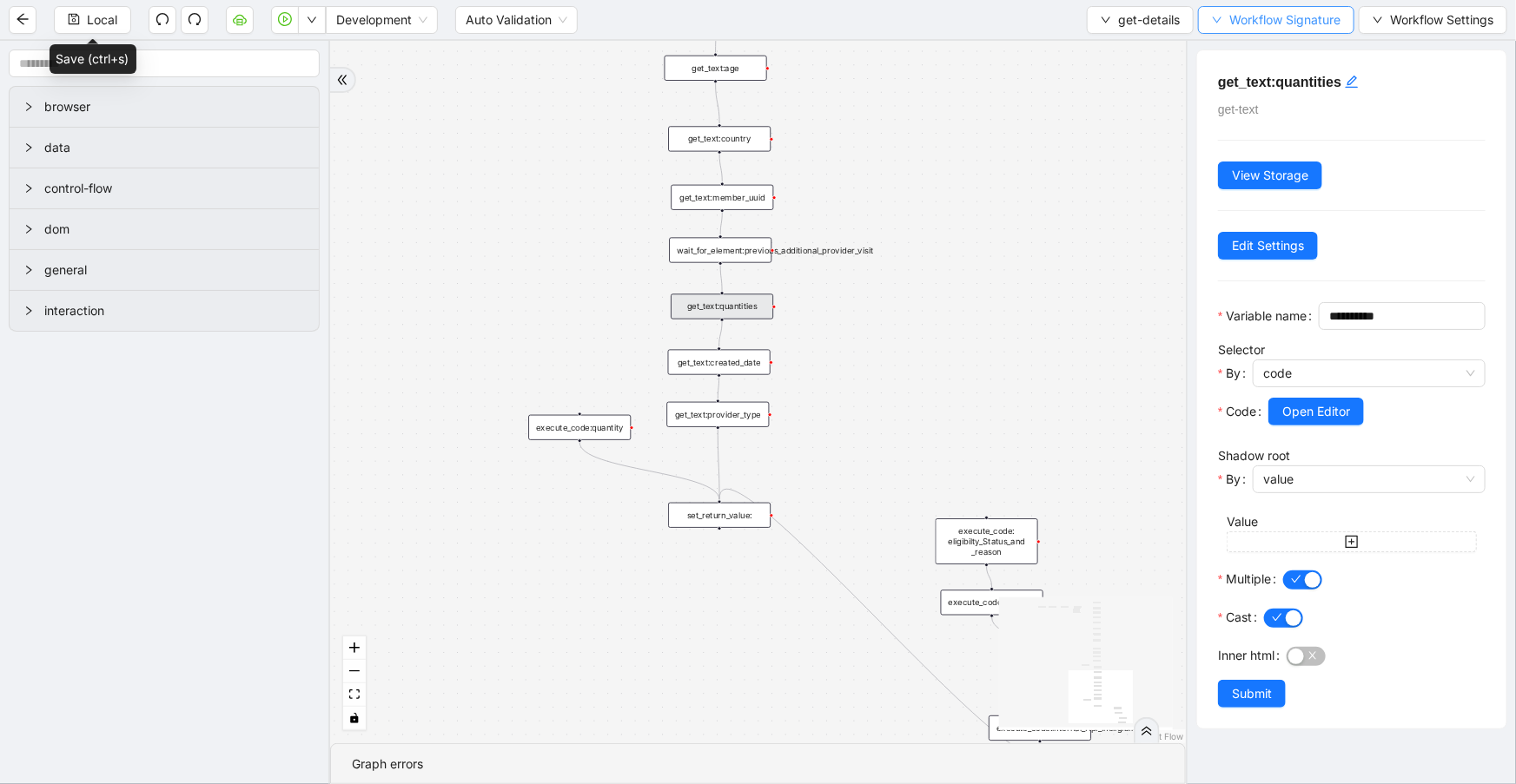
click at [1322, 11] on span "Workflow Signature" at bounding box center [1285, 20] width 111 height 19
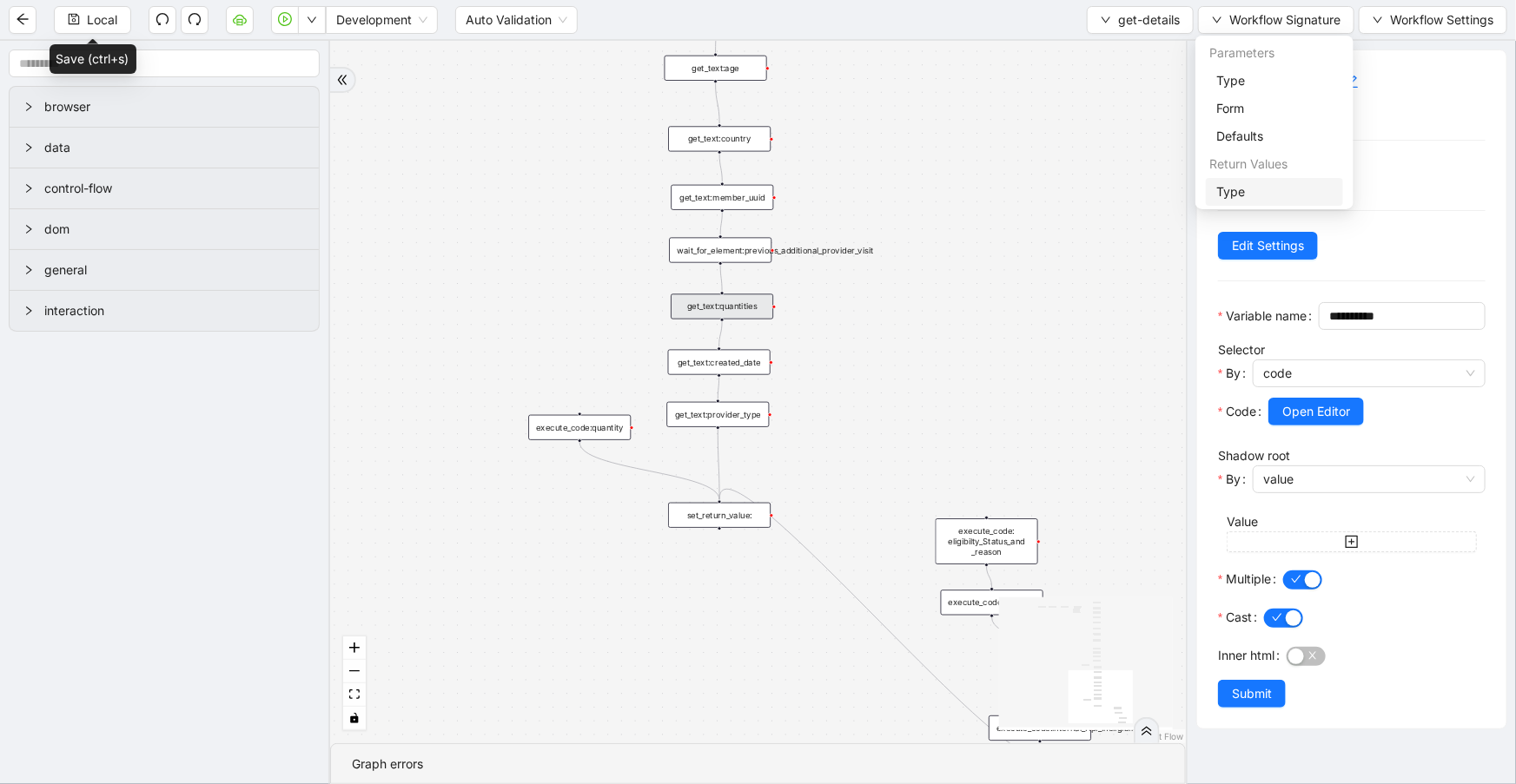
click at [1242, 190] on span "Type" at bounding box center [1274, 191] width 117 height 19
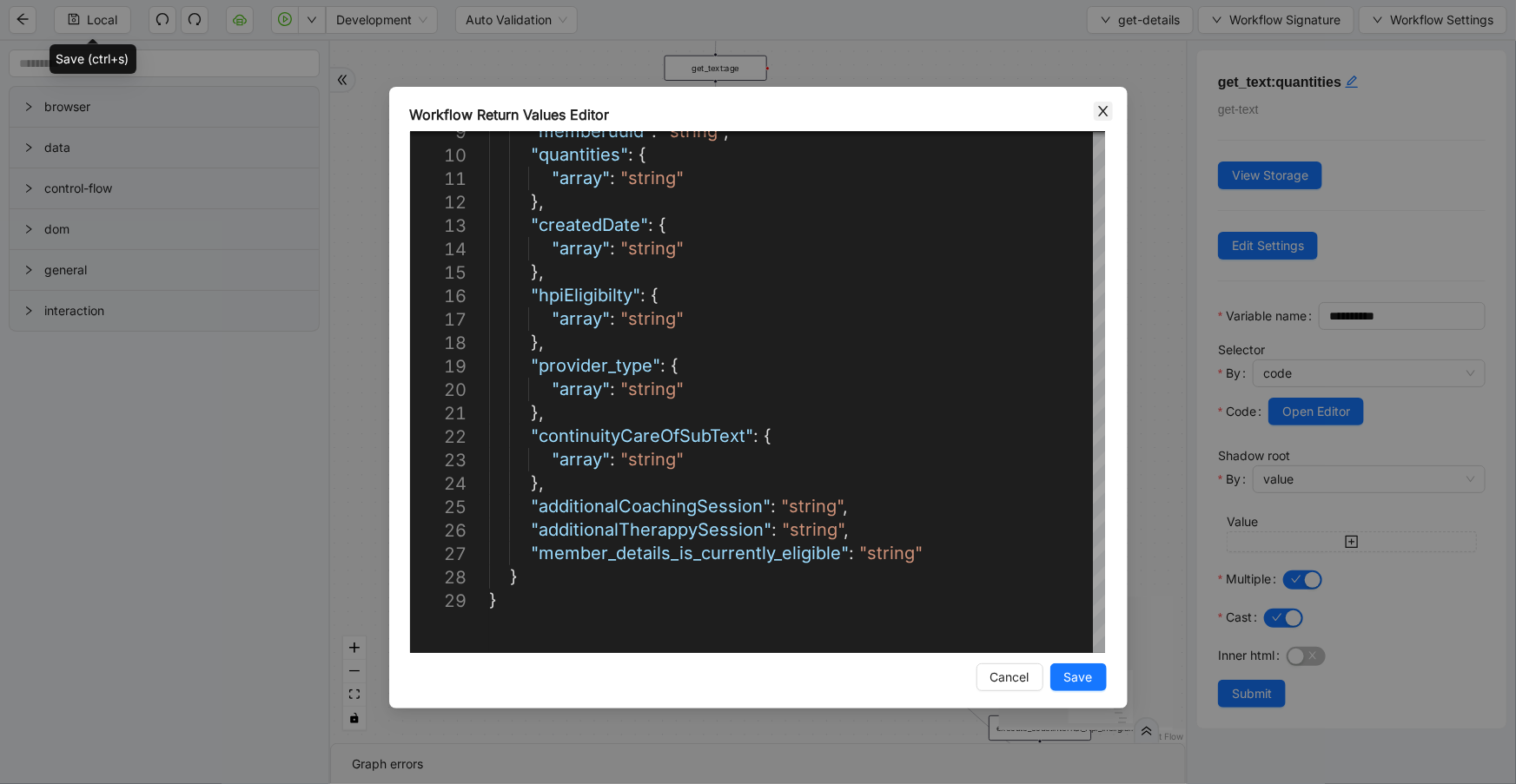
click at [1099, 106] on icon "close" at bounding box center [1103, 111] width 10 height 11
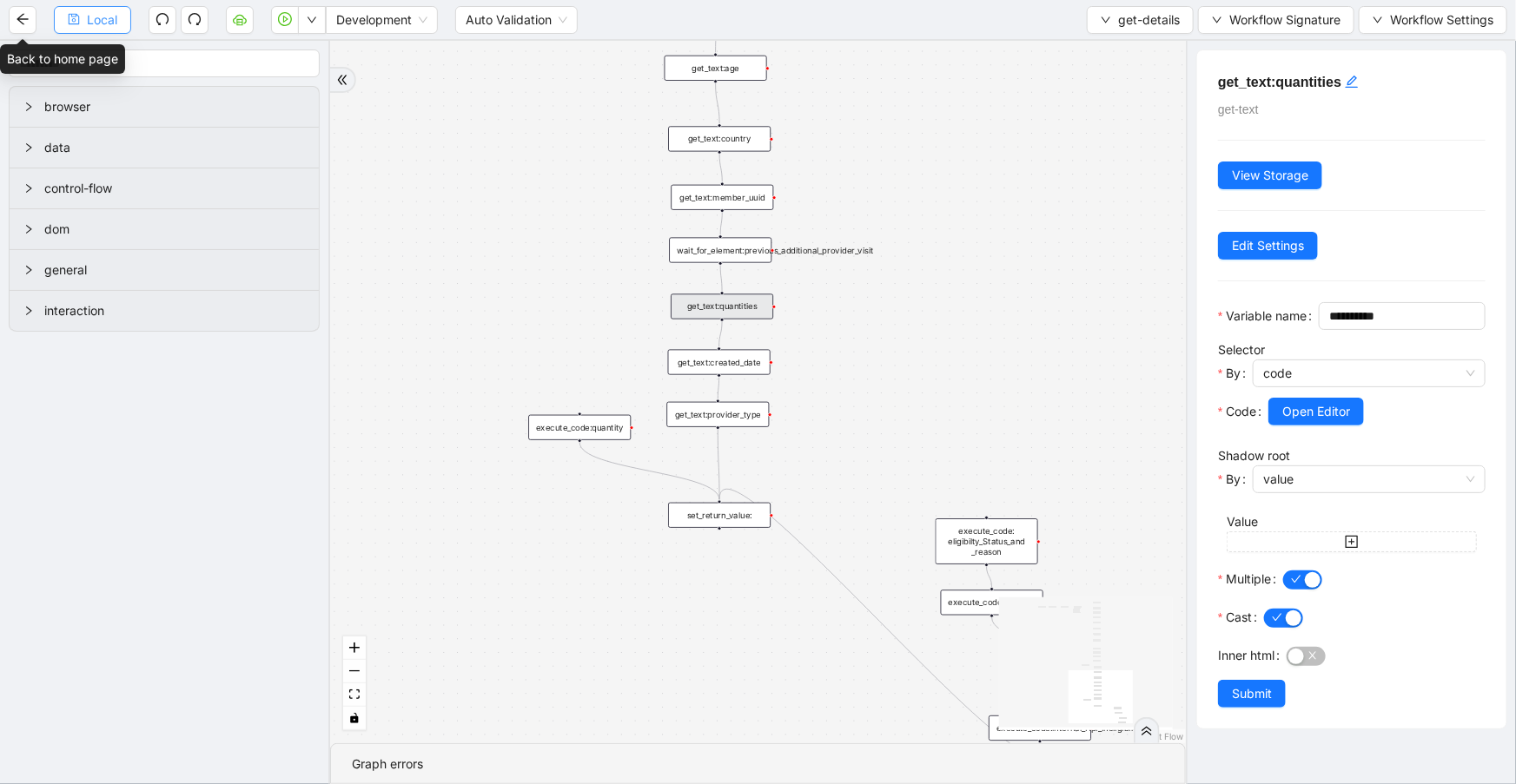
click at [82, 17] on button "Local" at bounding box center [92, 20] width 77 height 28
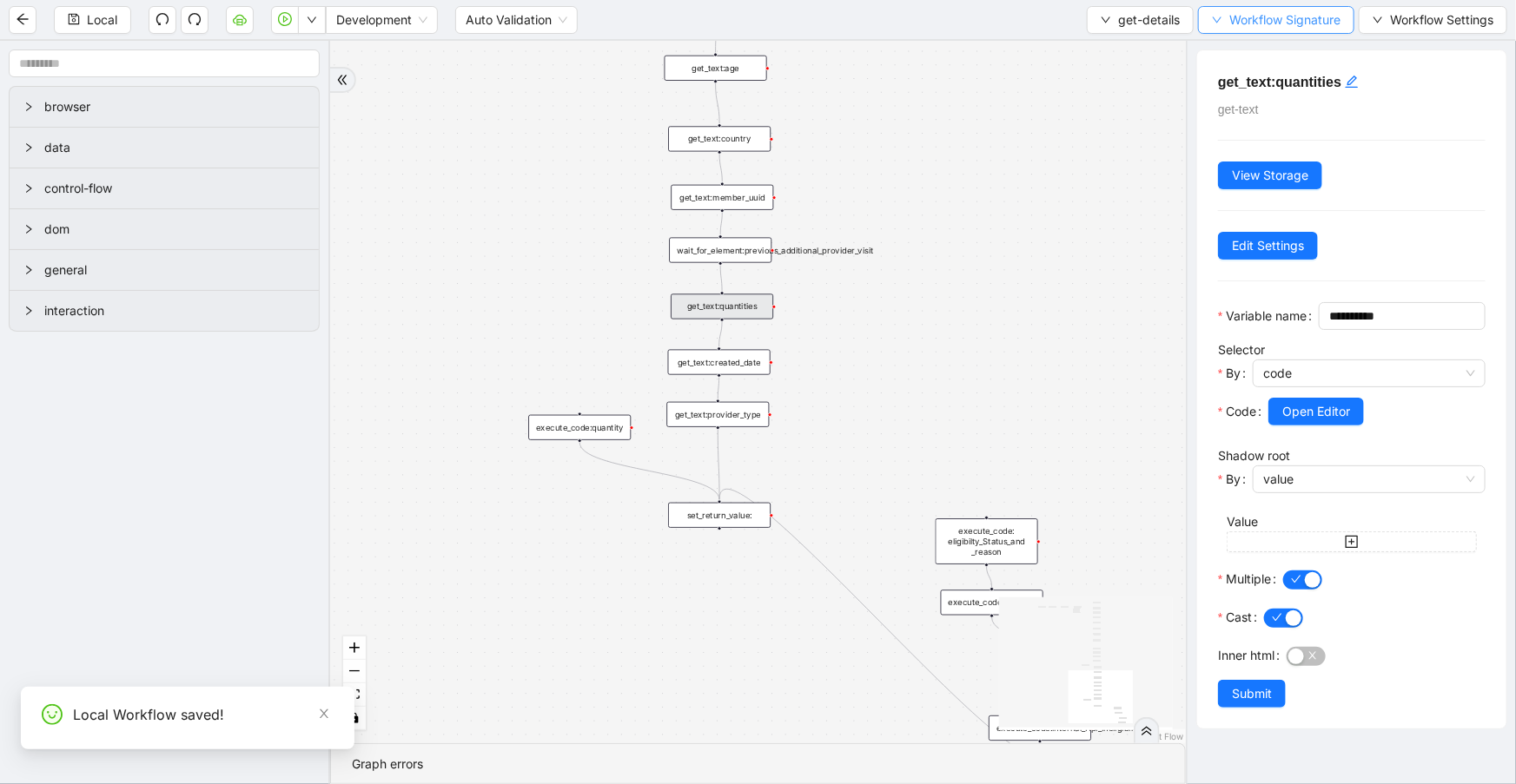
click at [1286, 18] on span "Workflow Signature" at bounding box center [1285, 20] width 111 height 19
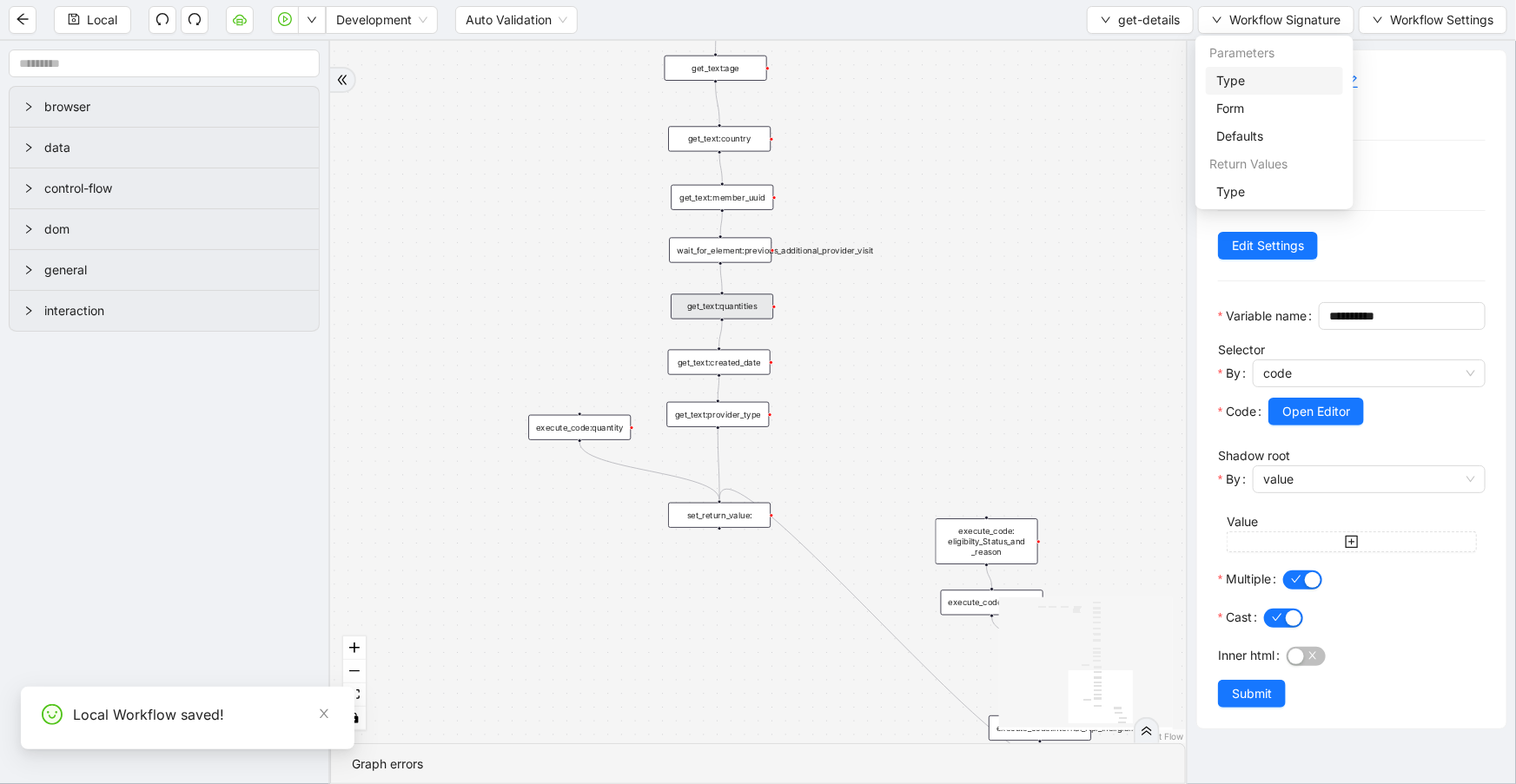
click at [1268, 71] on span "Type" at bounding box center [1274, 80] width 117 height 19
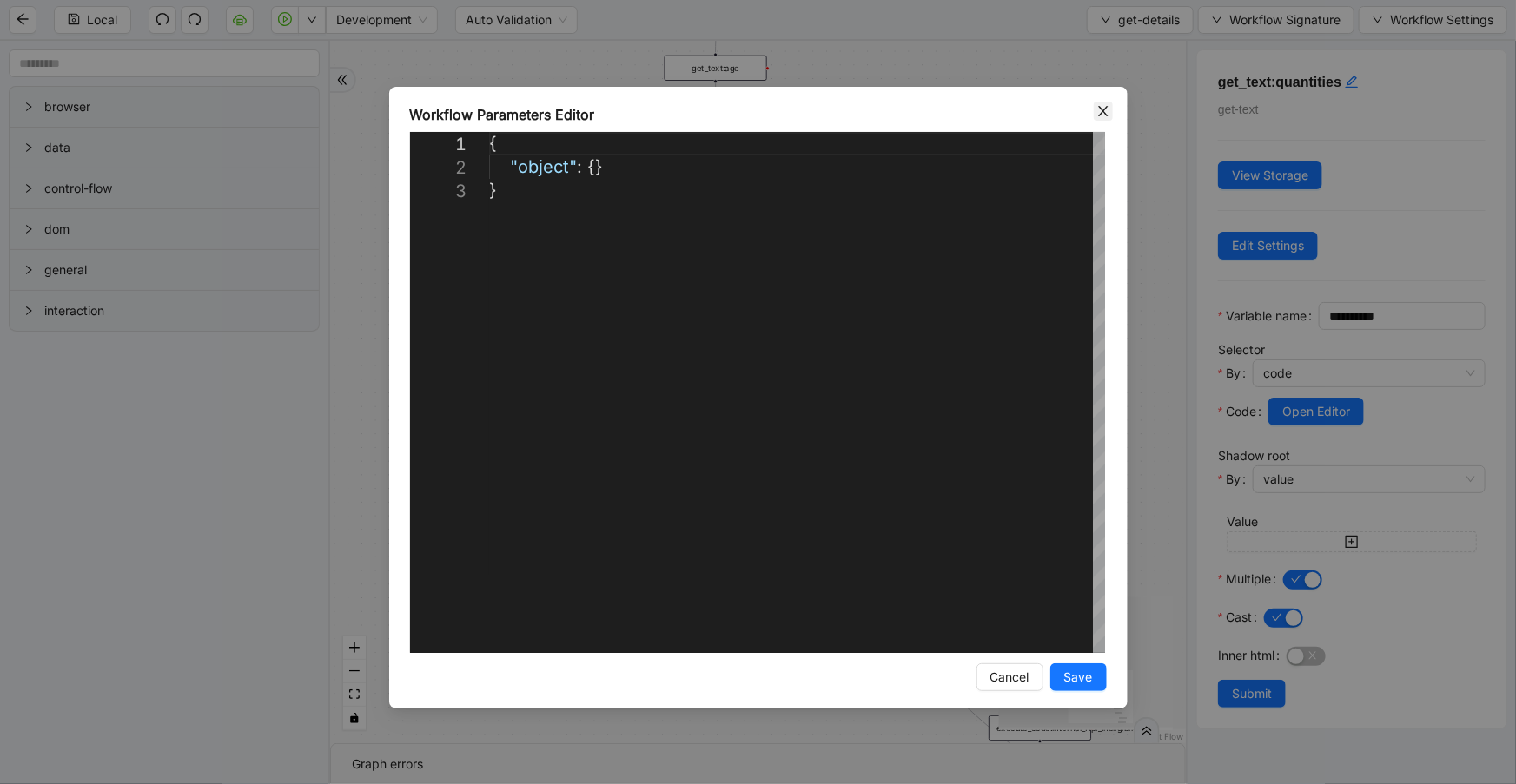
click at [1102, 110] on icon "close" at bounding box center [1103, 111] width 10 height 11
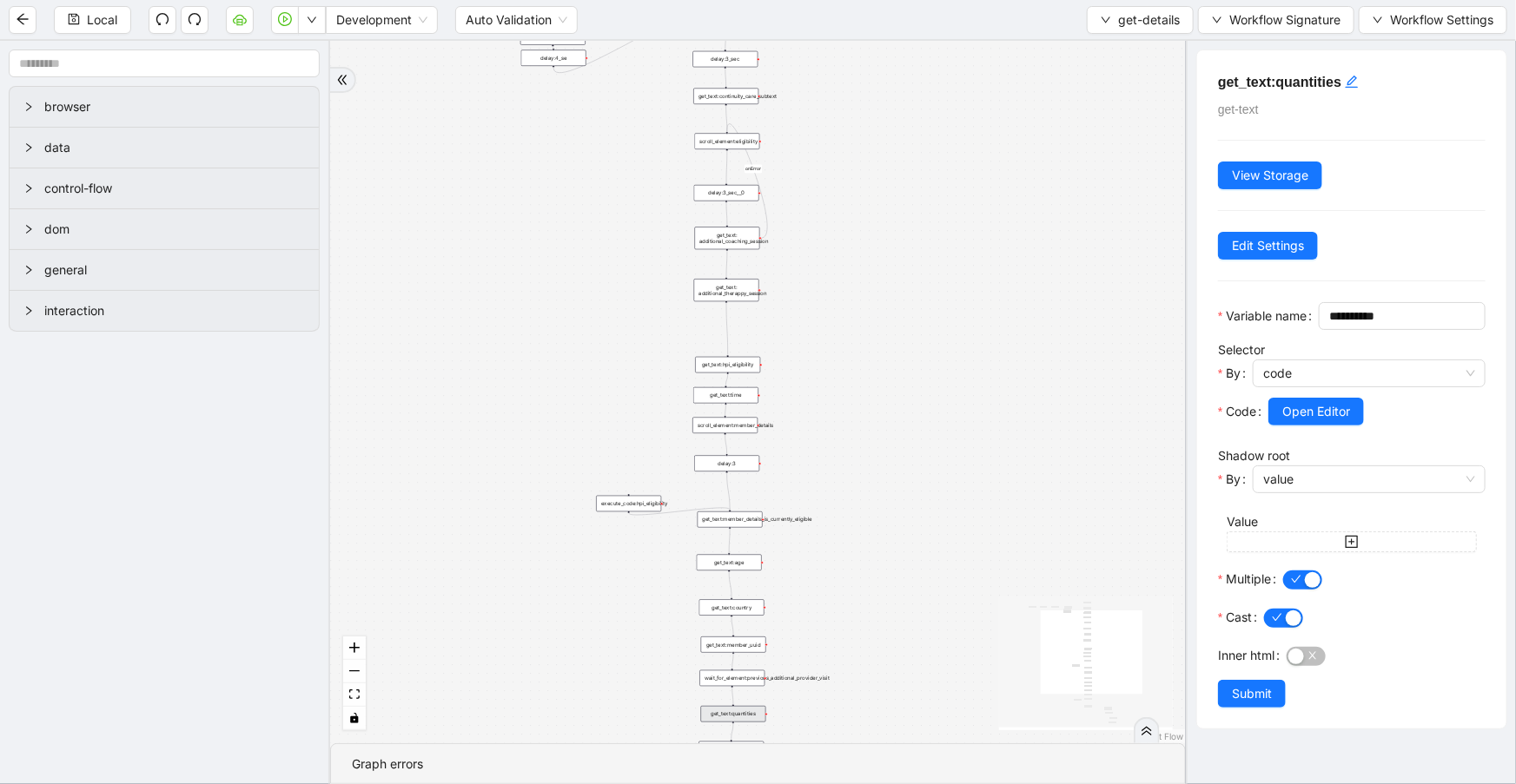
drag, startPoint x: 876, startPoint y: 153, endPoint x: 860, endPoint y: 613, distance: 460.3
click at [860, 613] on div "onError trigger get_text:continuity_care_subtext get_text:hpi_eligibility get_t…" at bounding box center [758, 392] width 855 height 702
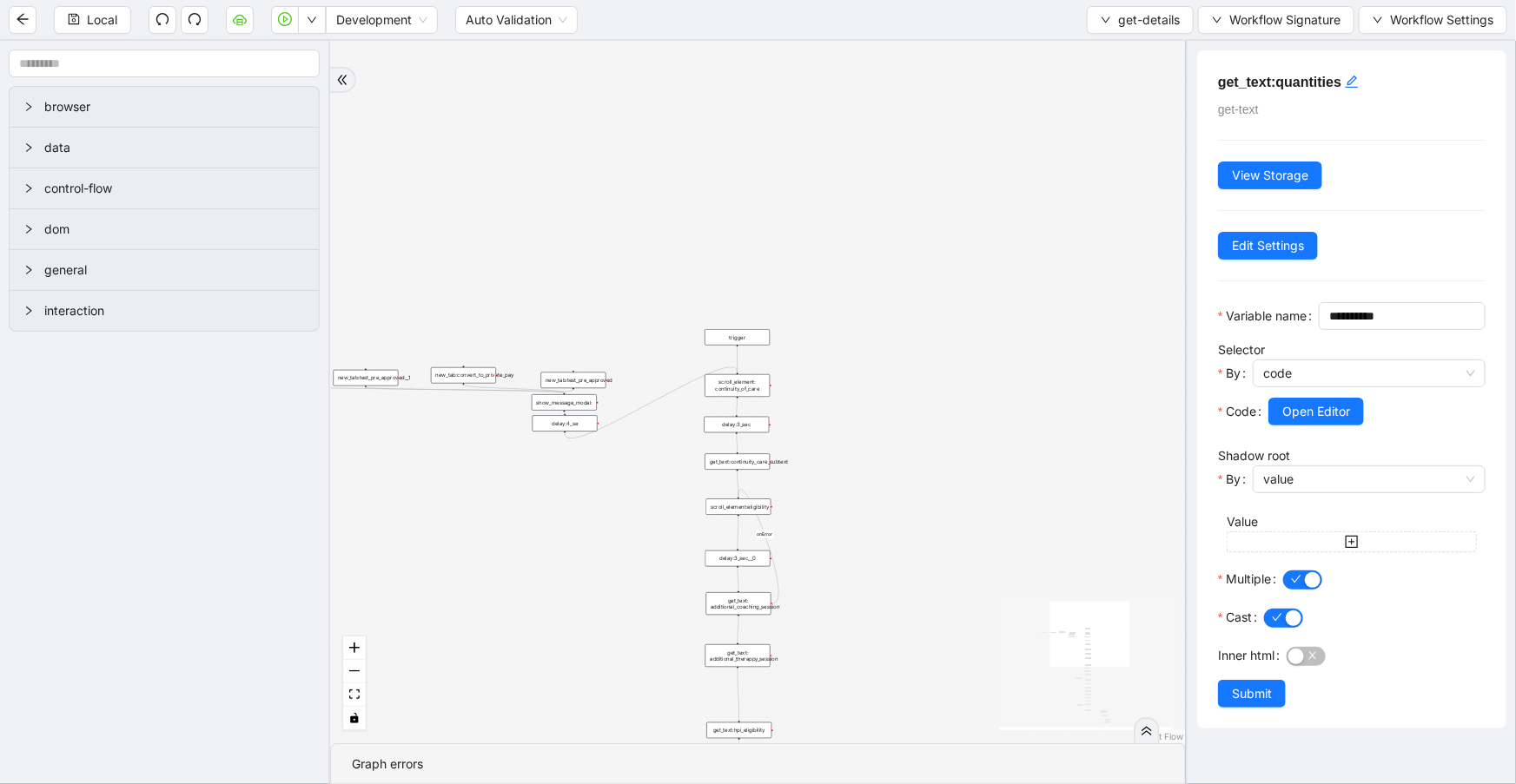
drag, startPoint x: 881, startPoint y: 243, endPoint x: 877, endPoint y: 582, distance: 339.0
click at [880, 599] on div "onError trigger get_text:continuity_care_subtext get_text:hpi_eligibility get_t…" at bounding box center [758, 392] width 855 height 702
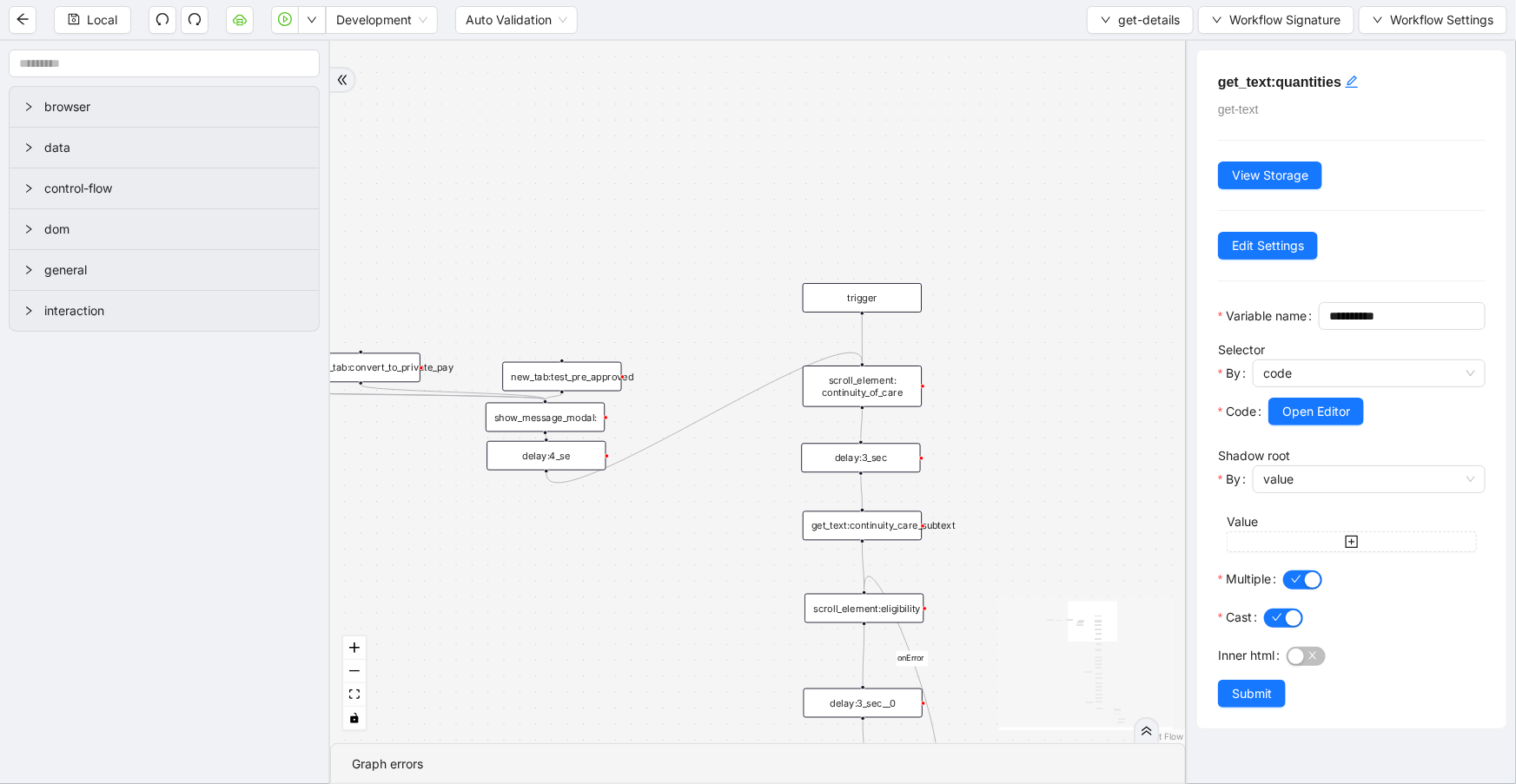
drag, startPoint x: 573, startPoint y: 324, endPoint x: 682, endPoint y: 292, distance: 113.6
click at [682, 292] on div "onError trigger get_text:continuity_care_subtext get_text:hpi_eligibility get_t…" at bounding box center [758, 392] width 855 height 702
click at [594, 367] on div "new_tab:test_pre_approved" at bounding box center [561, 376] width 119 height 30
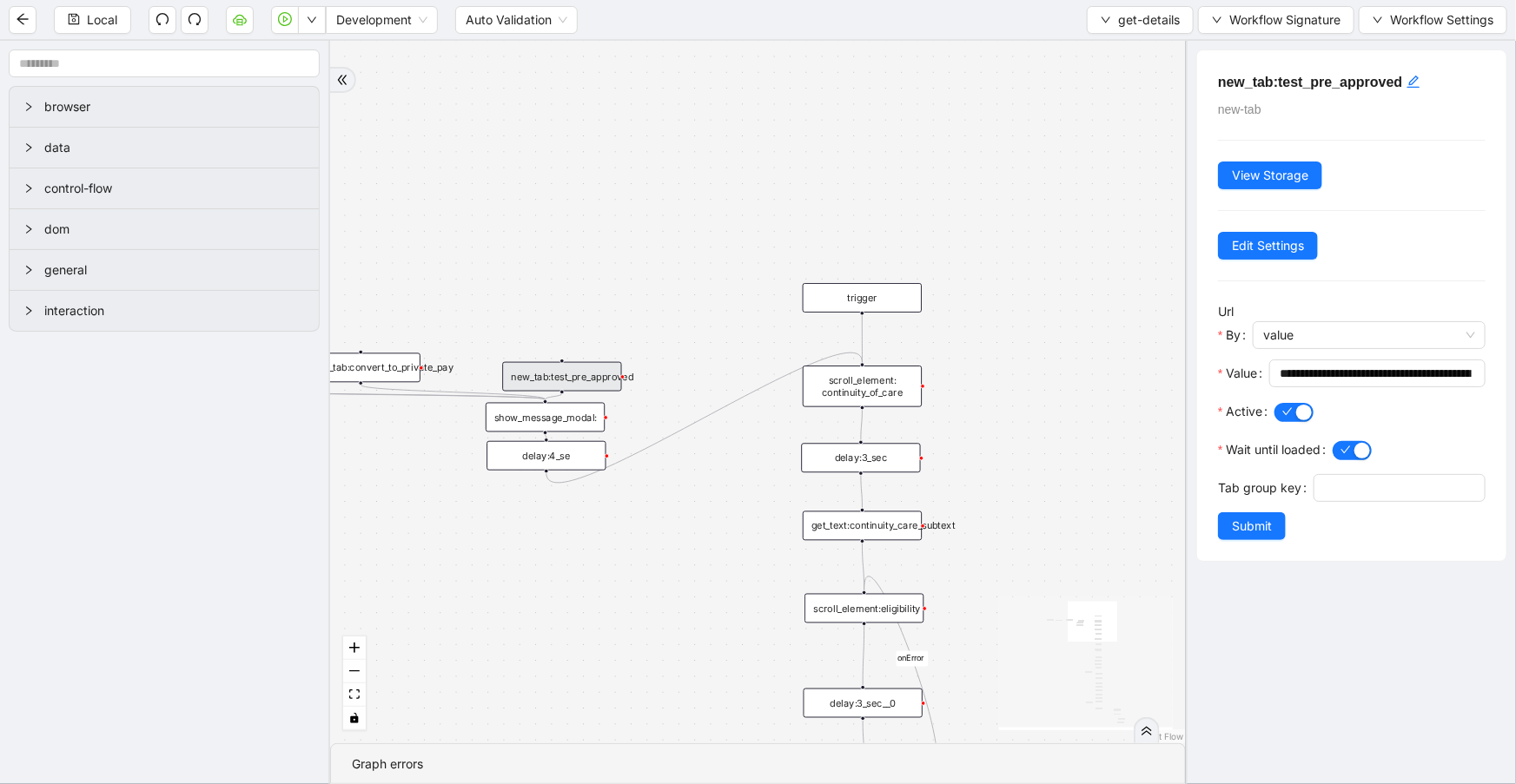
click at [599, 379] on div "new_tab:test_pre_approved" at bounding box center [561, 376] width 119 height 30
click at [1382, 375] on input "**********" at bounding box center [1375, 373] width 192 height 19
drag, startPoint x: 862, startPoint y: 313, endPoint x: 567, endPoint y: 364, distance: 299.4
click at [1406, 371] on input "**********" at bounding box center [1375, 373] width 192 height 19
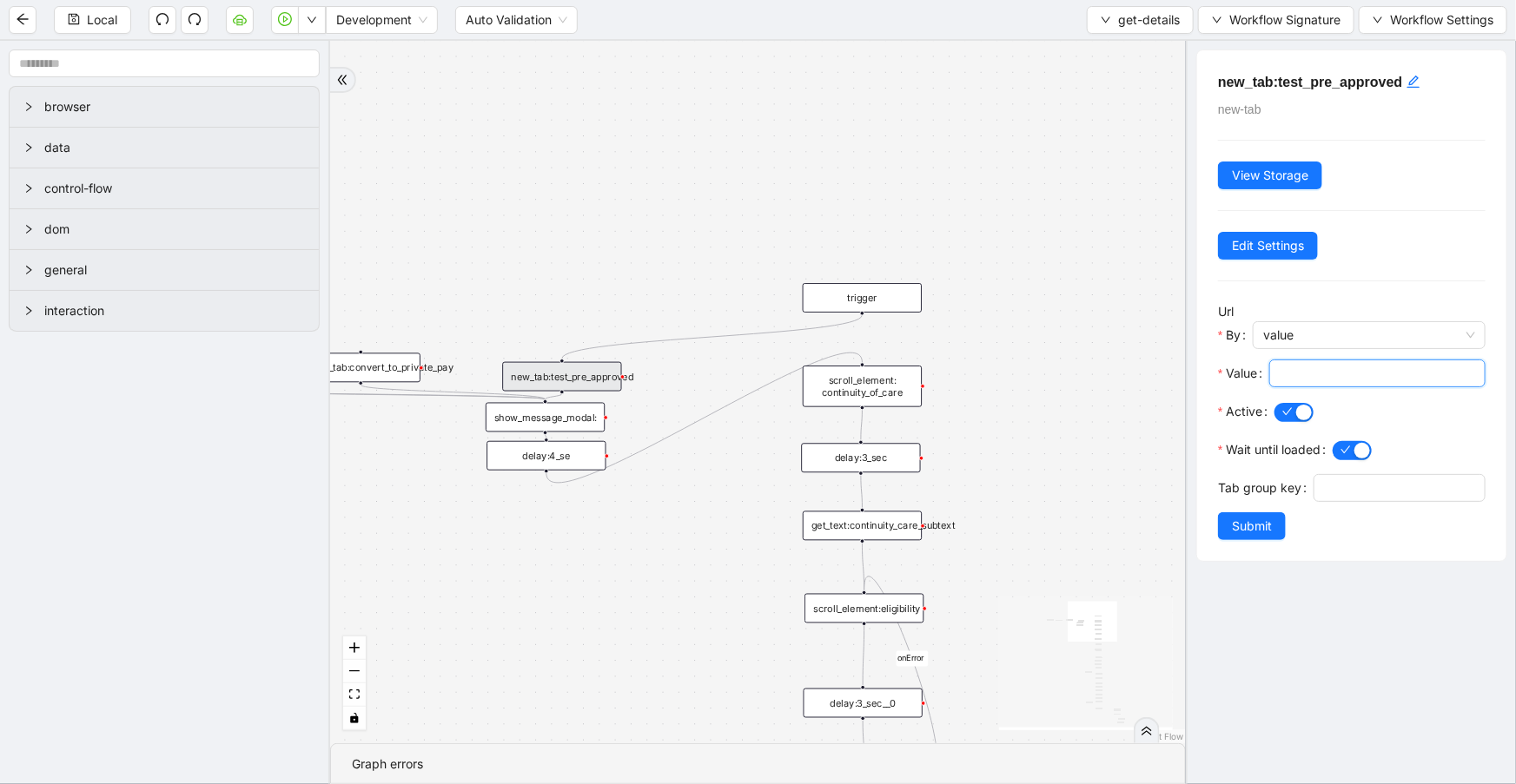
paste input "**********"
type input "**********"
click at [1277, 540] on button "Submit" at bounding box center [1252, 526] width 68 height 28
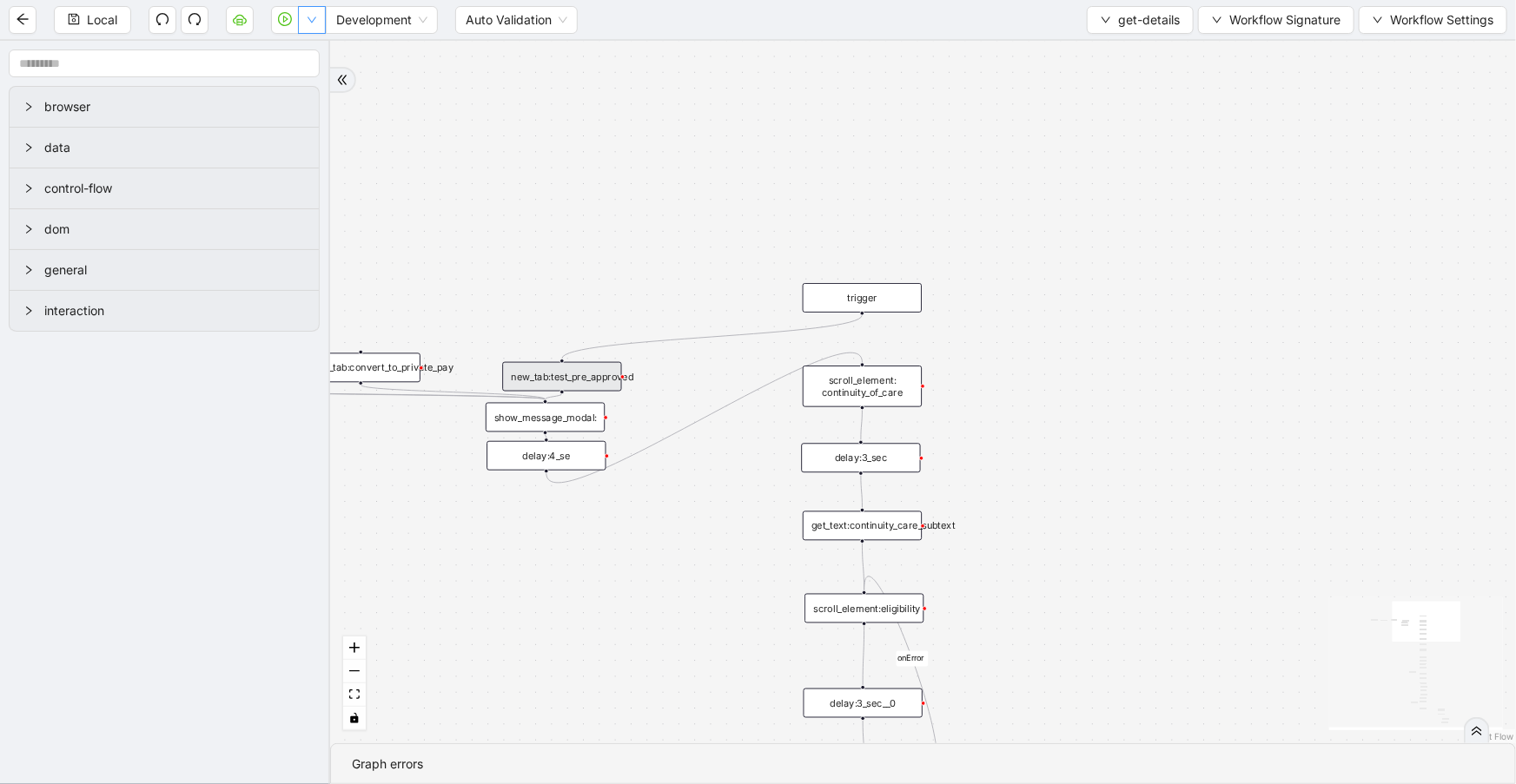
click at [301, 25] on button "button" at bounding box center [311, 20] width 28 height 28
click at [300, 52] on span "Run local workflow" at bounding box center [256, 52] width 106 height 19
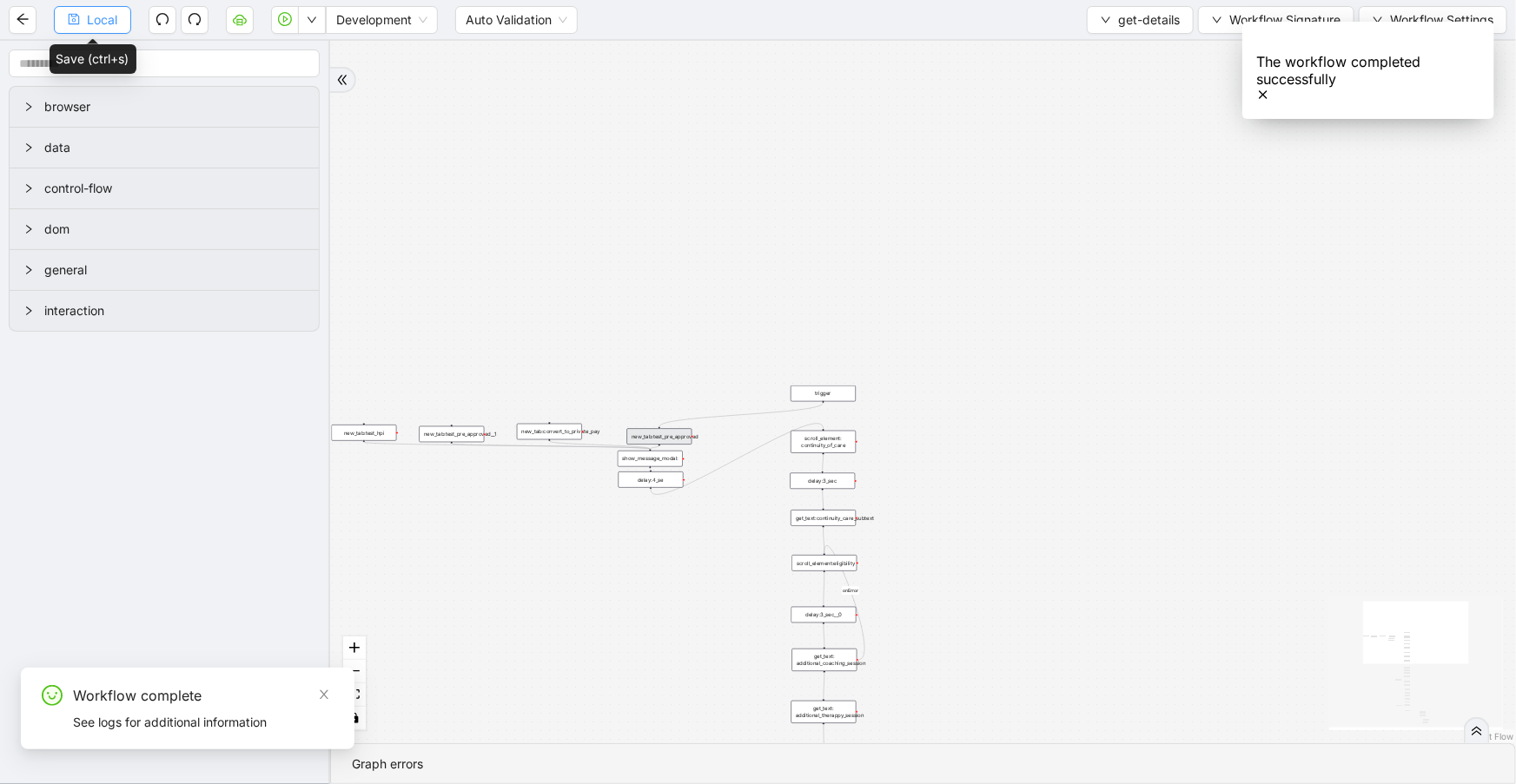
click at [108, 22] on span "Local" at bounding box center [102, 20] width 30 height 19
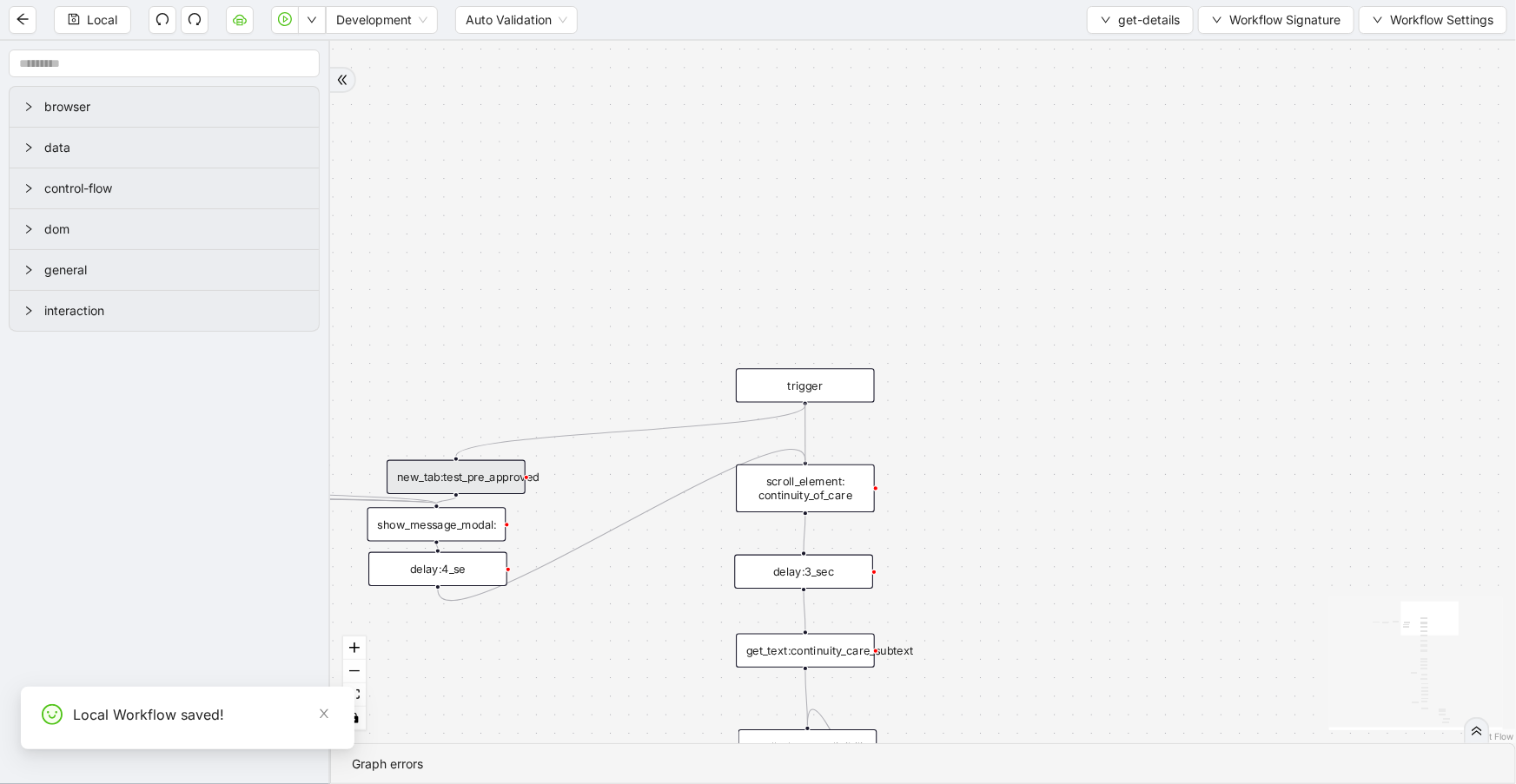
drag, startPoint x: 804, startPoint y: 401, endPoint x: 806, endPoint y: 455, distance: 54.0
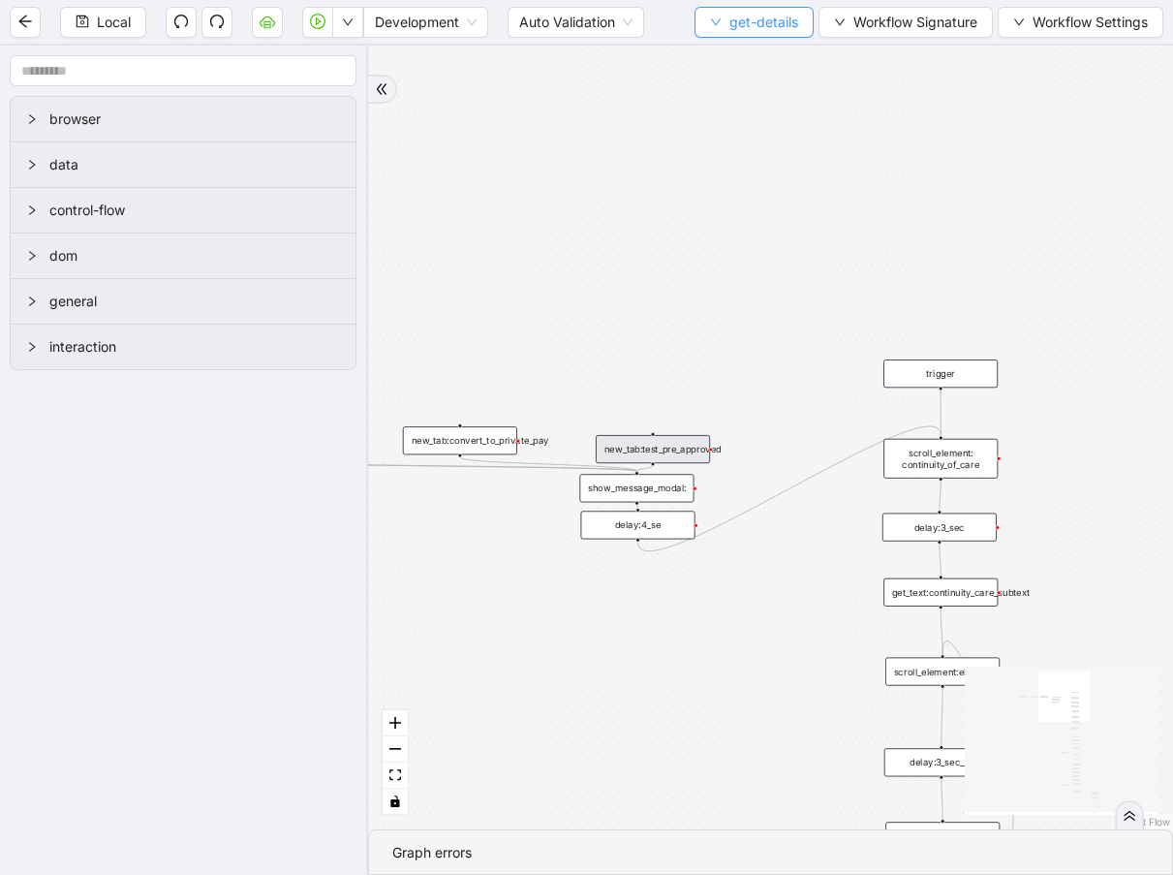
drag, startPoint x: 739, startPoint y: 222, endPoint x: 708, endPoint y: 28, distance: 196.2
click at [708, 28] on section "Local Development Auto Validation get-details Workflow Signature Workflow Setti…" at bounding box center [586, 437] width 1173 height 875
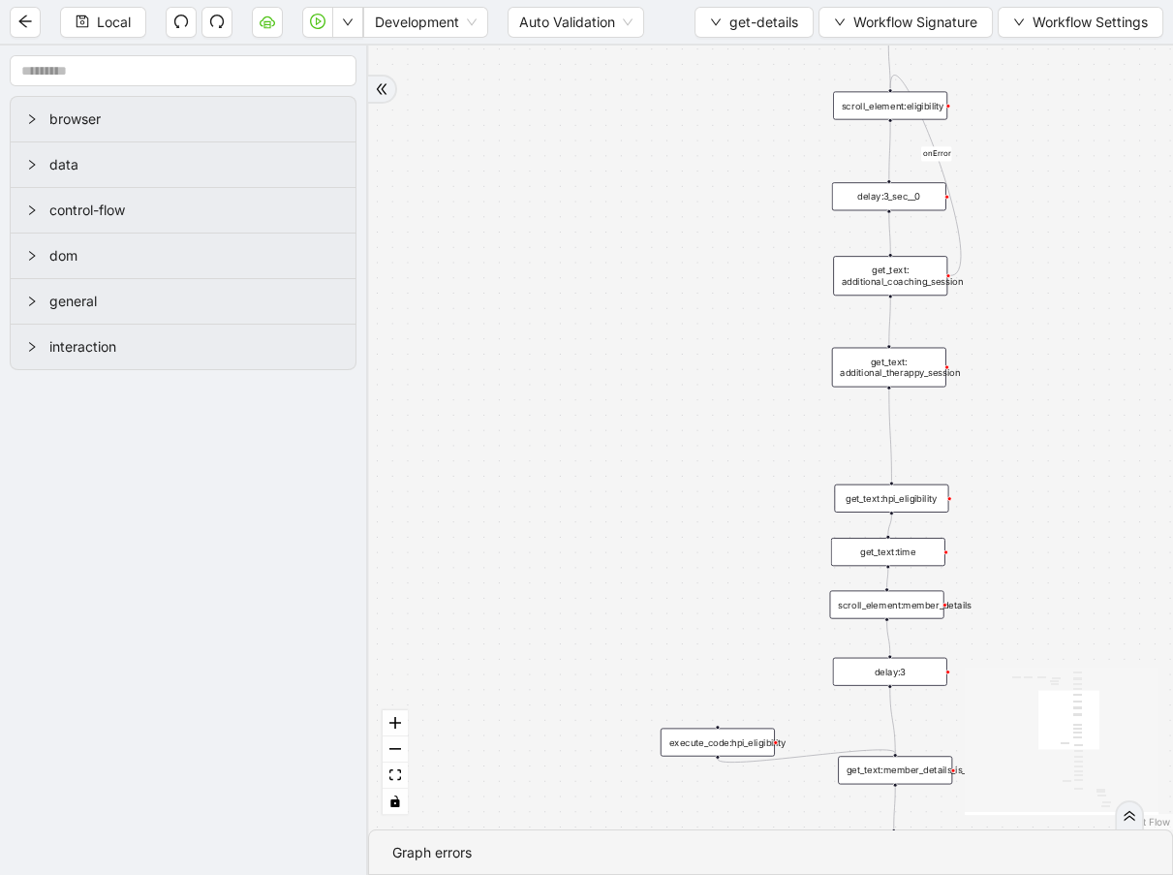
drag, startPoint x: 695, startPoint y: 618, endPoint x: 683, endPoint y: 131, distance: 487.4
click at [681, 133] on div "onError trigger get_text:continuity_care_subtext get_text:hpi_eligibility get_t…" at bounding box center [770, 438] width 805 height 784
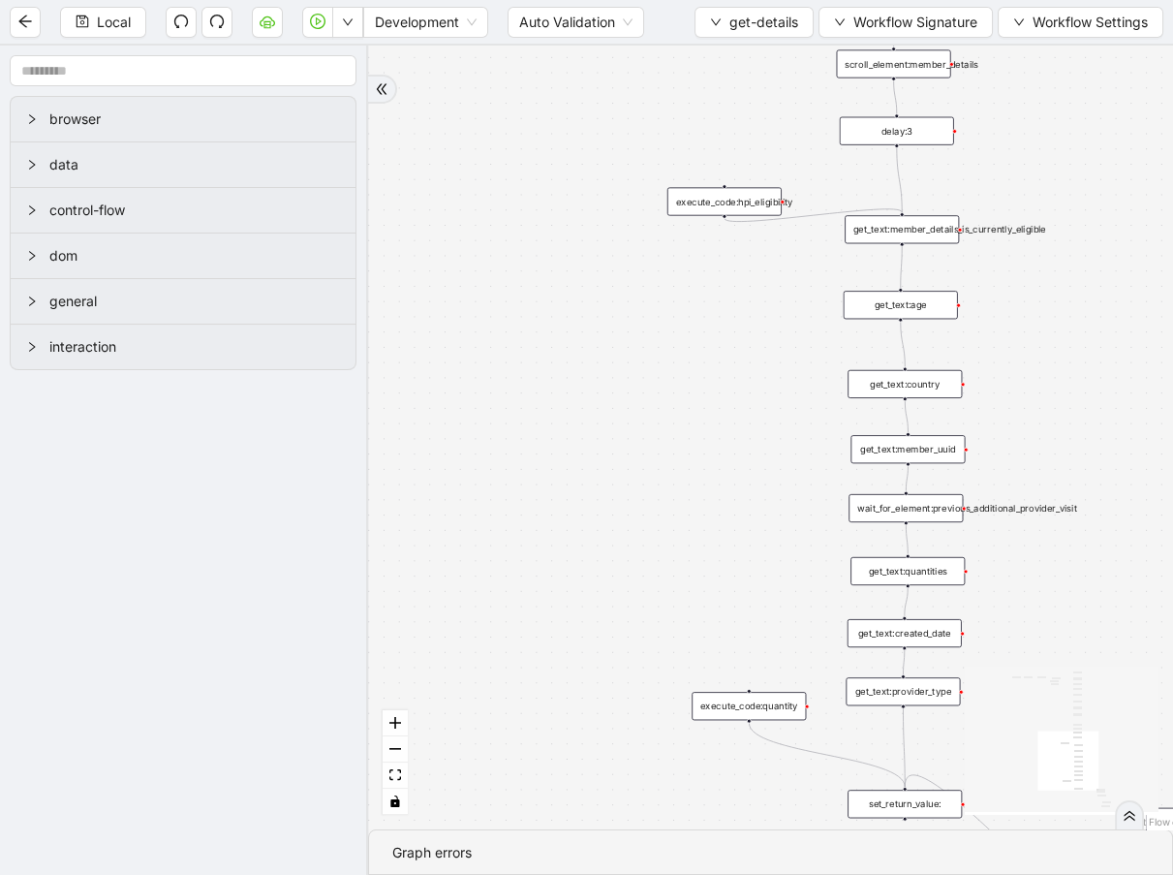
drag, startPoint x: 616, startPoint y: 301, endPoint x: 643, endPoint y: 307, distance: 27.7
click at [619, 292] on div "onError trigger get_text:continuity_care_subtext get_text:hpi_eligibility get_t…" at bounding box center [770, 438] width 805 height 784
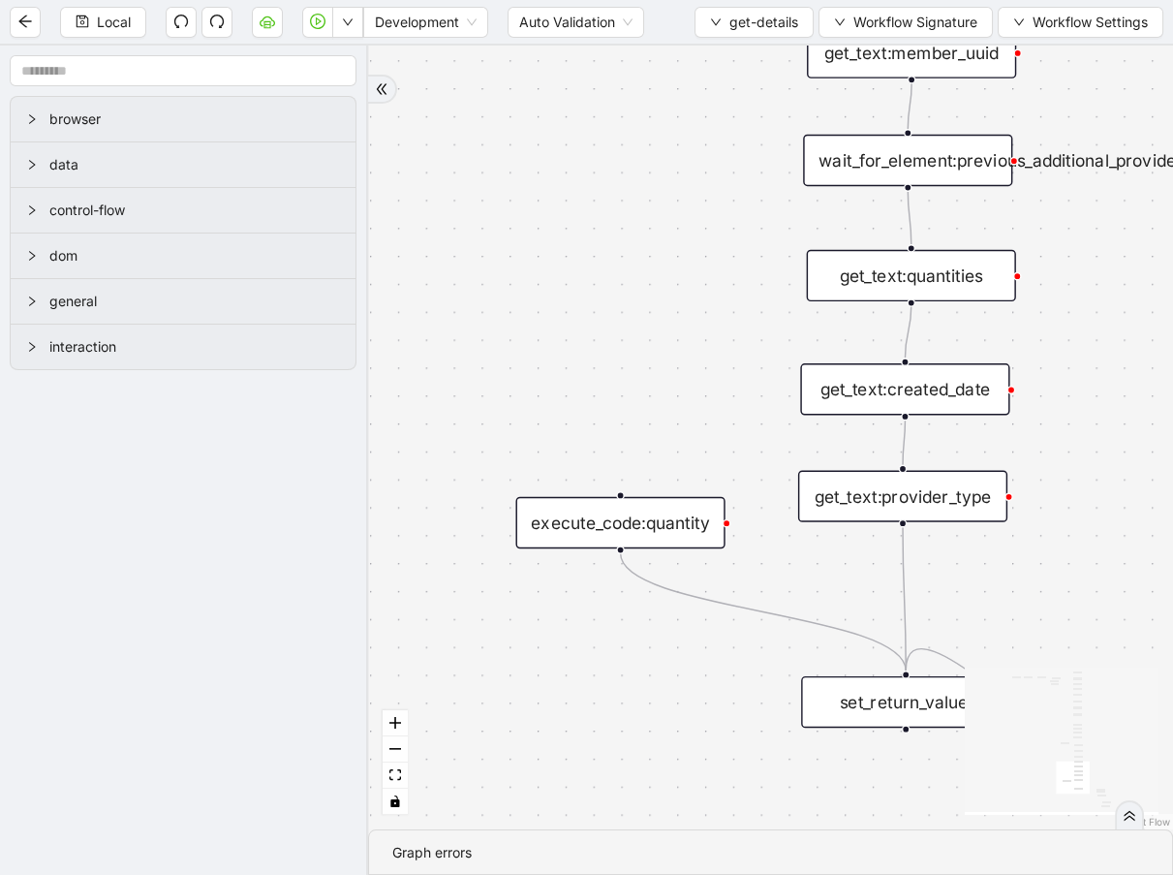
drag, startPoint x: 679, startPoint y: 323, endPoint x: 678, endPoint y: 182, distance: 140.5
click at [678, 182] on div "onError trigger get_text:continuity_care_subtext get_text:hpi_eligibility get_t…" at bounding box center [770, 438] width 805 height 784
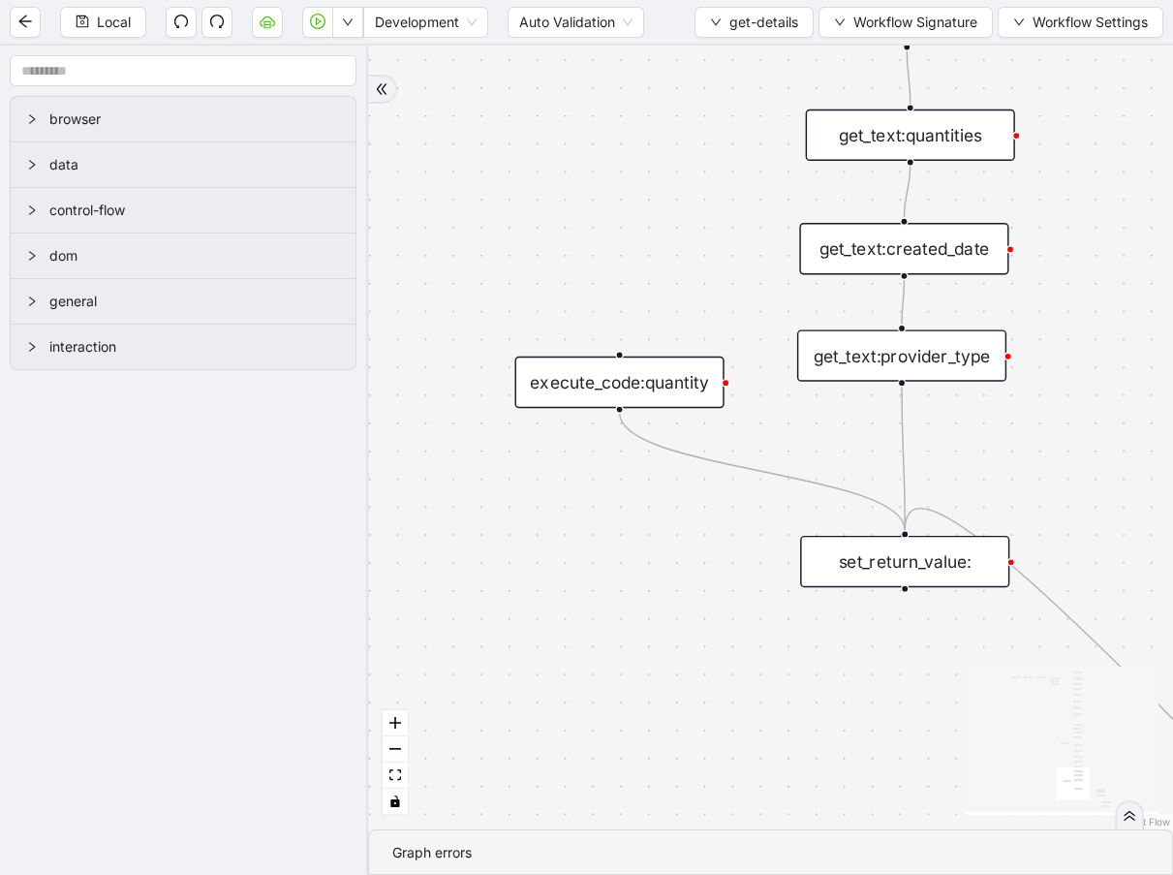
click at [903, 556] on div "set_return_value:" at bounding box center [904, 561] width 209 height 51
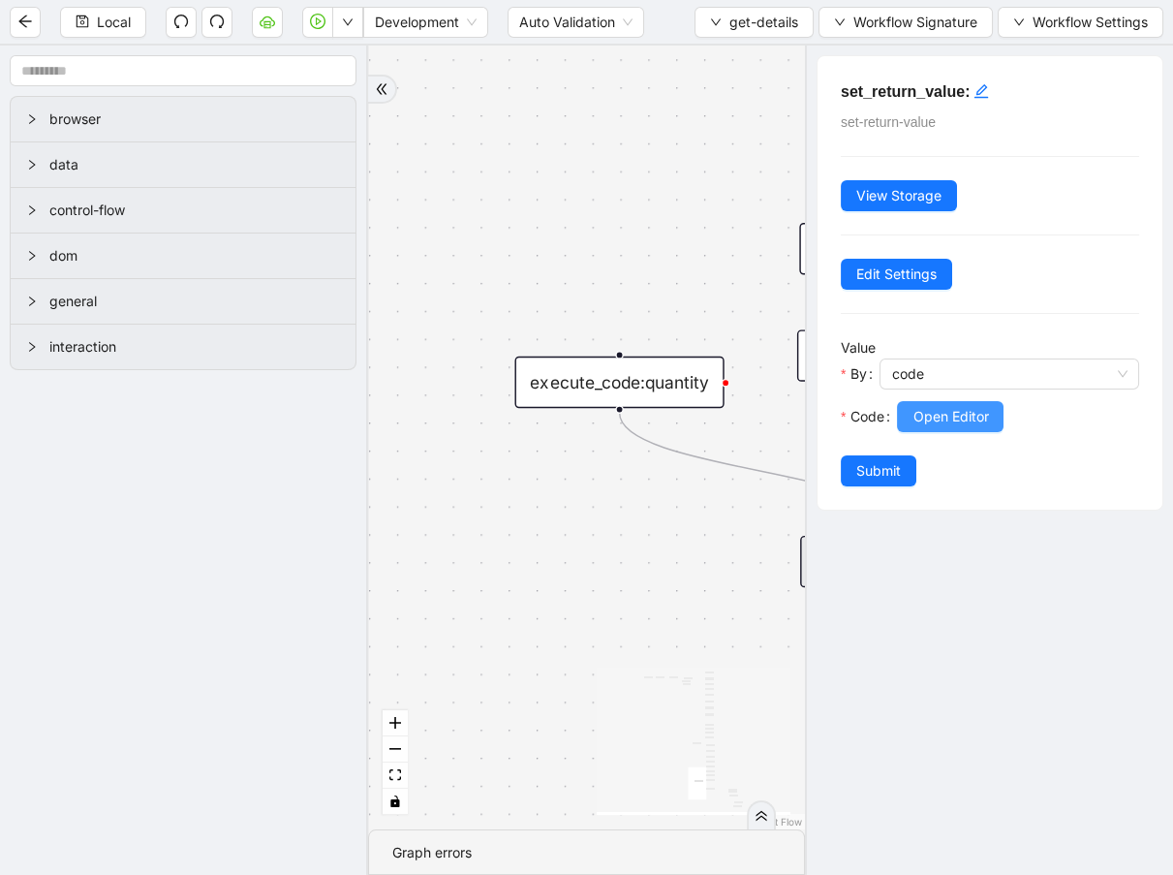
click at [986, 409] on span "Open Editor" at bounding box center [951, 416] width 76 height 21
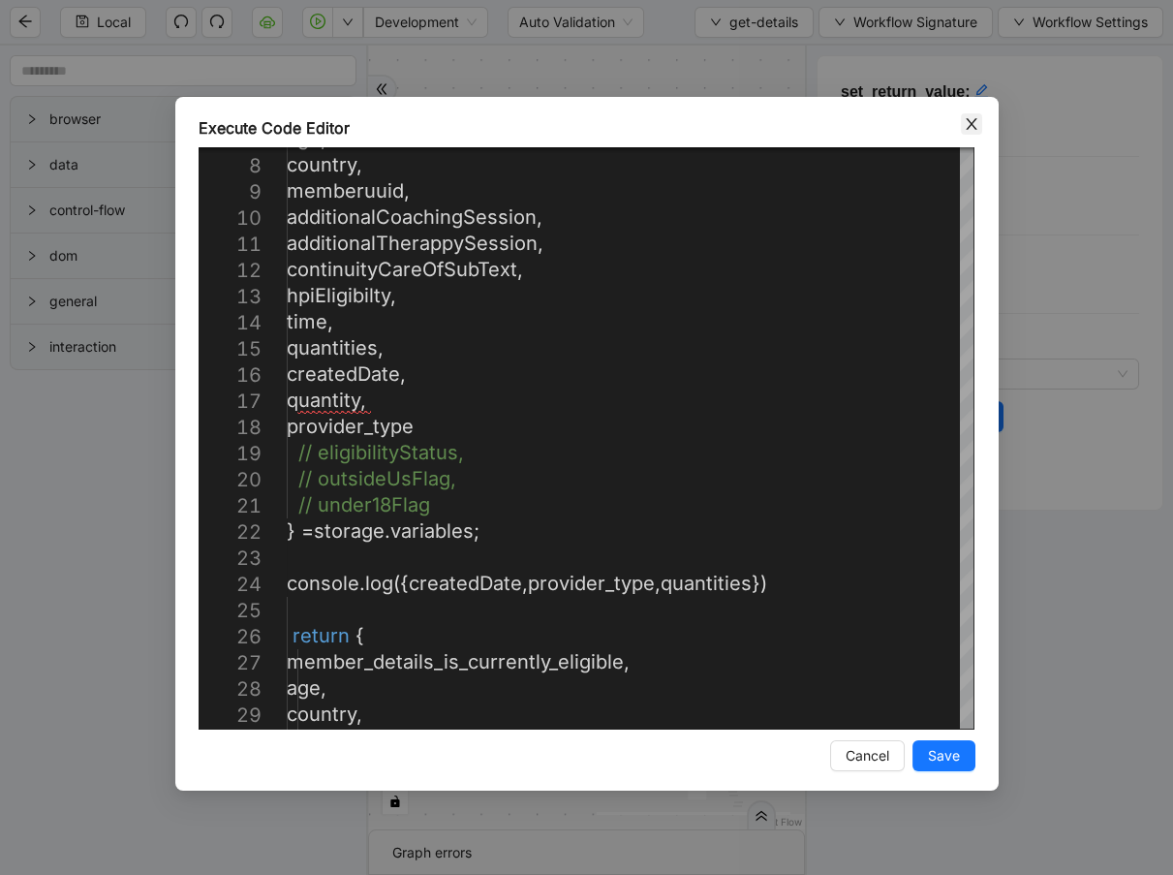
click at [970, 116] on icon "close" at bounding box center [972, 124] width 16 height 16
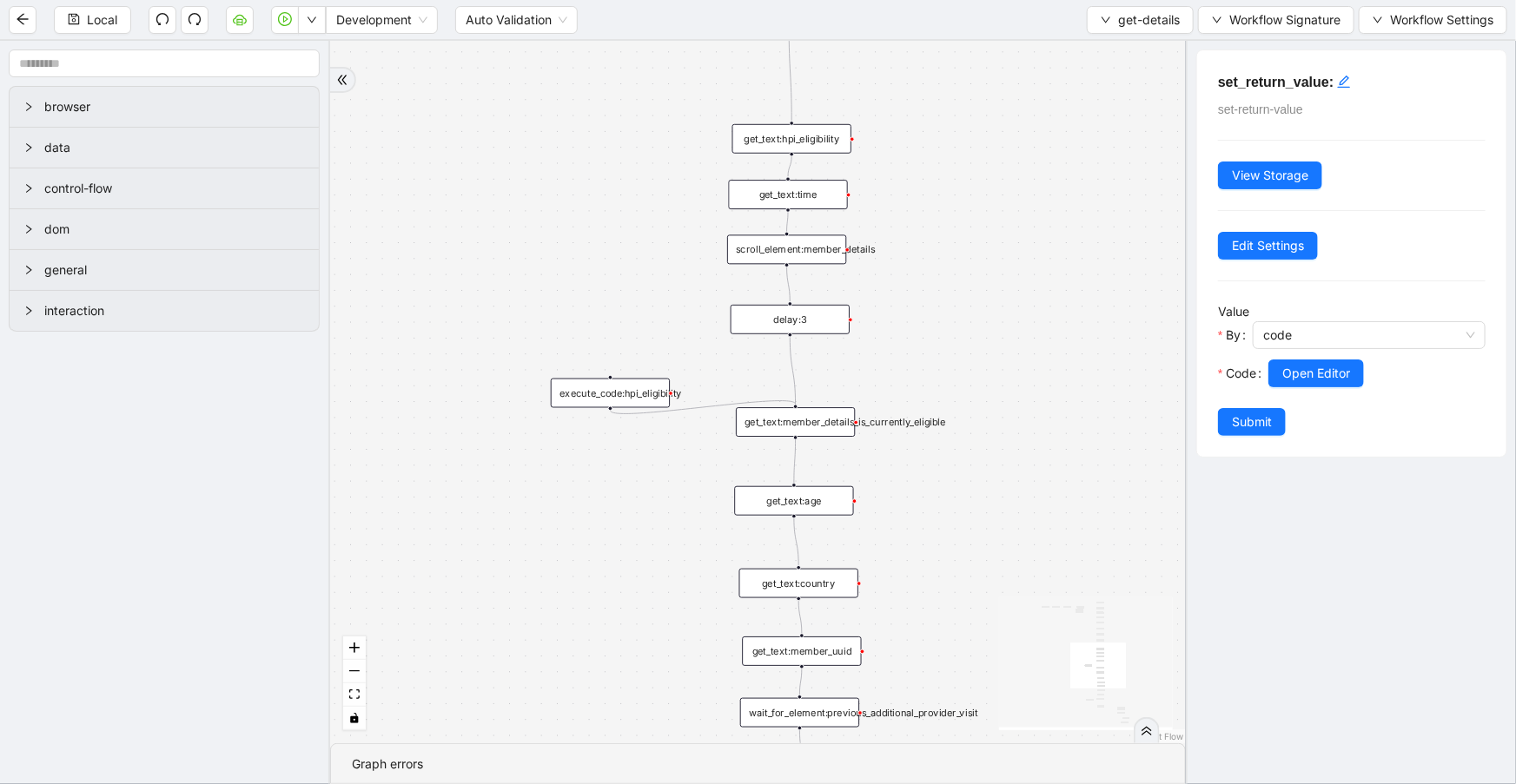
drag, startPoint x: 543, startPoint y: 144, endPoint x: 567, endPoint y: 564, distance: 420.7
click at [582, 777] on section "onError trigger get_text:continuity_care_subtext get_text:hpi_eligibility get_t…" at bounding box center [758, 412] width 855 height 743
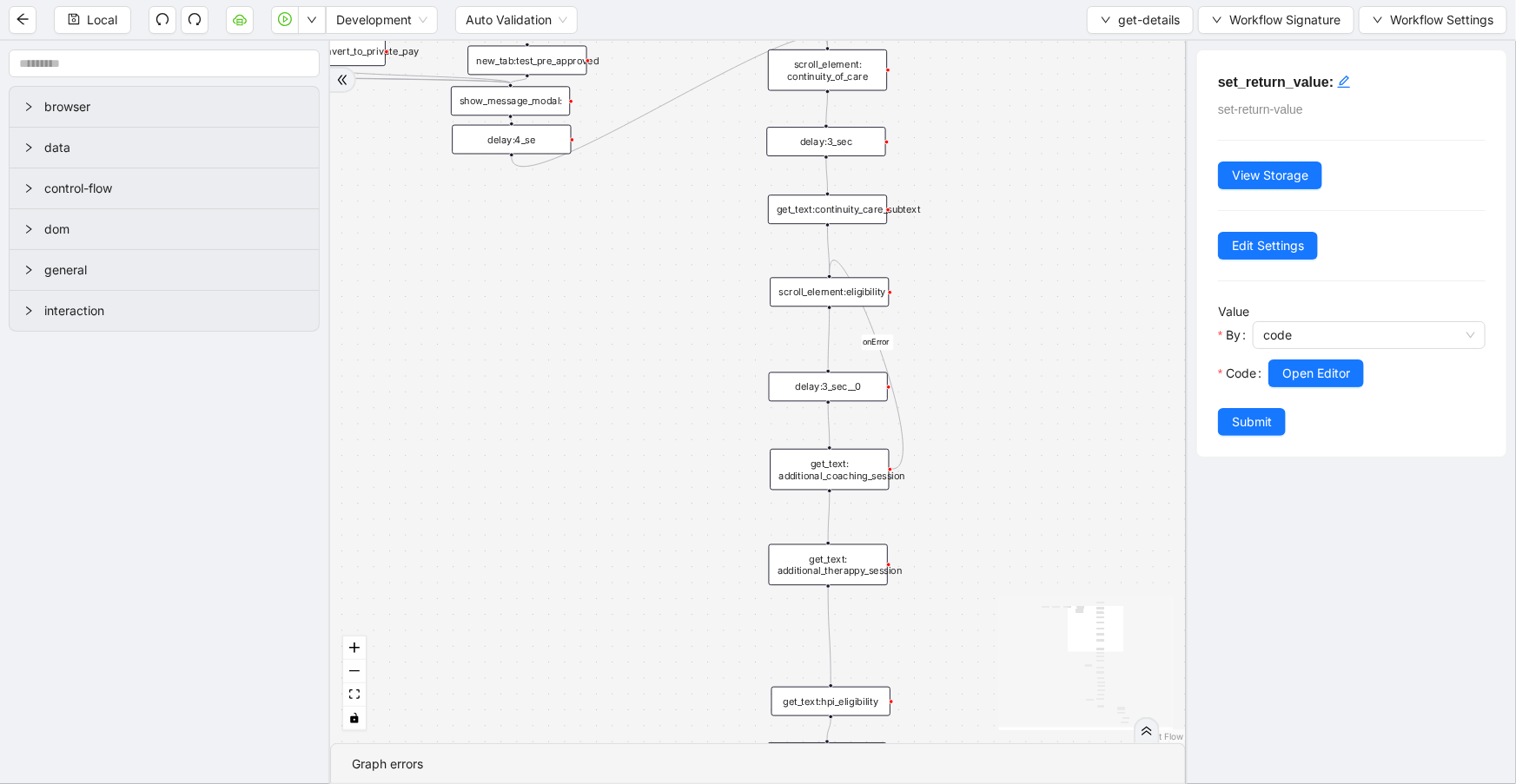
drag, startPoint x: 541, startPoint y: 281, endPoint x: 565, endPoint y: 780, distance: 499.6
click at [565, 780] on section "onError trigger get_text:continuity_care_subtext get_text:hpi_eligibility get_t…" at bounding box center [758, 412] width 855 height 743
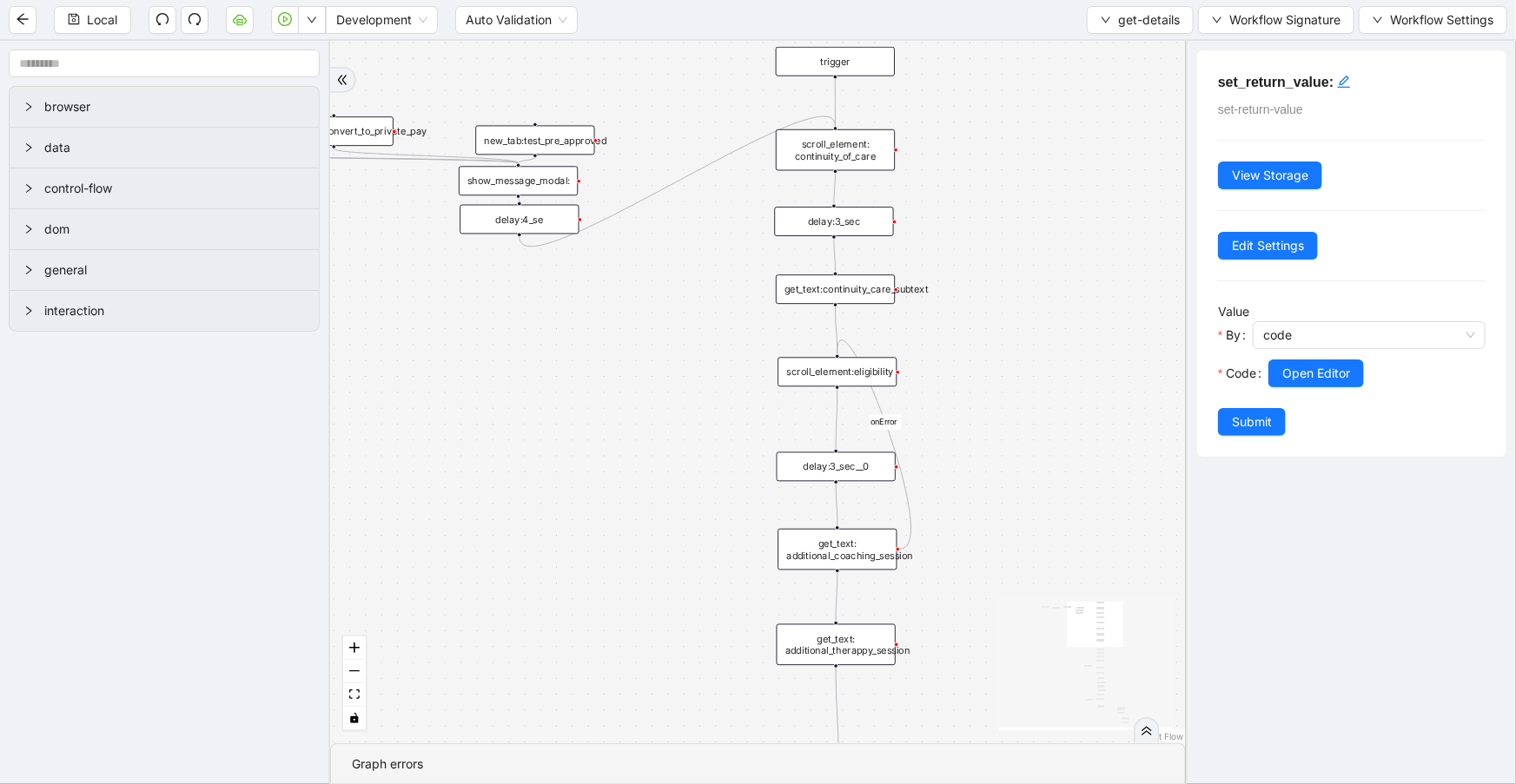
drag, startPoint x: 614, startPoint y: 518, endPoint x: 618, endPoint y: 654, distance: 136.1
click at [610, 678] on div "onError trigger get_text:continuity_care_subtext get_text:hpi_eligibility get_t…" at bounding box center [758, 392] width 855 height 702
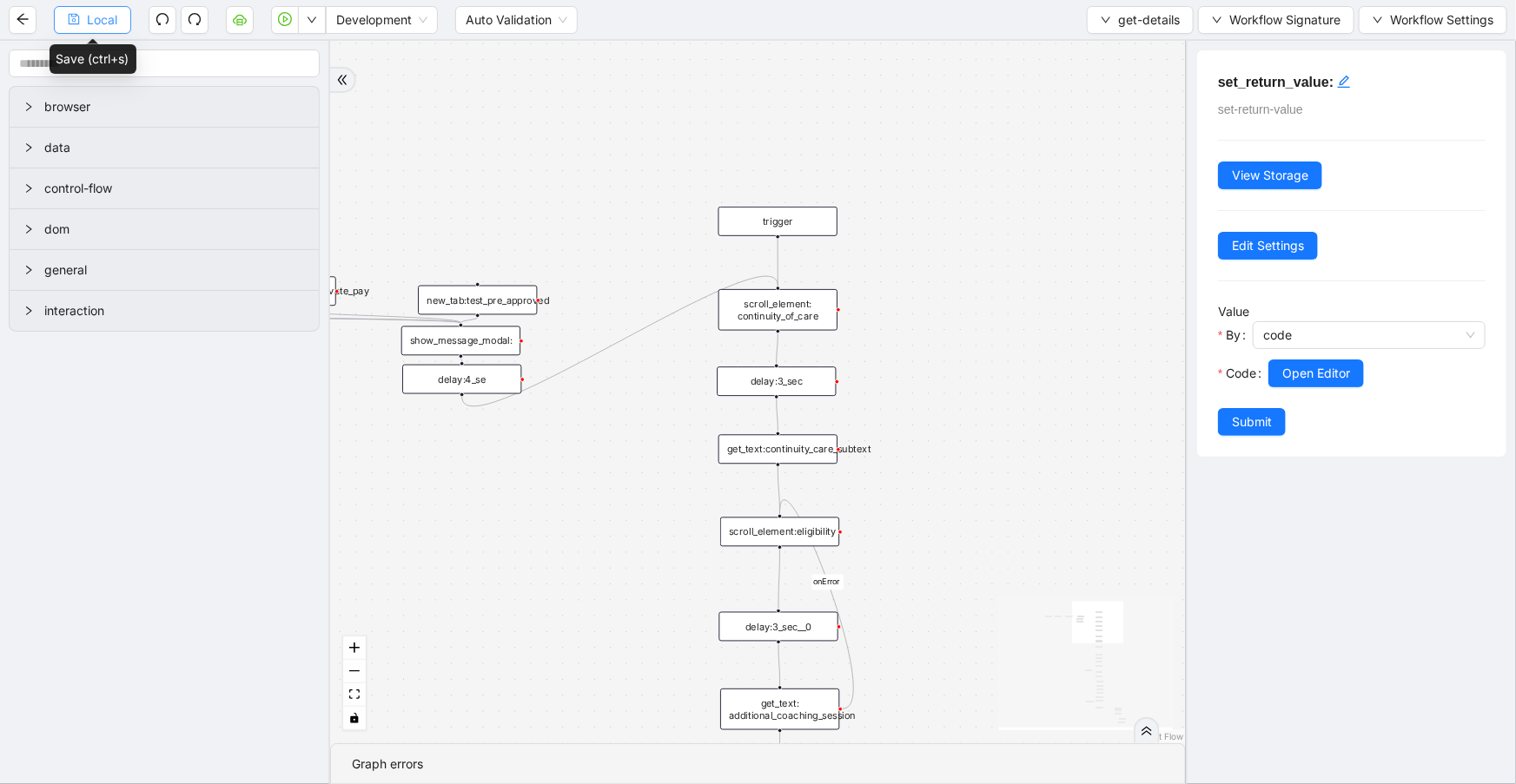
click at [58, 21] on button "Local" at bounding box center [92, 20] width 77 height 28
click at [336, 24] on span "Development" at bounding box center [382, 20] width 91 height 26
click at [309, 27] on button "button" at bounding box center [311, 20] width 28 height 28
drag, startPoint x: 1199, startPoint y: 28, endPoint x: 1170, endPoint y: 28, distance: 29.0
click at [1190, 28] on div "get-details Workflow Signature Workflow Settings" at bounding box center [1296, 20] width 420 height 28
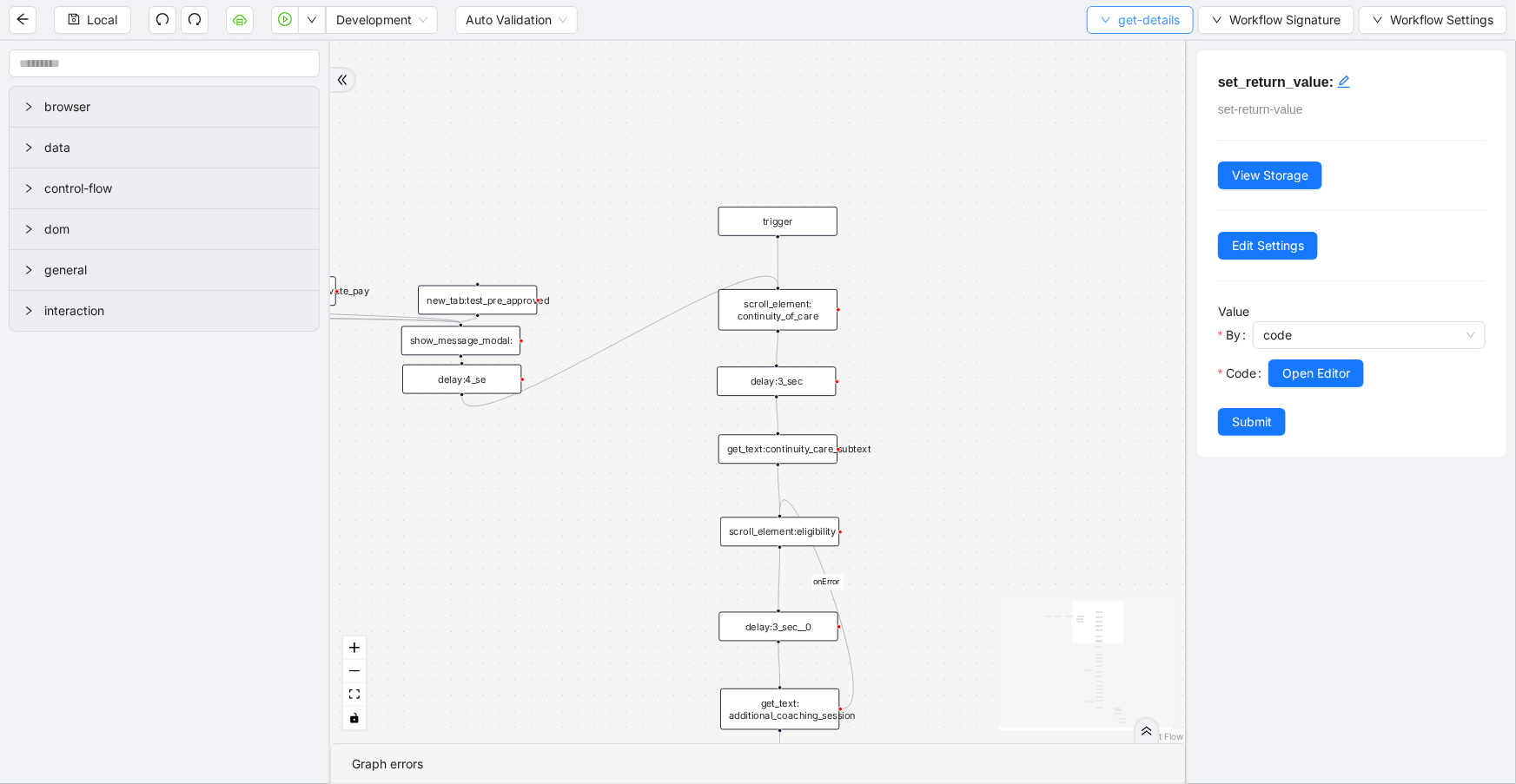
click at [1169, 28] on span "get-details" at bounding box center [1148, 20] width 62 height 19
click at [1149, 61] on span "Select" at bounding box center [1138, 52] width 79 height 19
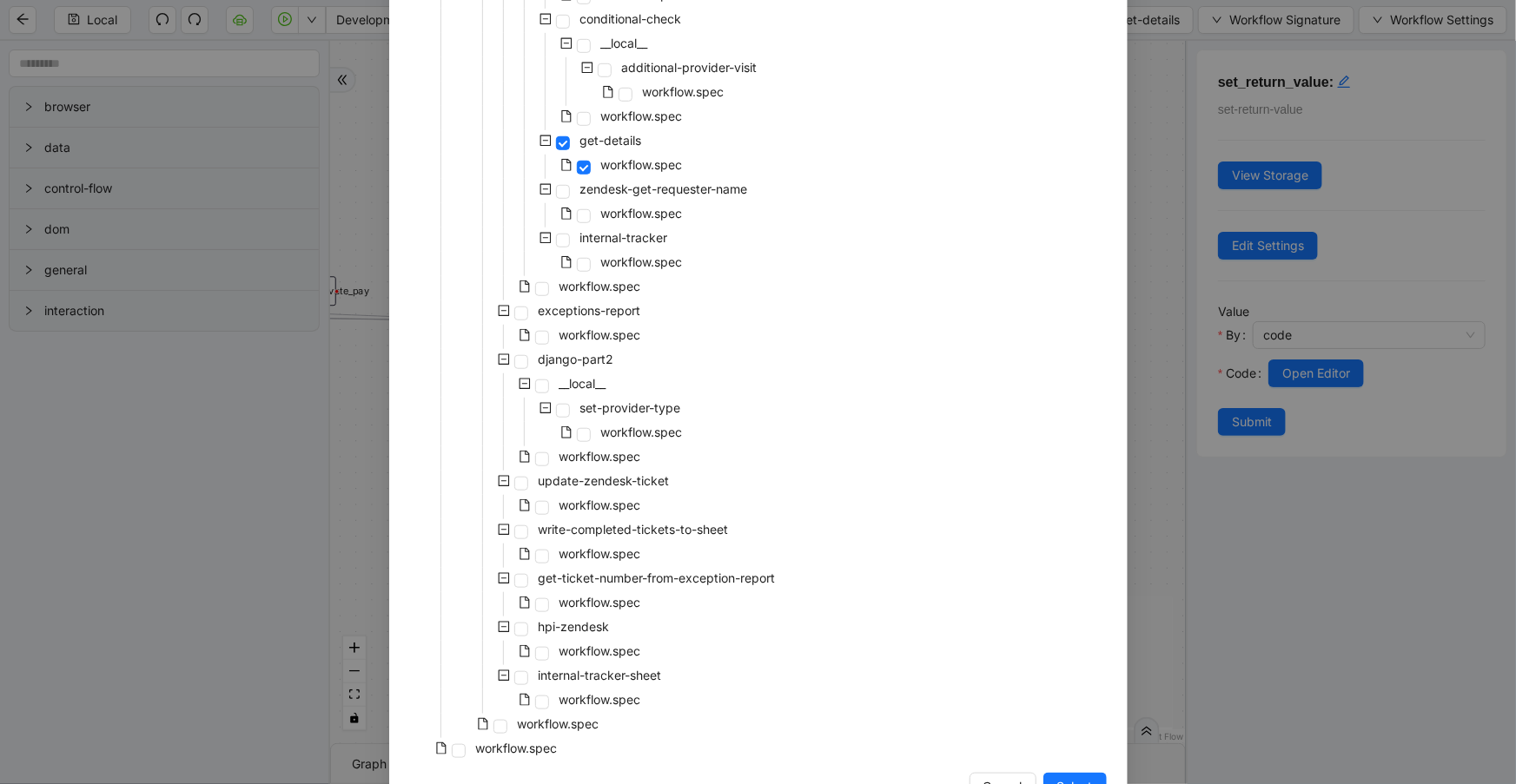
scroll to position [616, 0]
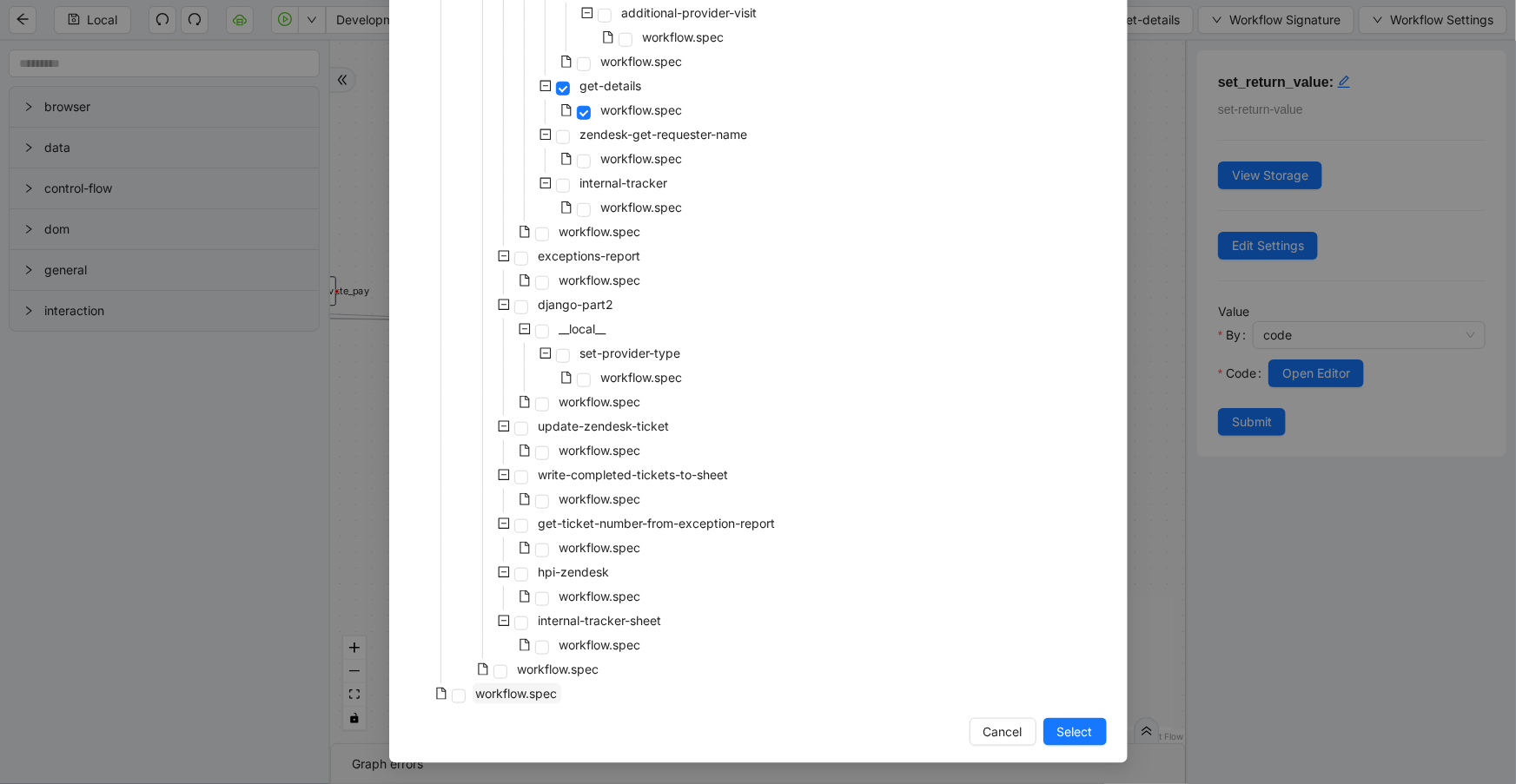
click at [521, 685] on span "workflow.spec" at bounding box center [516, 693] width 82 height 14
click at [1063, 726] on span "Select" at bounding box center [1075, 731] width 36 height 19
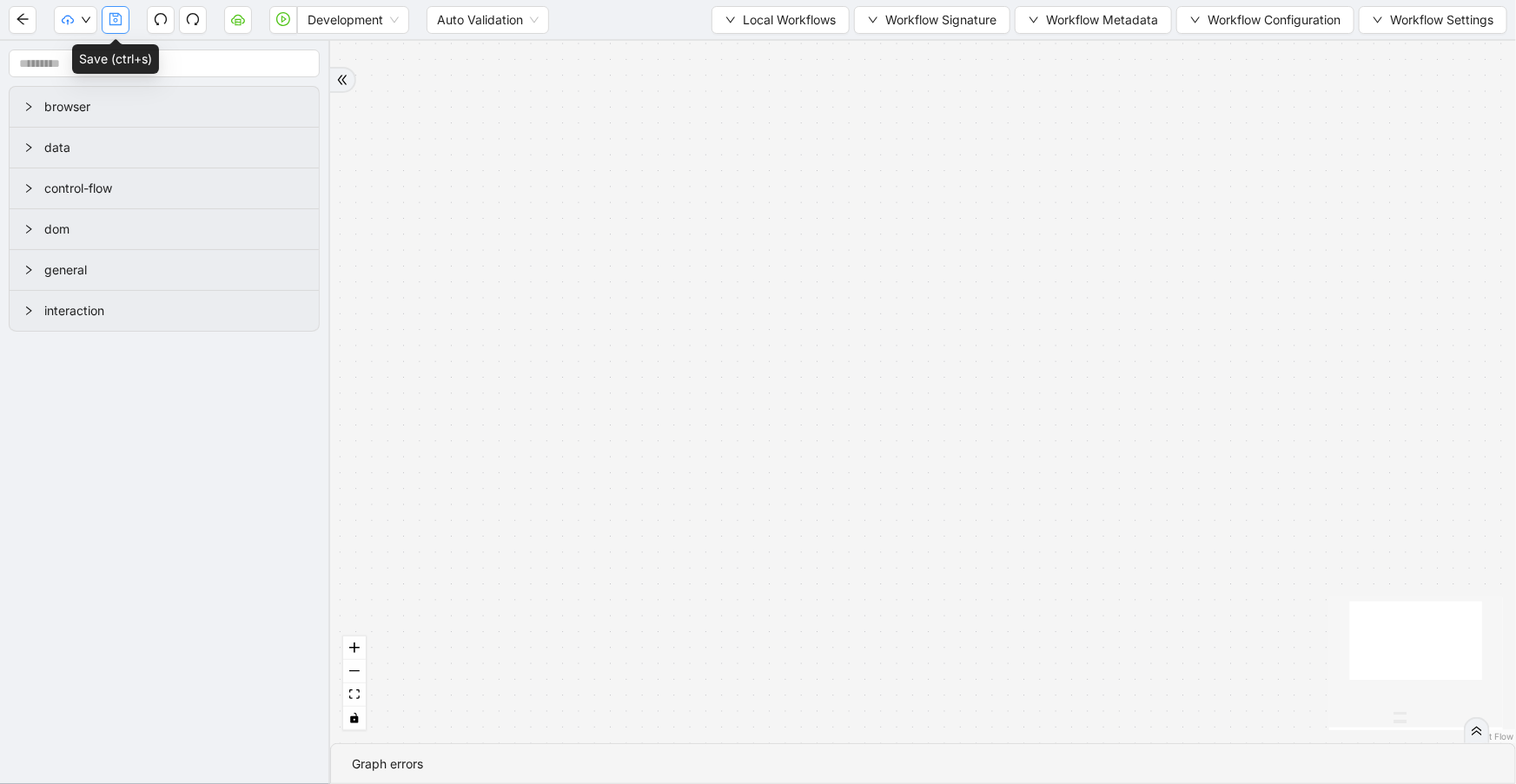
click at [122, 24] on icon "save" at bounding box center [116, 20] width 14 height 14
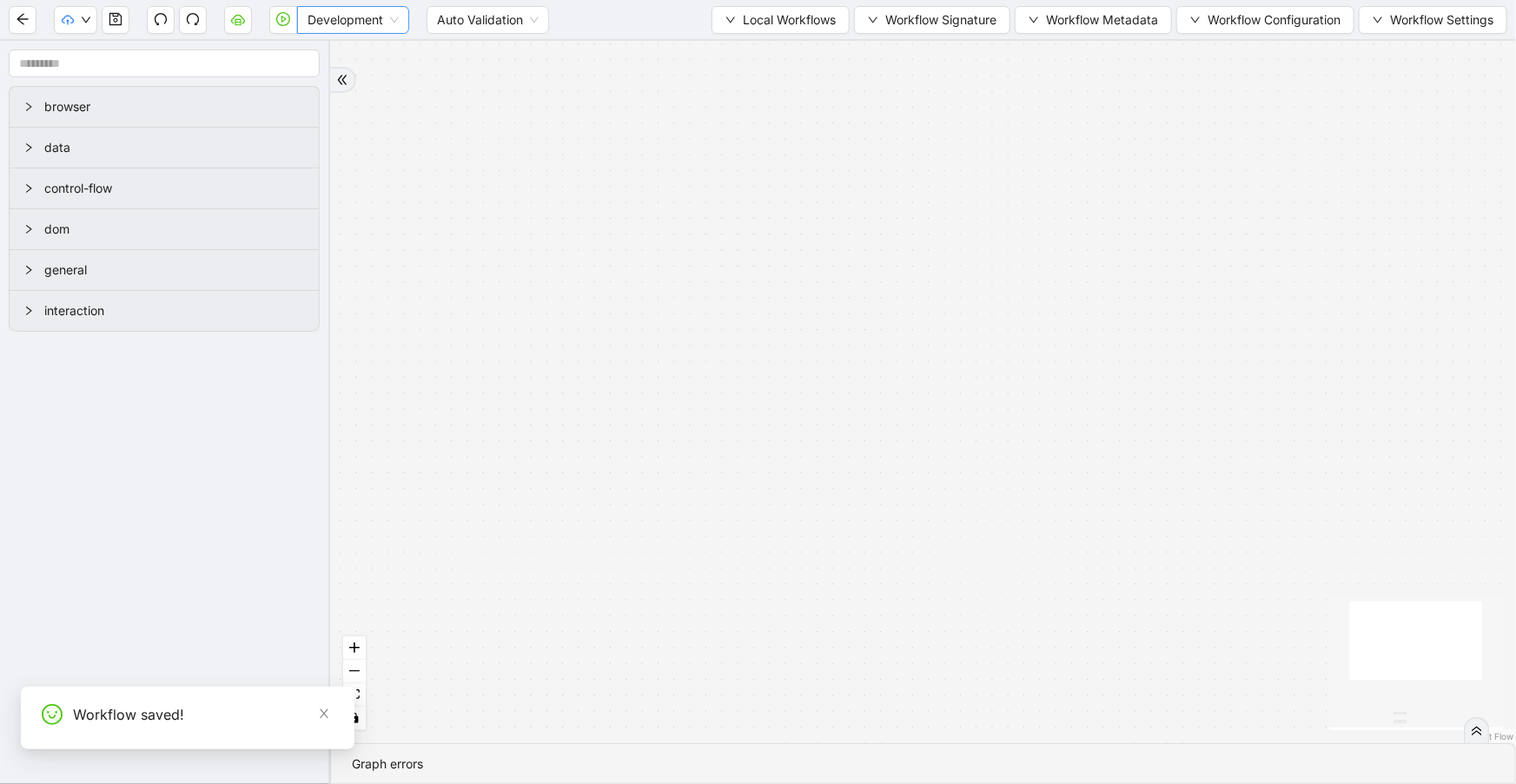
click at [335, 27] on span "Development" at bounding box center [353, 20] width 91 height 26
click at [343, 90] on div "Production" at bounding box center [353, 82] width 84 height 19
click at [122, 19] on icon "save" at bounding box center [116, 20] width 13 height 13
click at [775, 21] on span "Local Workflows" at bounding box center [789, 20] width 93 height 19
click at [782, 43] on span "Select" at bounding box center [774, 52] width 113 height 19
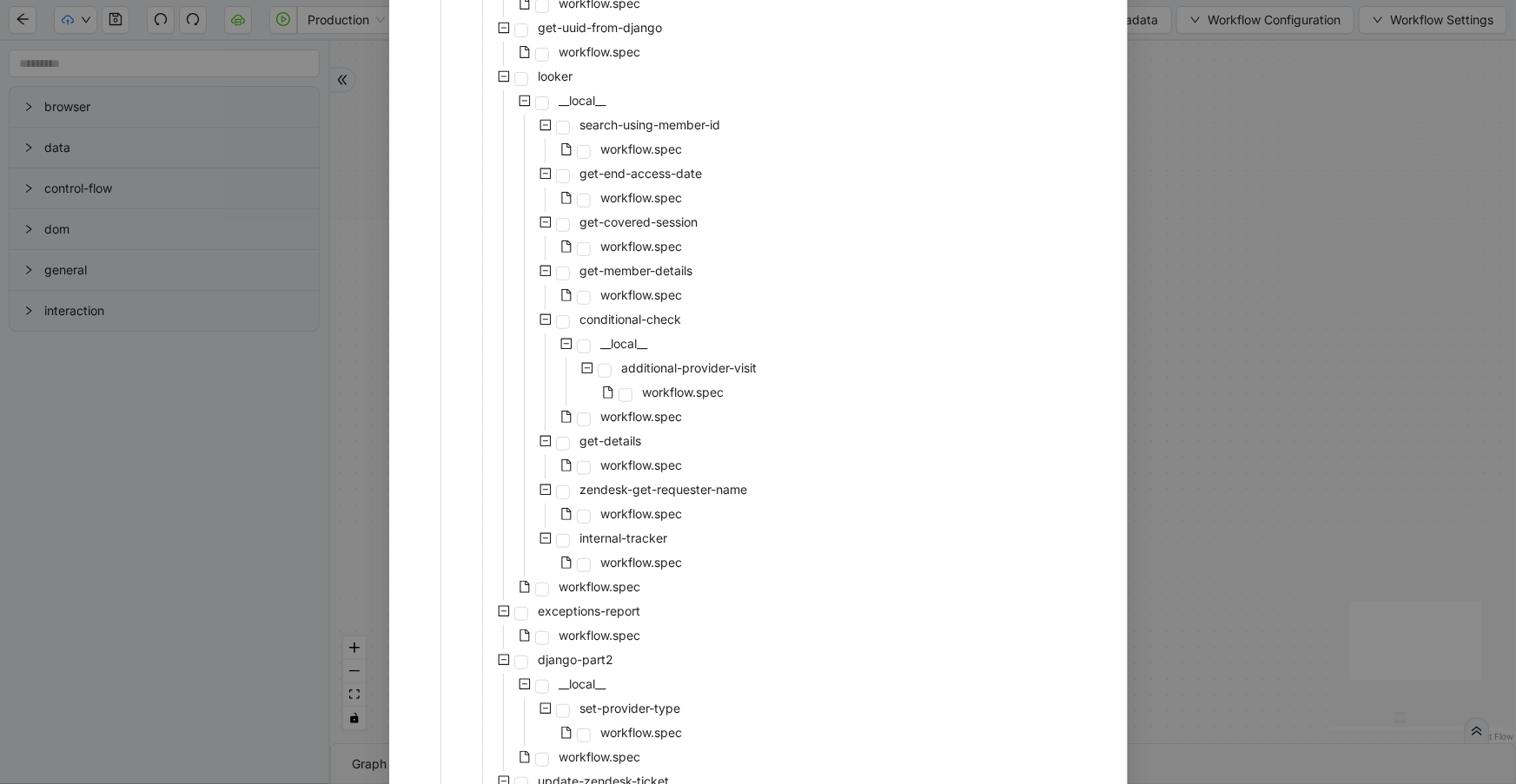
scroll to position [237, 0]
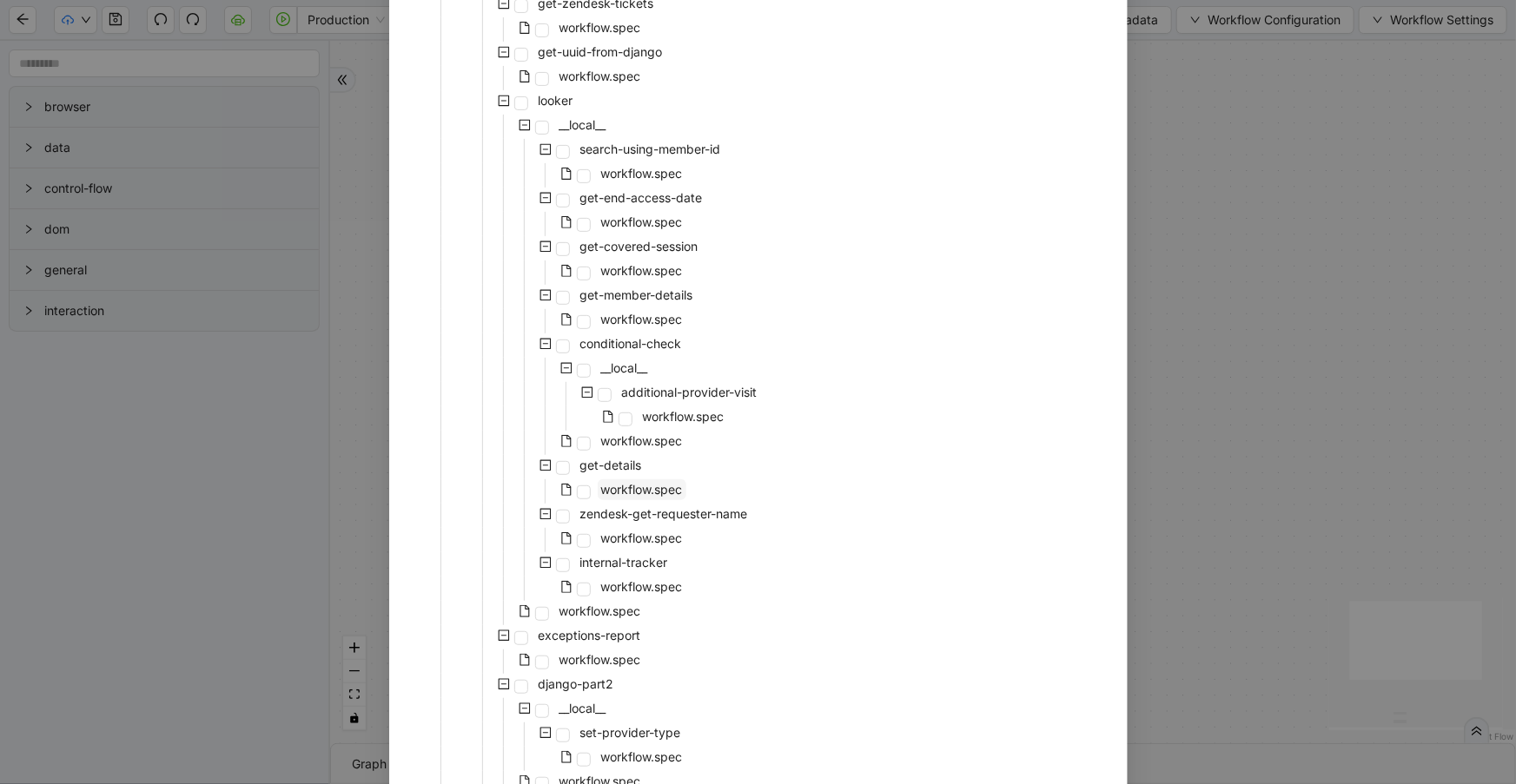
click at [655, 492] on span "workflow.spec" at bounding box center [641, 489] width 82 height 14
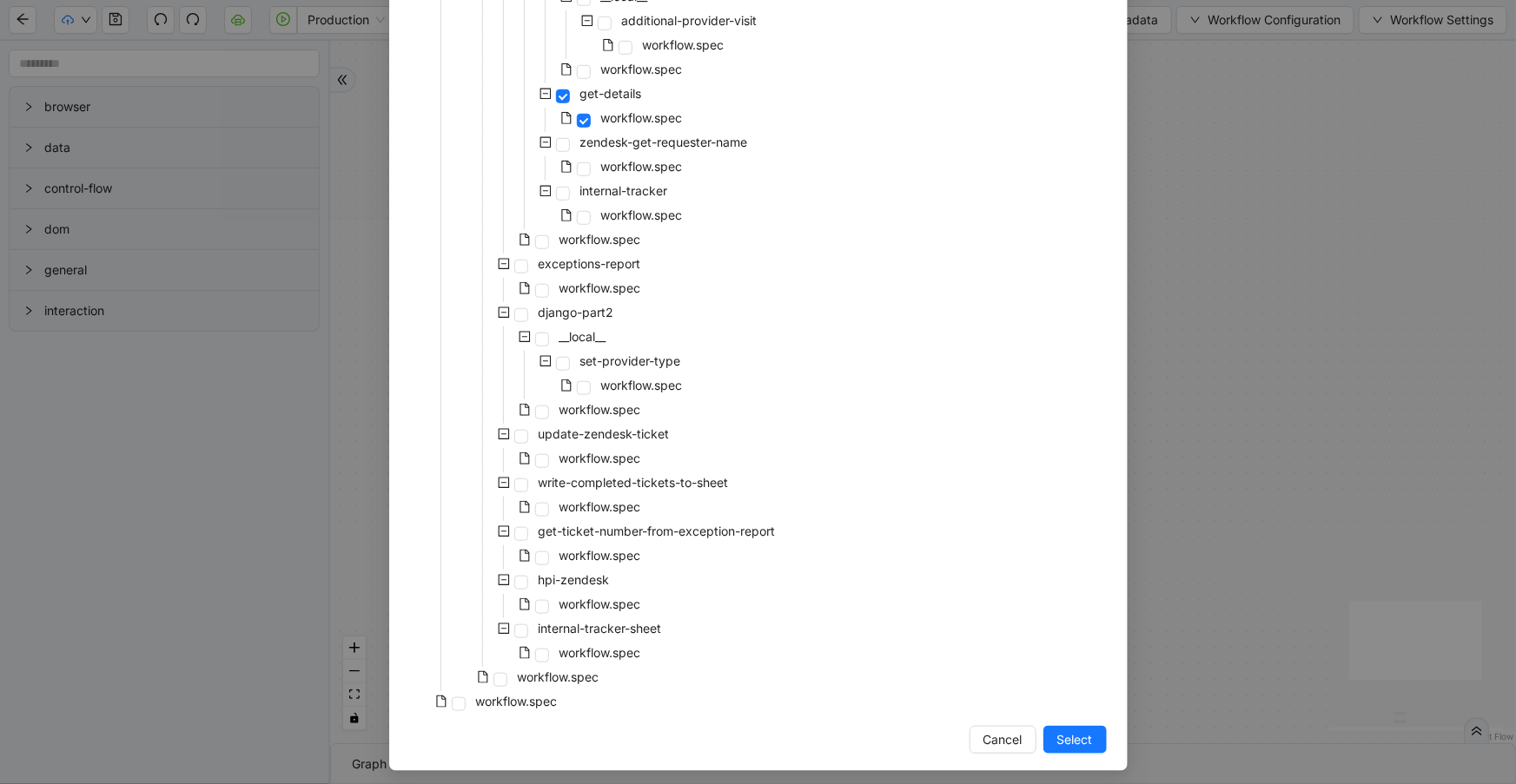
scroll to position [616, 0]
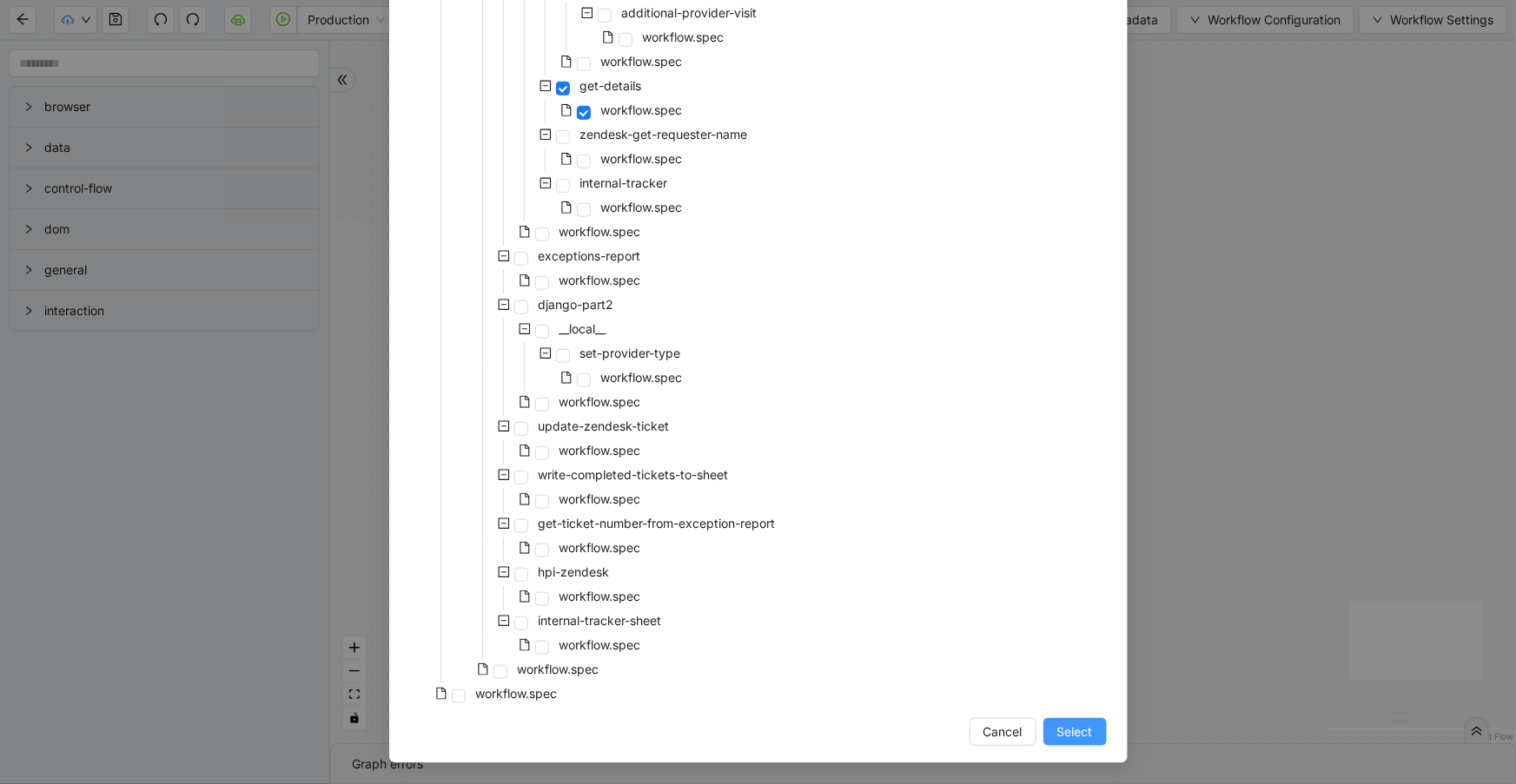
click at [1071, 730] on span "Select" at bounding box center [1075, 731] width 36 height 19
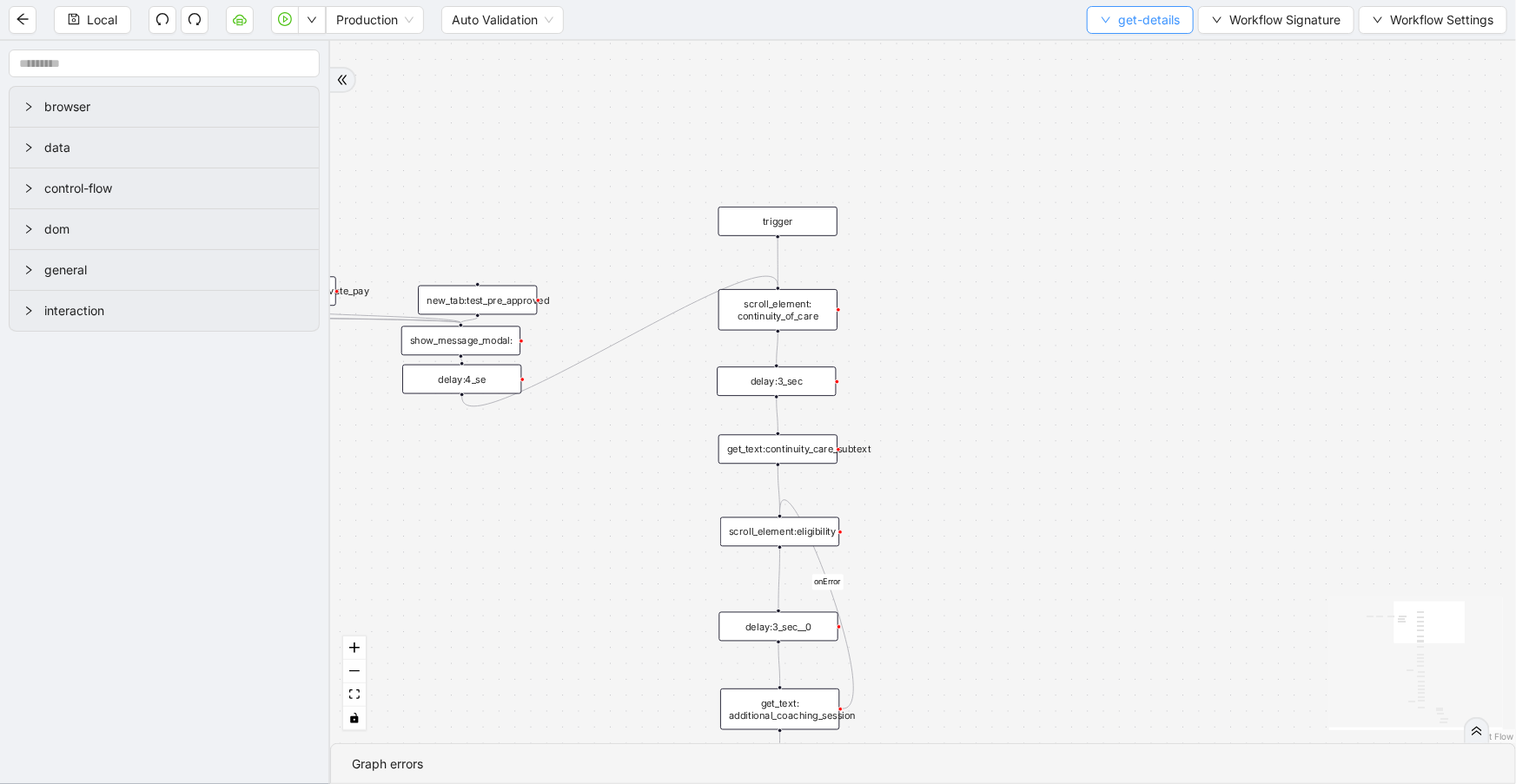
click at [1114, 20] on button "get-details" at bounding box center [1139, 20] width 107 height 28
click at [1128, 46] on span "Select" at bounding box center [1138, 52] width 79 height 19
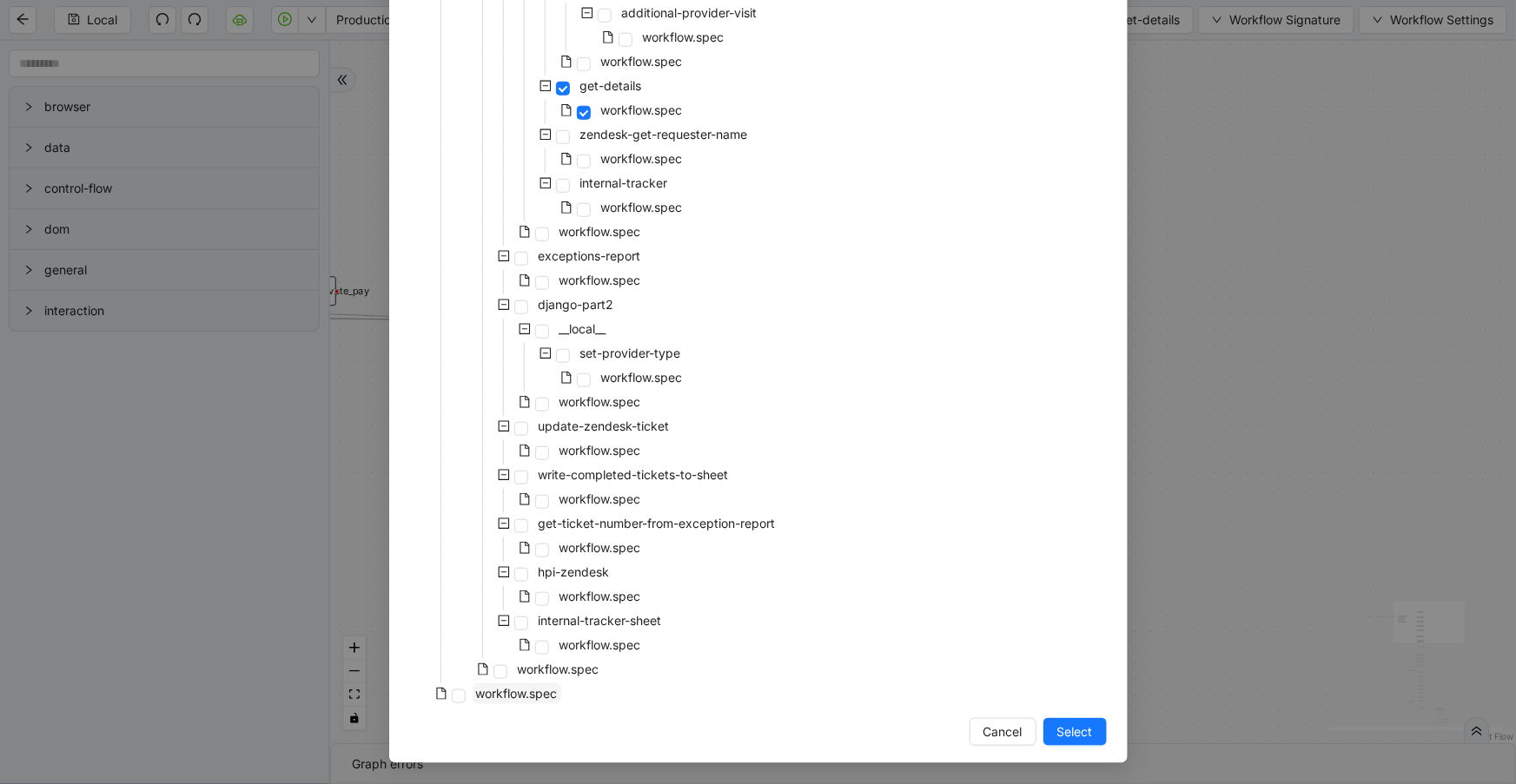
click at [554, 693] on span "workflow.spec" at bounding box center [516, 693] width 89 height 21
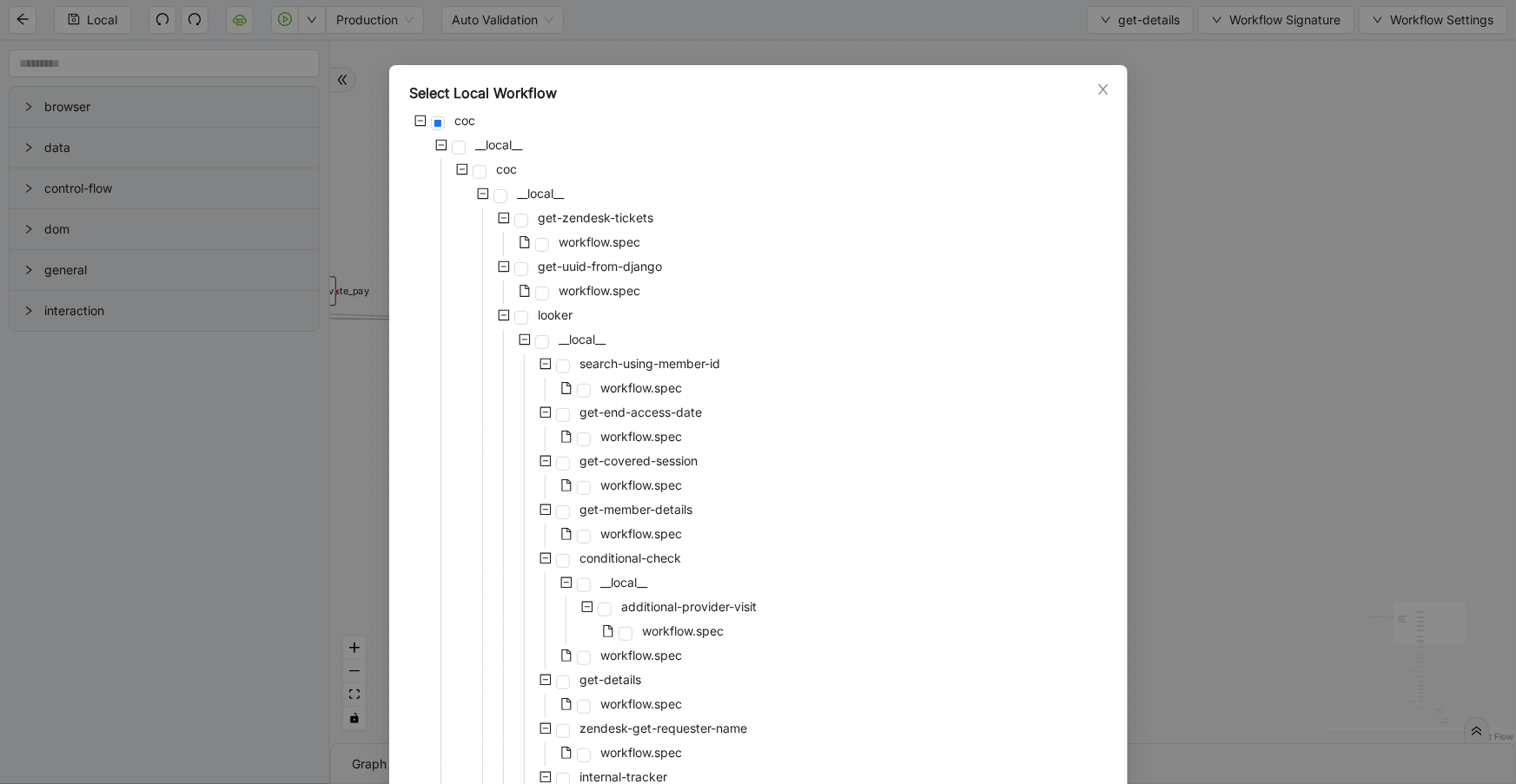
scroll to position [0, 0]
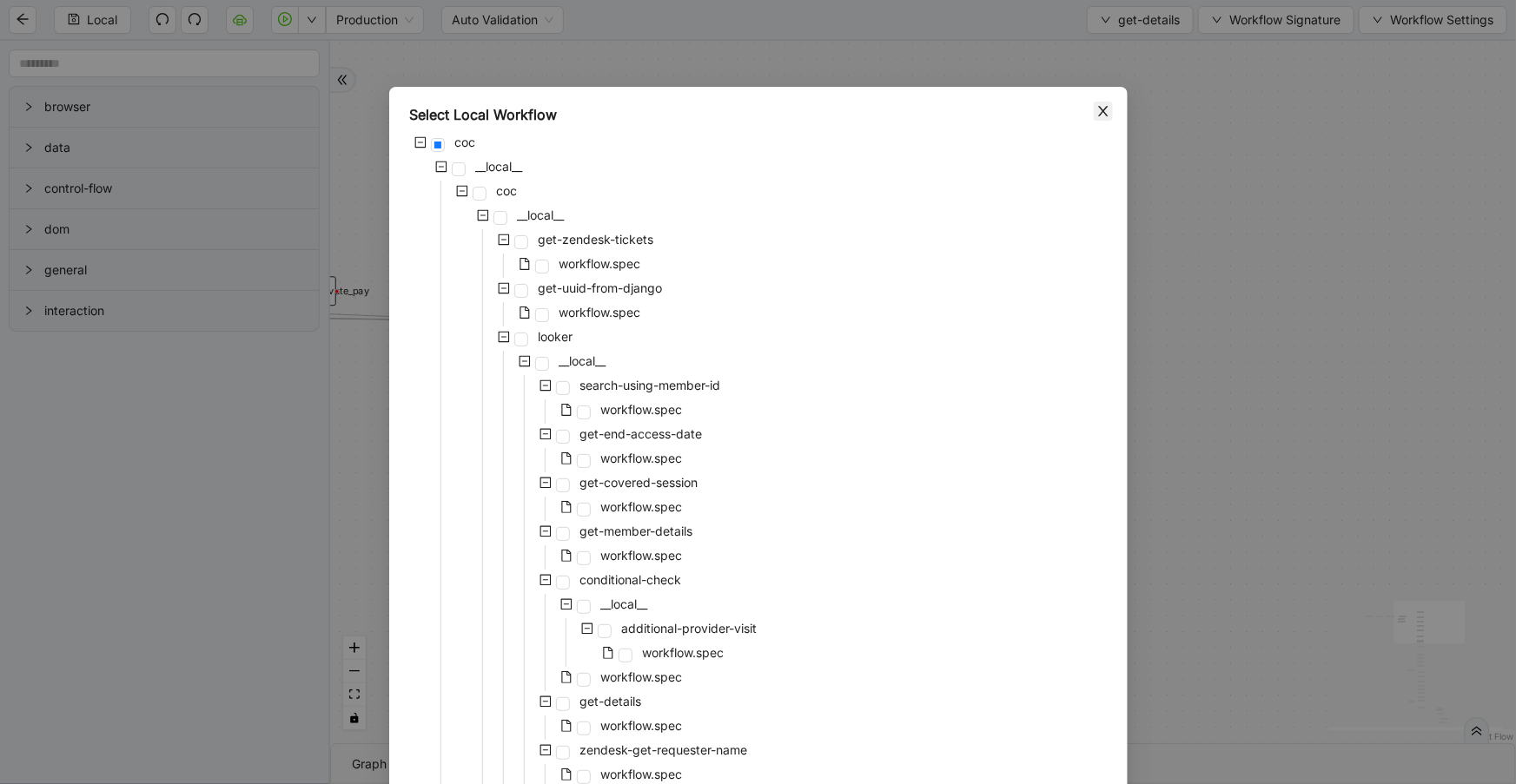
click at [1099, 110] on icon "close" at bounding box center [1104, 111] width 14 height 14
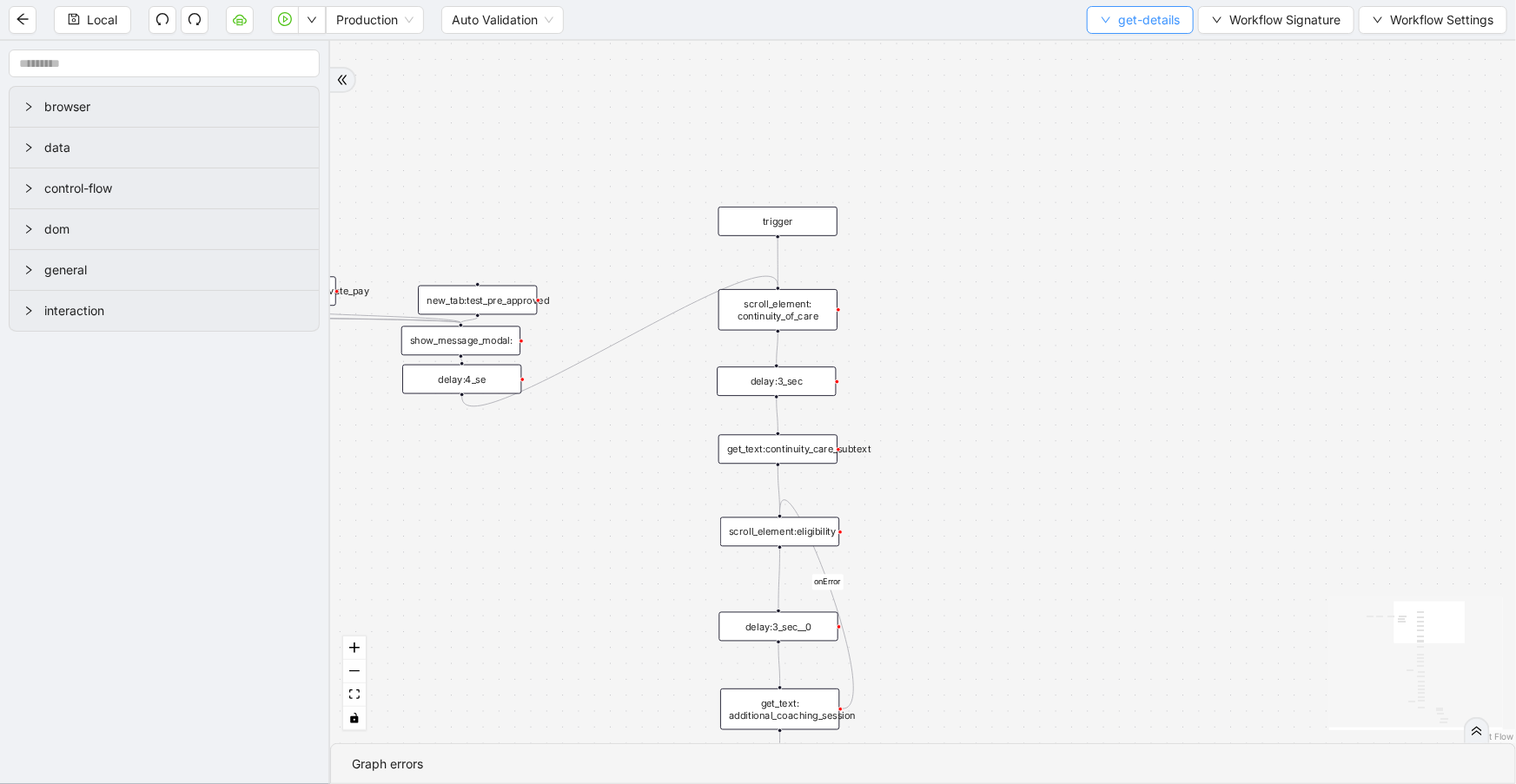
click at [1138, 31] on button "get-details" at bounding box center [1139, 20] width 107 height 28
click at [1136, 56] on span "Select" at bounding box center [1138, 52] width 79 height 19
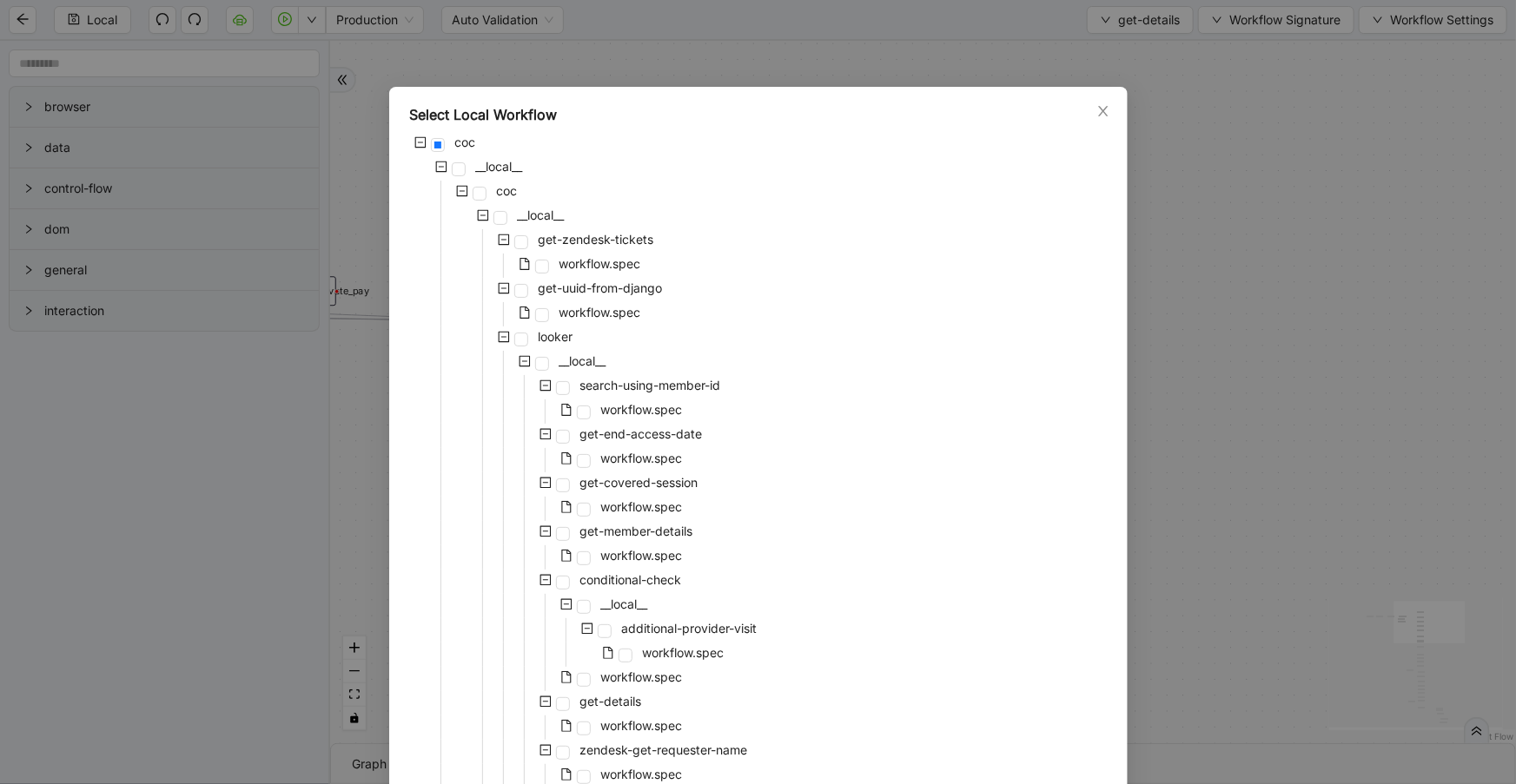
scroll to position [616, 0]
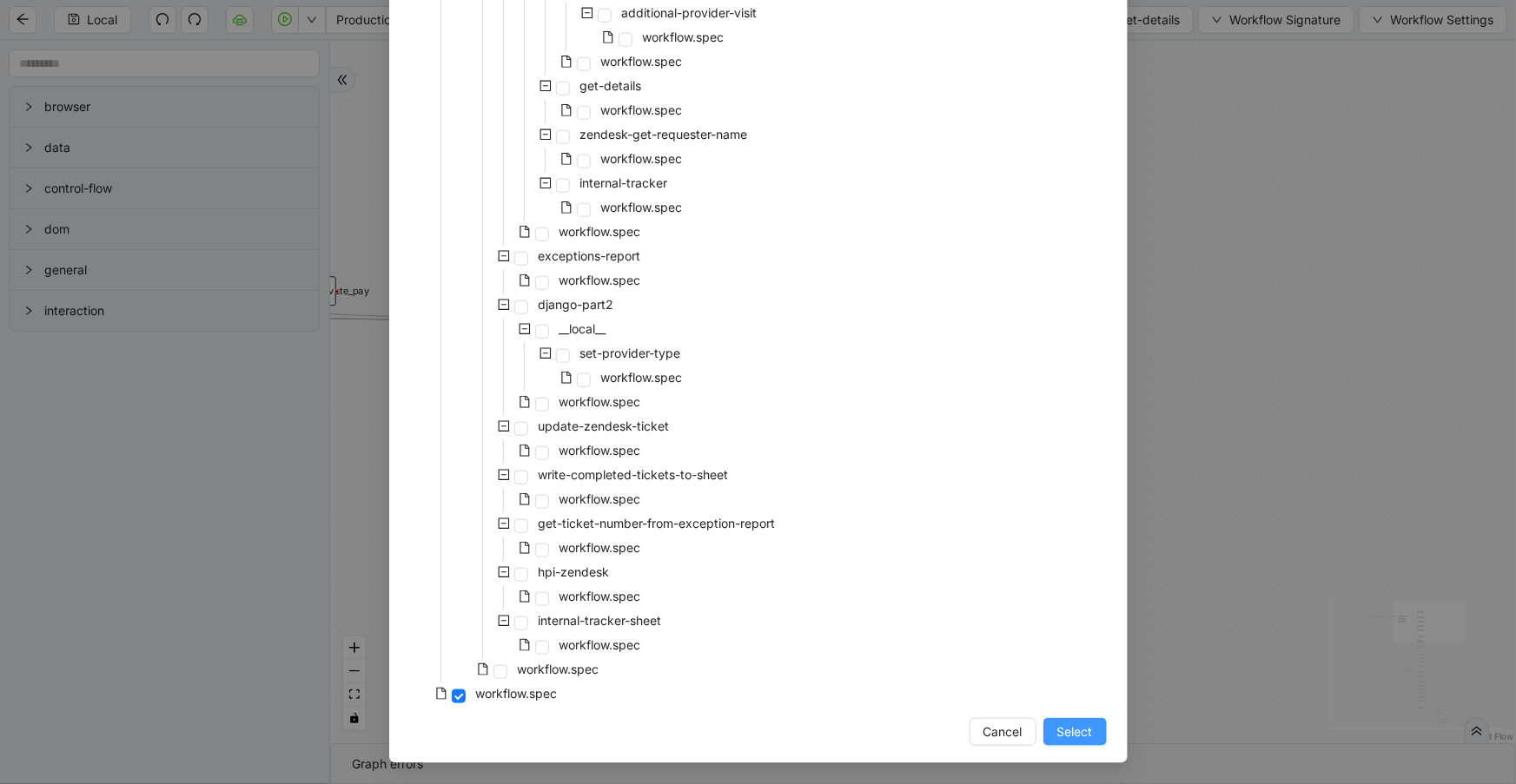
click at [1058, 734] on span "Select" at bounding box center [1075, 731] width 36 height 19
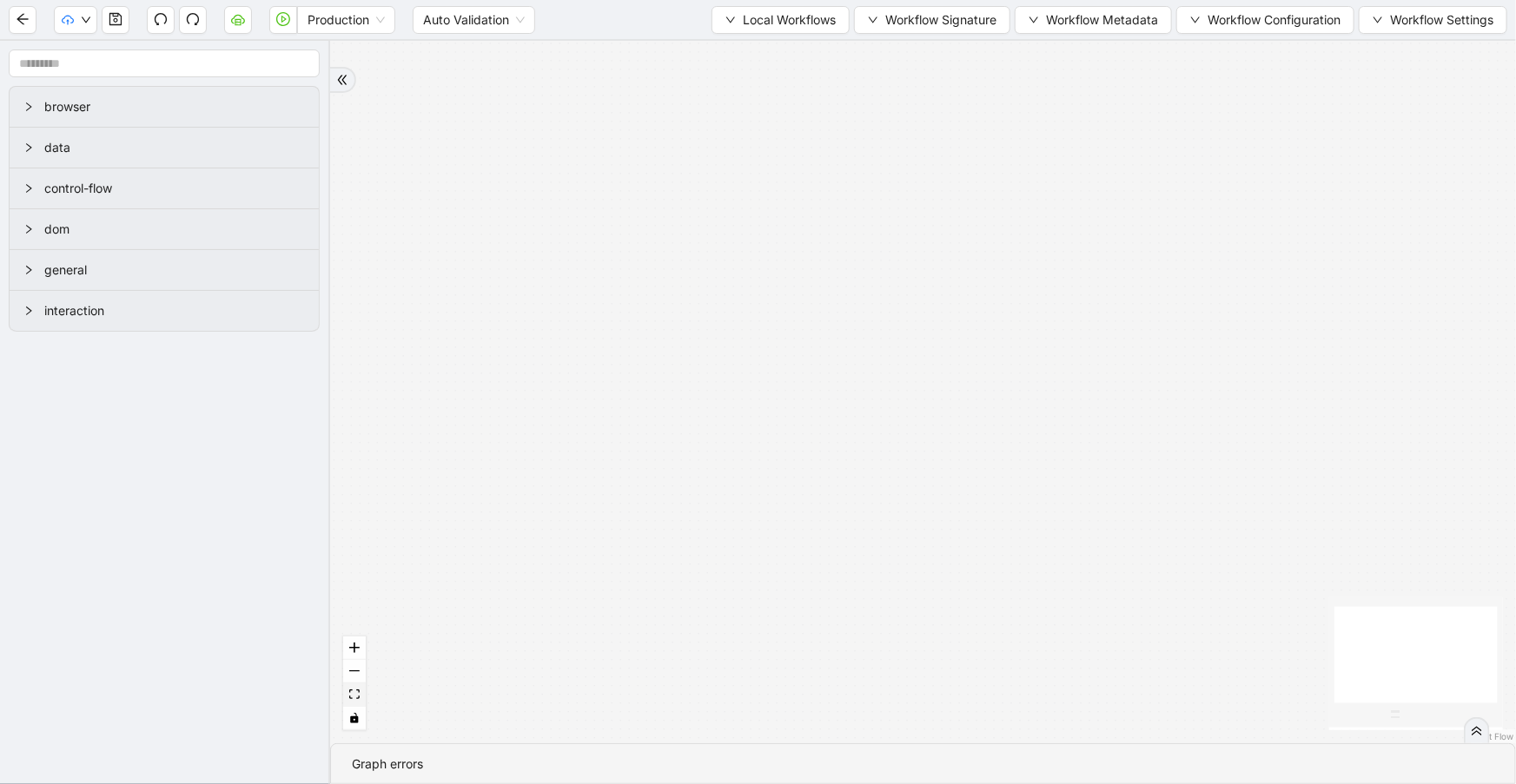
click at [356, 690] on icon "fit view" at bounding box center [354, 694] width 11 height 10
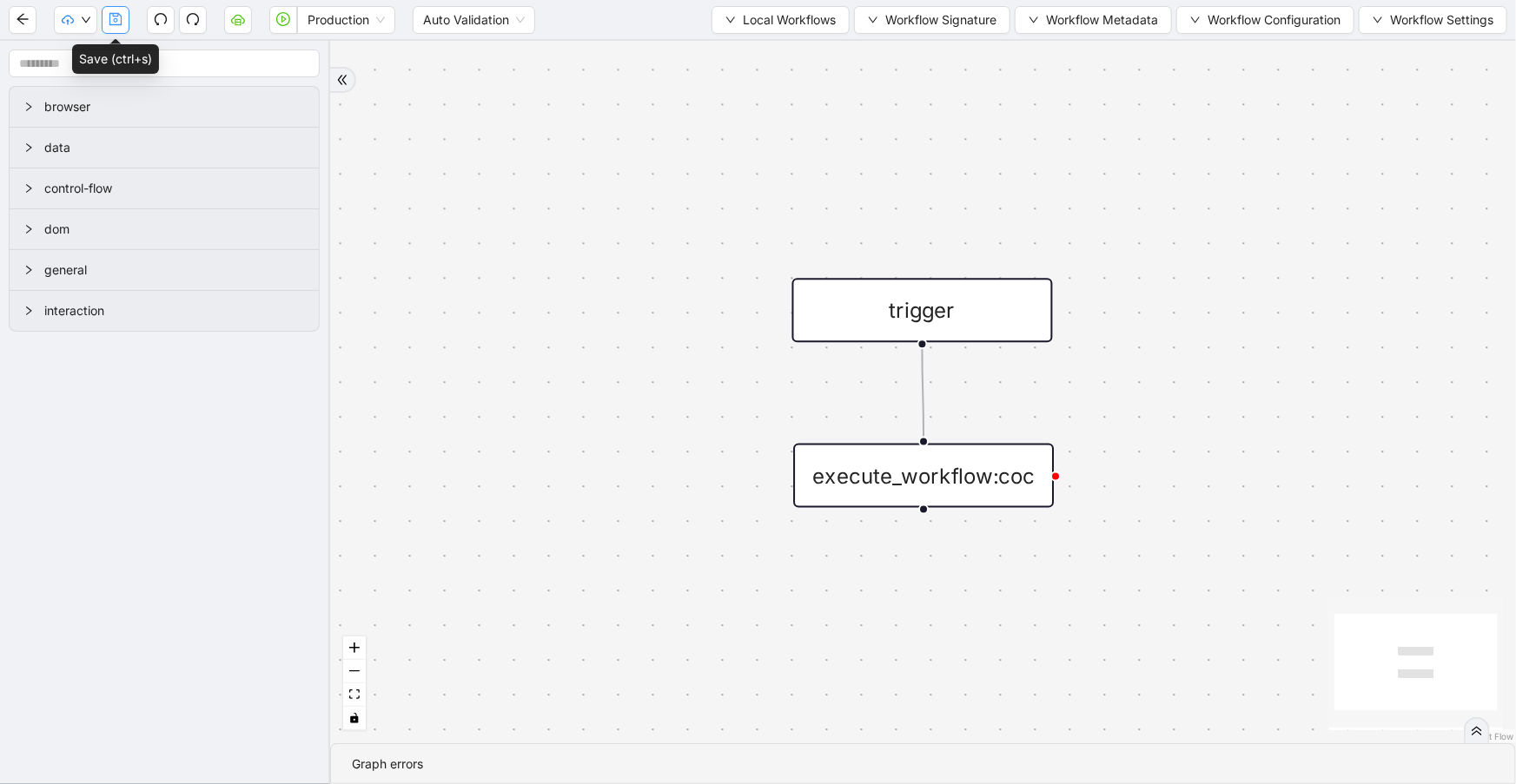
click at [122, 10] on button "button" at bounding box center [115, 20] width 28 height 28
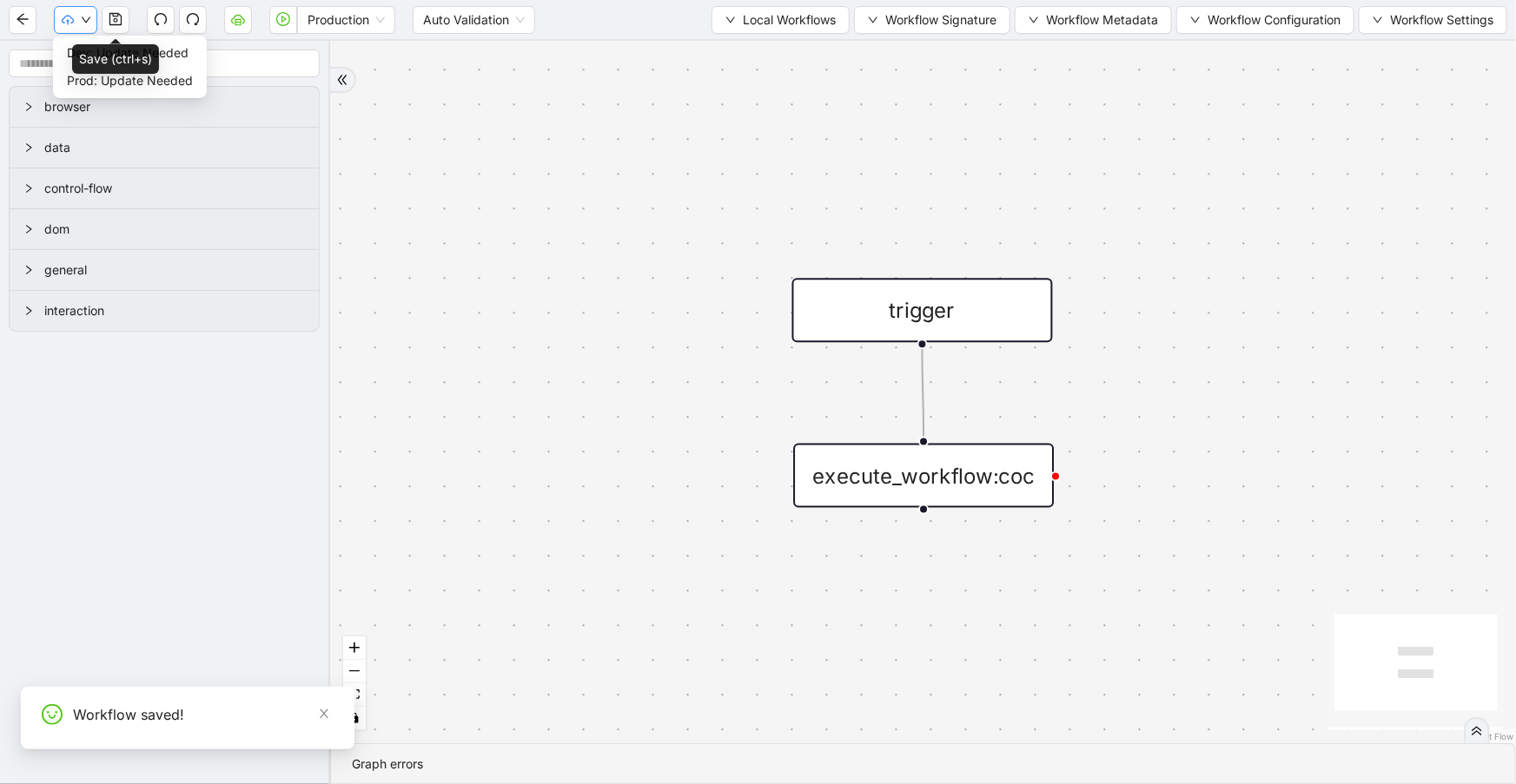
click at [91, 22] on button "button" at bounding box center [75, 20] width 43 height 28
click at [69, 47] on span "Dev: Update Needed" at bounding box center [130, 52] width 126 height 19
click at [71, 25] on icon "cloud-upload" at bounding box center [68, 21] width 13 height 13
click at [89, 72] on span "Prod: Update Needed" at bounding box center [130, 80] width 126 height 19
click at [75, 26] on button "button" at bounding box center [75, 20] width 43 height 28
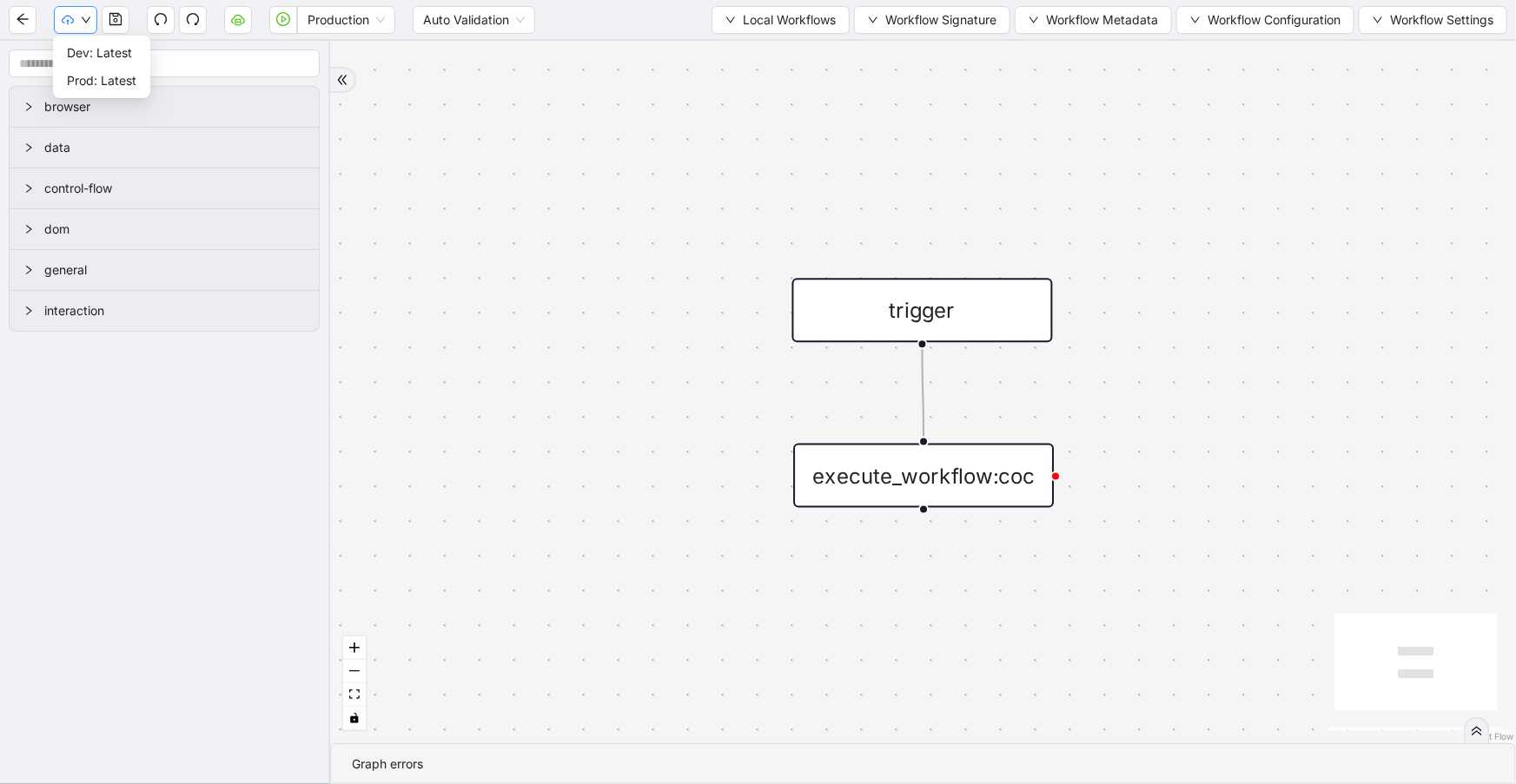
click at [56, 20] on button "button" at bounding box center [75, 20] width 43 height 28
click at [88, 17] on icon "down" at bounding box center [86, 19] width 9 height 6
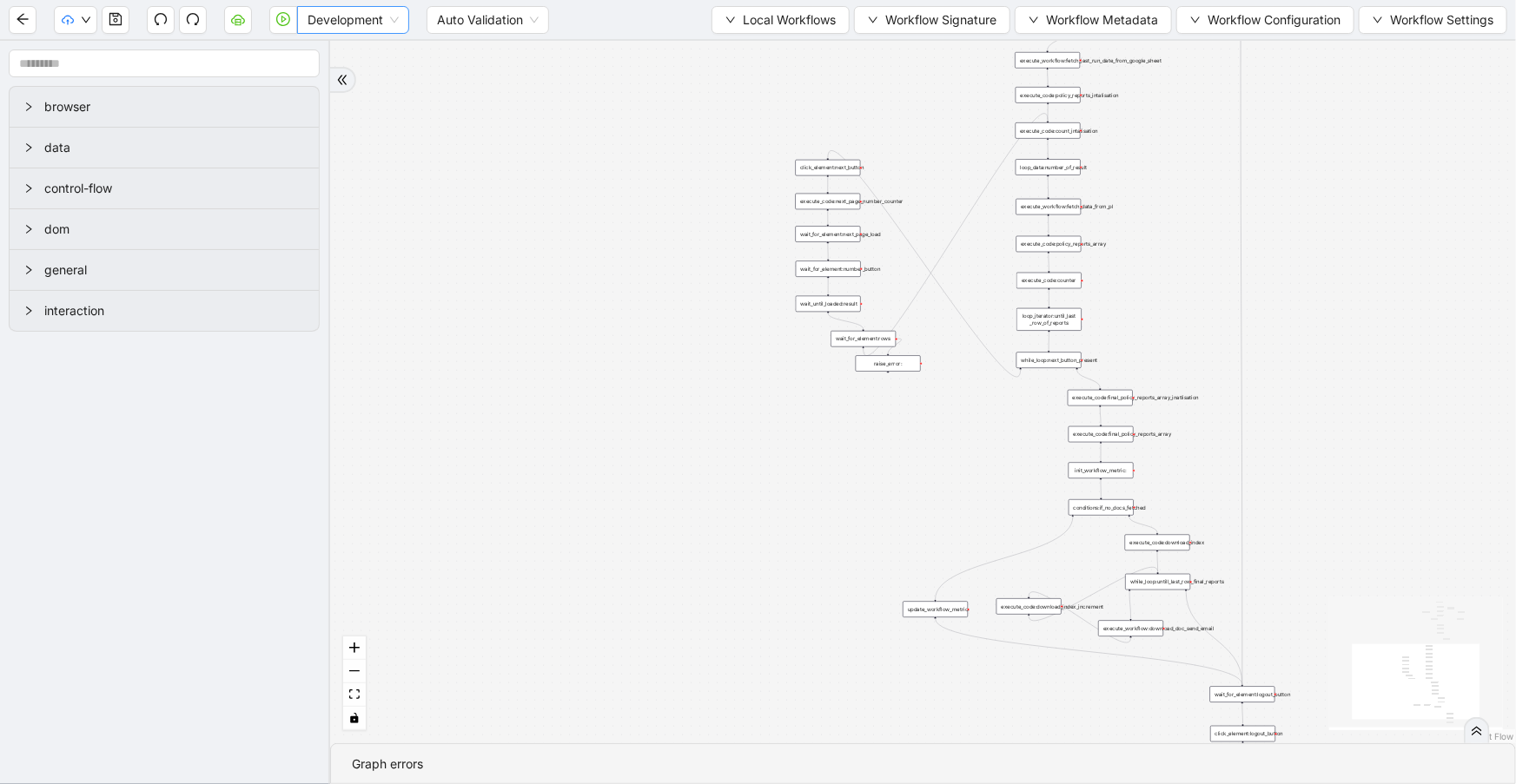
click at [378, 17] on span "Development" at bounding box center [353, 20] width 91 height 26
click at [368, 70] on div "Production" at bounding box center [352, 82] width 105 height 28
click at [278, 18] on icon "play-circle" at bounding box center [283, 20] width 14 height 14
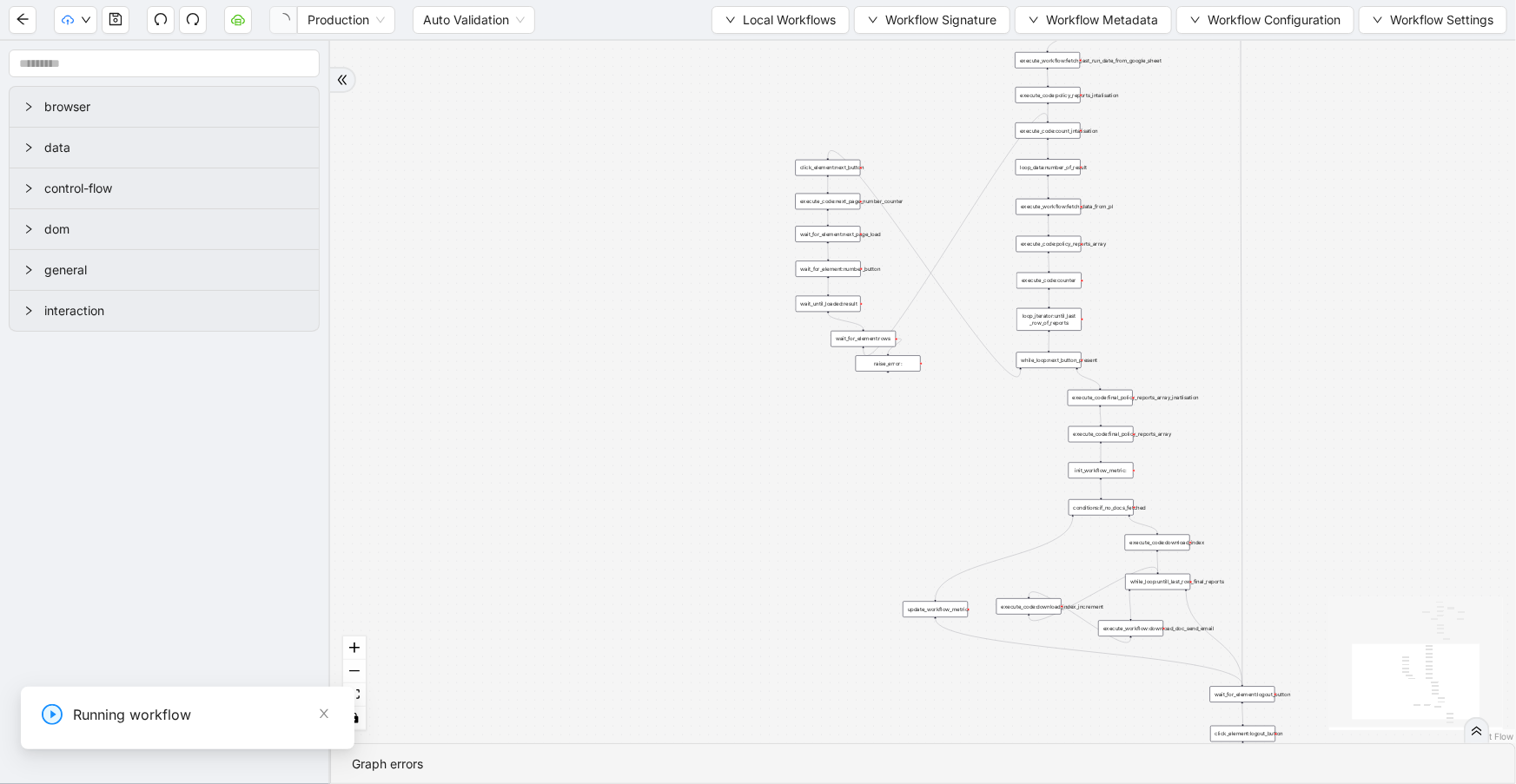
drag, startPoint x: 91, startPoint y: 745, endPoint x: 219, endPoint y: 955, distance: 245.9
paste input "**"
type input "**********"
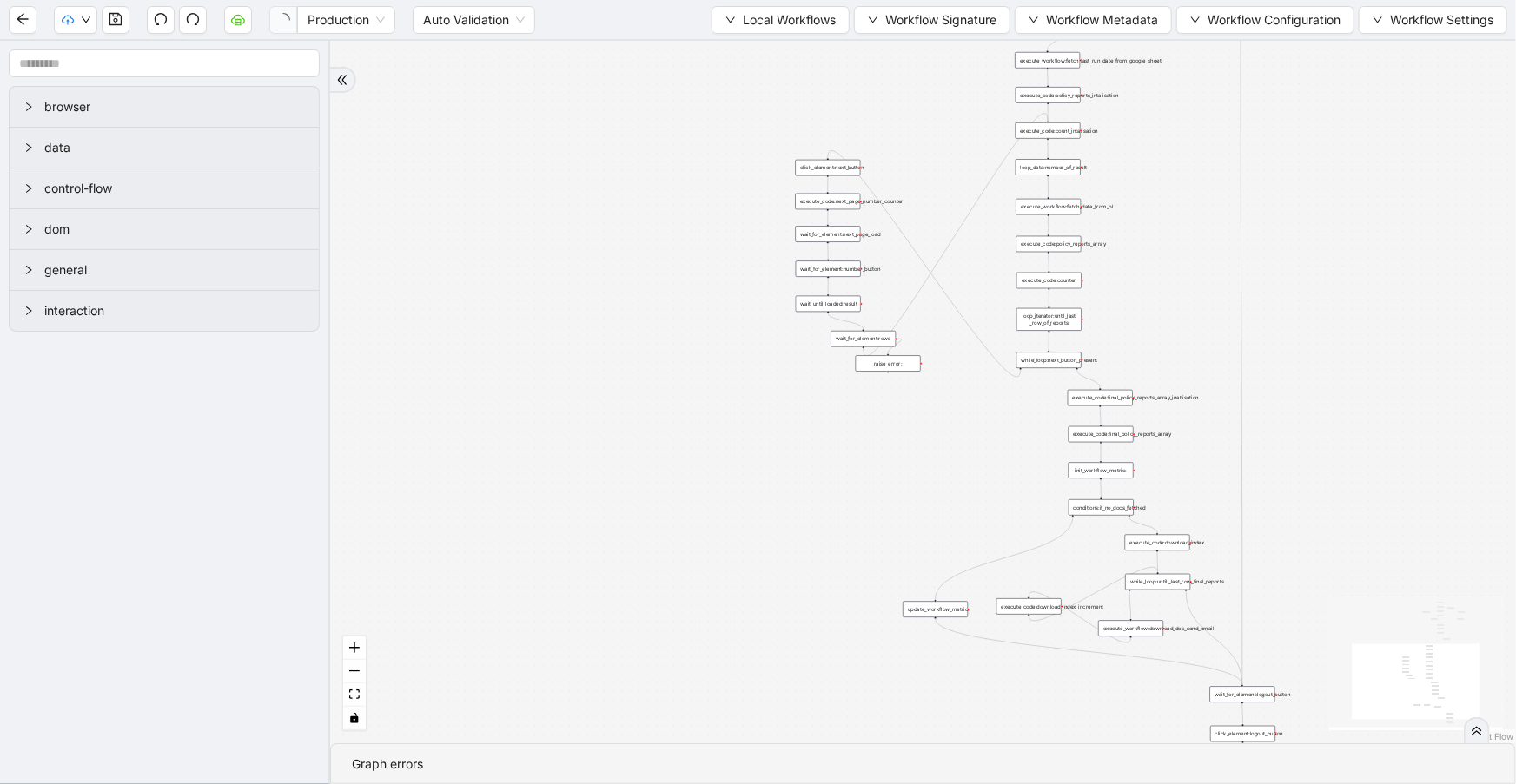
drag, startPoint x: 86, startPoint y: 811, endPoint x: -244, endPoint y: 781, distance: 331.4
paste input "***"
type input "**********"
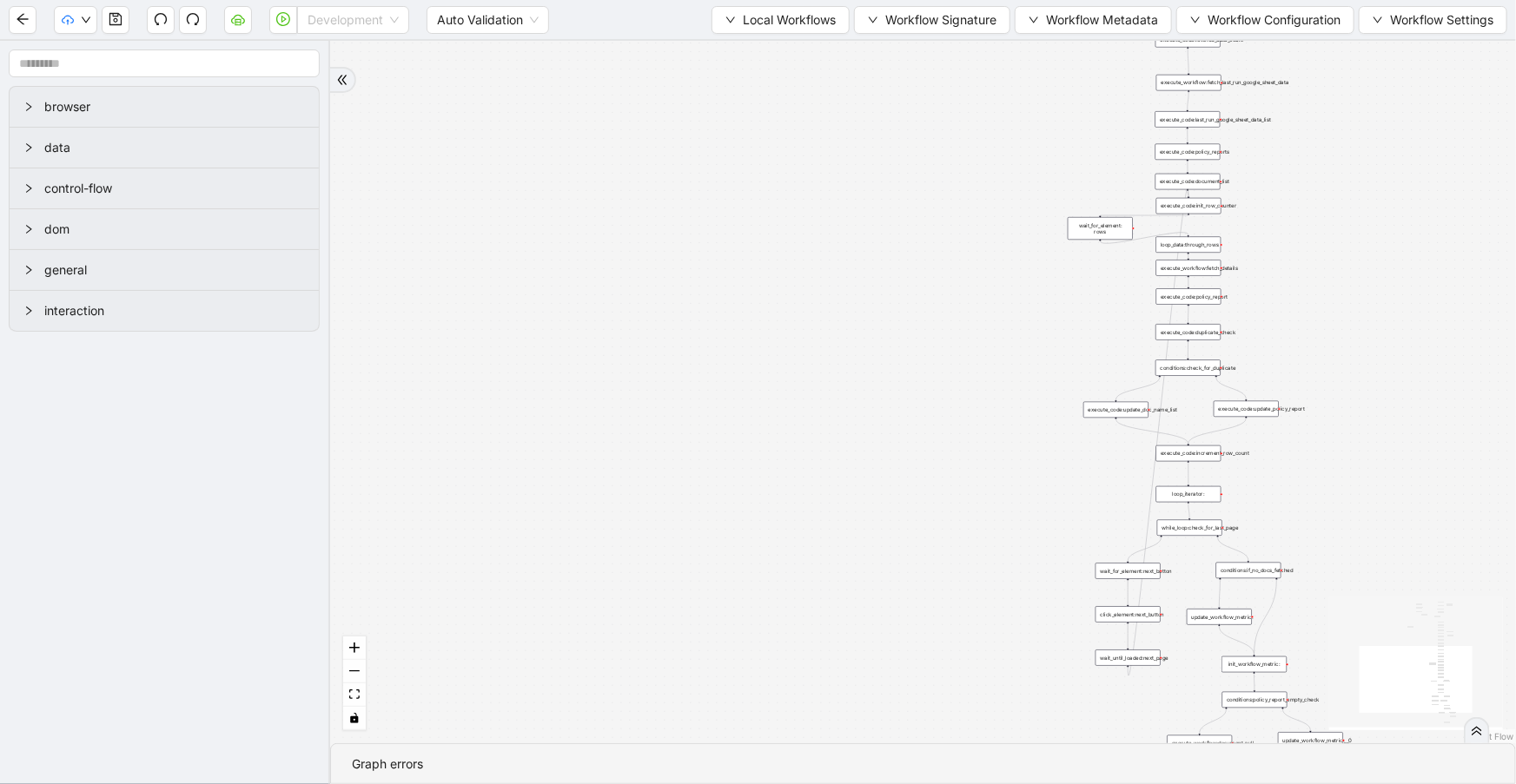
drag, startPoint x: 325, startPoint y: 9, endPoint x: 326, endPoint y: 45, distance: 36.0
click at [326, 14] on span "Development" at bounding box center [353, 20] width 91 height 26
click at [321, 70] on div "Production" at bounding box center [352, 82] width 105 height 28
click at [280, 14] on icon "play-circle" at bounding box center [283, 20] width 14 height 14
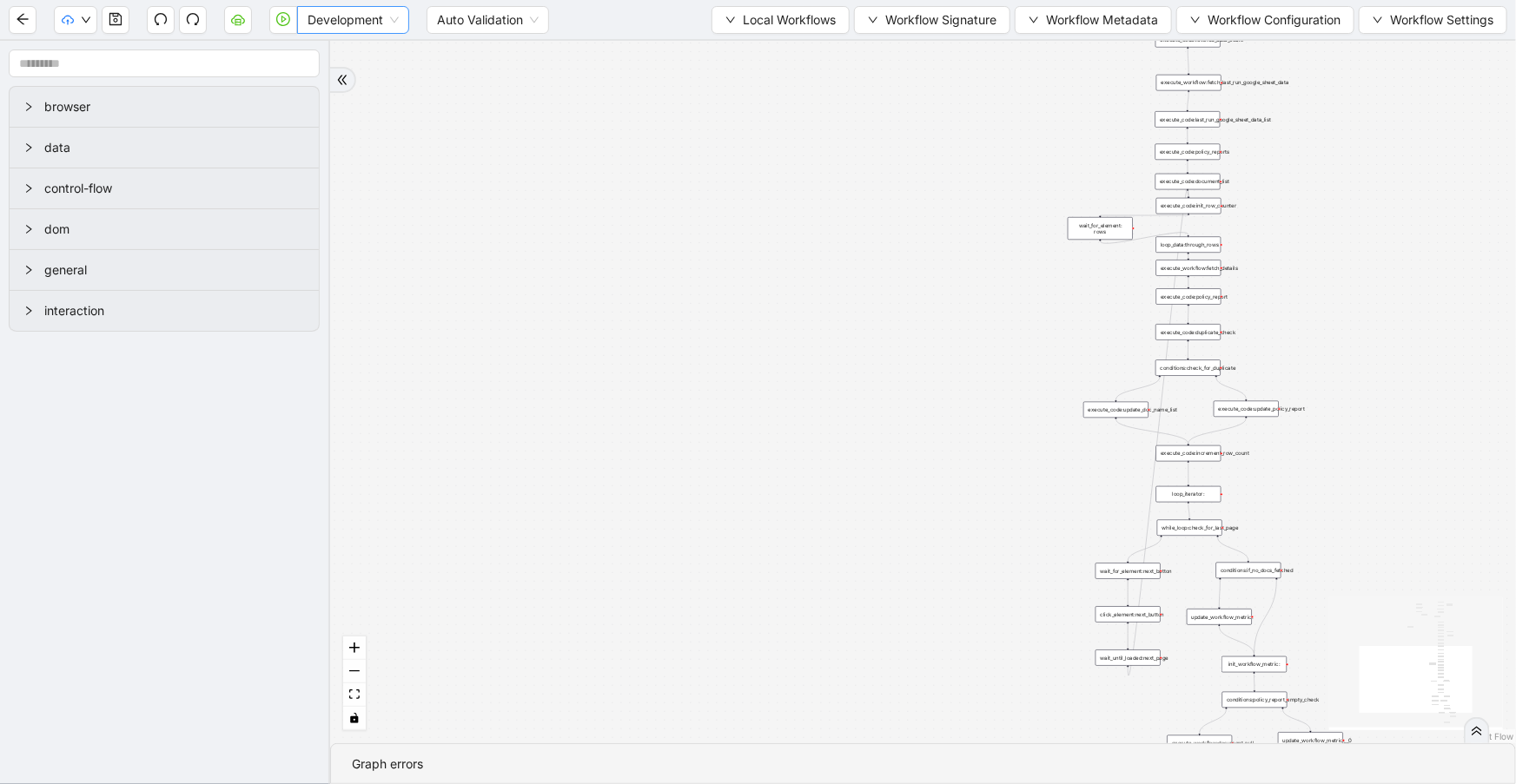
click at [342, 29] on span "Development" at bounding box center [353, 20] width 91 height 26
click at [339, 75] on div "Production" at bounding box center [353, 82] width 84 height 19
click at [282, 27] on button "button" at bounding box center [282, 20] width 28 height 28
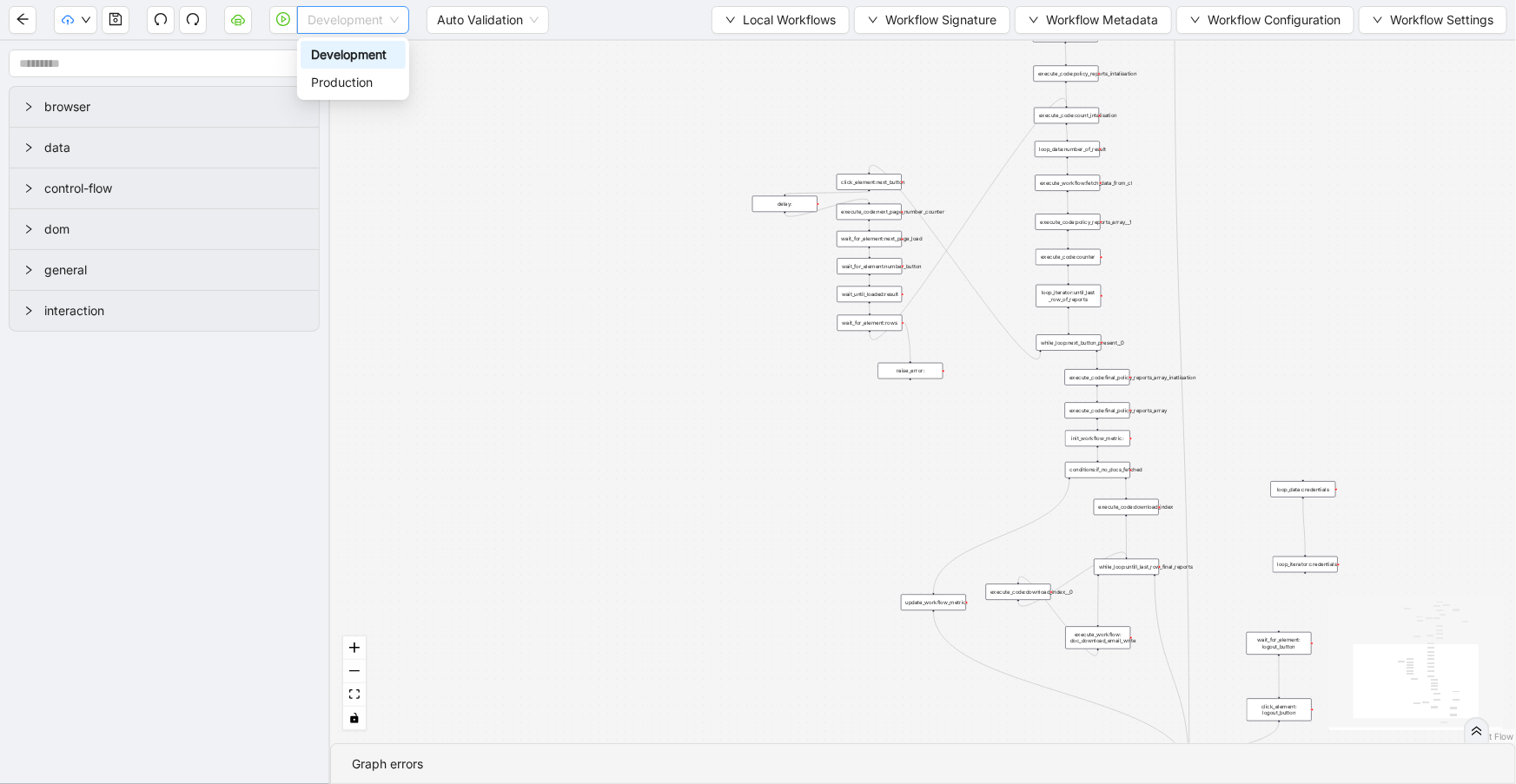
click at [330, 25] on span "Development" at bounding box center [353, 20] width 91 height 26
click at [330, 81] on div "Production" at bounding box center [353, 82] width 84 height 19
click at [286, 26] on button "button" at bounding box center [282, 20] width 28 height 28
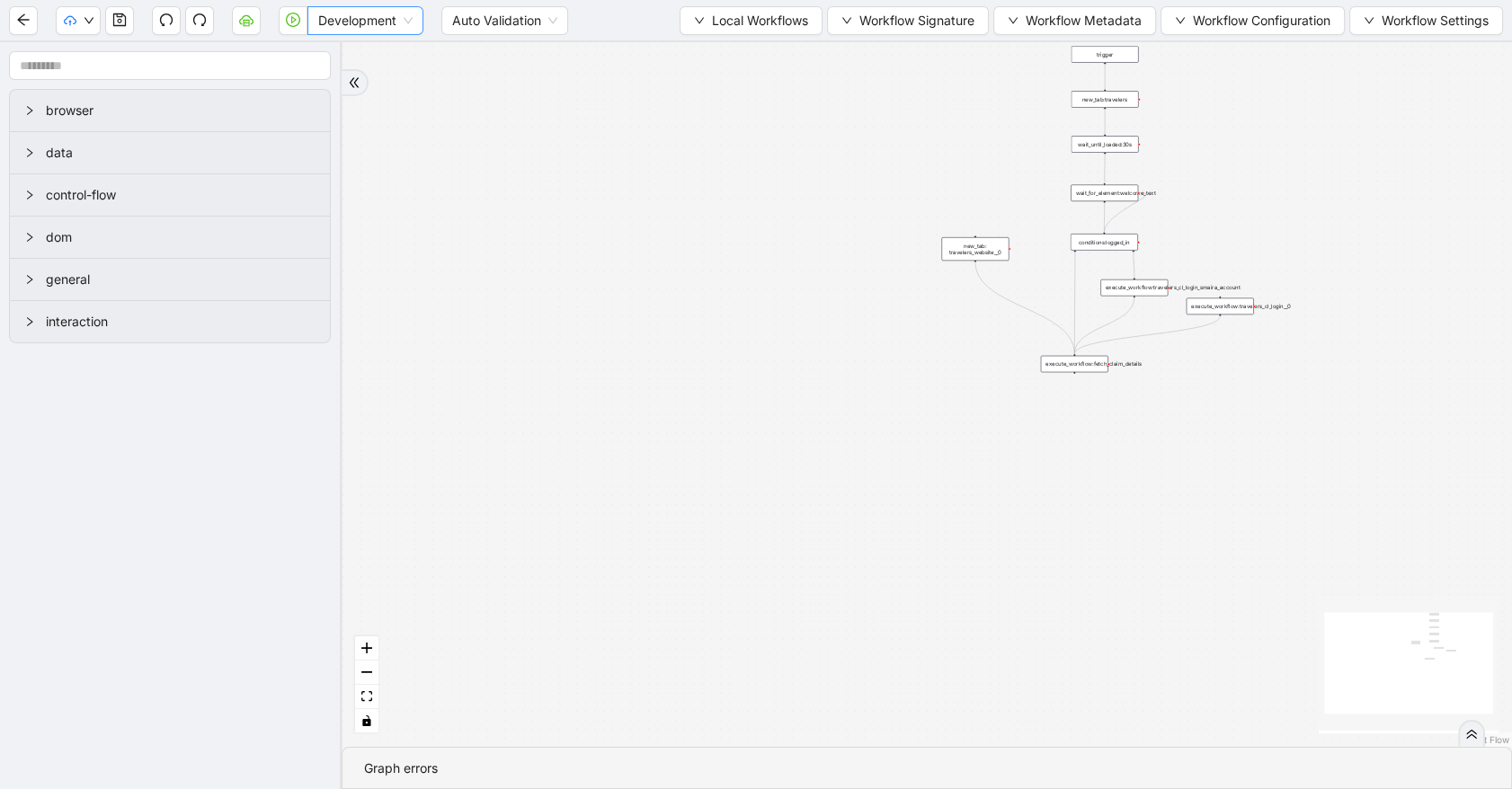
click at [354, 27] on span "Development" at bounding box center [365, 20] width 95 height 27
click at [358, 84] on div "Production" at bounding box center [365, 84] width 87 height 19
click at [296, 17] on icon "play-circle" at bounding box center [293, 20] width 15 height 15
